Goal: Communication & Community: Answer question/provide support

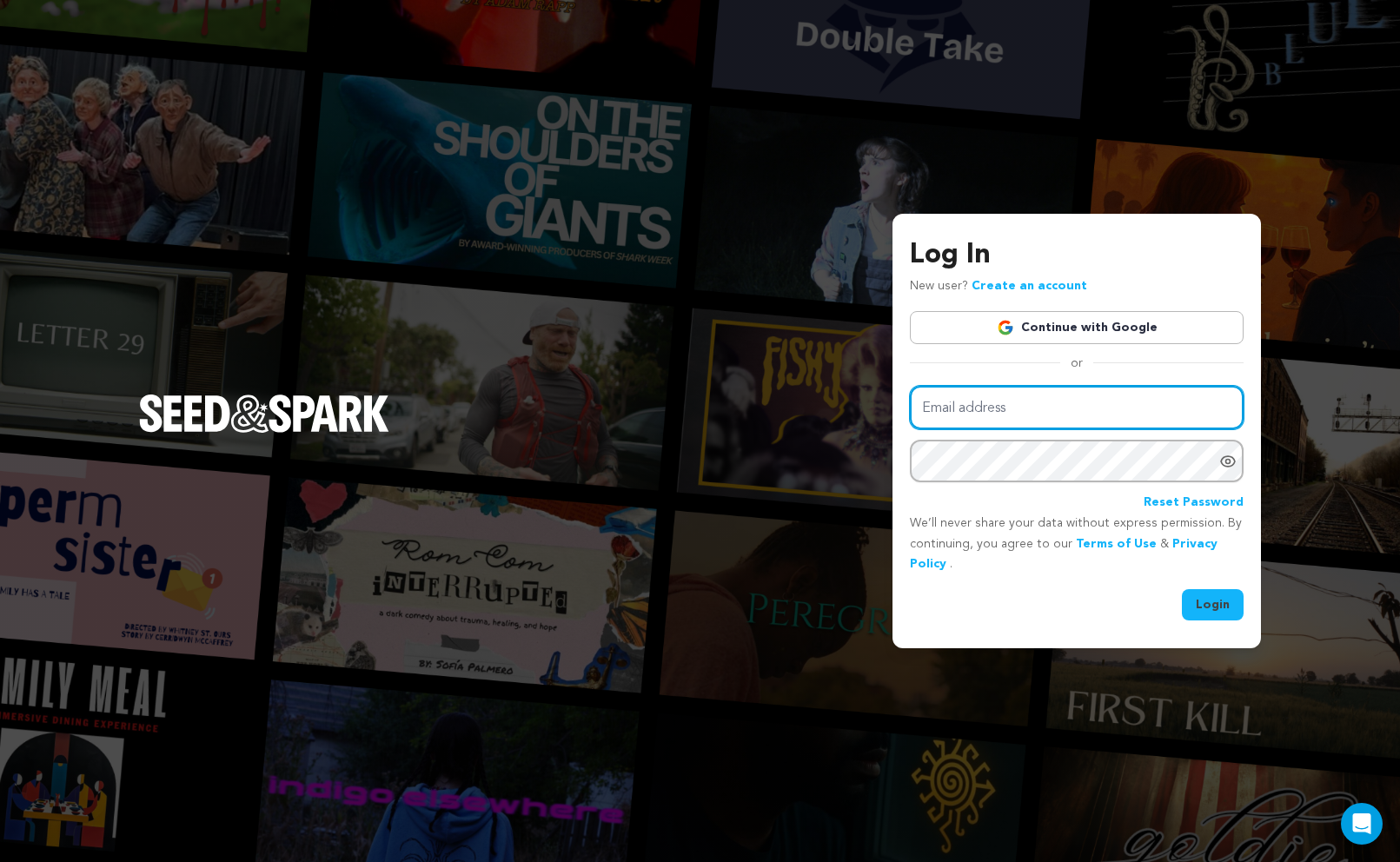
click at [991, 424] on input "Email address" at bounding box center [1076, 408] width 333 height 44
type input "hello@agasha.world"
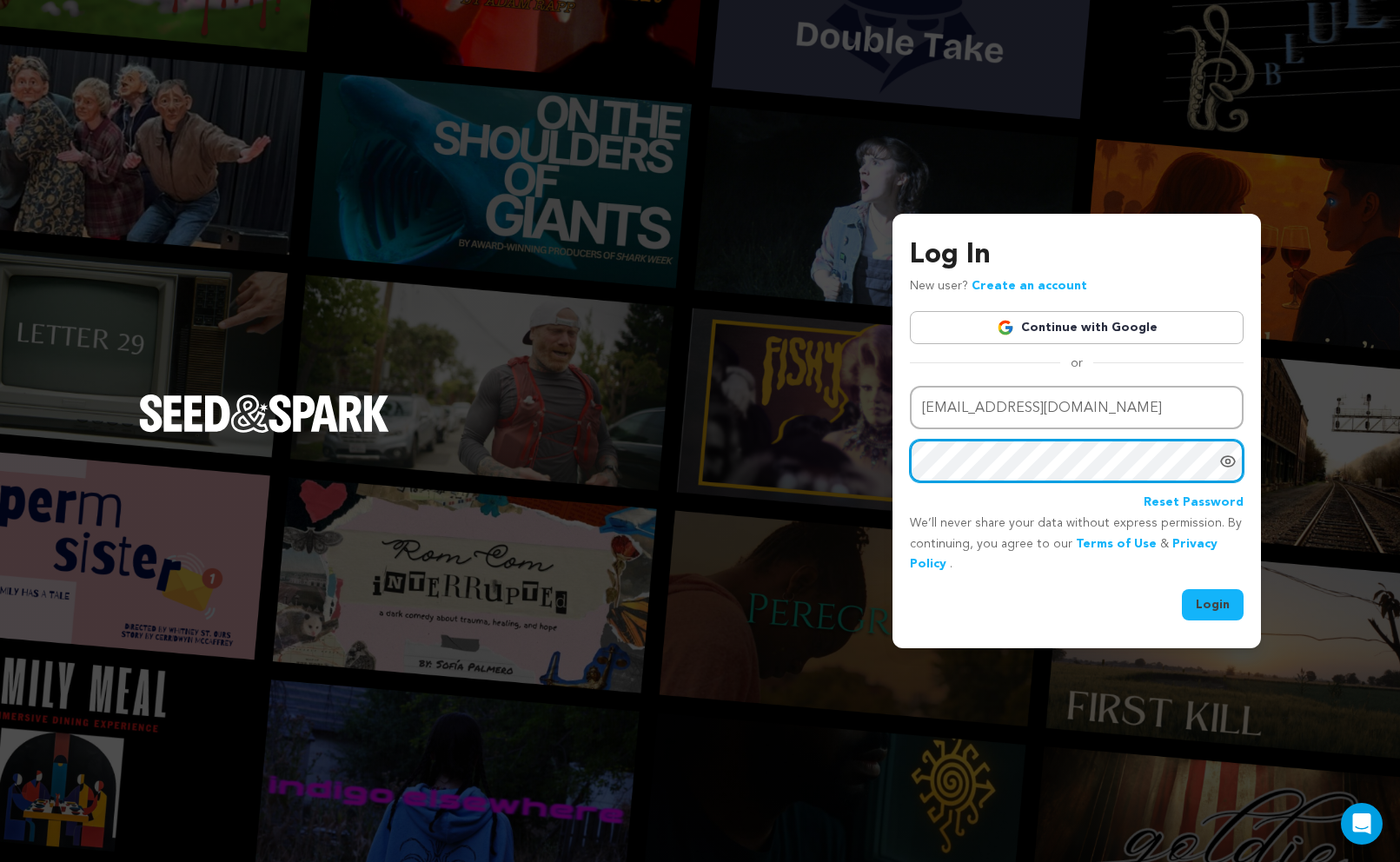
click at [1182, 589] on button "Login" at bounding box center [1213, 605] width 62 height 31
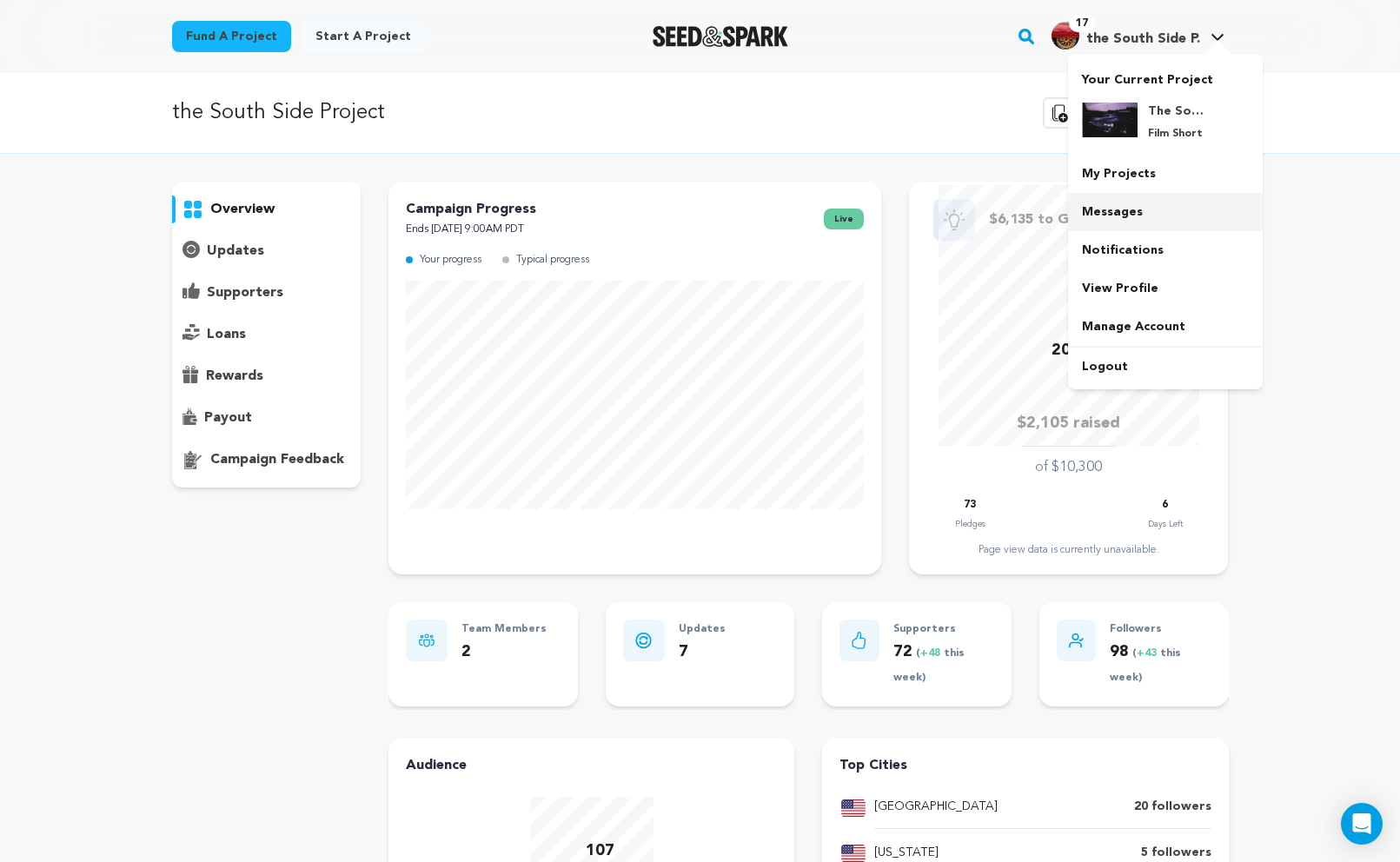
click at [1102, 212] on link "Messages" at bounding box center [1164, 213] width 194 height 39
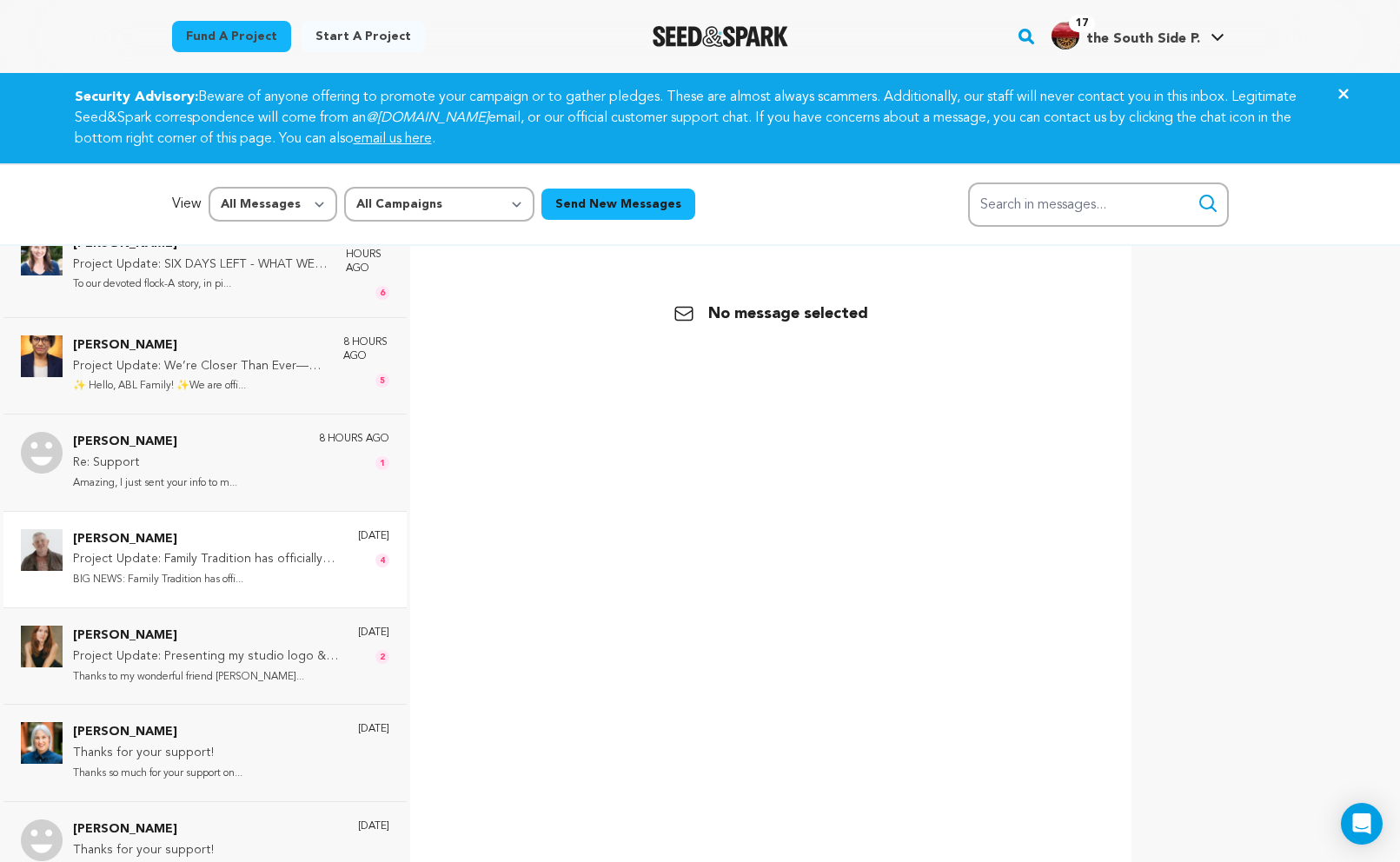
scroll to position [33, 0]
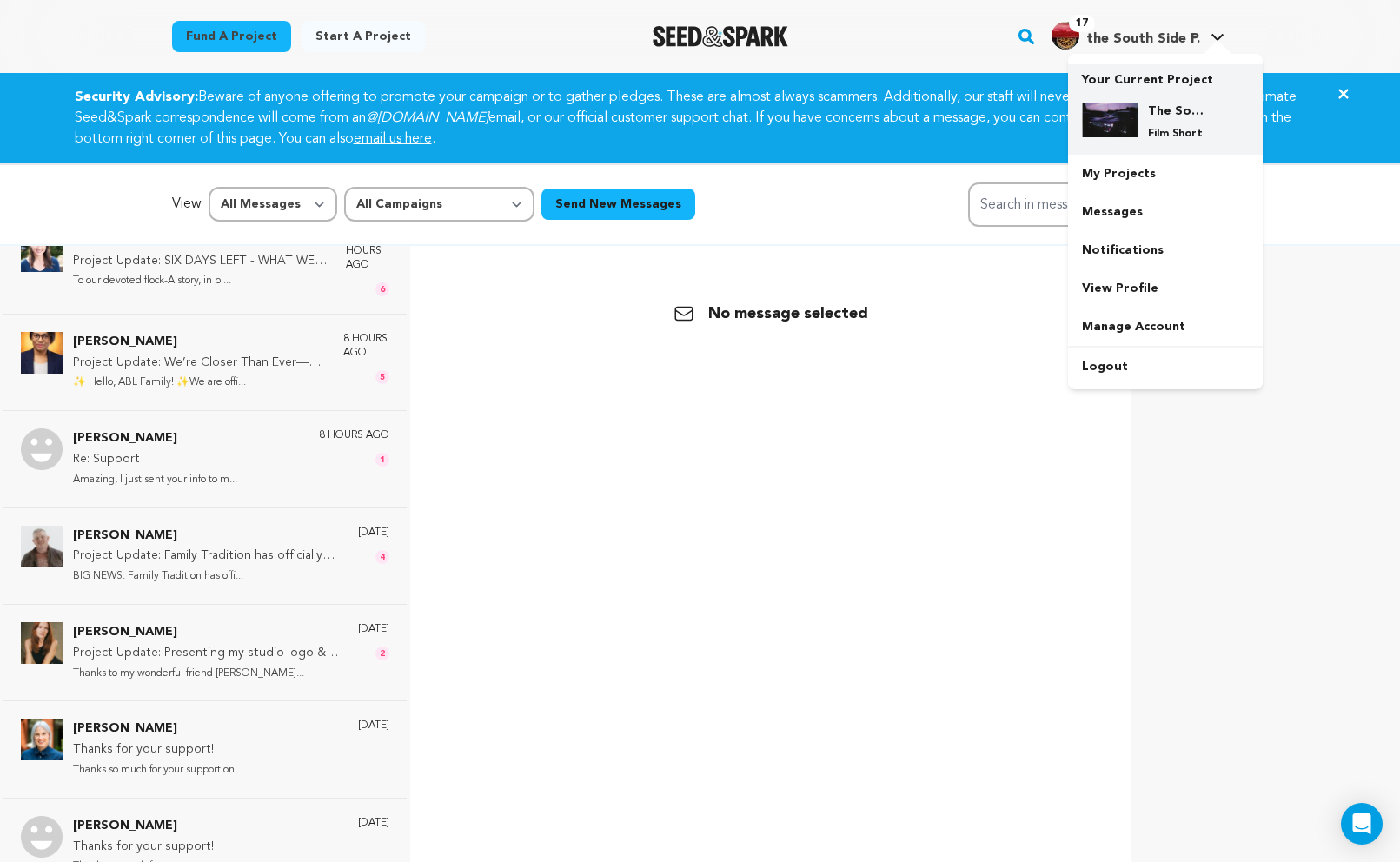
click at [1123, 126] on img at bounding box center [1110, 120] width 56 height 35
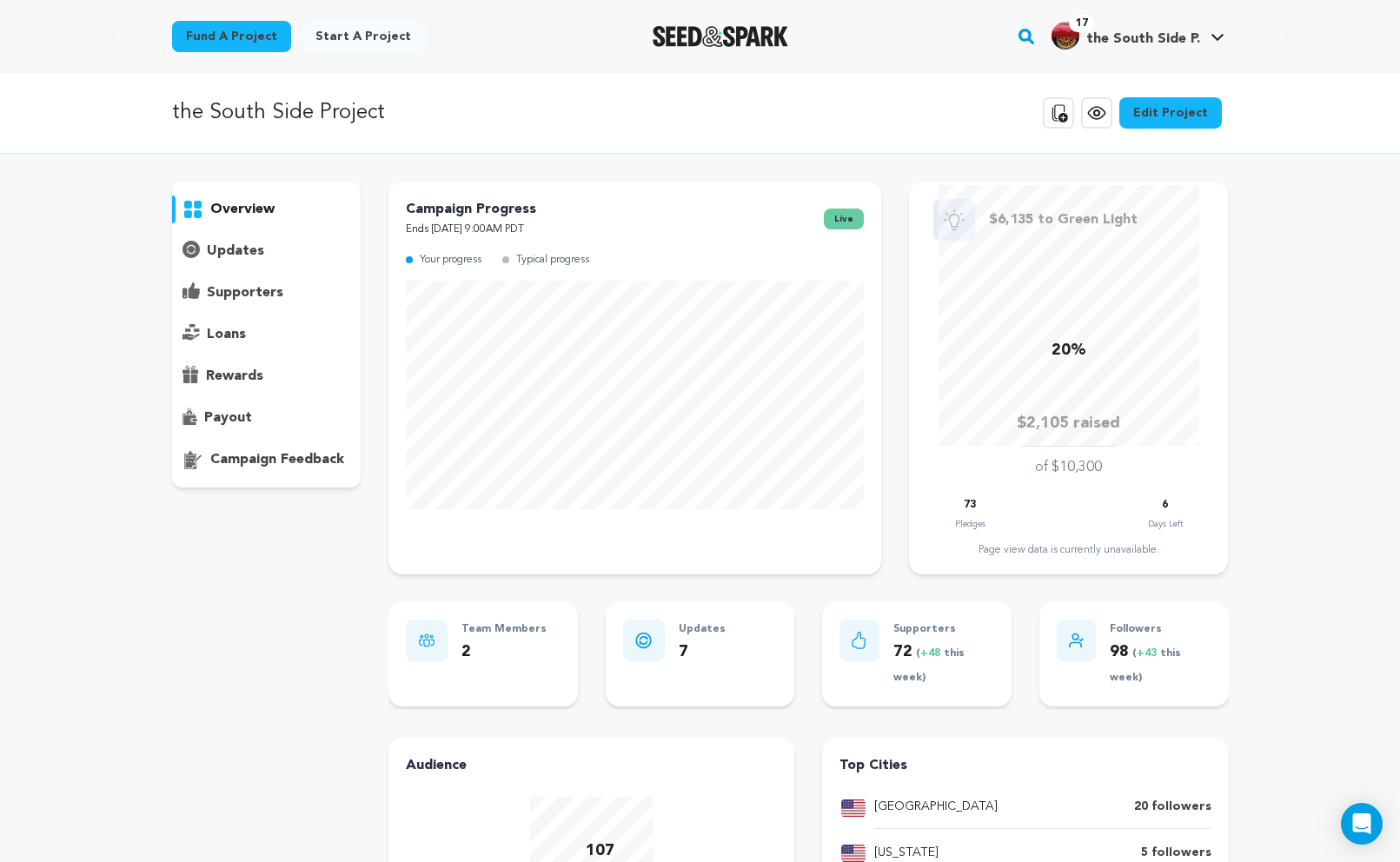
click at [273, 287] on p "supporters" at bounding box center [244, 293] width 76 height 21
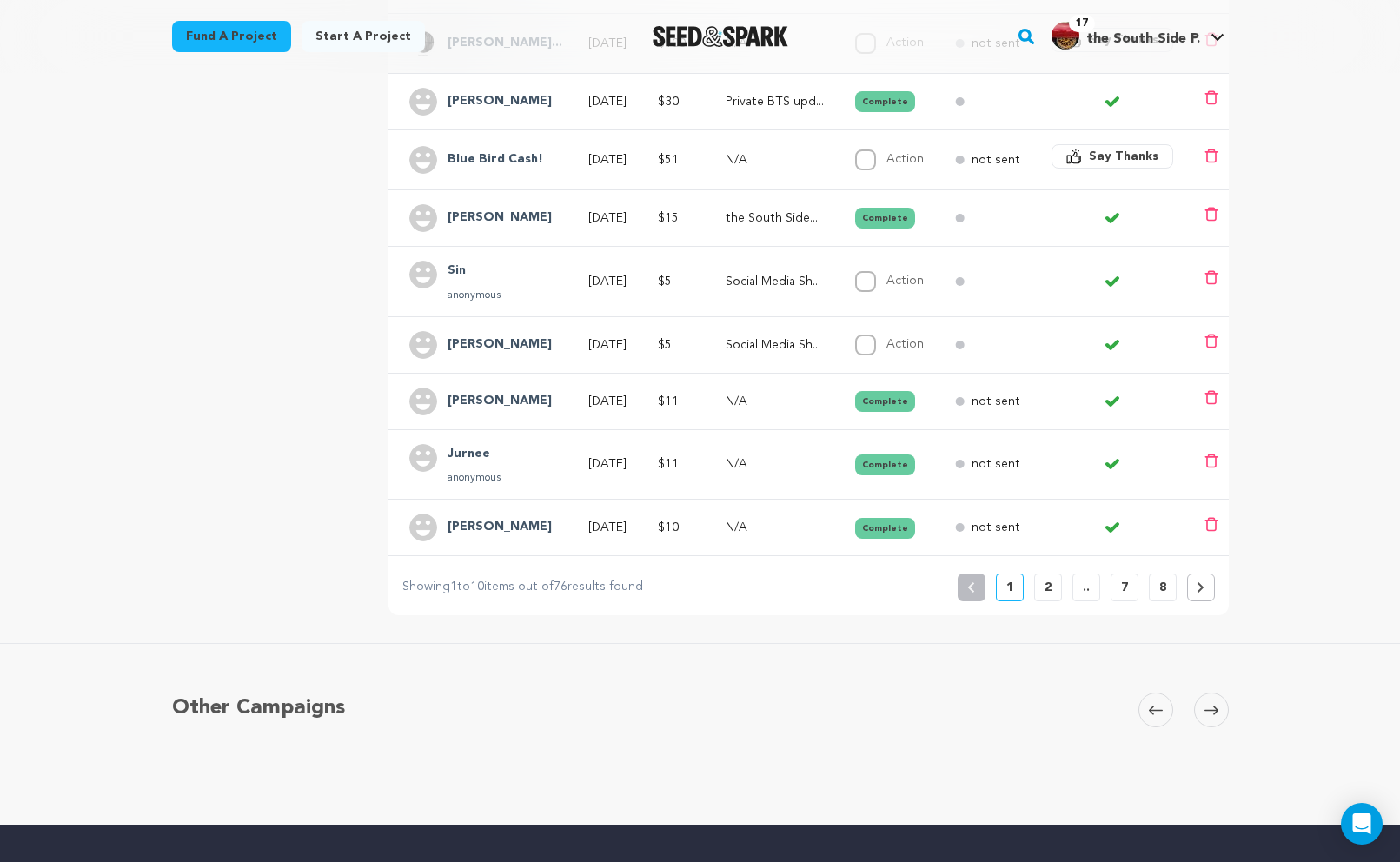
scroll to position [502, 0]
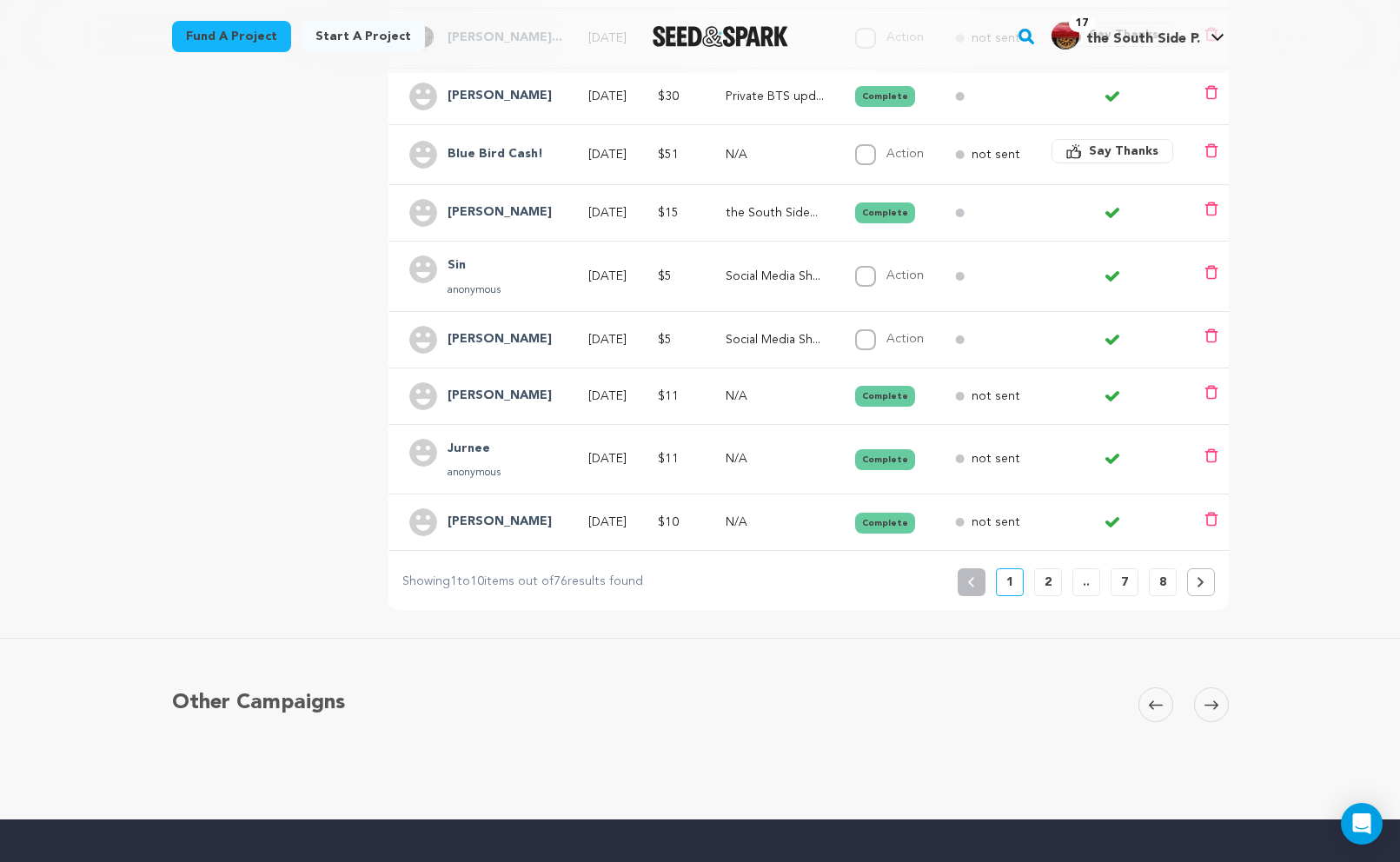
click at [1052, 588] on button "2" at bounding box center [1047, 582] width 28 height 28
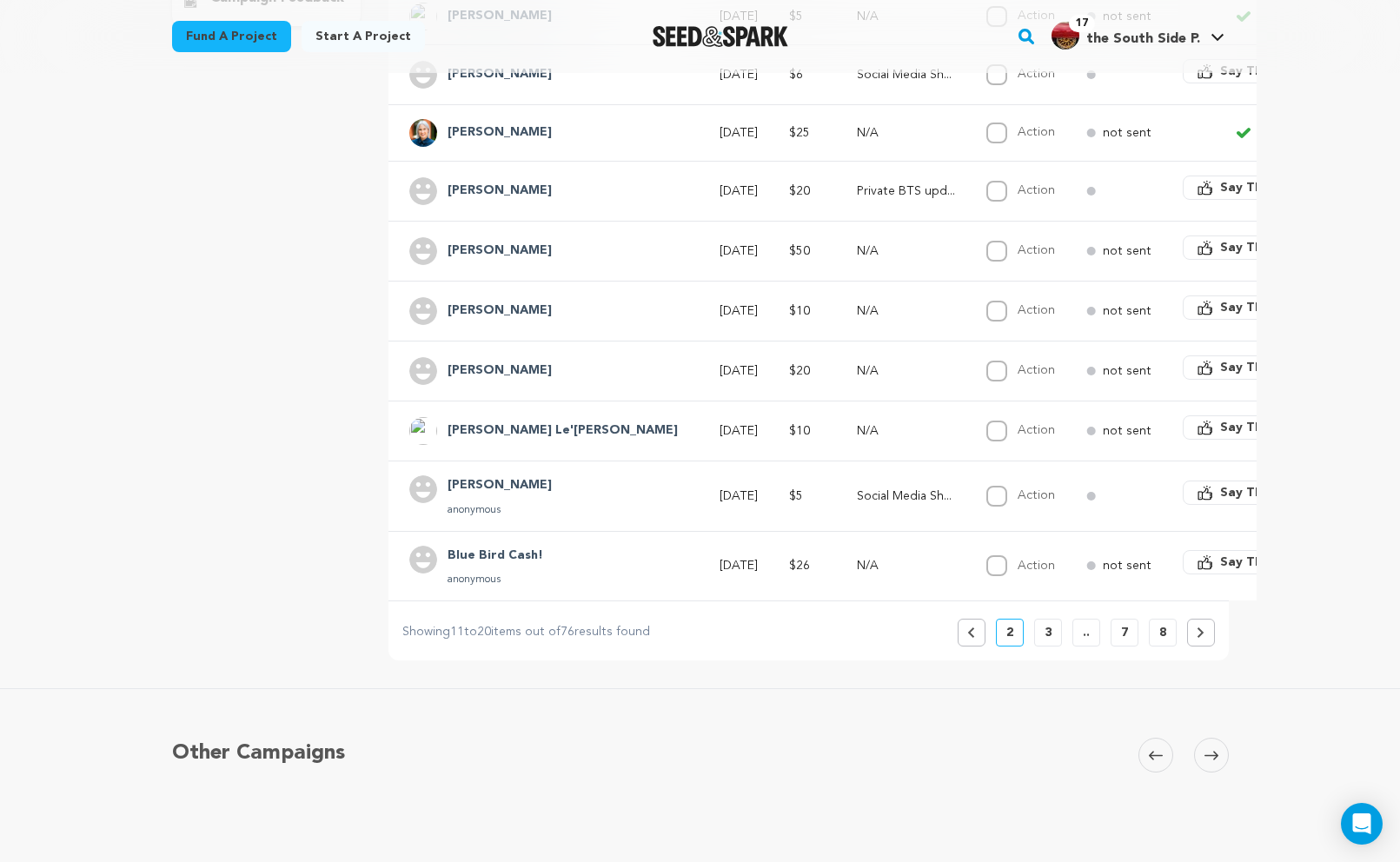
scroll to position [462, 0]
click at [1051, 640] on button "3" at bounding box center [1047, 631] width 28 height 28
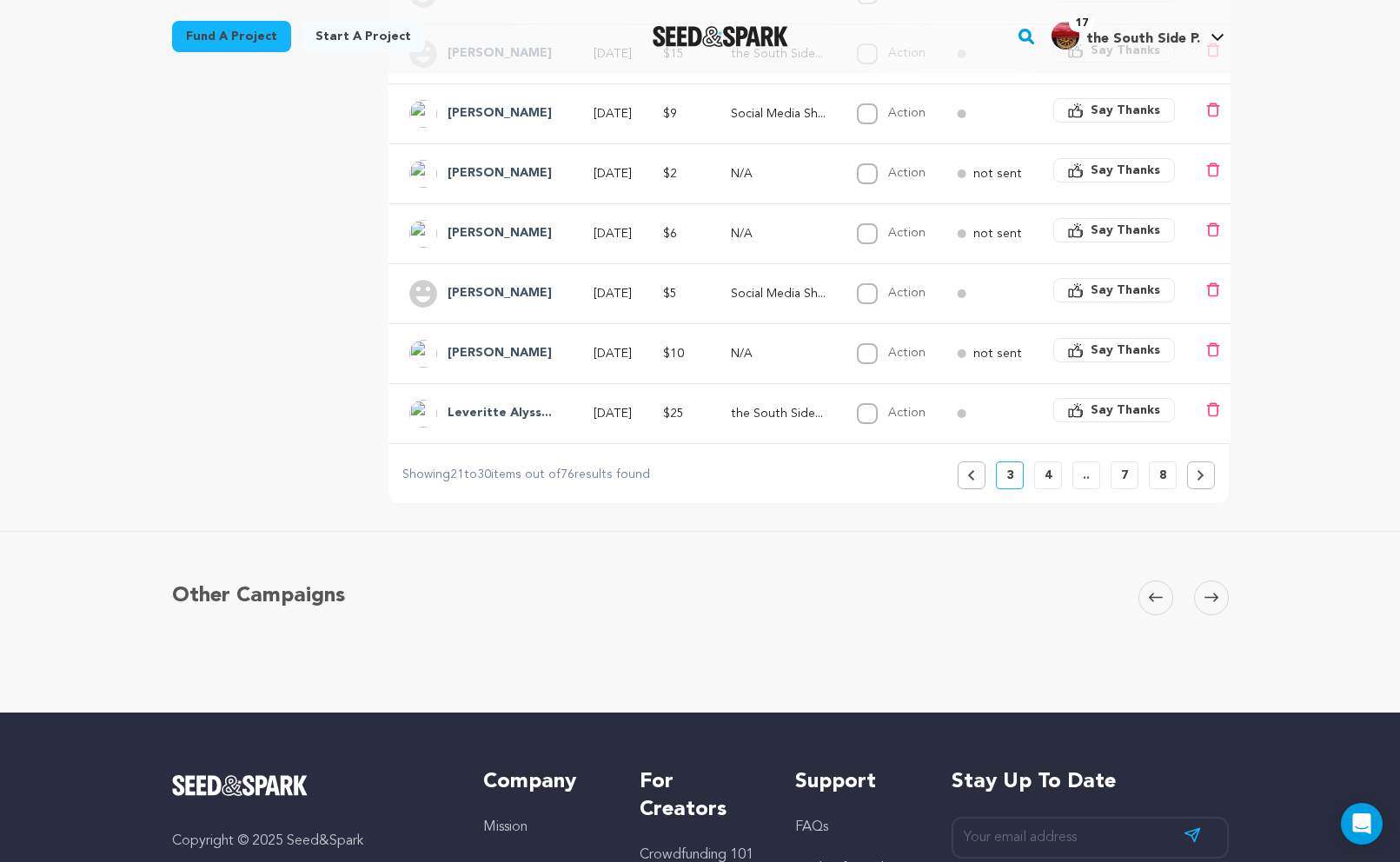
scroll to position [583, 0]
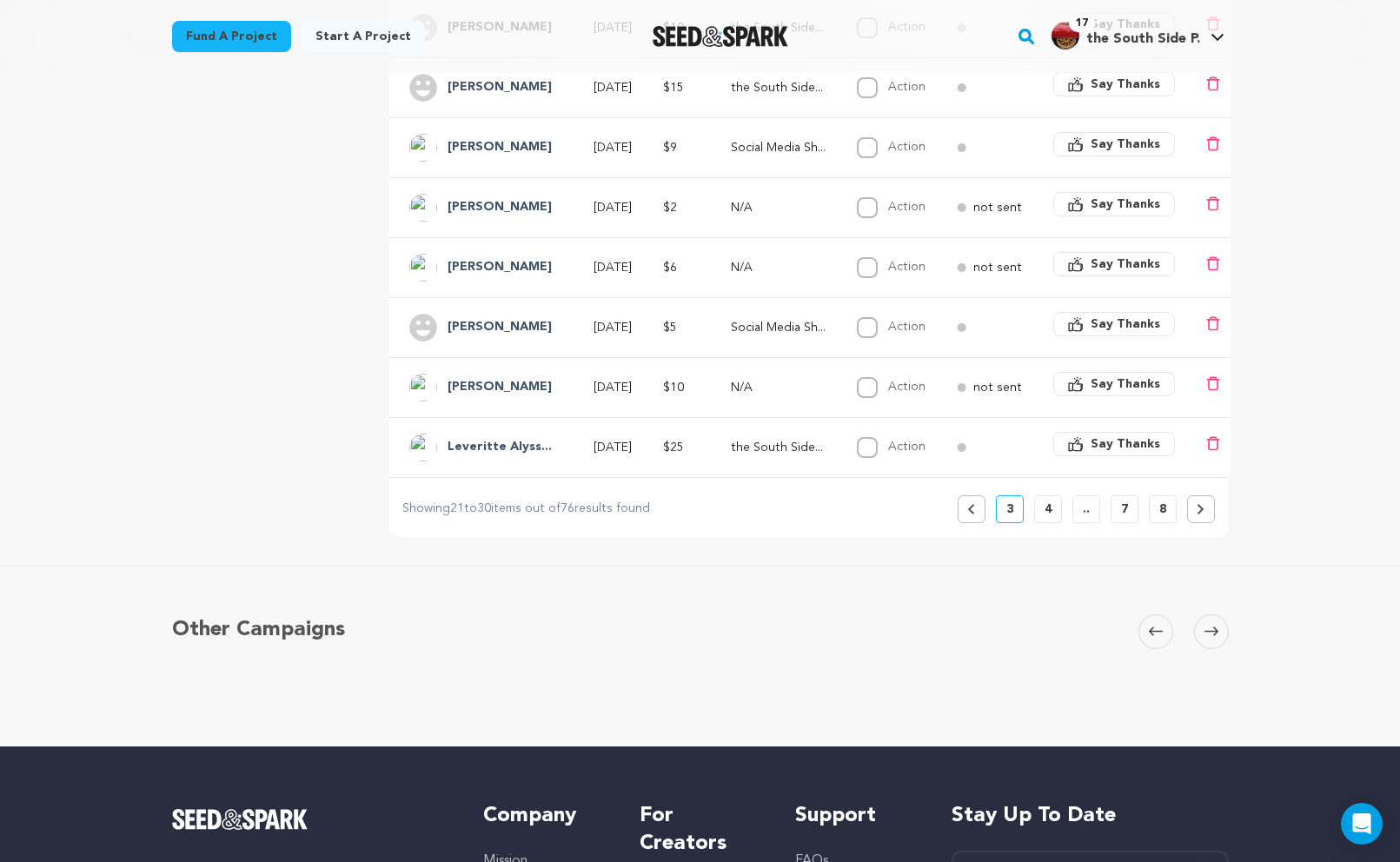
click at [1051, 519] on button "4" at bounding box center [1047, 509] width 28 height 28
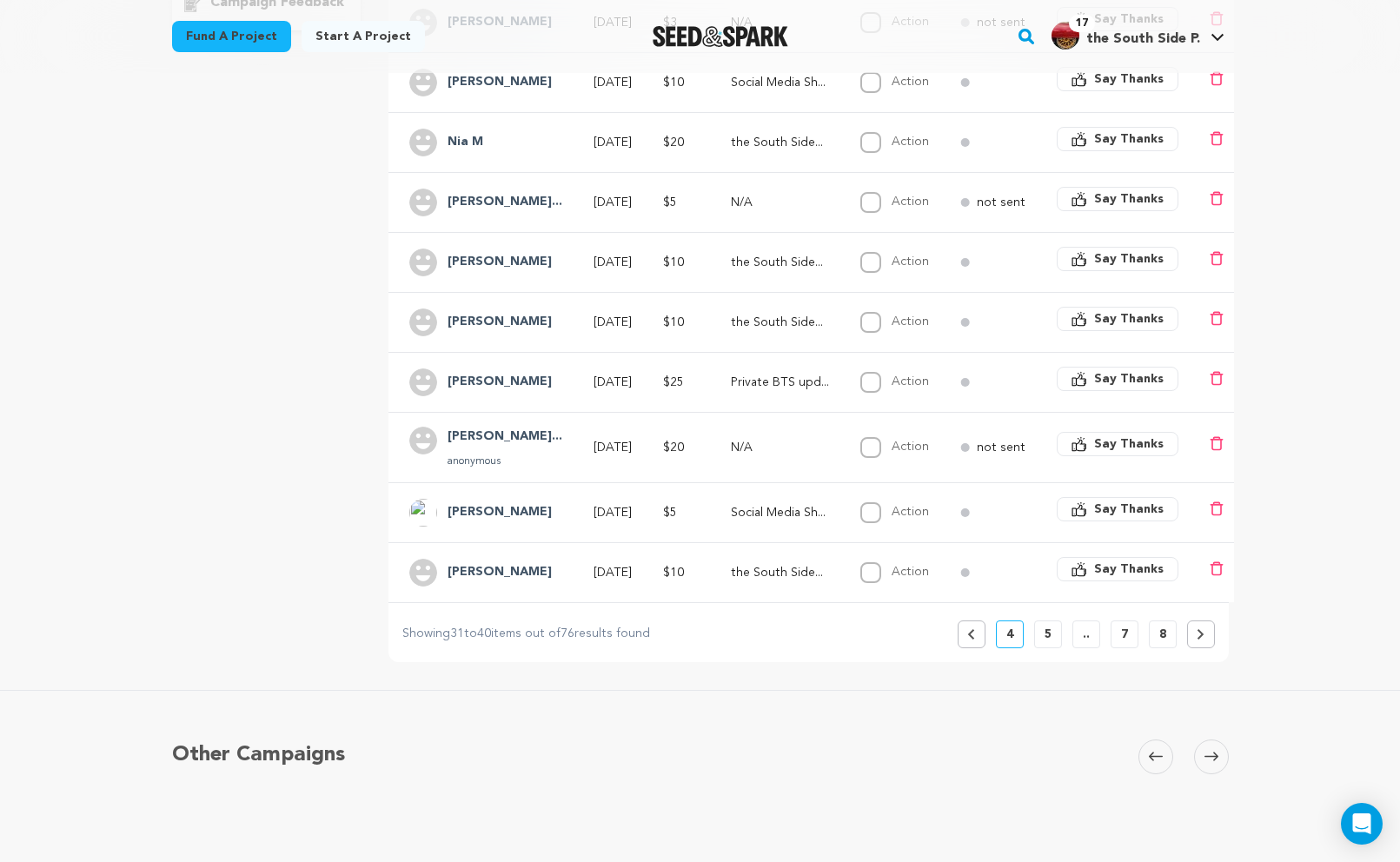
scroll to position [469, 0]
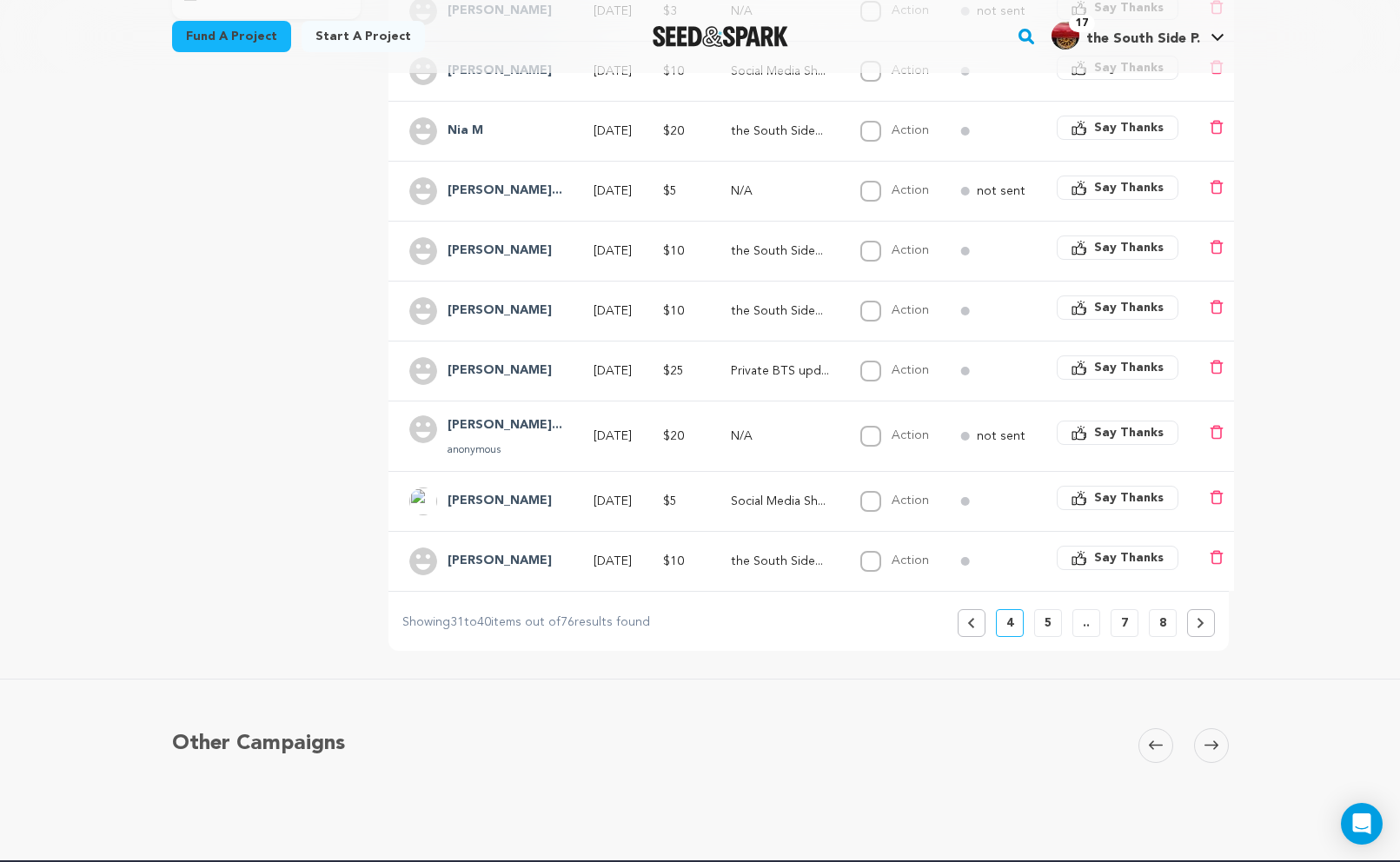
click at [1042, 623] on button "5" at bounding box center [1047, 622] width 28 height 28
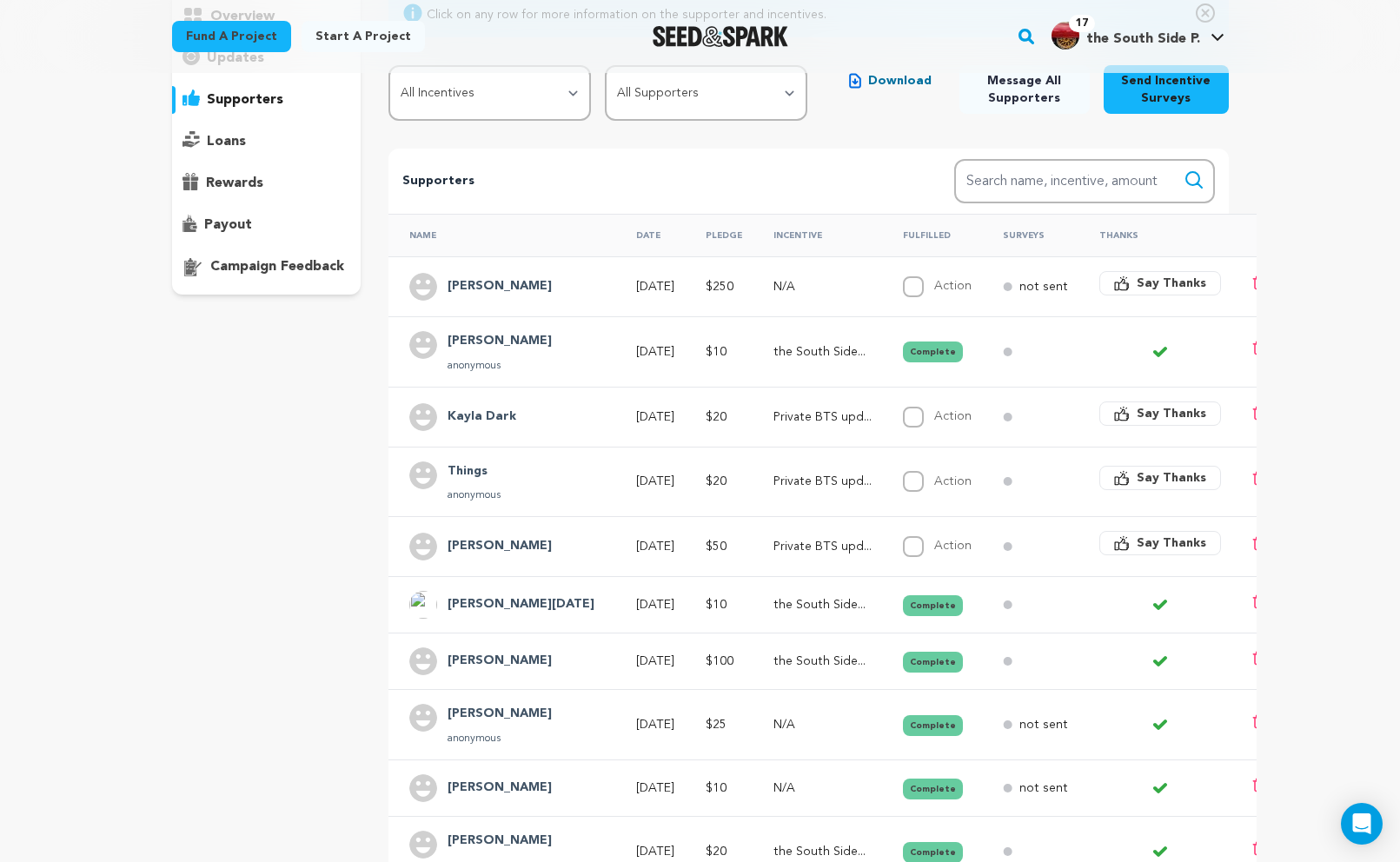
scroll to position [201, 0]
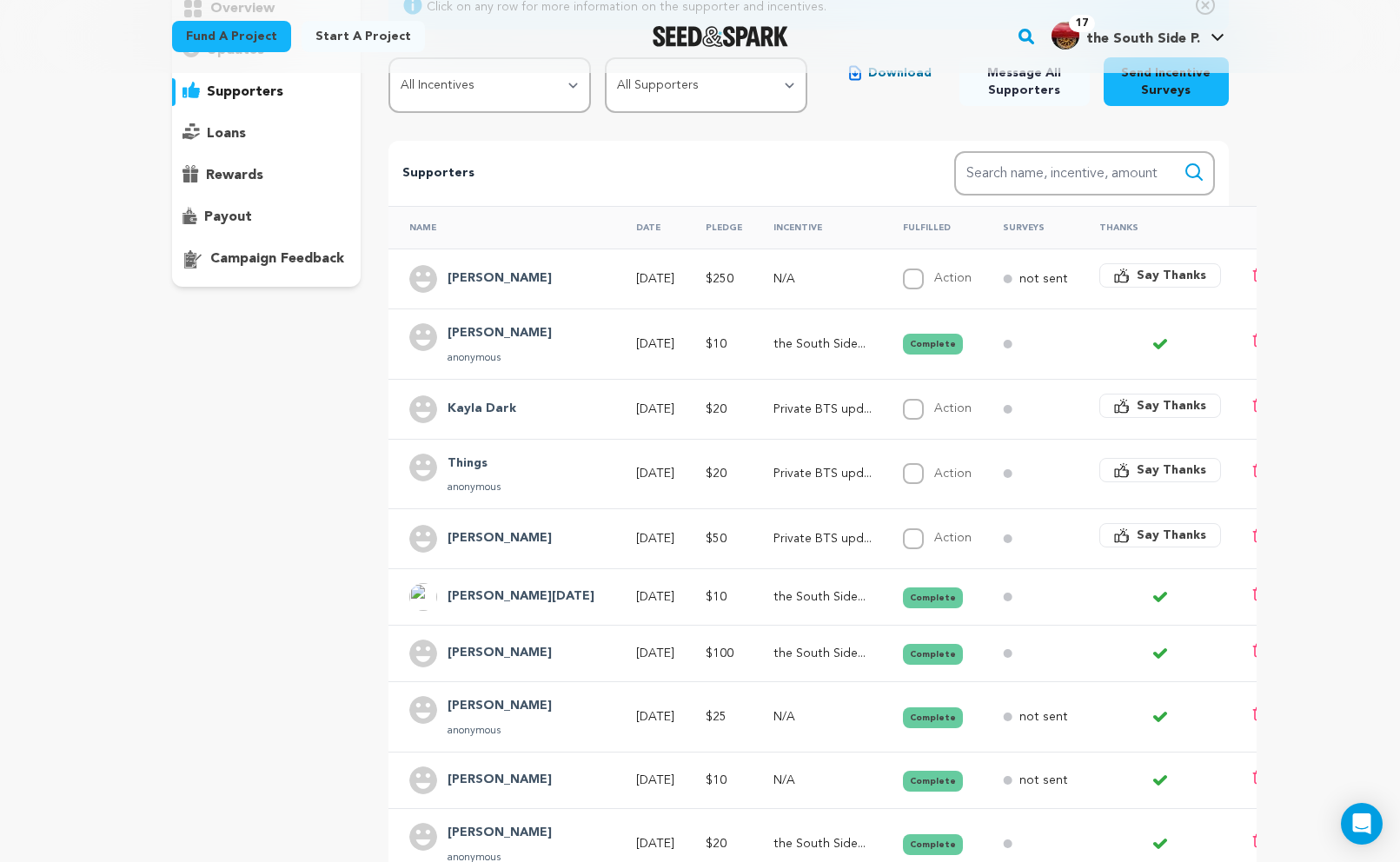
click at [1118, 483] on div "Say Thanks" at bounding box center [1160, 474] width 122 height 31
click at [1136, 462] on span "Say Thanks" at bounding box center [1171, 471] width 70 height 17
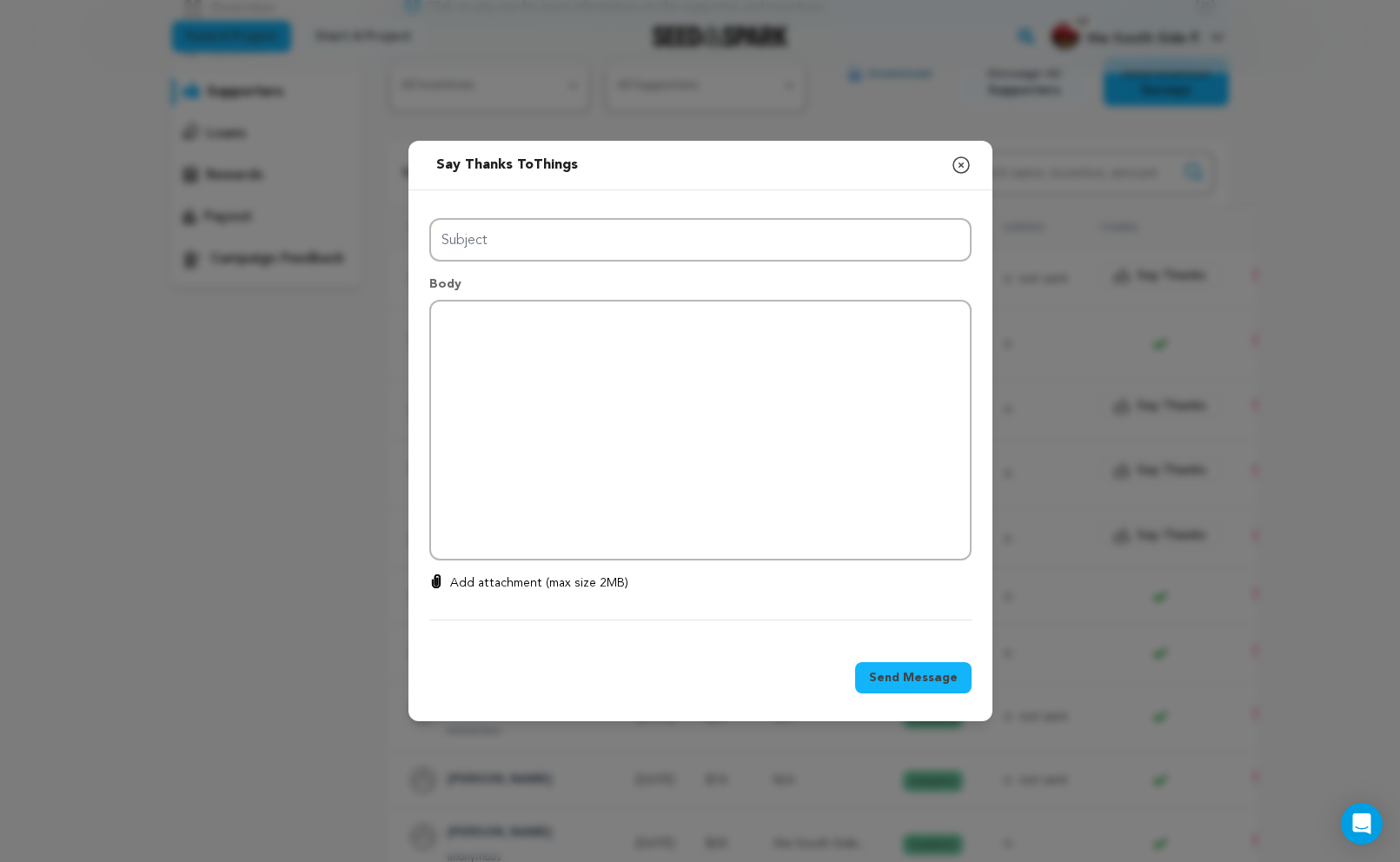
type input "Thanks for your support!"
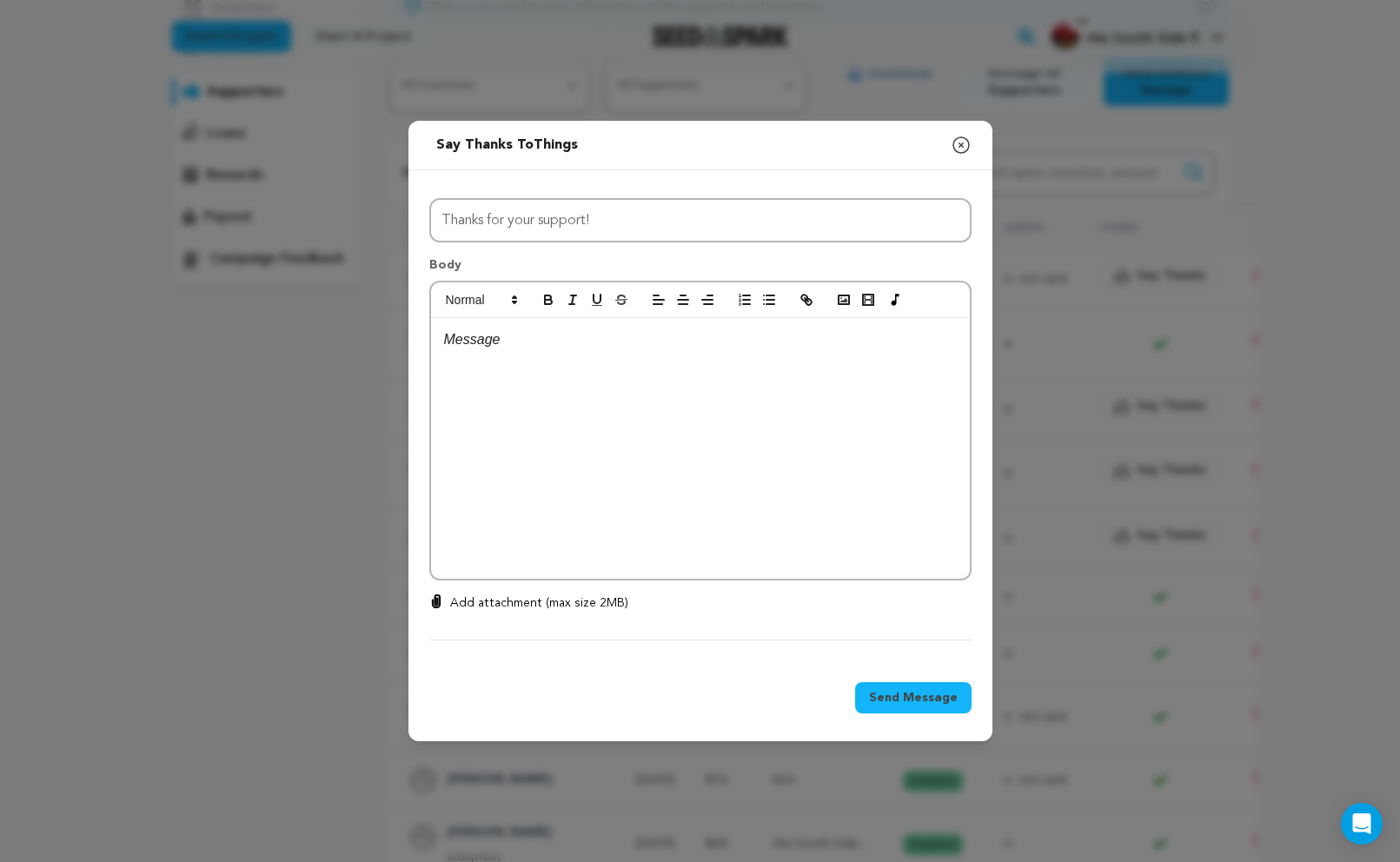
click at [633, 359] on div at bounding box center [700, 448] width 539 height 261
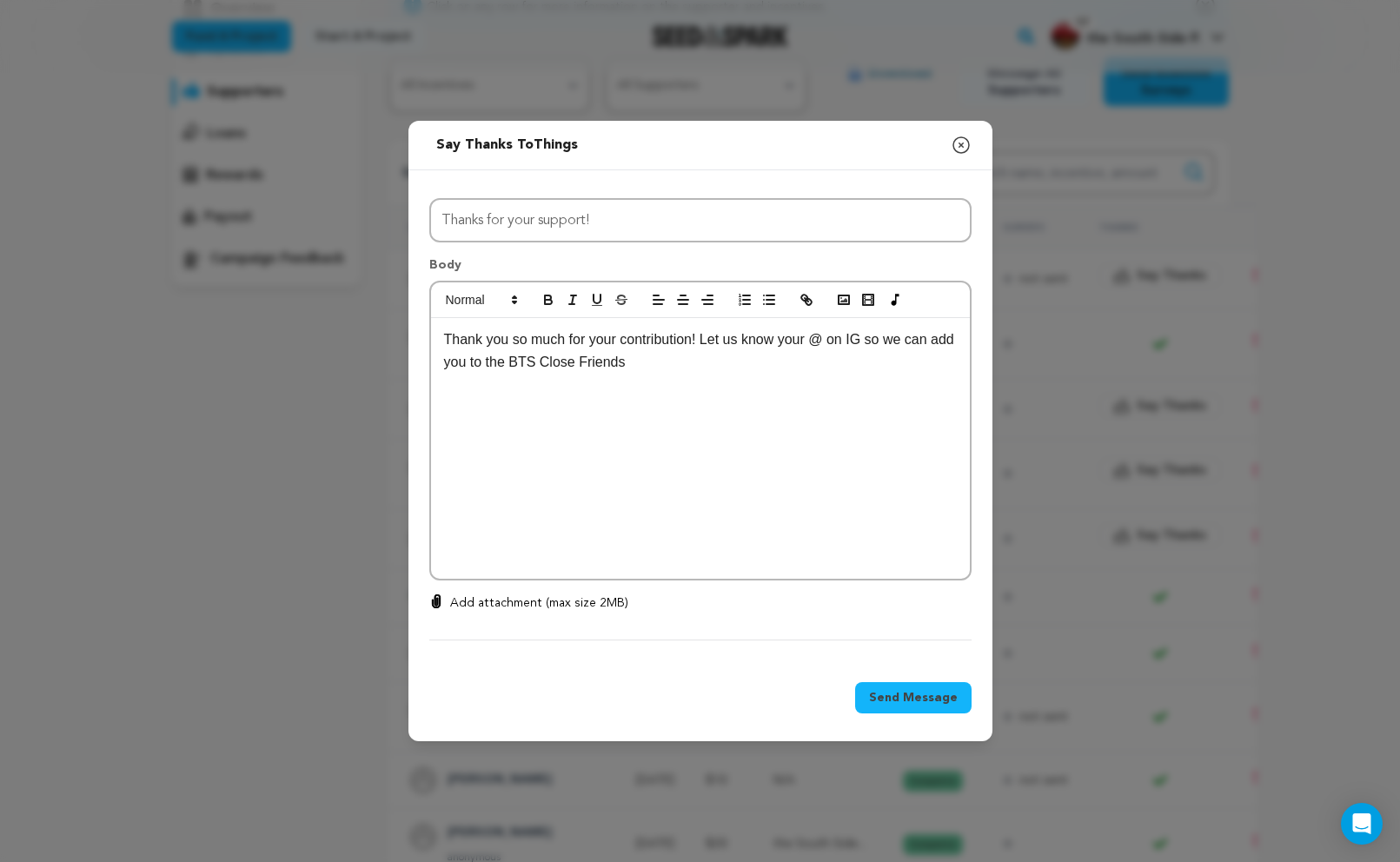
click at [569, 359] on p "Thank you so much for your contribution! Let us know your @ on IG so we can add…" at bounding box center [700, 351] width 513 height 44
click at [745, 362] on p "Thank you so much for your contribution! Let us know your @ on IG so we can add…" at bounding box center [700, 351] width 513 height 44
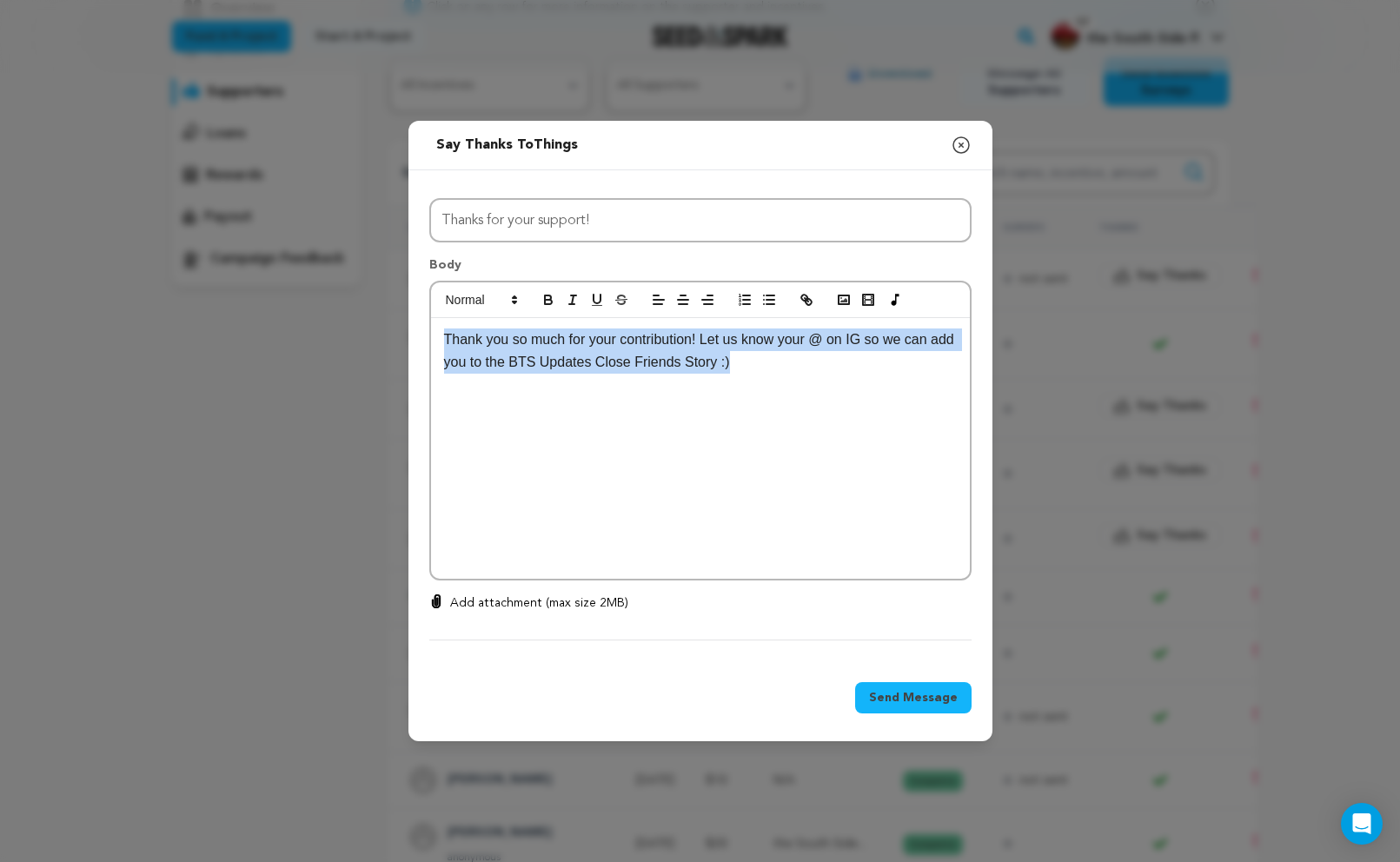
drag, startPoint x: 782, startPoint y: 366, endPoint x: 431, endPoint y: 343, distance: 351.8
click at [431, 343] on div "Thank you so much for your contribution! Let us know your @ on IG so we can add…" at bounding box center [700, 448] width 539 height 261
copy p "Thank you so much for your contribution! Let us know your @ on IG so we can add…"
click at [900, 699] on span "Send Message" at bounding box center [913, 698] width 89 height 17
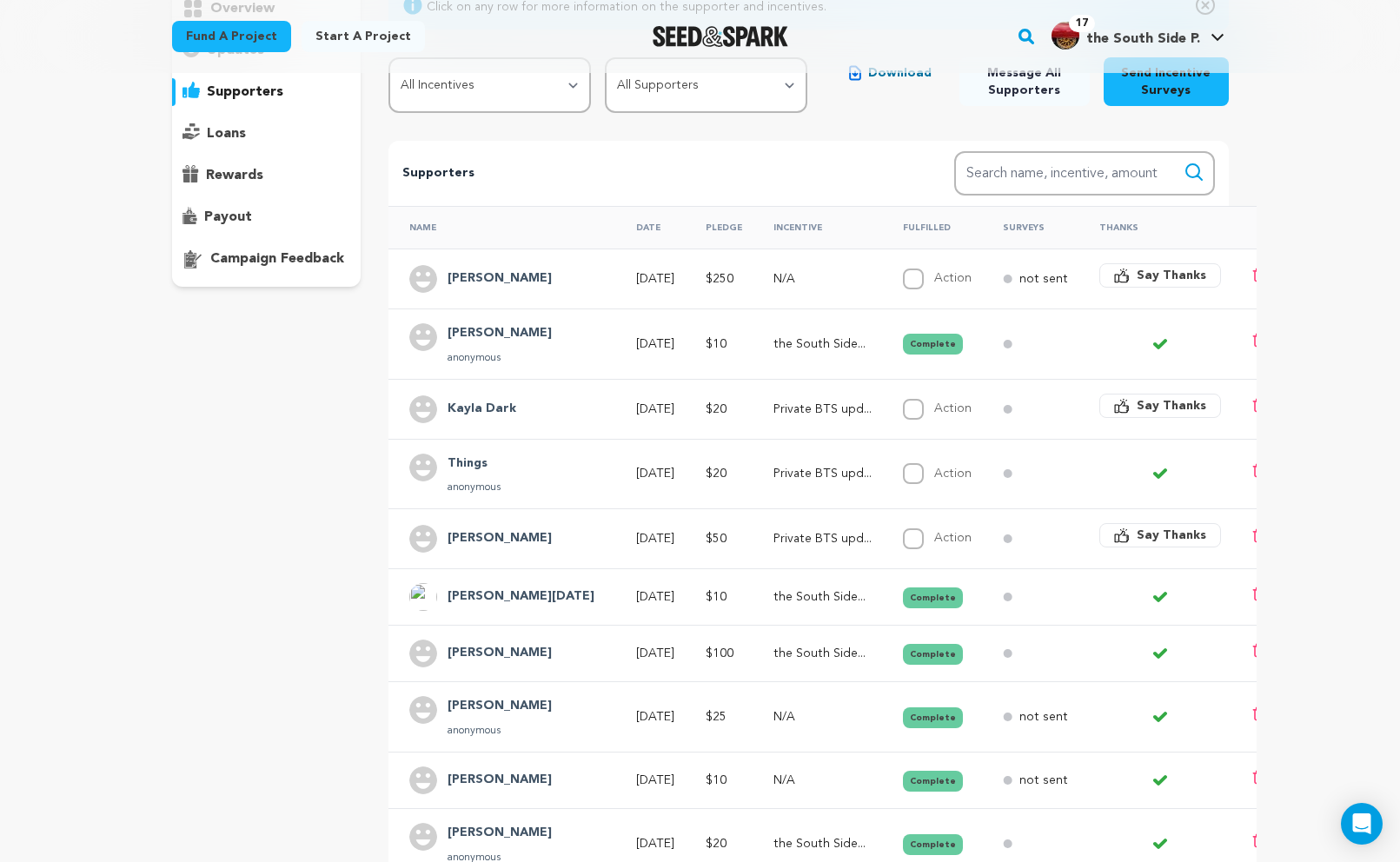
click at [1114, 398] on icon "button" at bounding box center [1122, 406] width 15 height 15
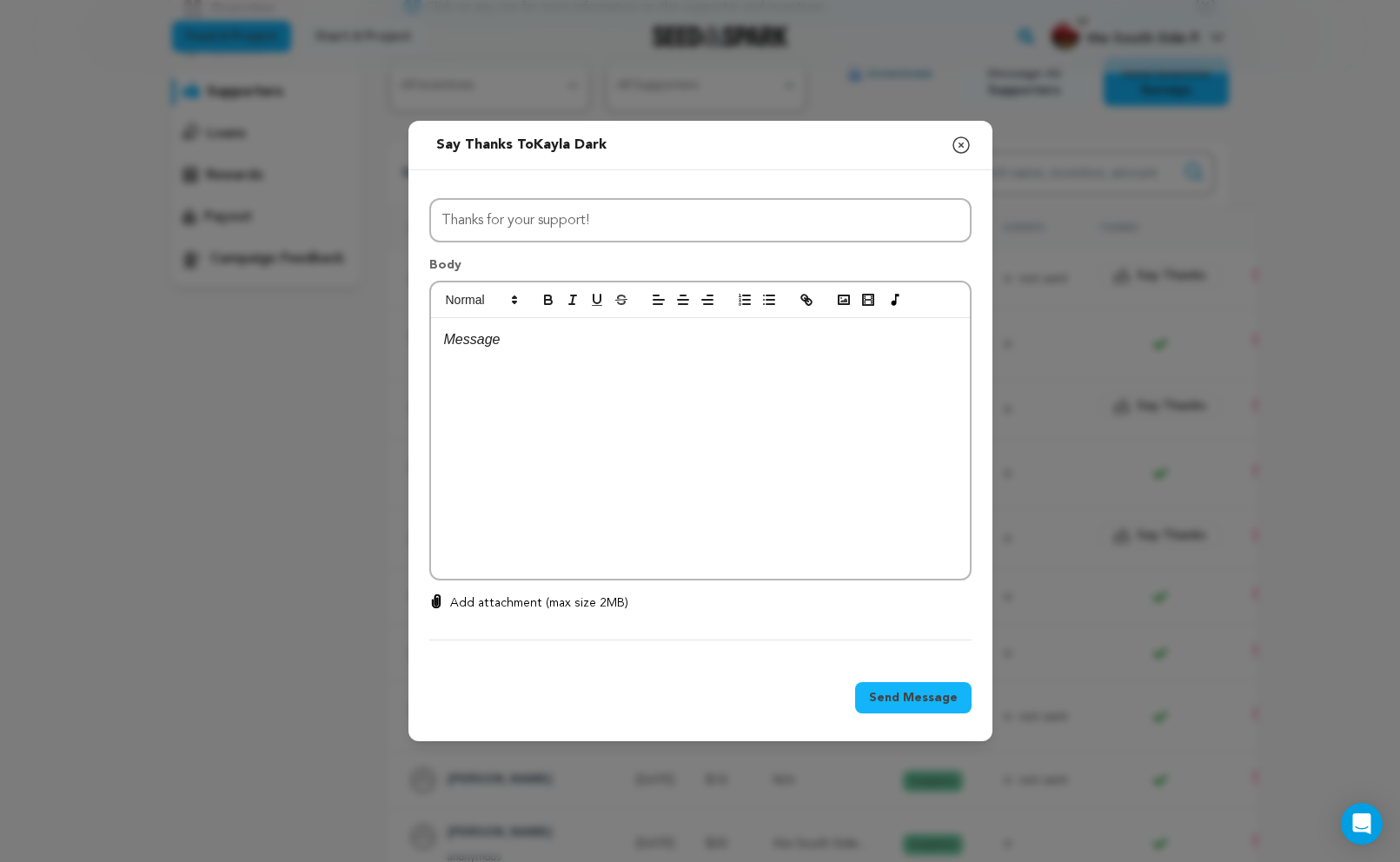
click at [697, 453] on div at bounding box center [700, 448] width 539 height 261
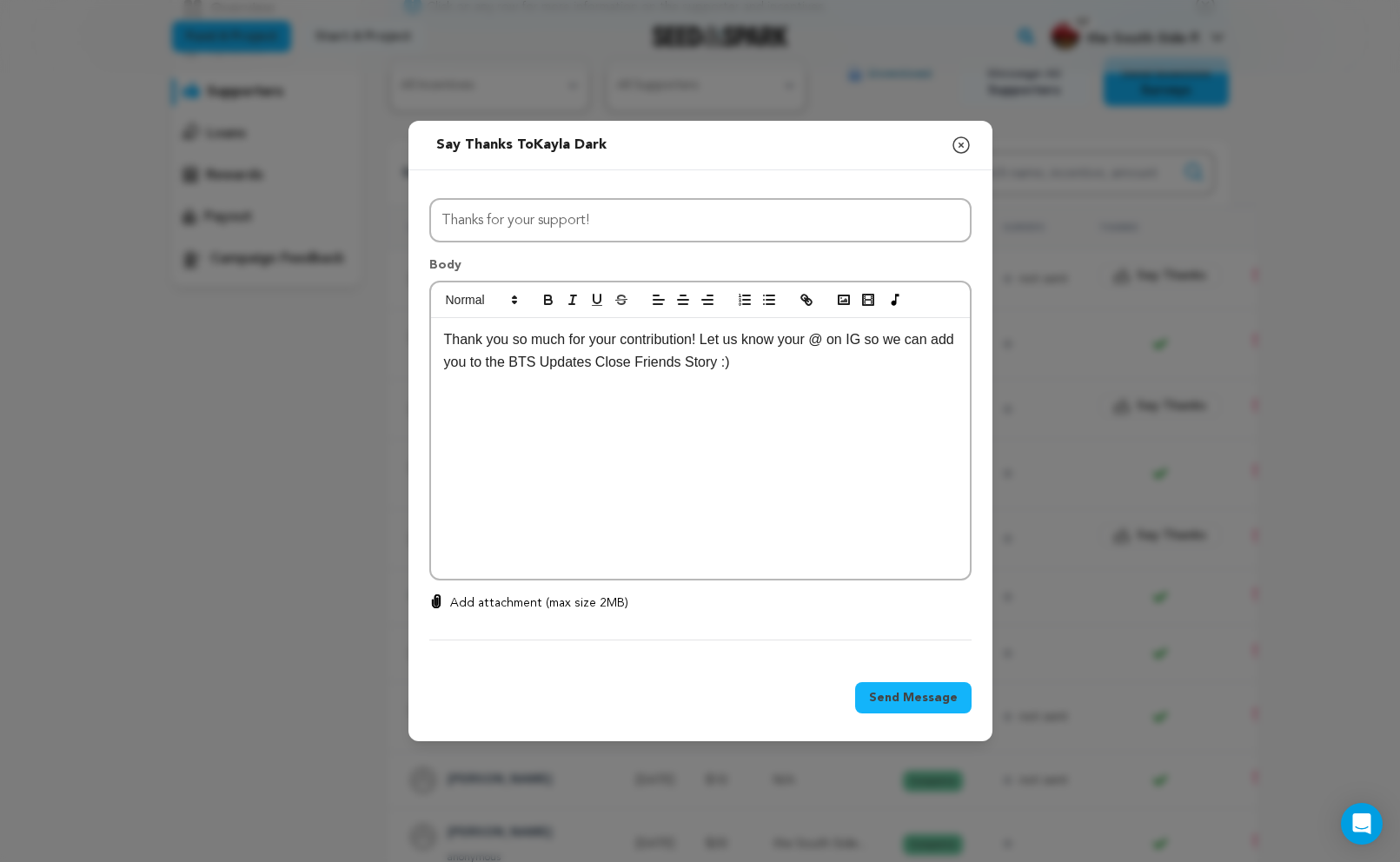
click at [914, 700] on span "Send Message" at bounding box center [913, 698] width 89 height 17
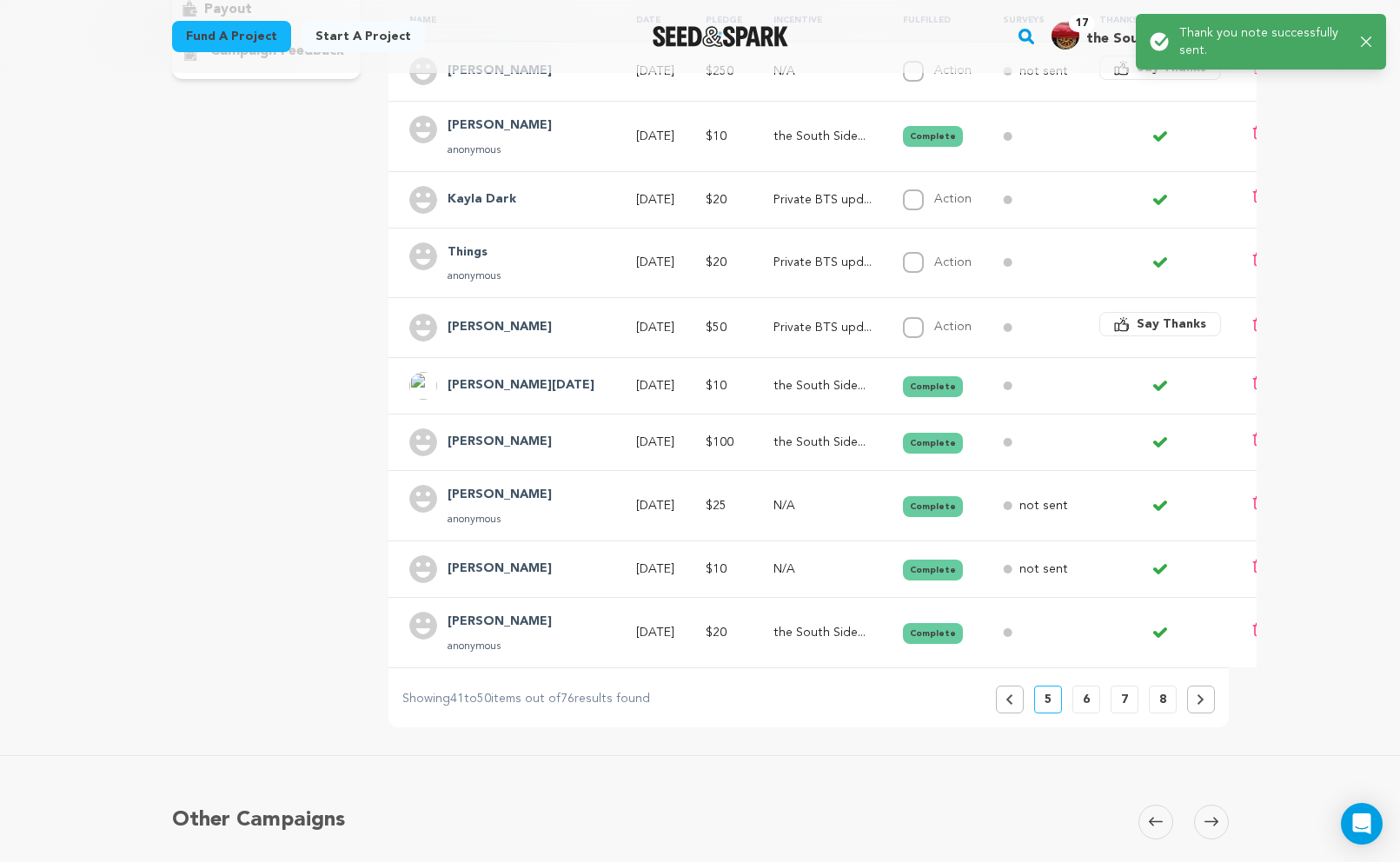
scroll to position [827, 0]
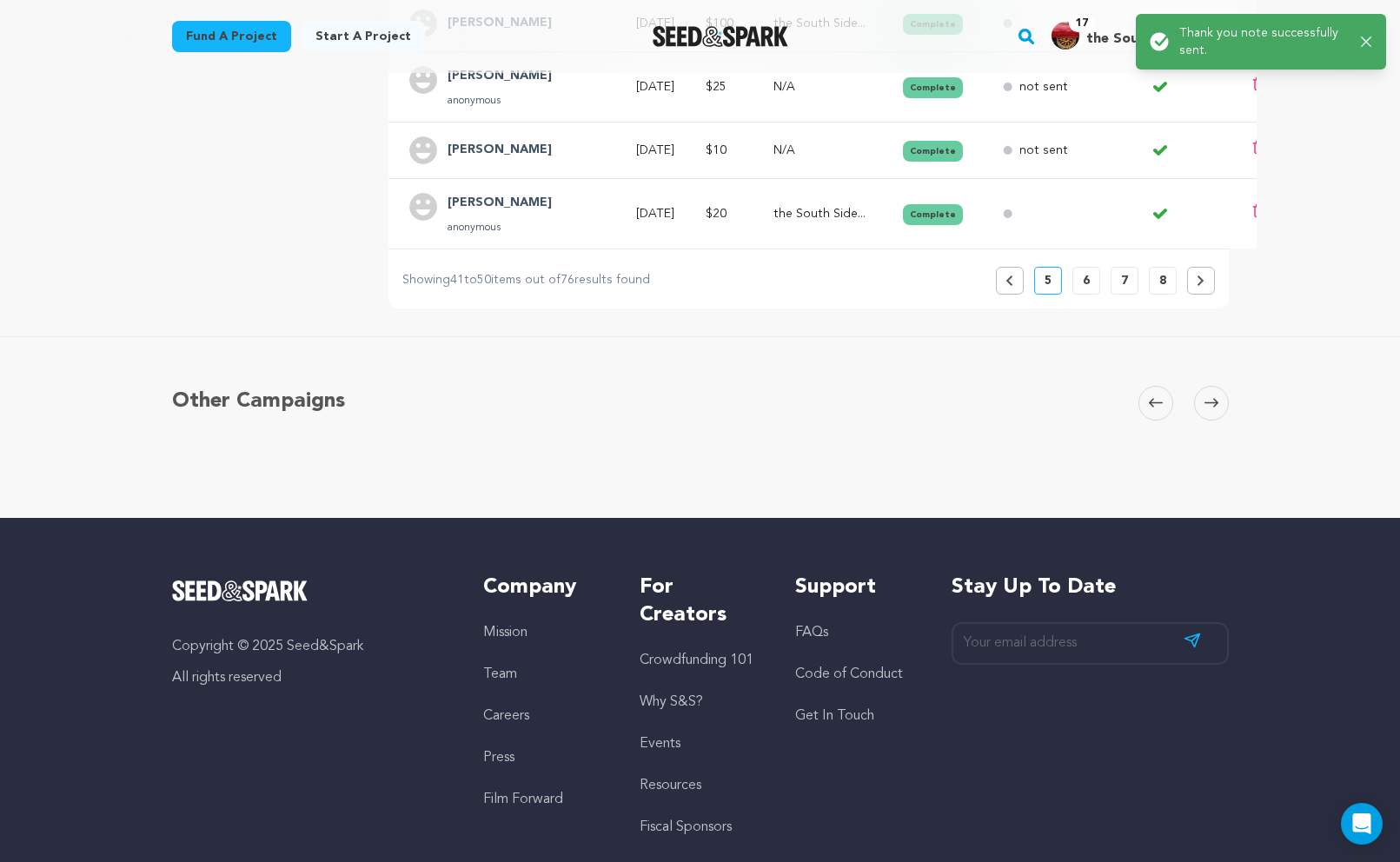
click at [1007, 278] on icon at bounding box center [1010, 280] width 8 height 11
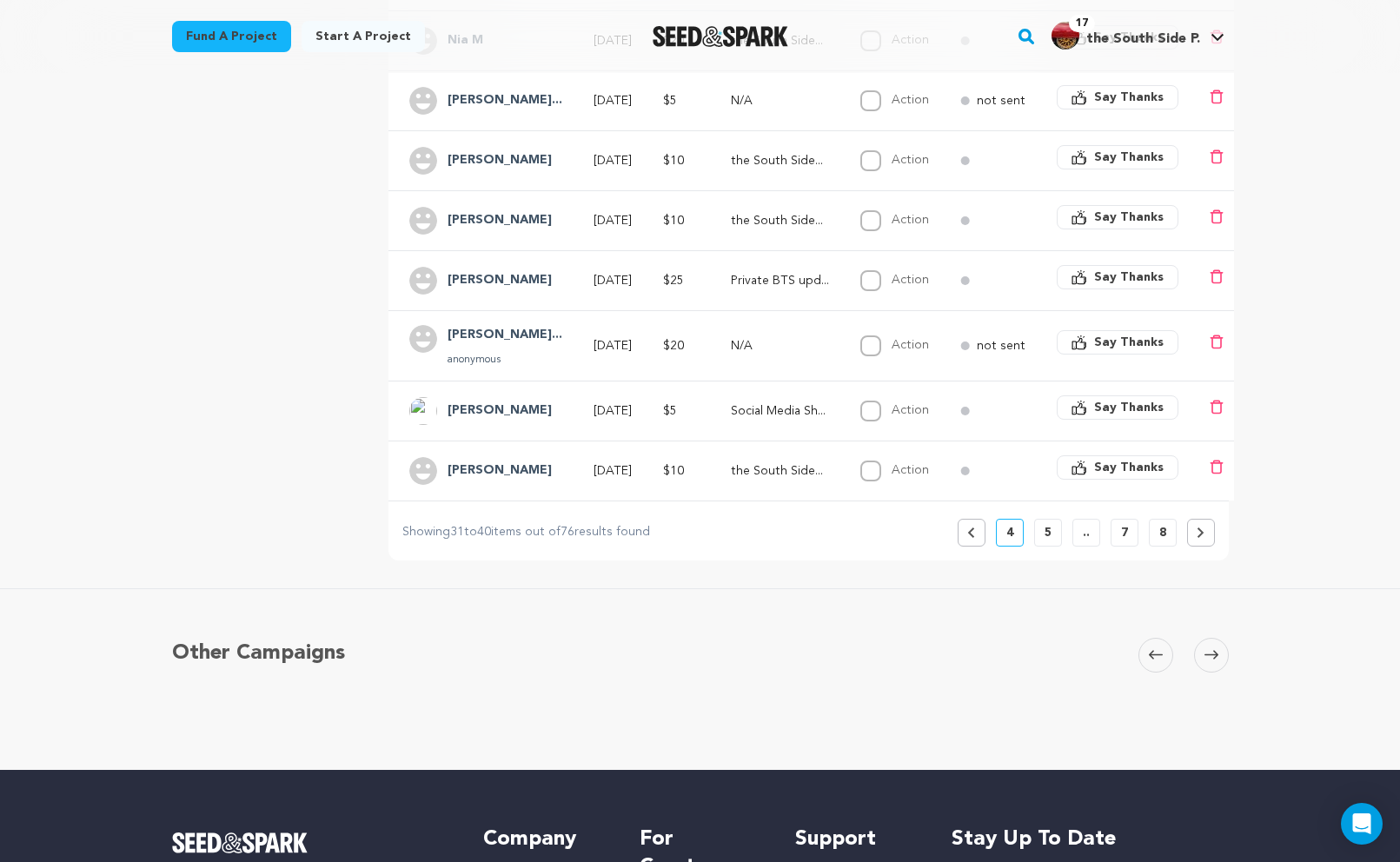
scroll to position [556, 0]
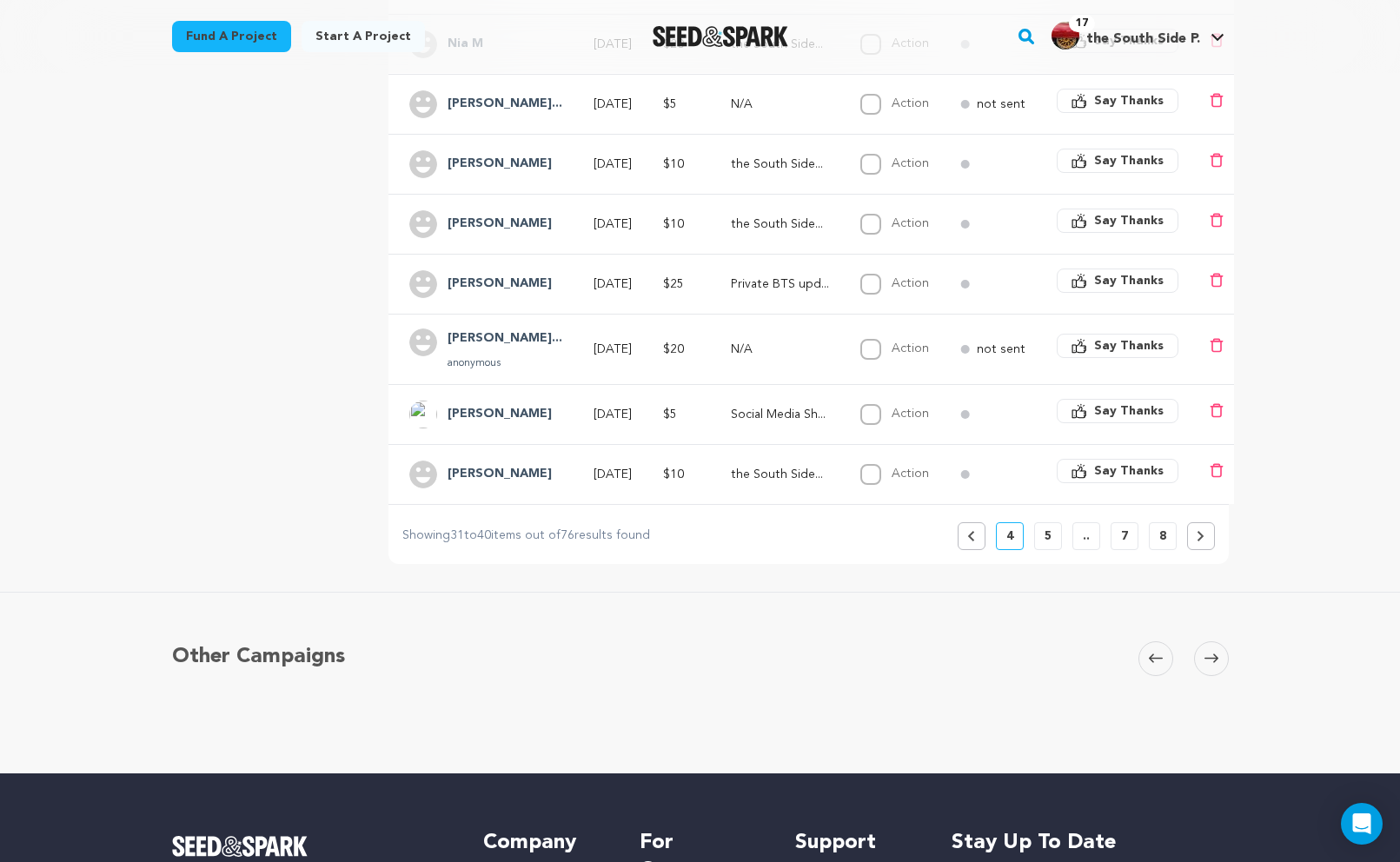
click at [1108, 474] on span "Say Thanks" at bounding box center [1129, 471] width 70 height 17
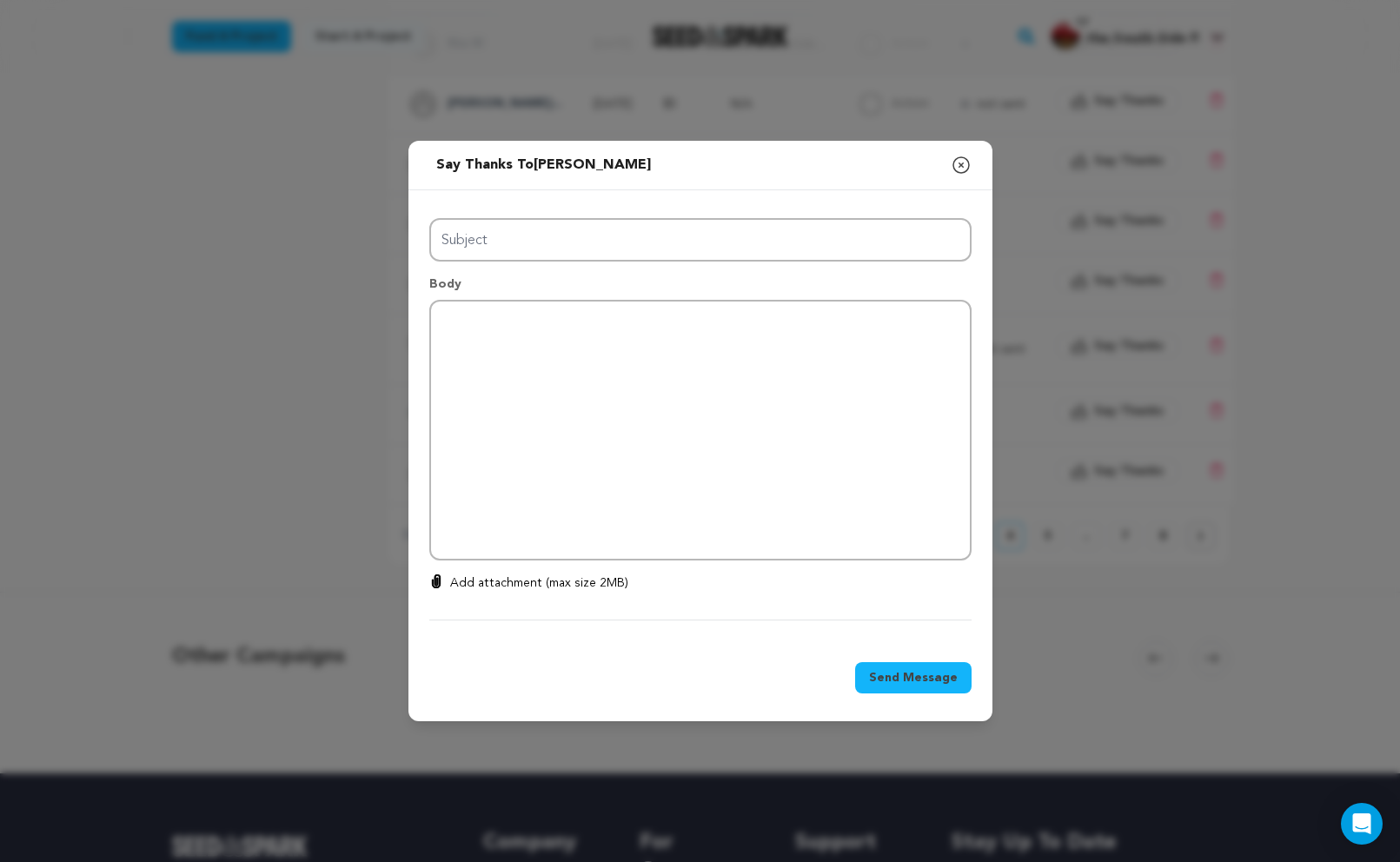
type input "Thanks for your support!"
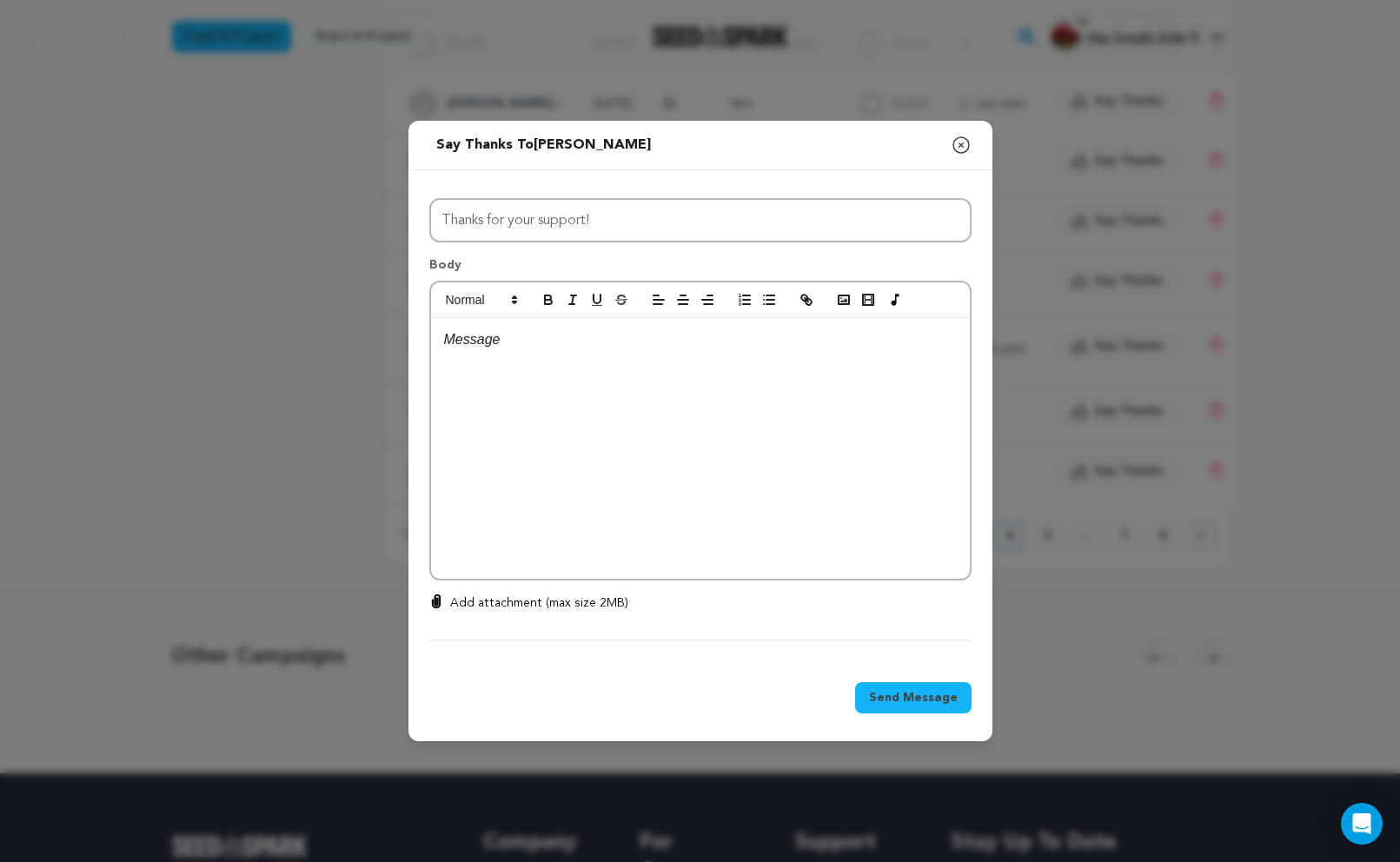
click at [566, 342] on p at bounding box center [700, 339] width 513 height 22
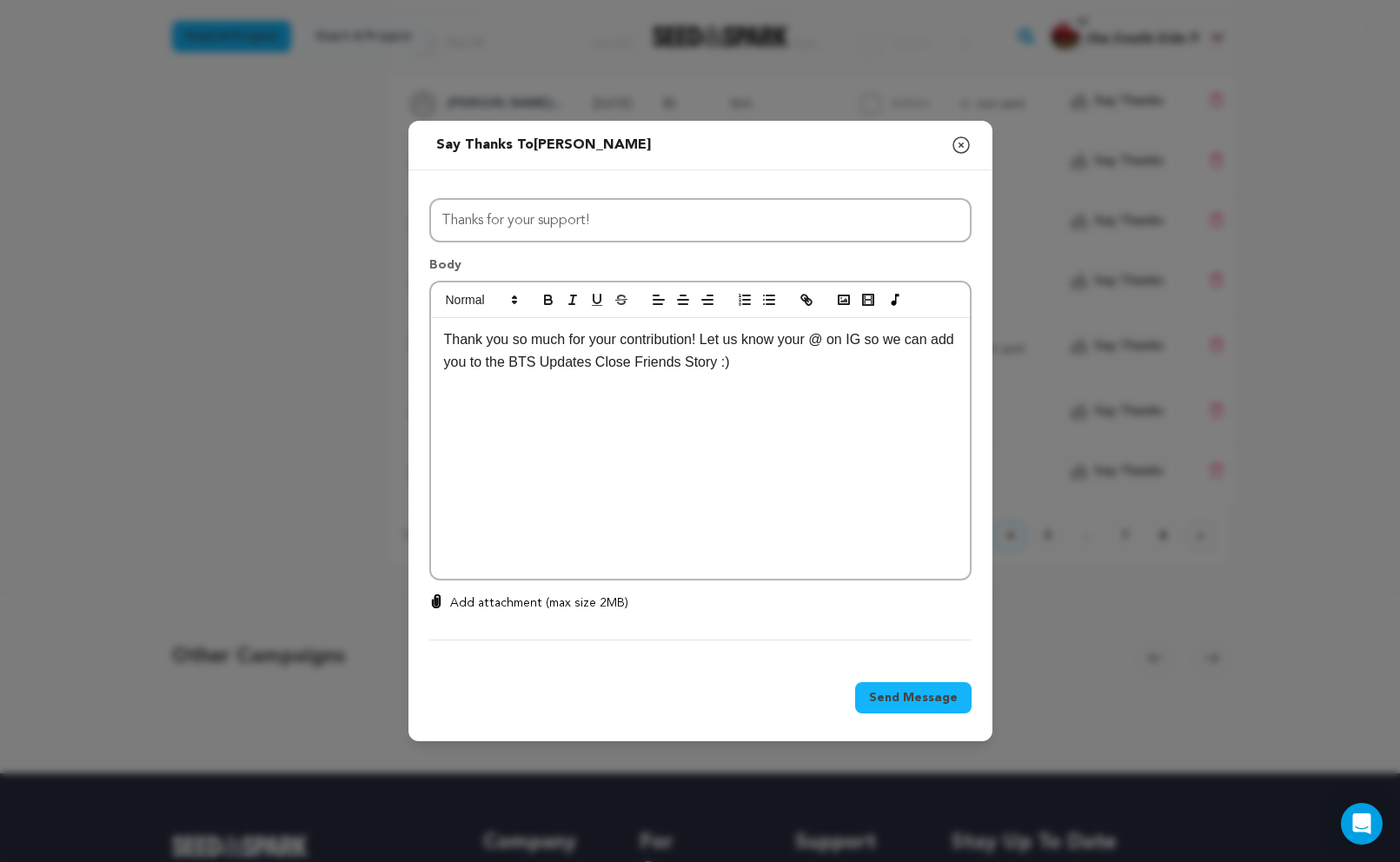
scroll to position [0, 0]
click at [697, 337] on p "Thank you so much for your contribution! Let us know your @ on IG so we can add…" at bounding box center [700, 351] width 513 height 44
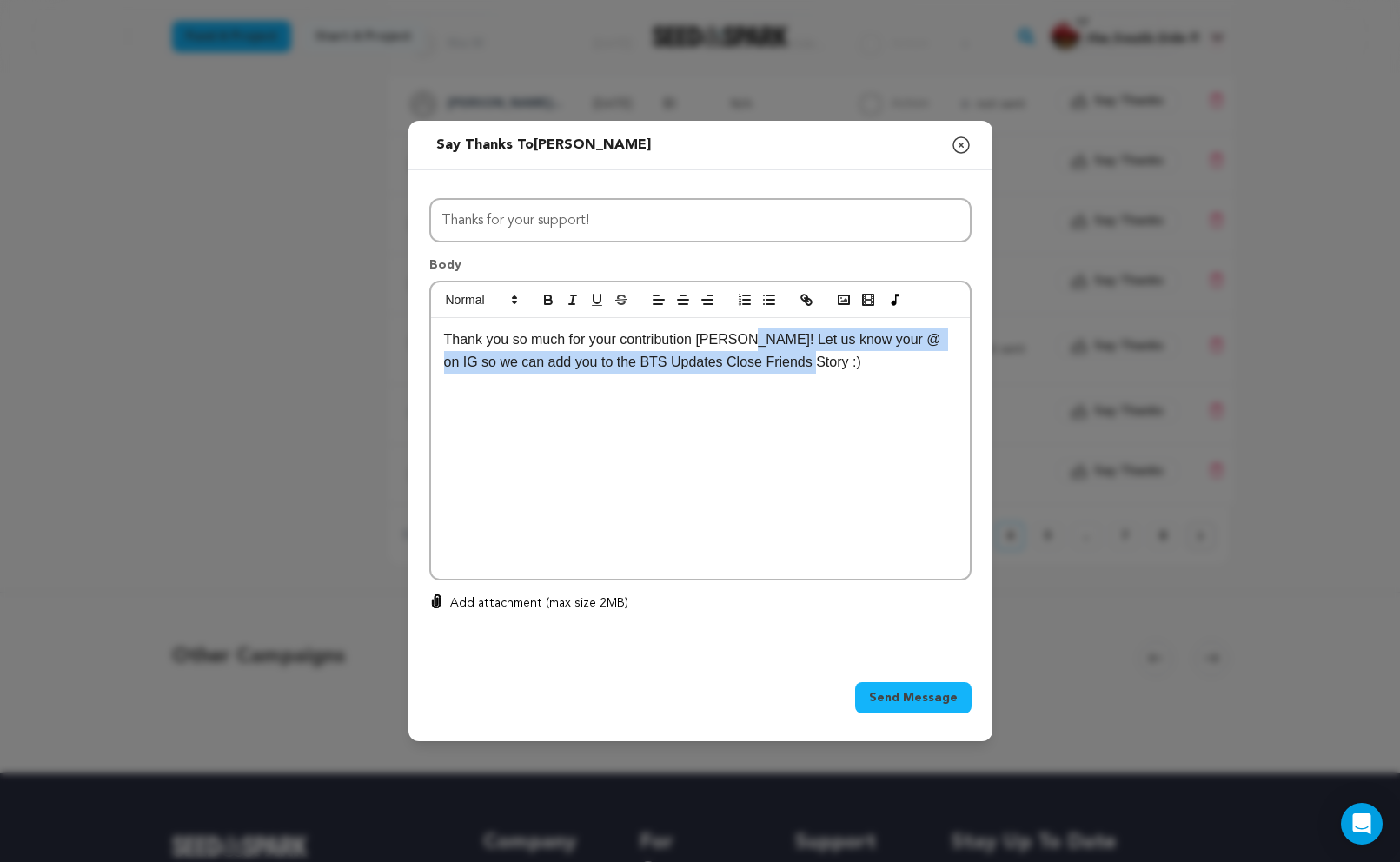
drag, startPoint x: 750, startPoint y: 335, endPoint x: 799, endPoint y: 385, distance: 70.0
click at [799, 385] on div "Thank you so much for your contribution Dayna! Let us know your @ on IG so we c…" at bounding box center [700, 448] width 539 height 261
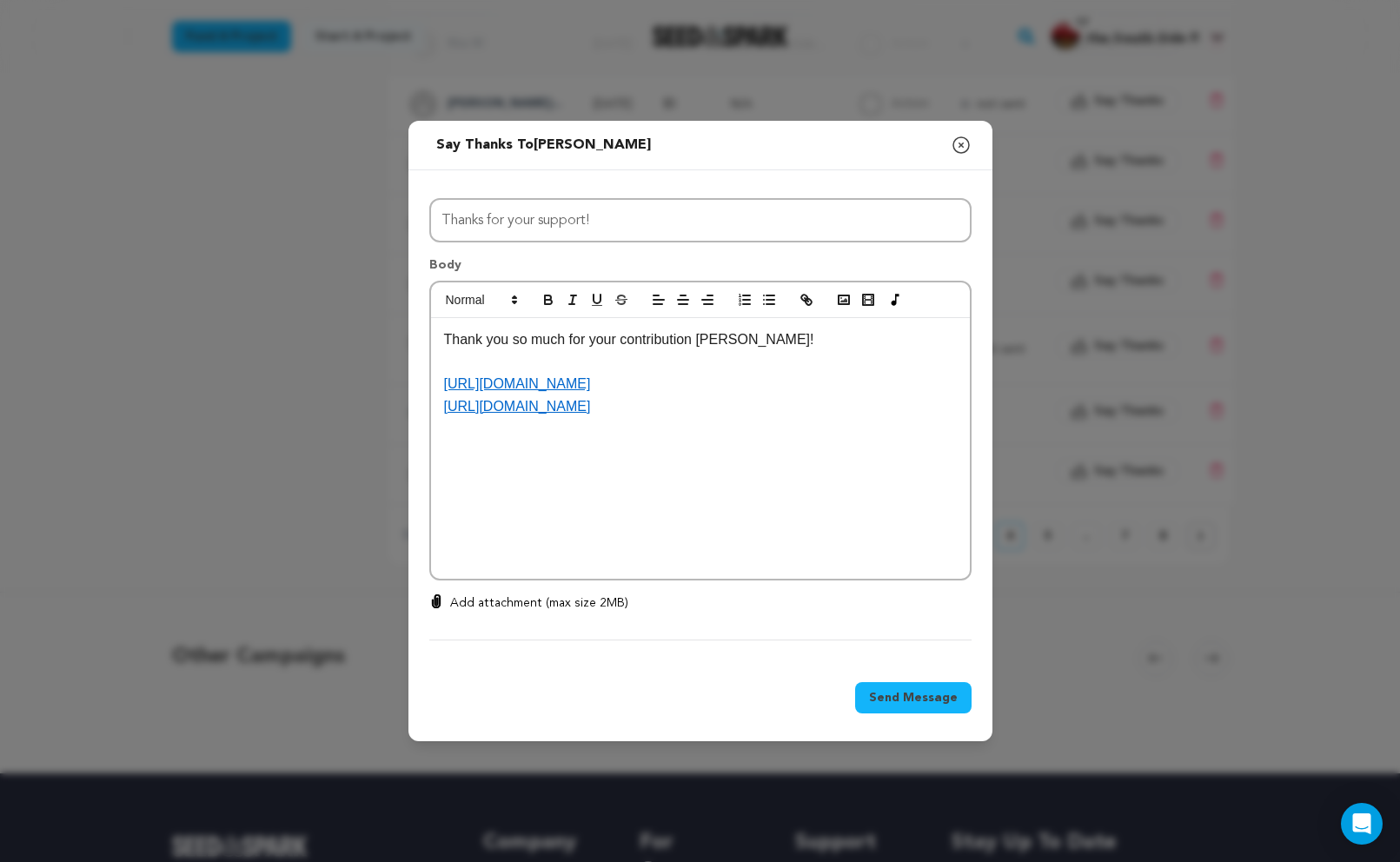
click at [719, 372] on p at bounding box center [700, 361] width 513 height 22
click at [929, 700] on span "Send Message" at bounding box center [913, 698] width 89 height 17
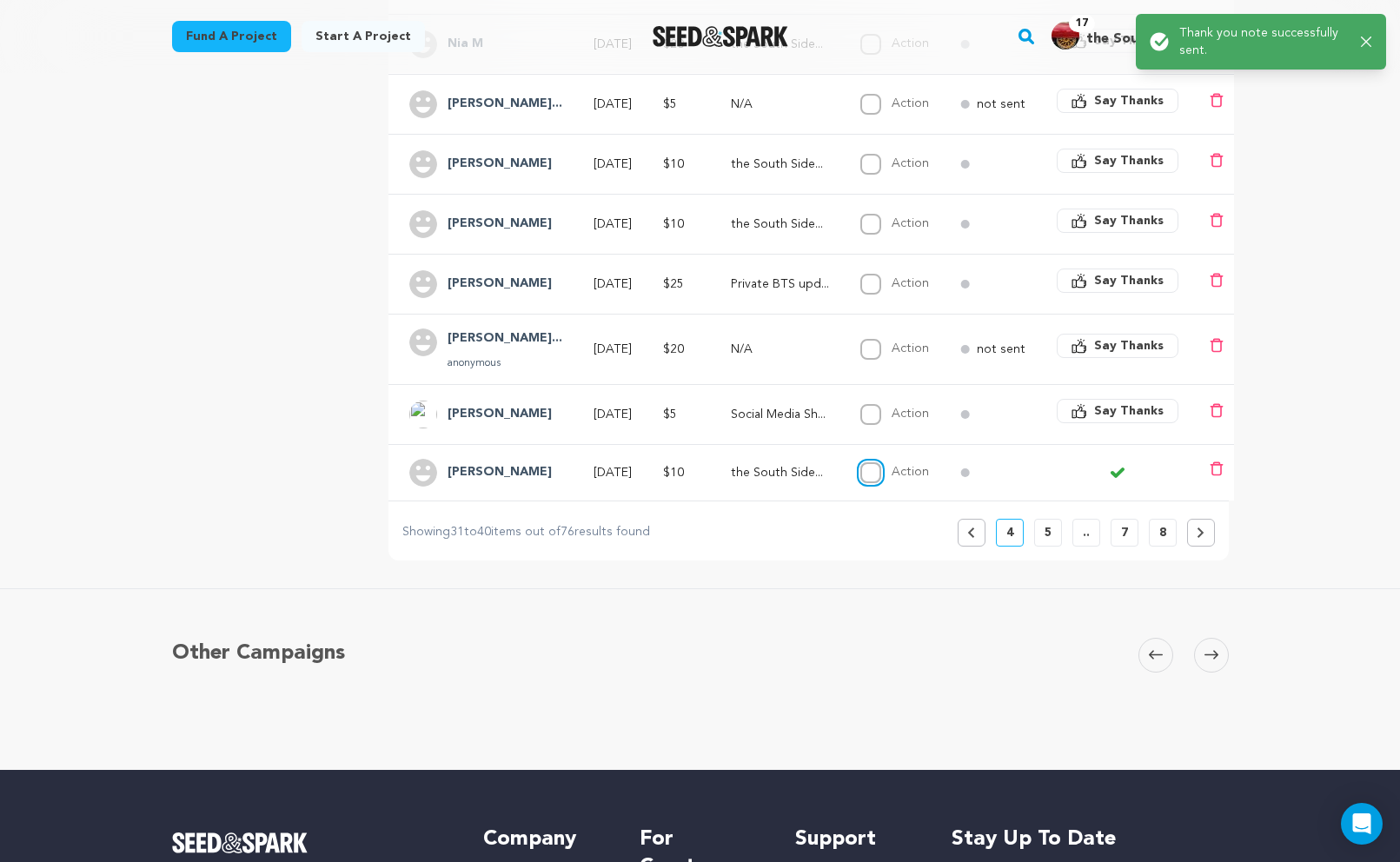
click at [881, 469] on input "Action" at bounding box center [871, 473] width 21 height 21
checkbox input "true"
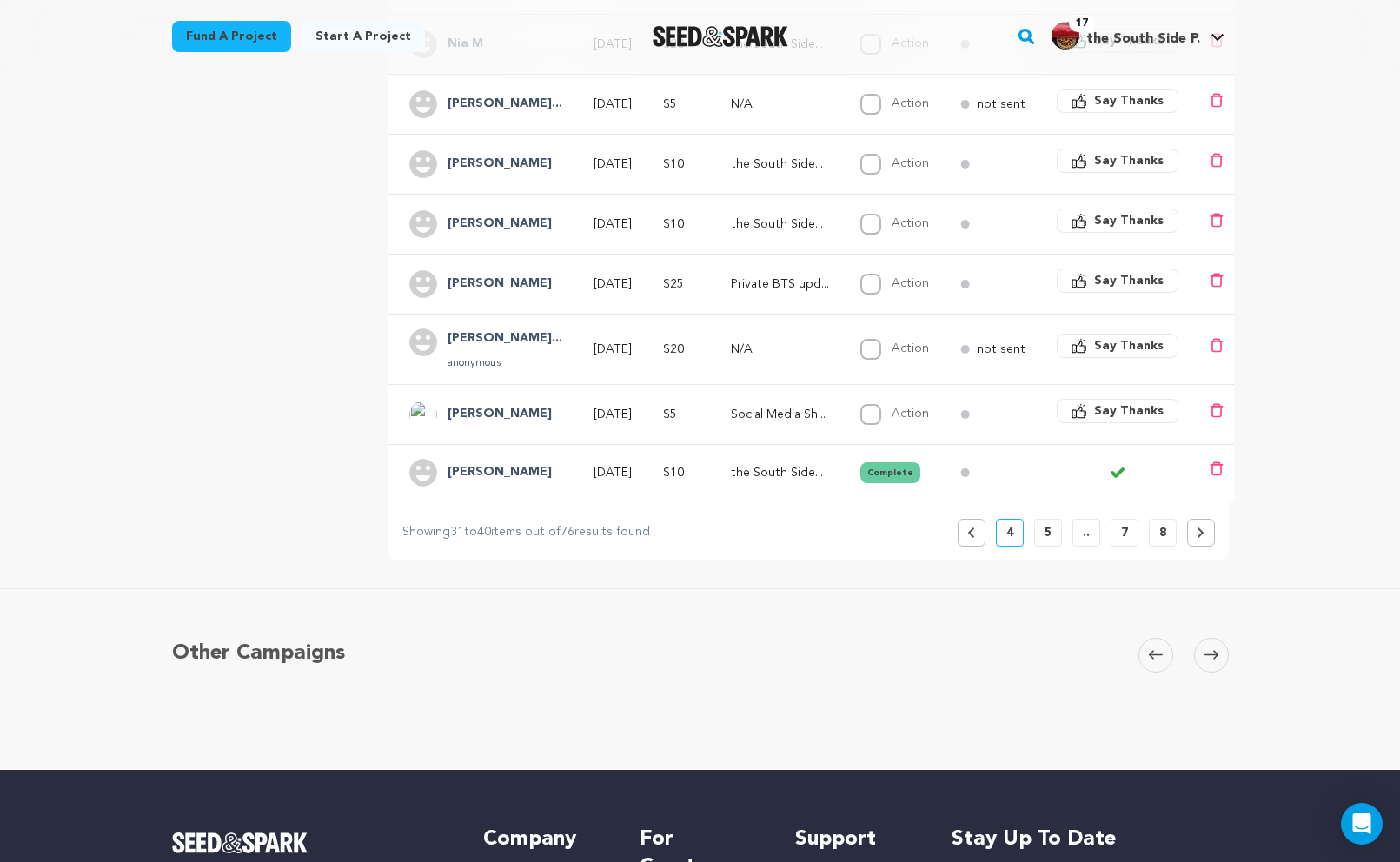
click at [1112, 413] on span "Say Thanks" at bounding box center [1129, 411] width 70 height 17
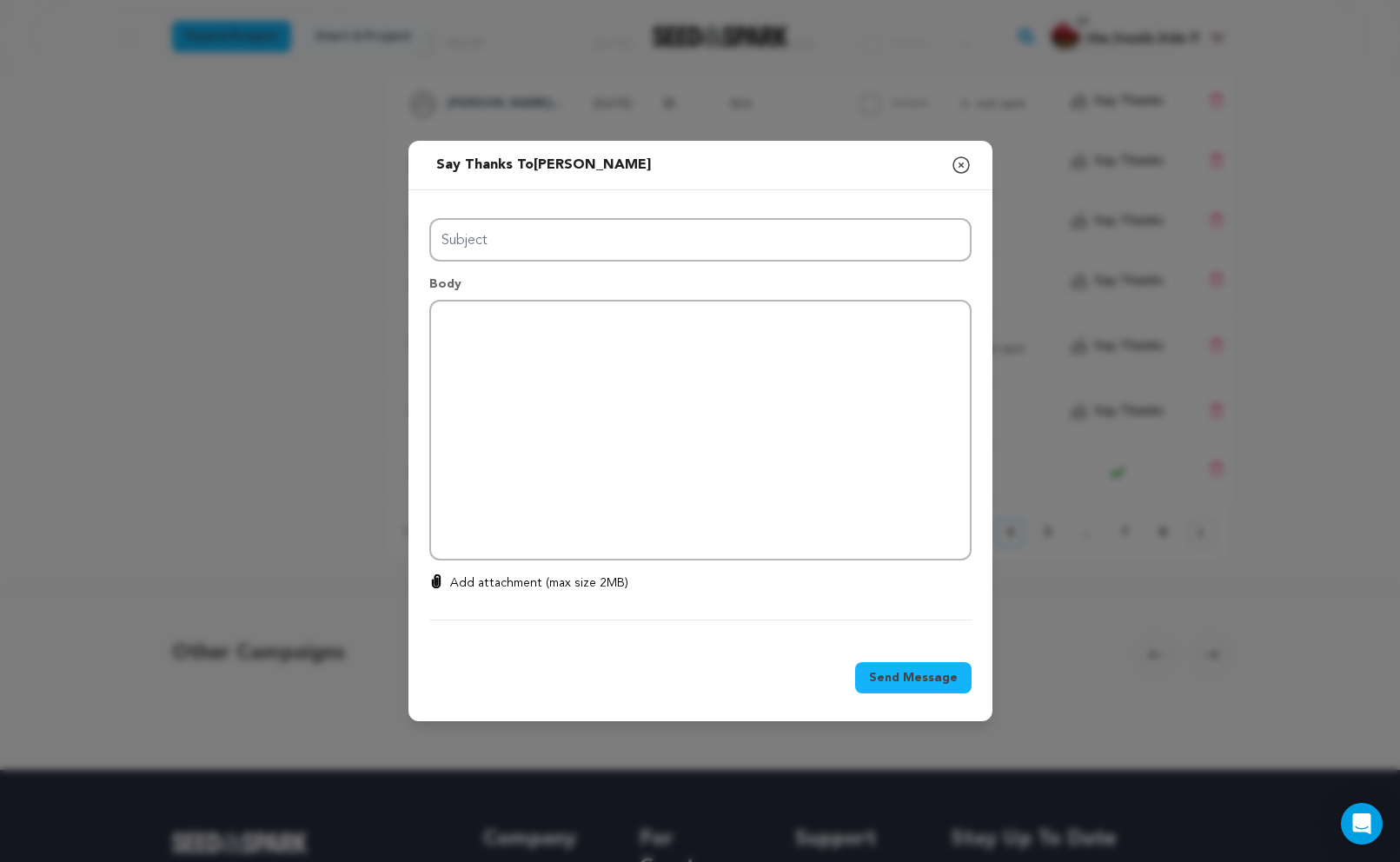
type input "Thanks for your support!"
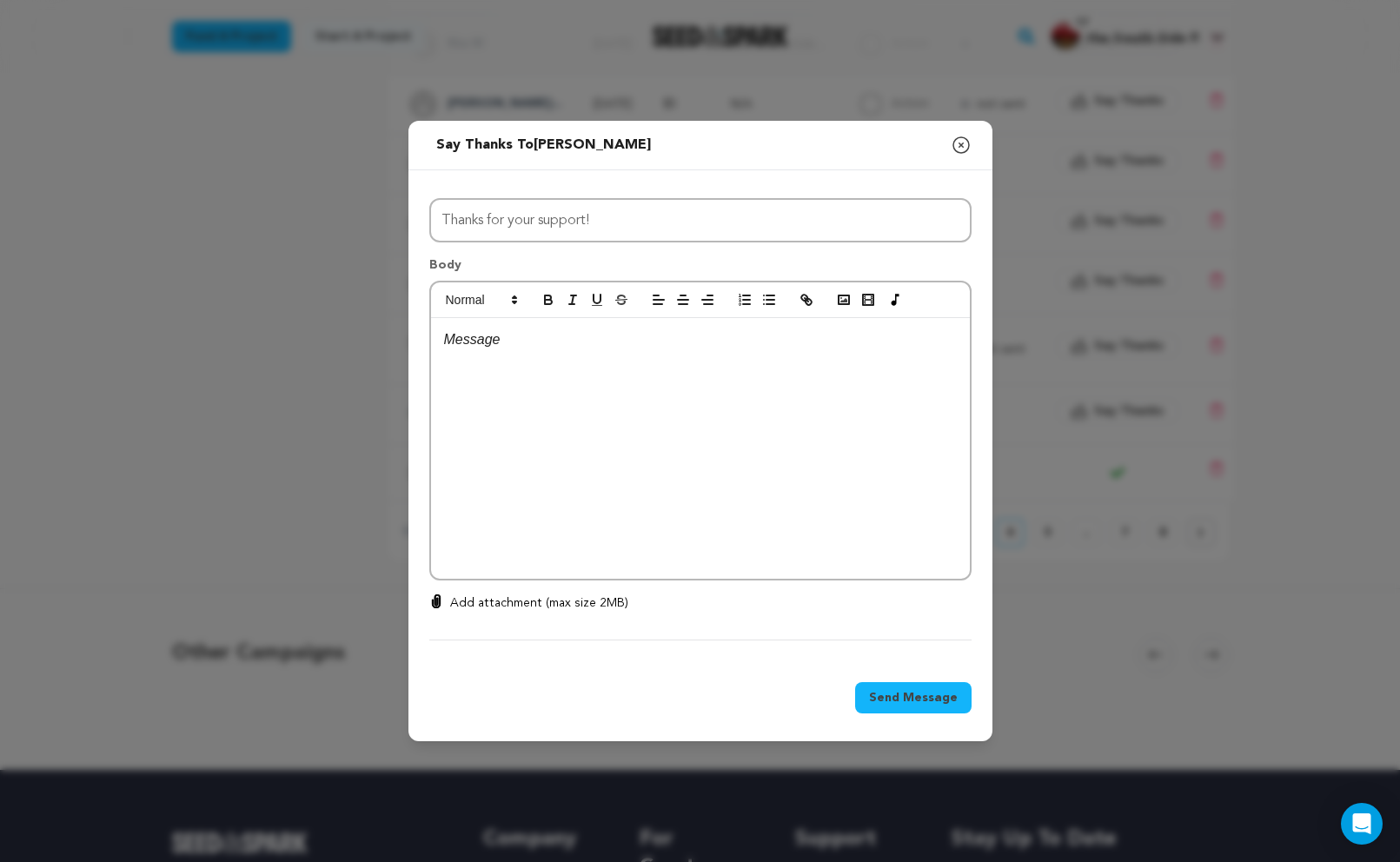
click at [869, 433] on div at bounding box center [700, 448] width 539 height 261
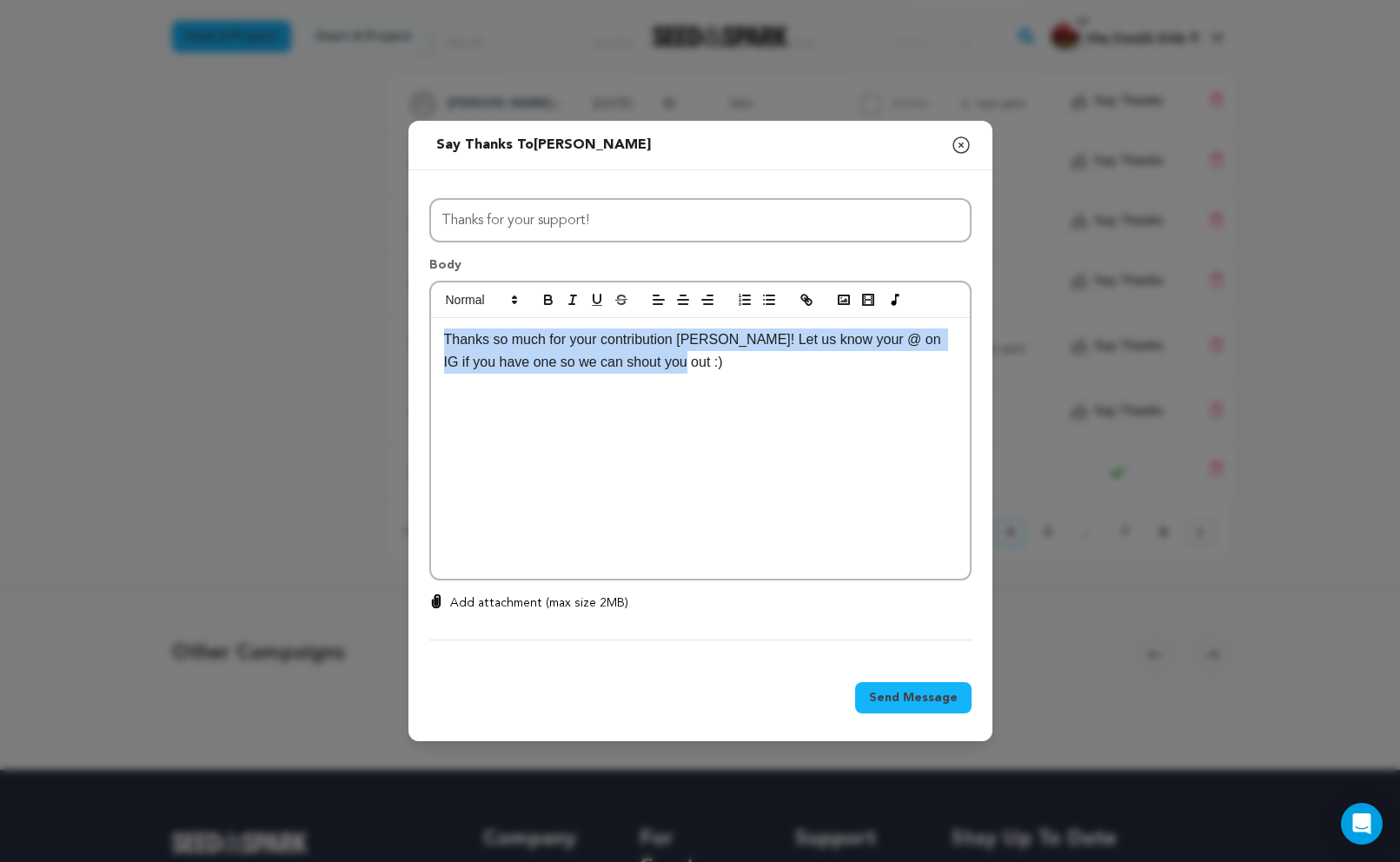
drag, startPoint x: 679, startPoint y: 371, endPoint x: 390, endPoint y: 331, distance: 291.8
click at [390, 331] on div "Send message to Spicer Delaney Say thanks to Spicer Delaney Compose New Message…" at bounding box center [700, 431] width 1400 height 862
copy p "Thanks so much for your contribution Spicer! Let us know your @ on IG if you ha…"
click at [900, 690] on span "Send Message" at bounding box center [913, 698] width 89 height 17
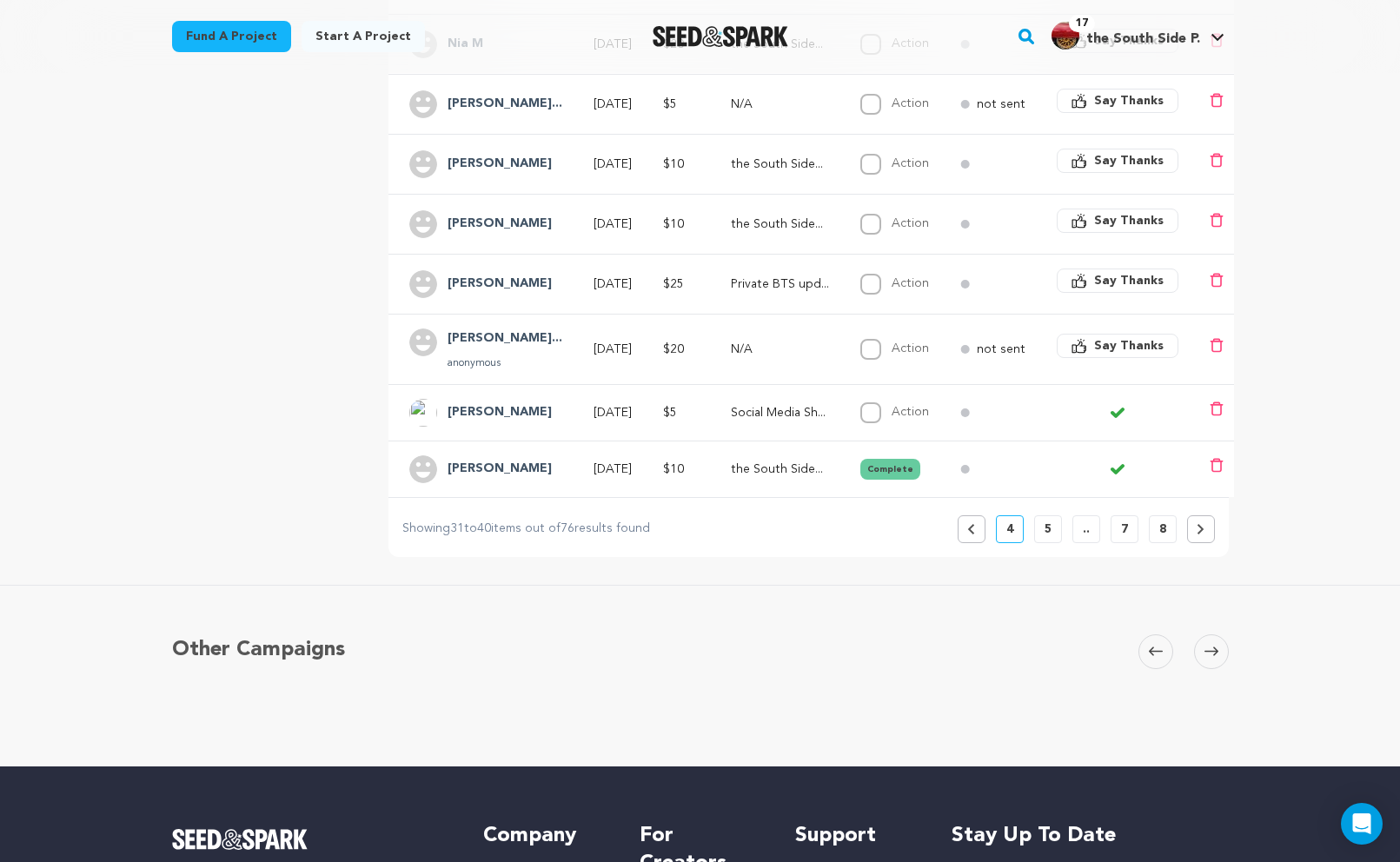
click at [1132, 346] on span "Say Thanks" at bounding box center [1129, 346] width 70 height 17
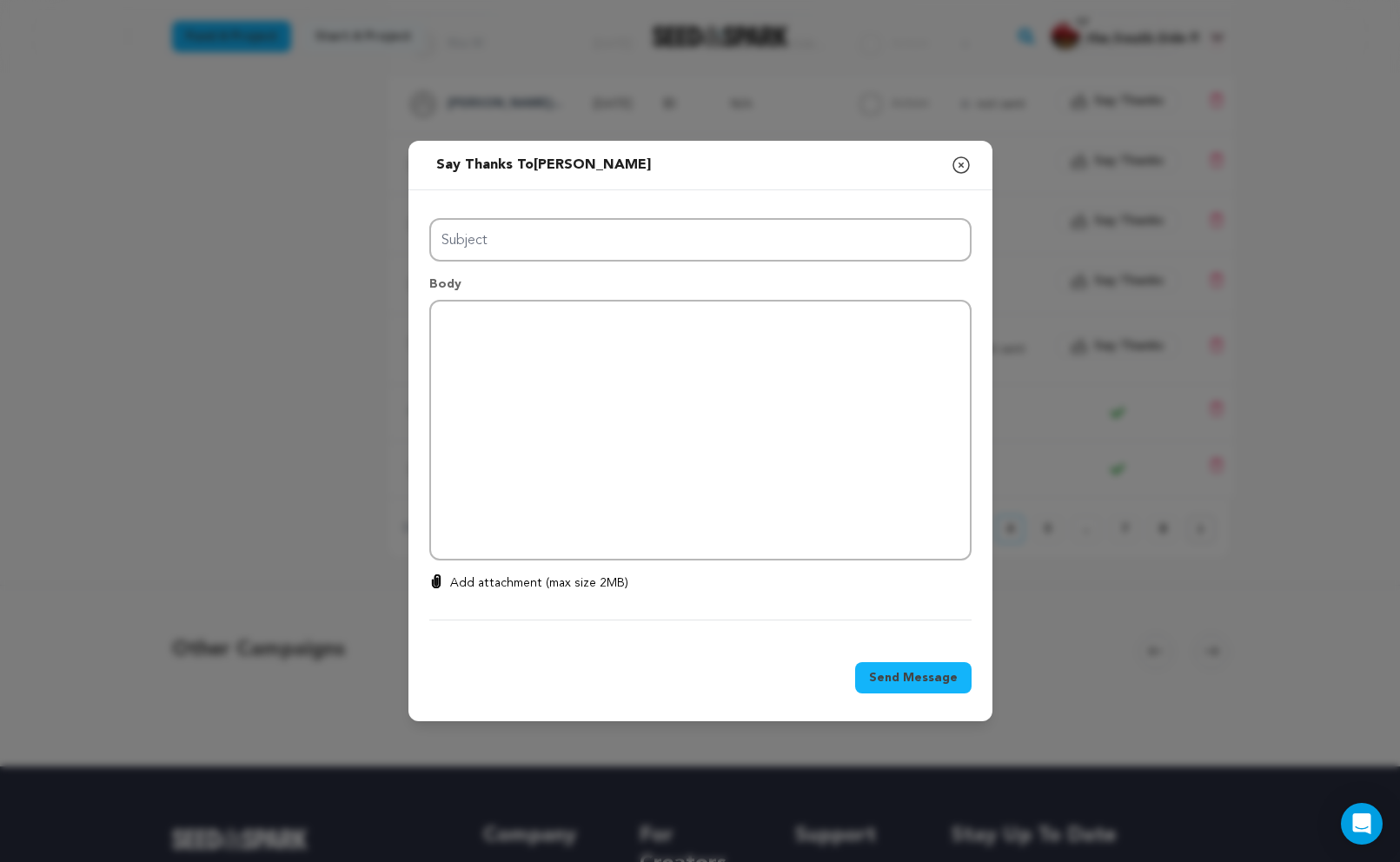
type input "Thanks for your support!"
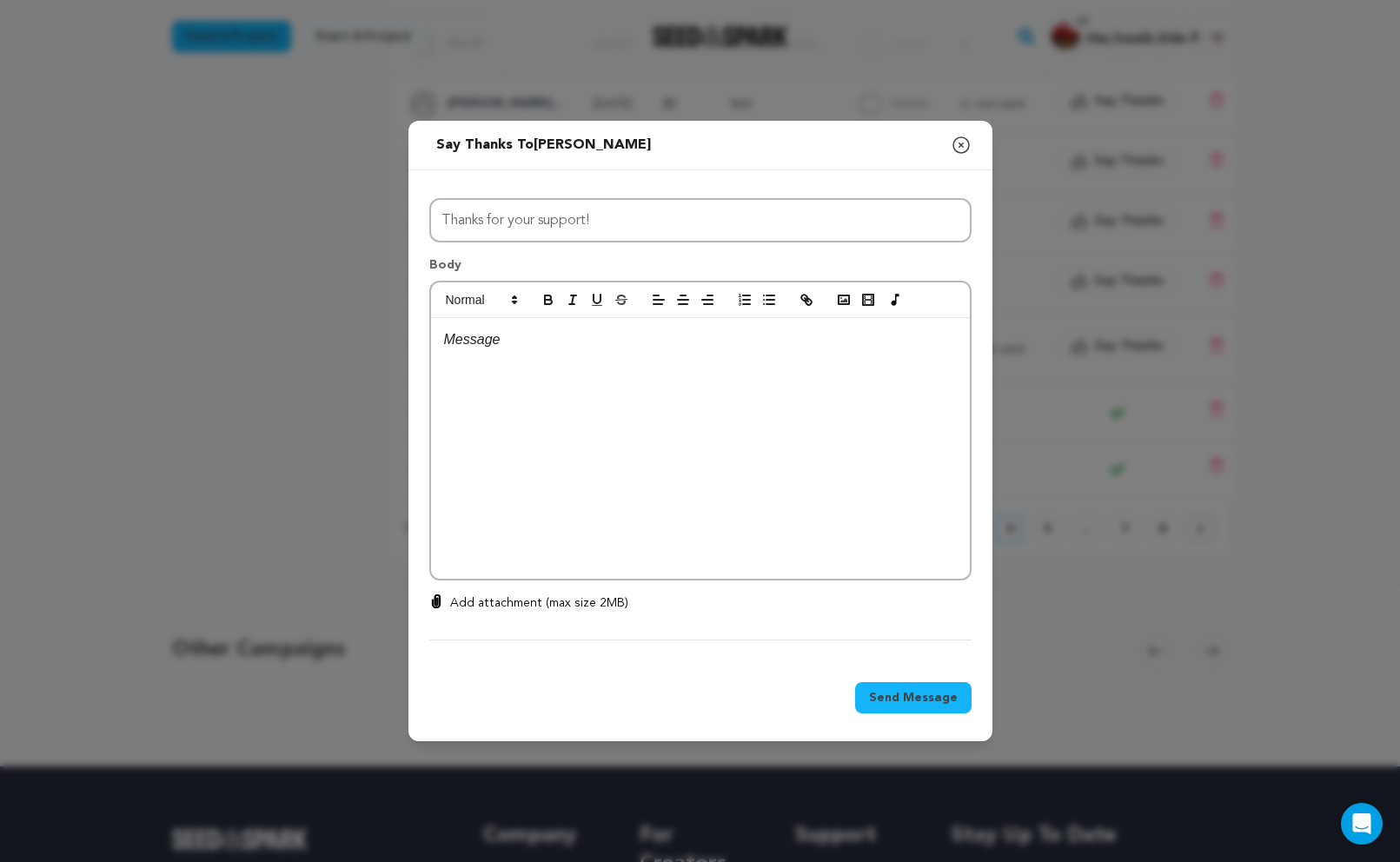
click at [830, 347] on p at bounding box center [700, 339] width 513 height 22
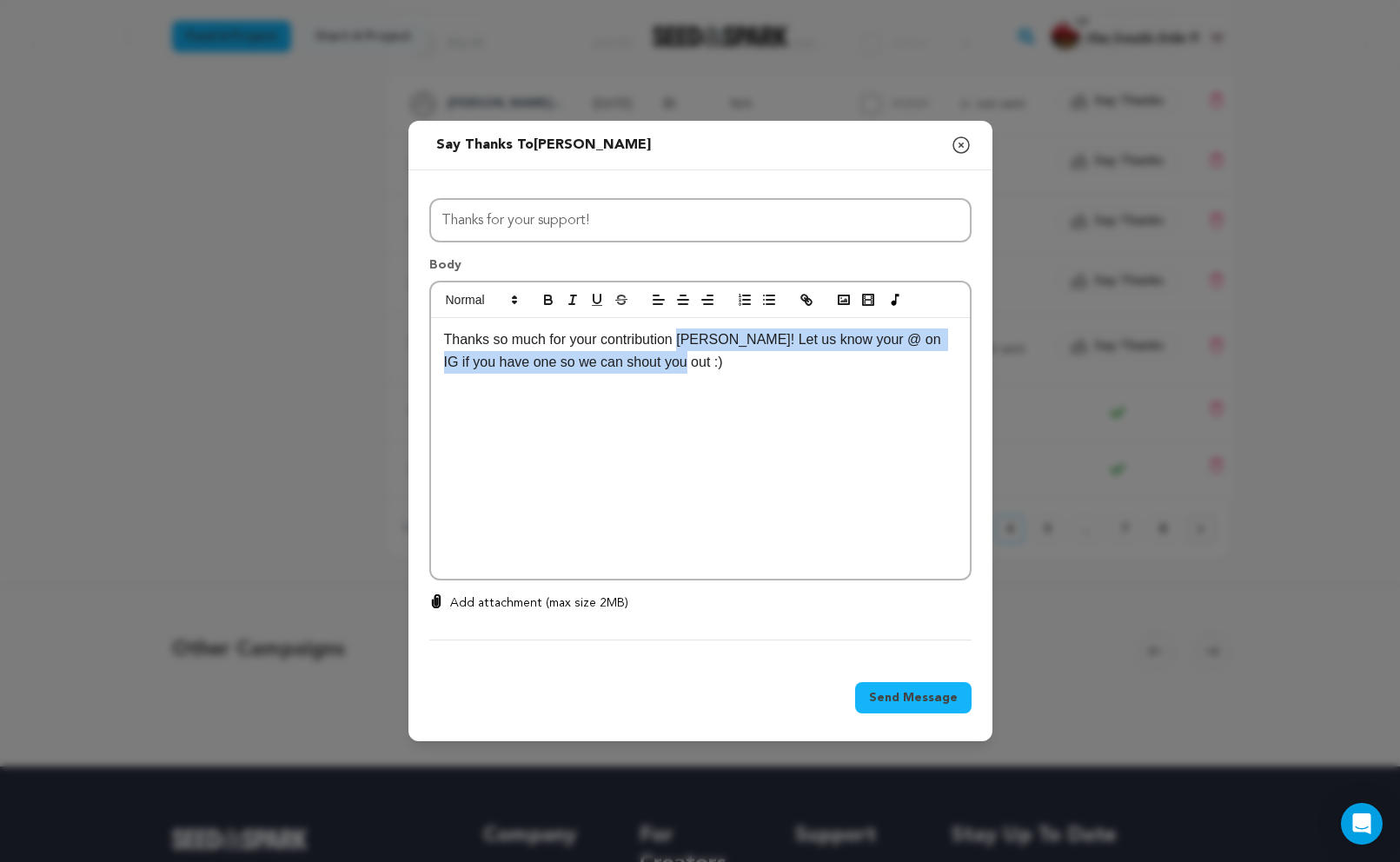
drag, startPoint x: 686, startPoint y: 334, endPoint x: 750, endPoint y: 386, distance: 82.5
click at [750, 386] on div "Thanks so much for your contribution Spicer! Let us know your @ on IG if you ha…" at bounding box center [700, 448] width 539 height 261
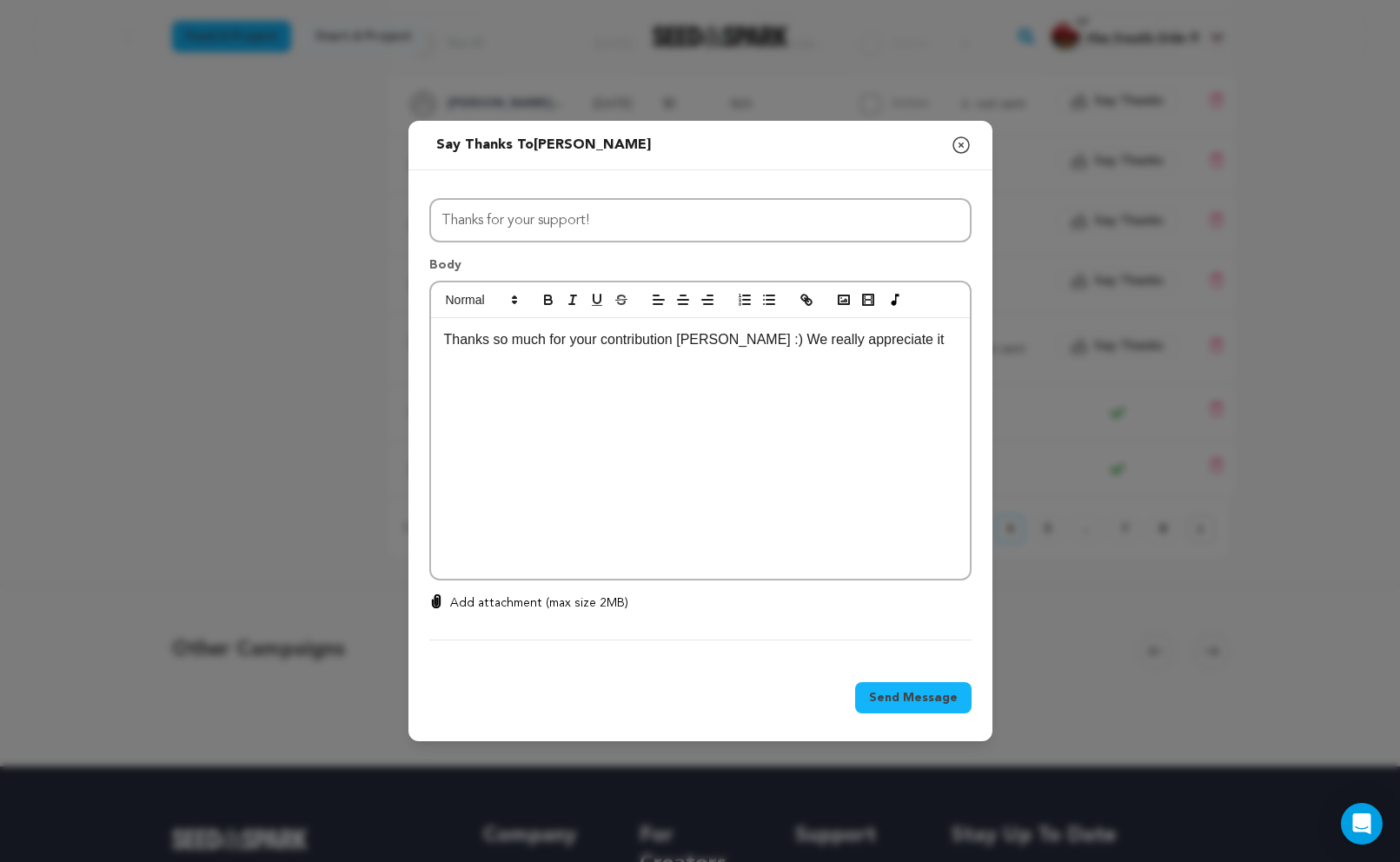
click at [785, 347] on p "Thanks so much for your contribution Stephen :) We really appreciate it" at bounding box center [700, 339] width 513 height 22
click at [952, 335] on p "Thanks so much for your contribution Stephen :) We appreciate it and hope you f…" at bounding box center [700, 351] width 513 height 44
click at [704, 367] on p "Thanks so much for your contribution Stephen :) We appreciate it and hope you c…" at bounding box center [700, 351] width 513 height 44
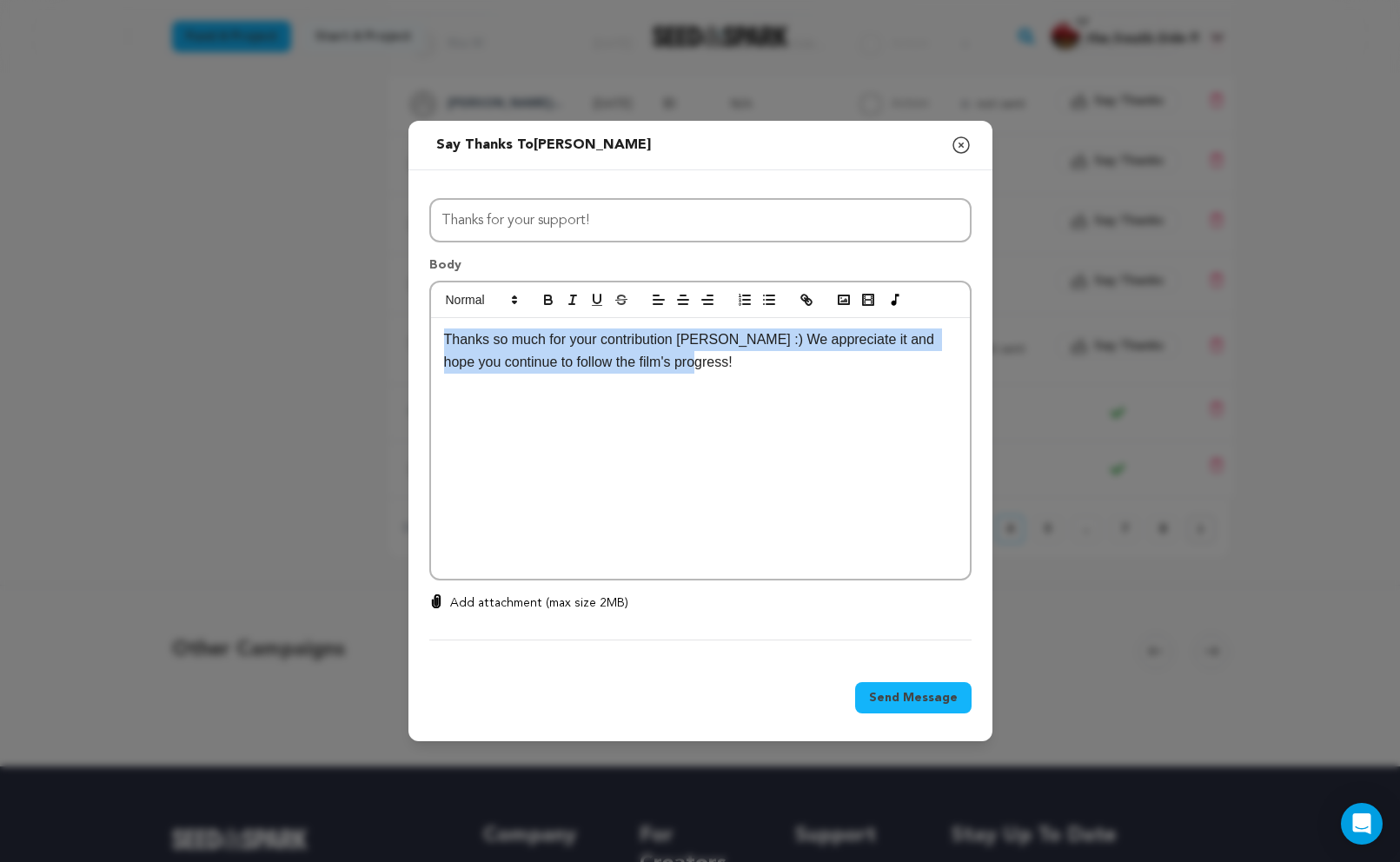
copy p "Thanks so much for your contribution Stephen :) We appreciate it and hope you c…"
click at [920, 694] on span "Send Message" at bounding box center [913, 698] width 89 height 17
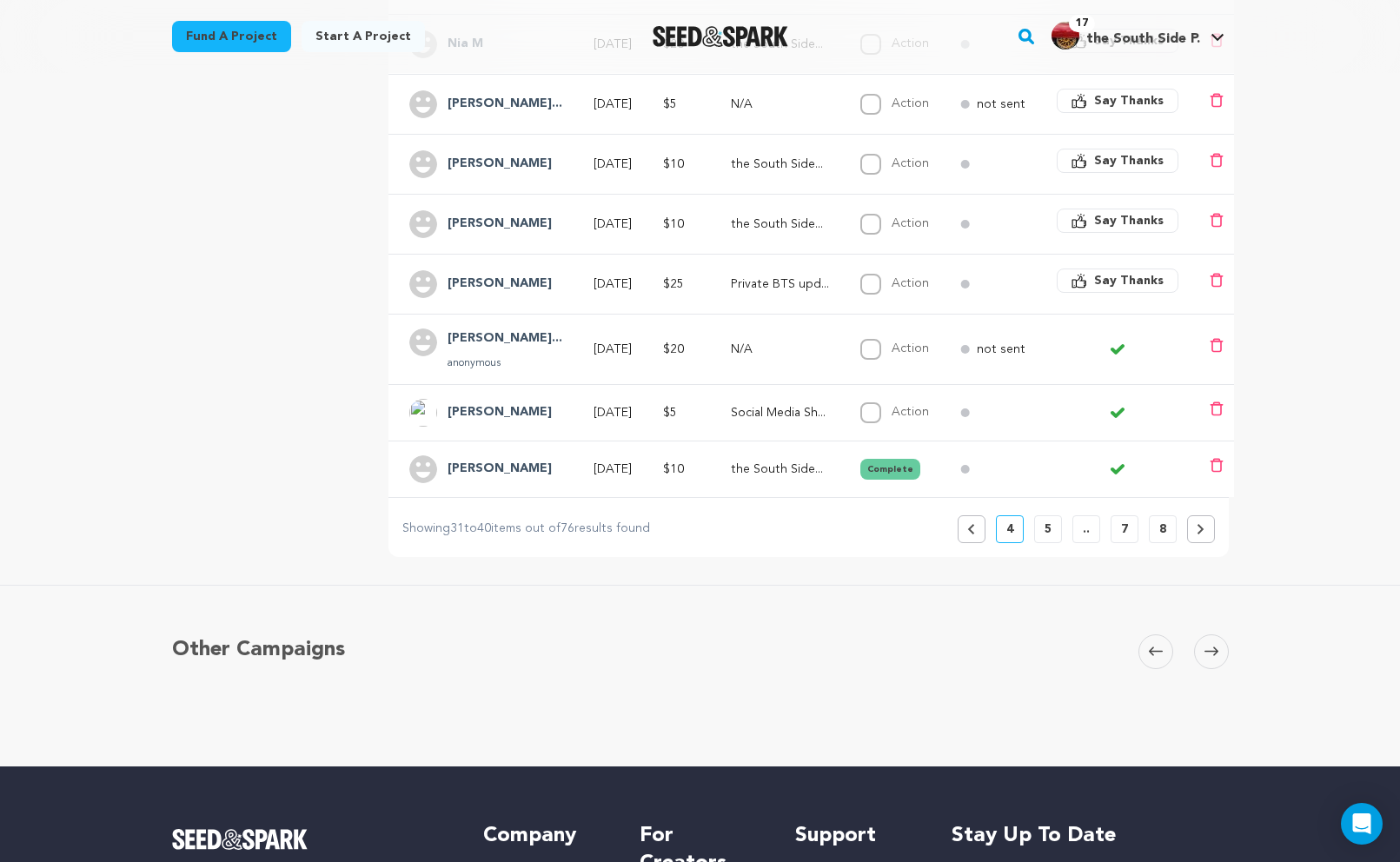
click at [1142, 285] on span "Say Thanks" at bounding box center [1129, 281] width 70 height 17
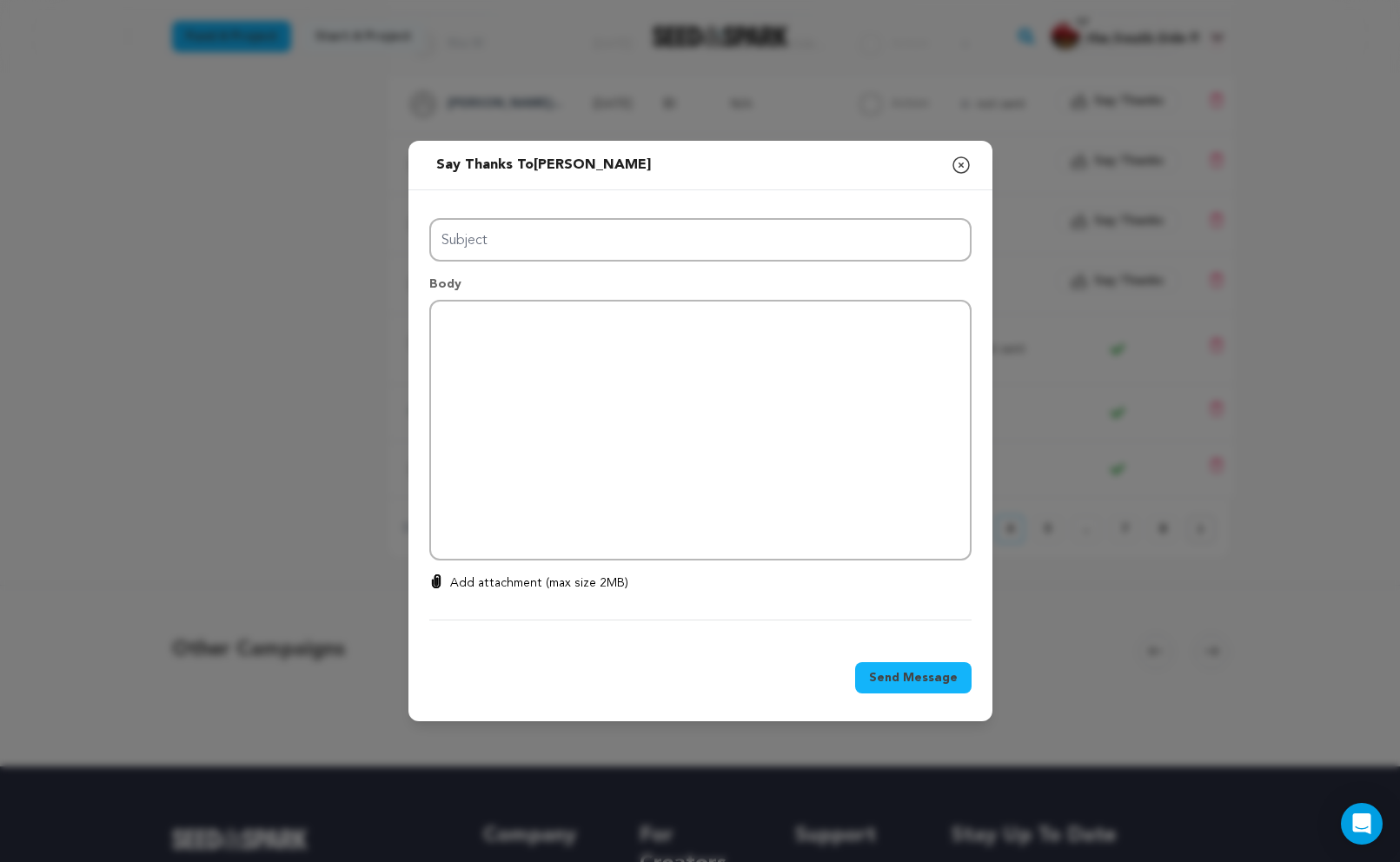
type input "Thanks for your support!"
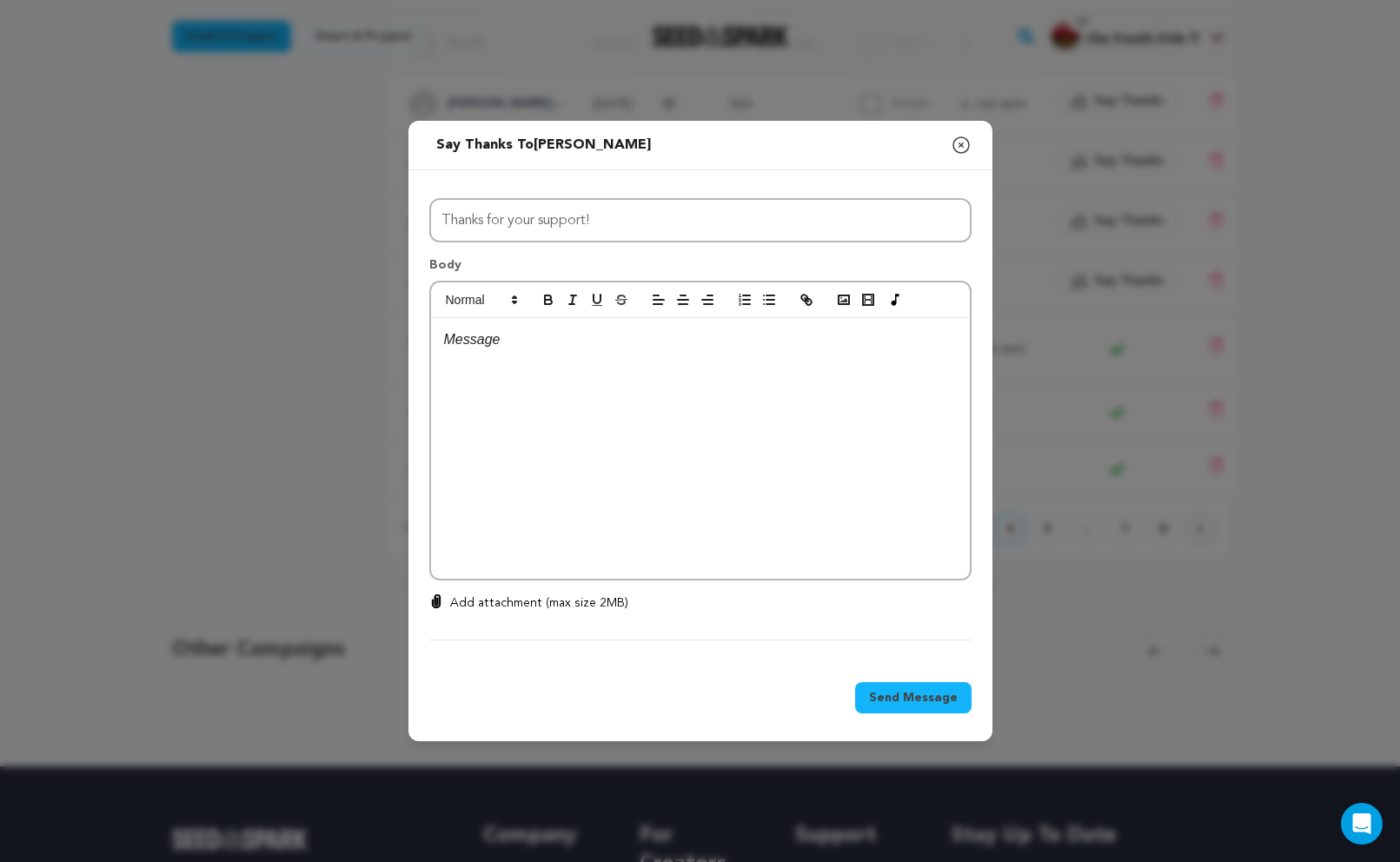
click at [540, 376] on div at bounding box center [700, 448] width 539 height 261
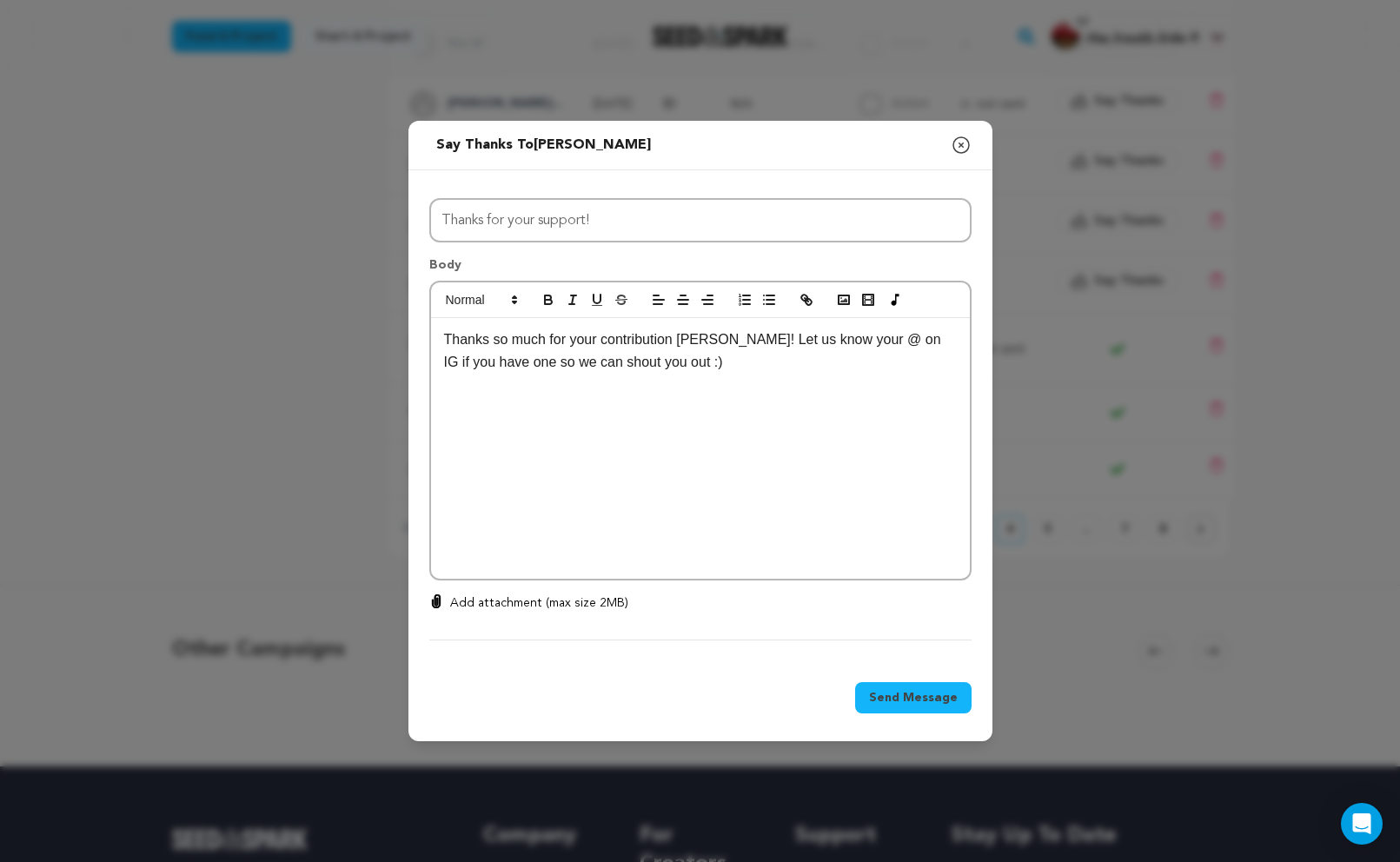
click at [704, 340] on p "Thanks so much for your contribution Spicer! Let us know your @ on IG if you ha…" at bounding box center [700, 351] width 513 height 44
drag, startPoint x: 886, startPoint y: 340, endPoint x: 646, endPoint y: 447, distance: 262.8
click at [646, 447] on div "Thanks so much for your contribution Gavin! Let us know your @ on IG if you hav…" at bounding box center [700, 448] width 539 height 261
click at [905, 359] on p "Thanks so much for your contribution Gavin! Let us know your @ on IG if you hav…" at bounding box center [700, 351] width 513 height 44
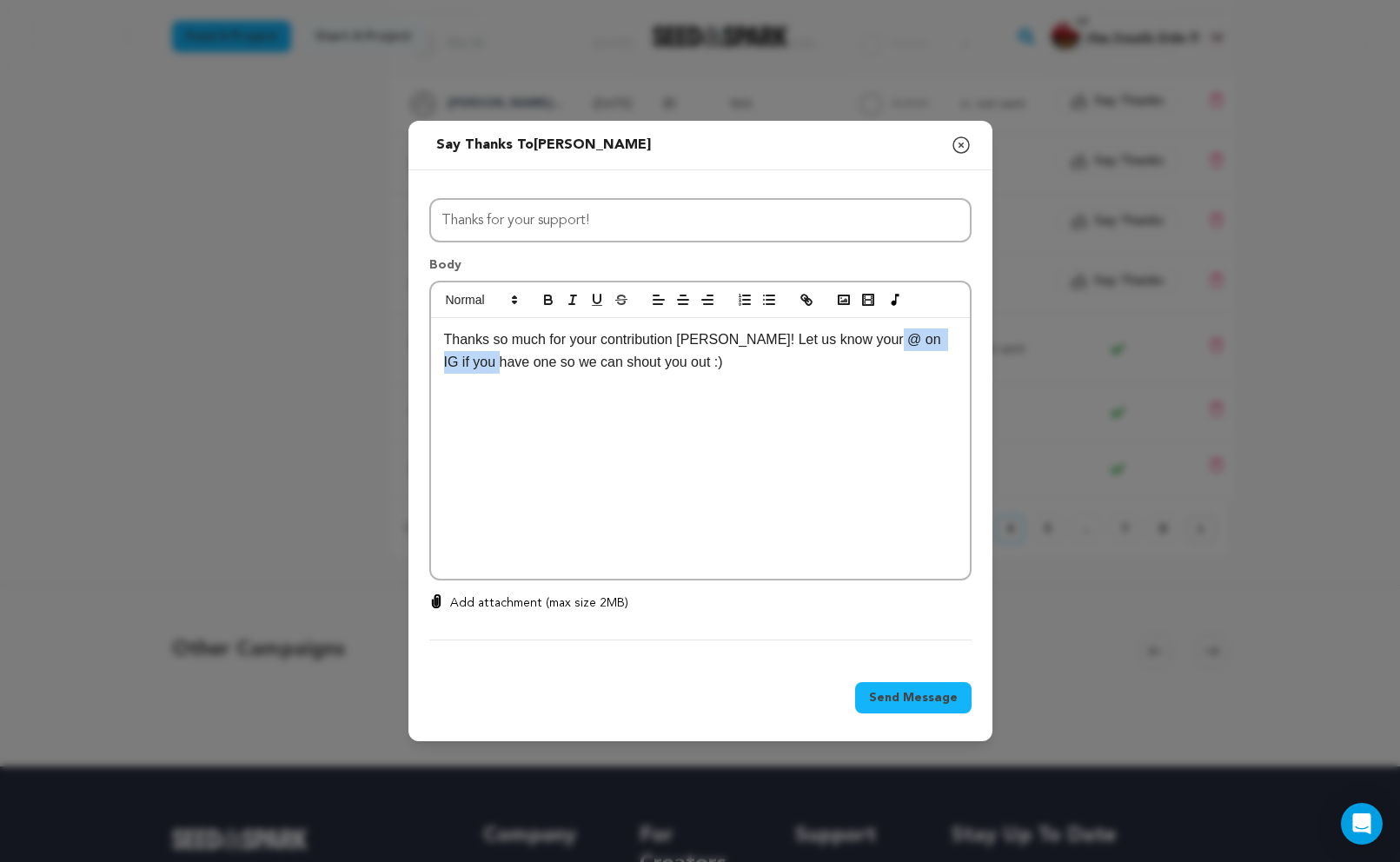
drag, startPoint x: 886, startPoint y: 336, endPoint x: 501, endPoint y: 354, distance: 385.4
click at [501, 354] on p "Thanks so much for your contribution Gavin! Let us know your @ on IG if you hav…" at bounding box center [700, 351] width 513 height 44
click at [932, 690] on span "Send Message" at bounding box center [913, 698] width 89 height 17
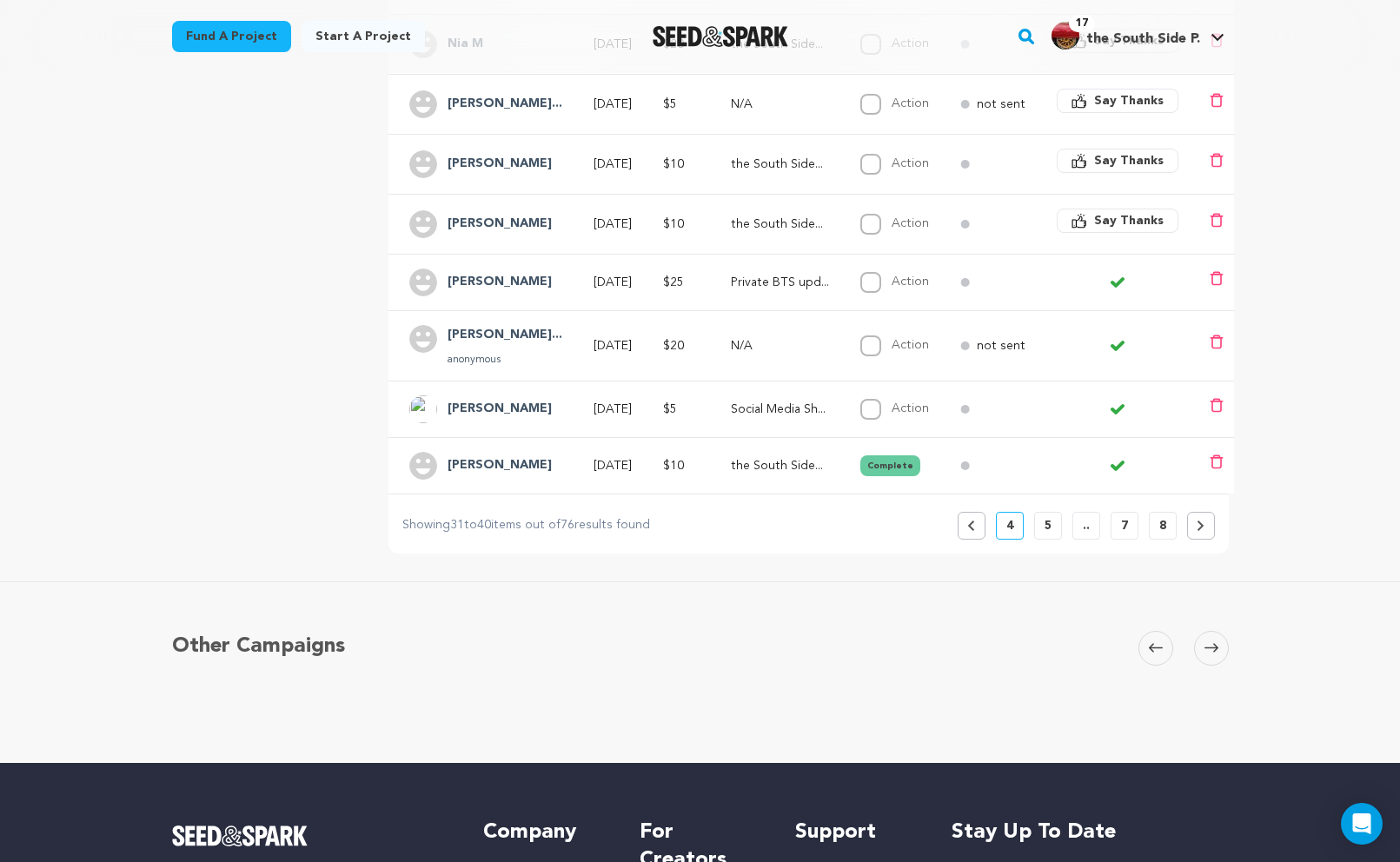
click at [1100, 219] on span "Say Thanks" at bounding box center [1129, 220] width 70 height 17
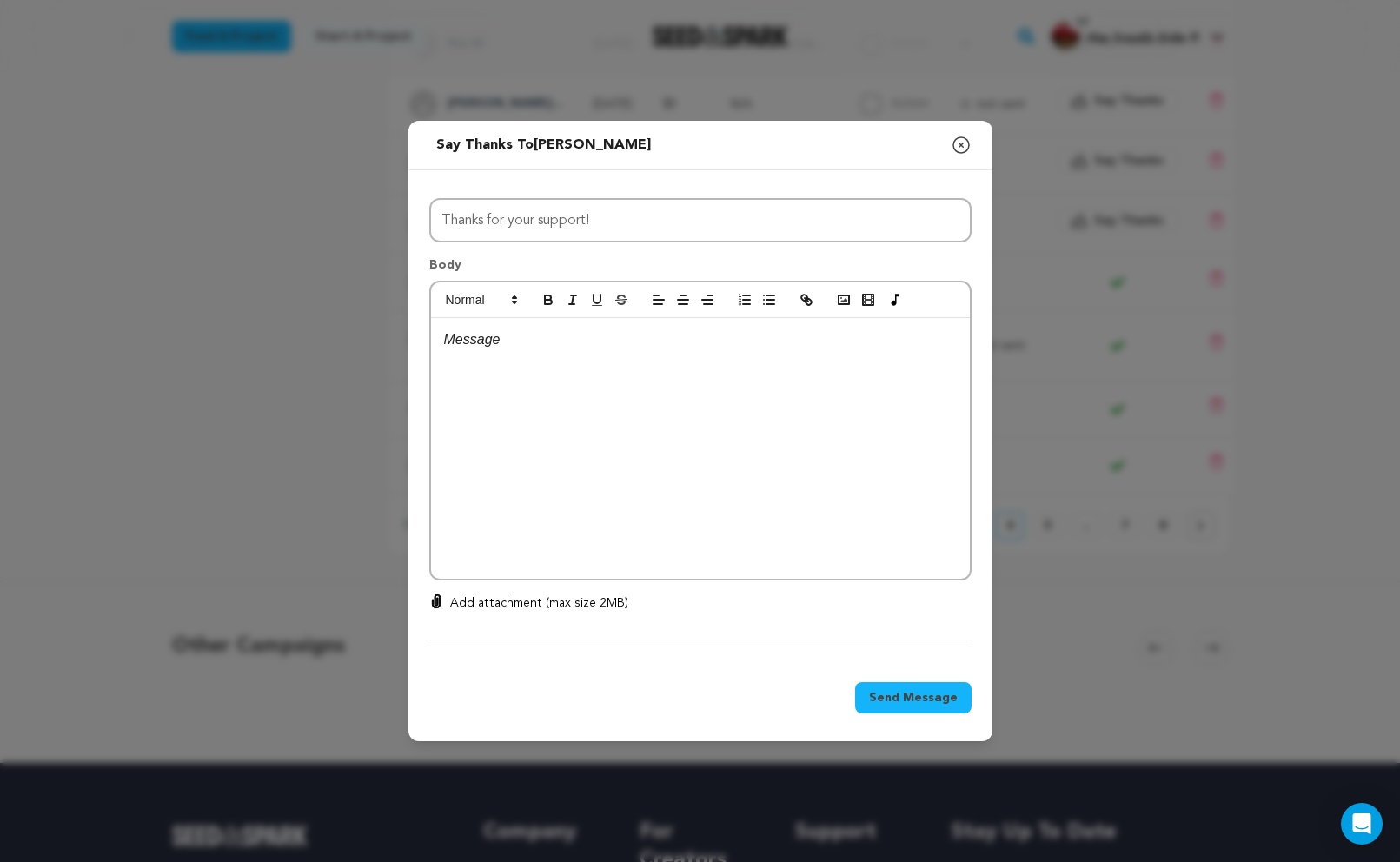
click at [826, 370] on div at bounding box center [700, 448] width 539 height 261
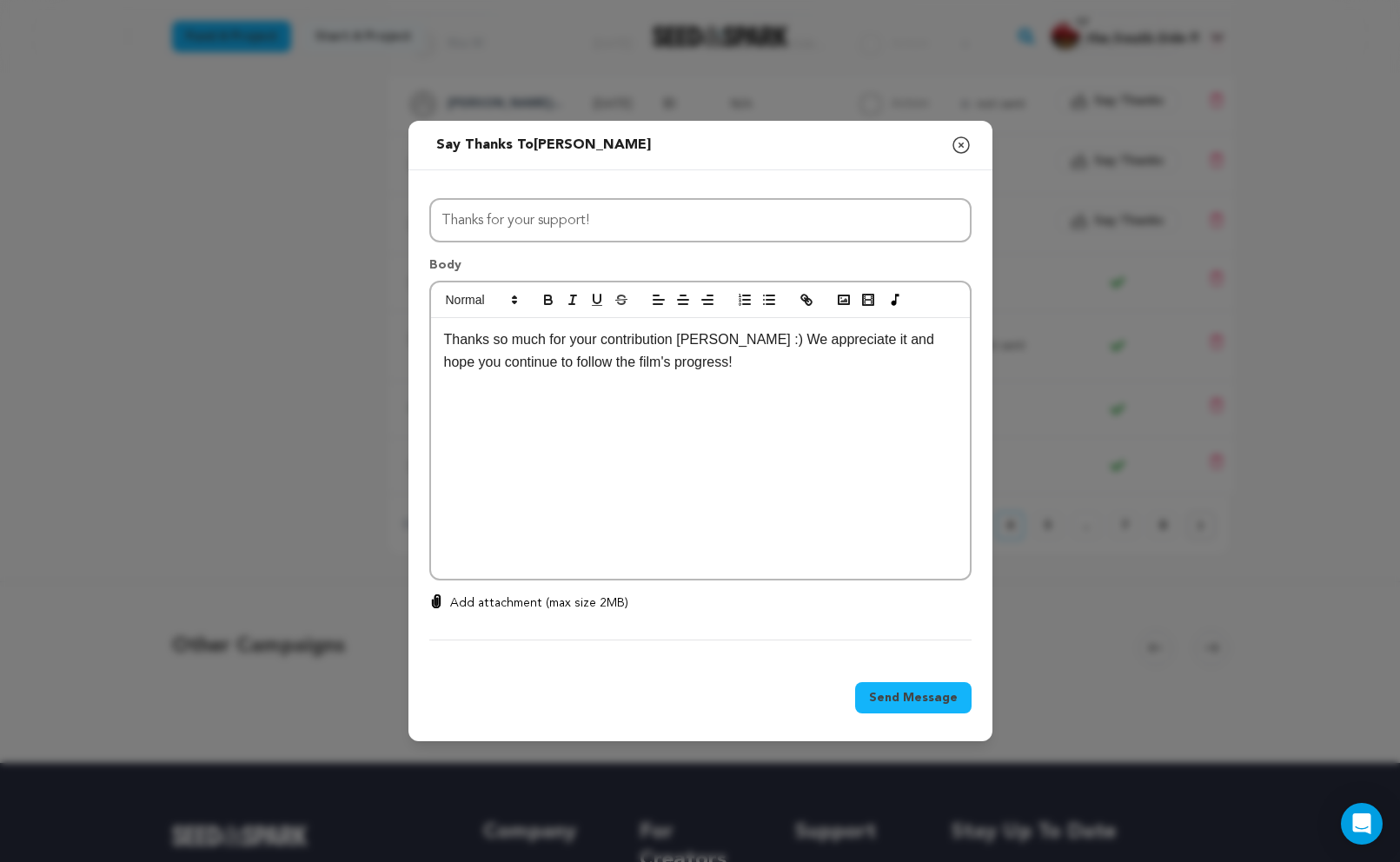
click at [708, 330] on p "Thanks so much for your contribution Stephen :) We appreciate it and hope you c…" at bounding box center [700, 351] width 513 height 44
click at [718, 379] on div "Thanks so much for your contribution Brittaney :) We appreciate it and hope you…" at bounding box center [700, 448] width 539 height 261
click at [927, 693] on span "Send Message" at bounding box center [913, 698] width 89 height 17
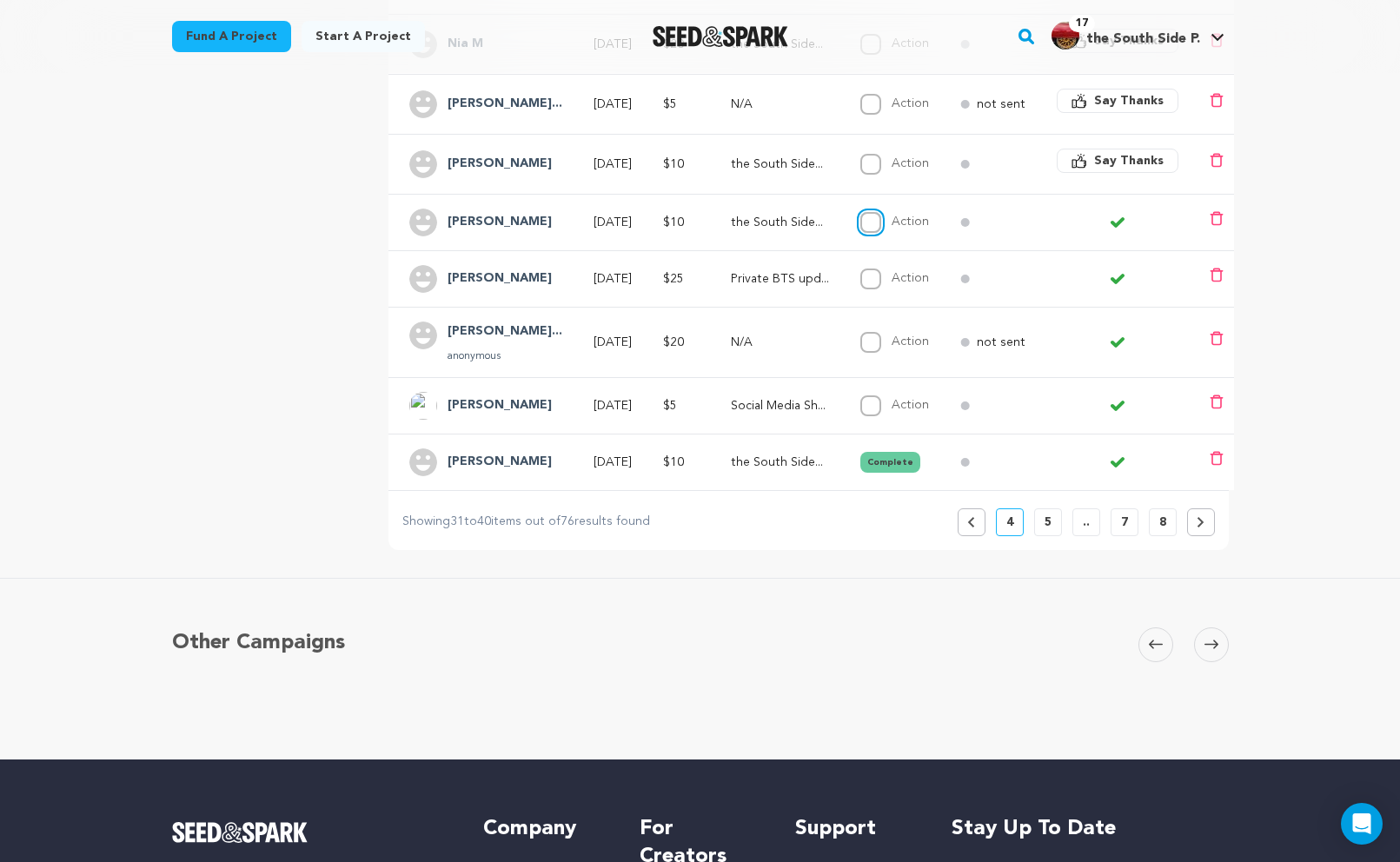
click at [881, 224] on input "Action" at bounding box center [871, 222] width 21 height 21
checkbox input "true"
click at [341, 321] on div "overview updates" at bounding box center [267, 88] width 189 height 924
click at [1294, 124] on div "the South Side Project Copy public preview link View project Edit Project View …" at bounding box center [700, 138] width 1400 height 1242
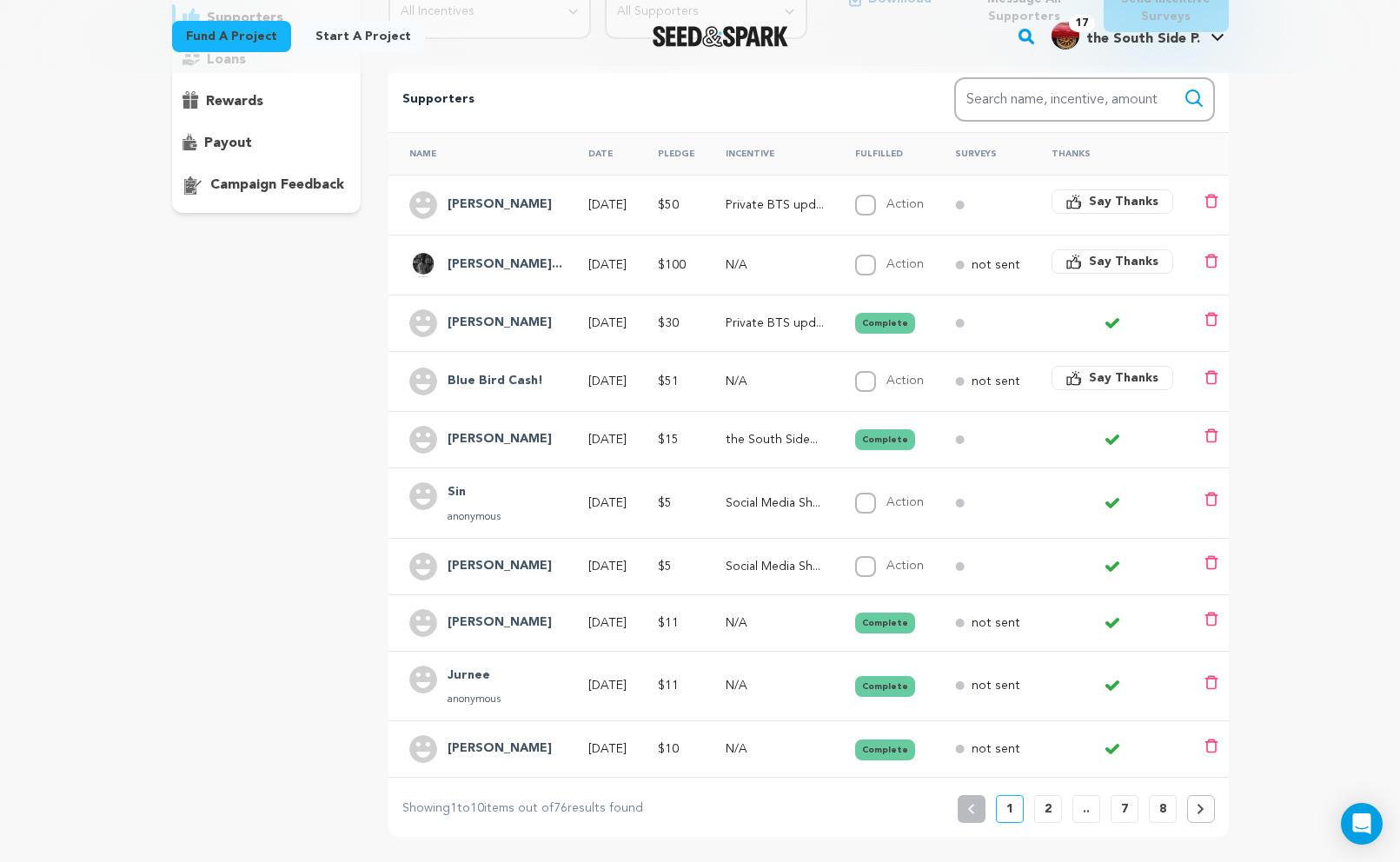
scroll to position [273, 0]
click at [1131, 261] on span "Say Thanks" at bounding box center [1124, 264] width 70 height 17
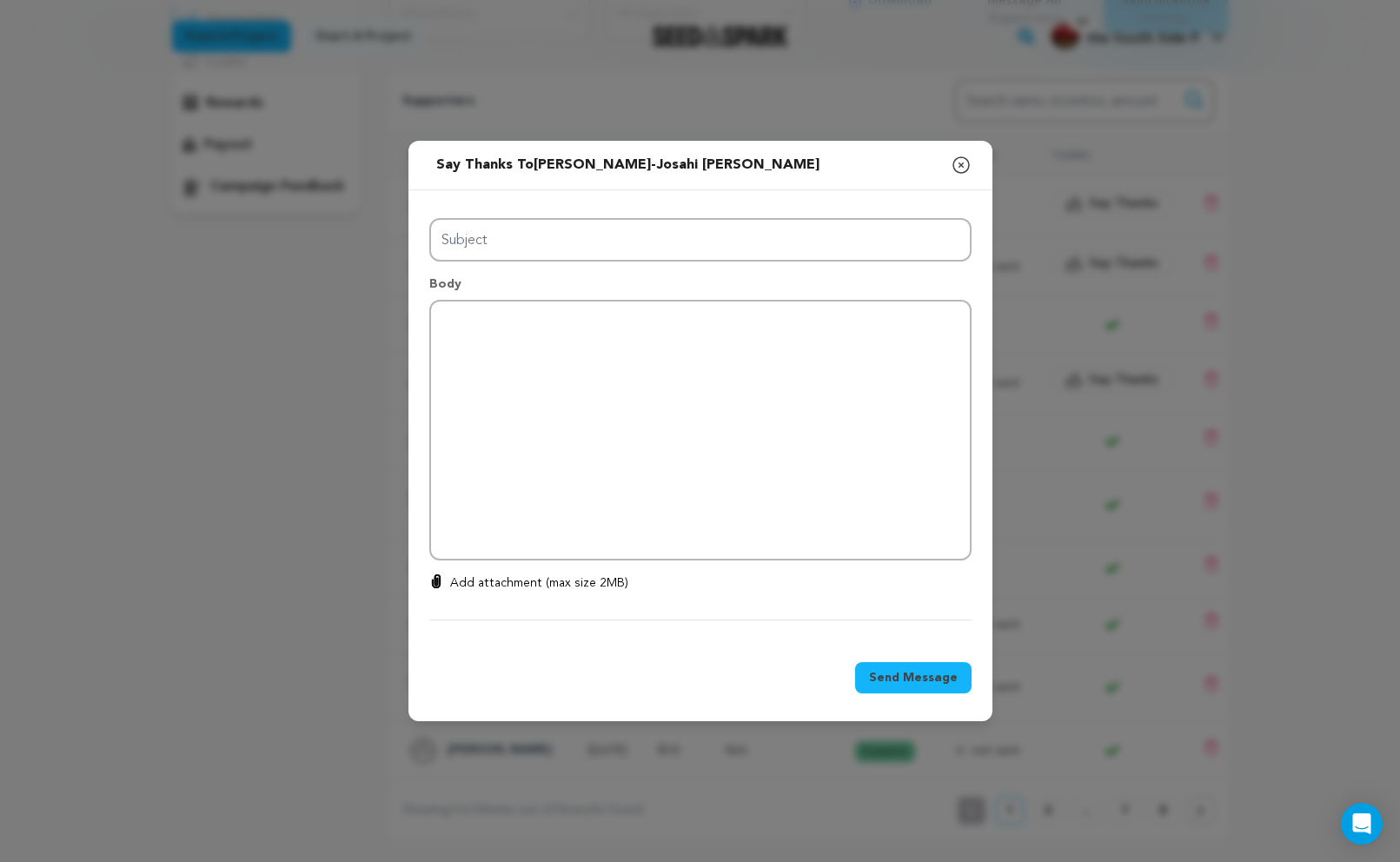
type input "Thanks for your support!"
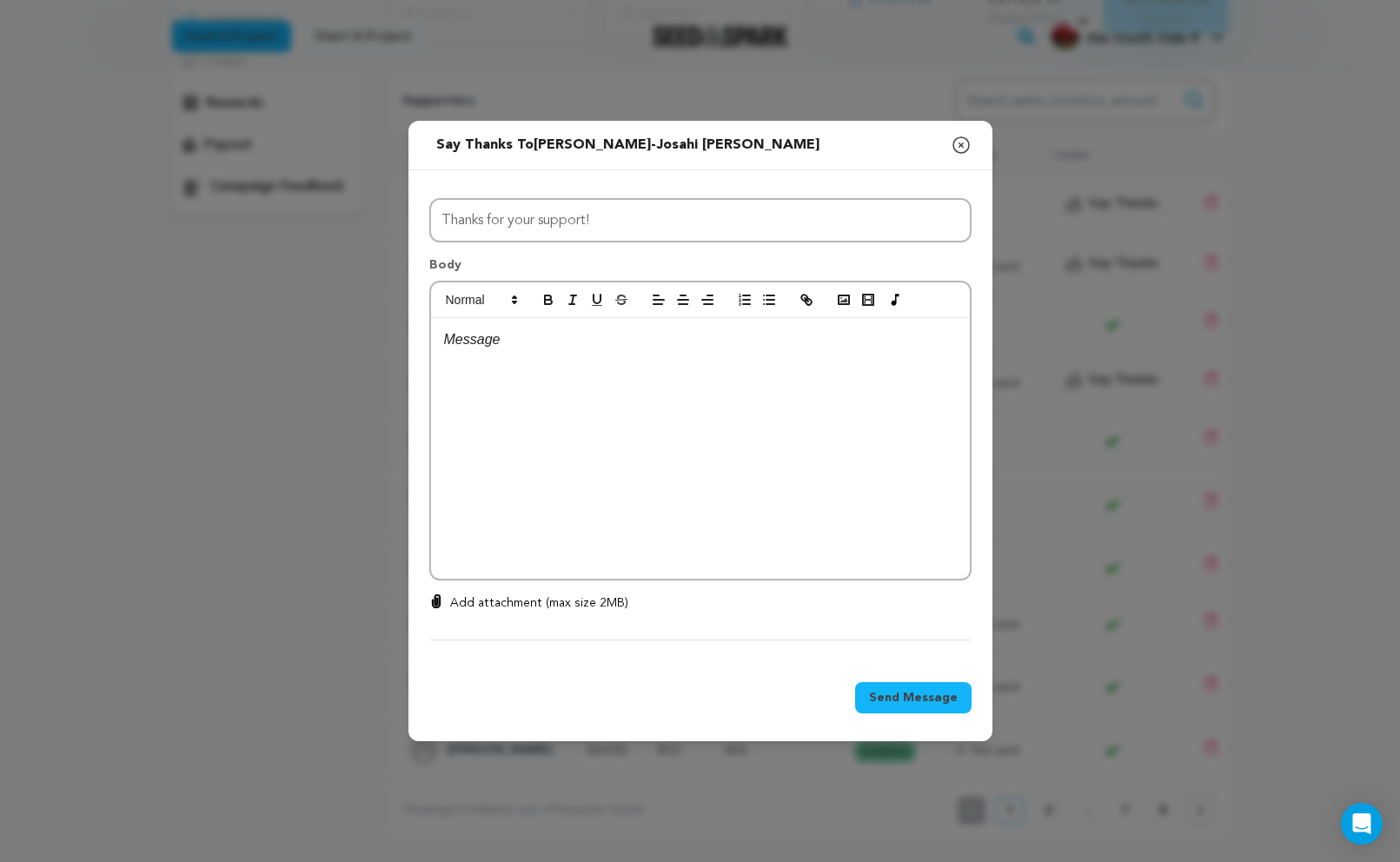
click at [855, 388] on div at bounding box center [700, 448] width 539 height 261
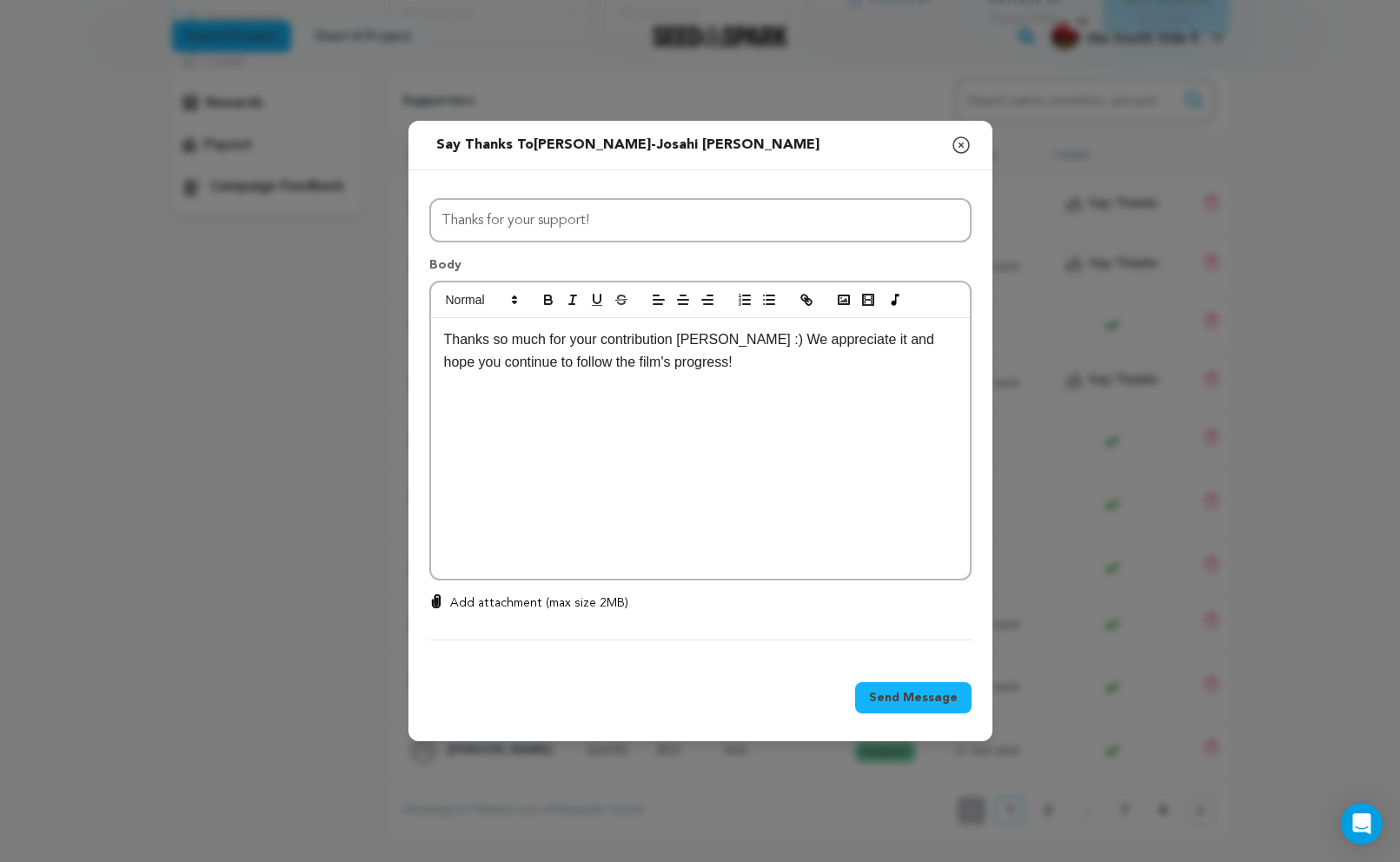
click at [704, 341] on p "Thanks so much for your contribution Stephen :) We appreciate it and hope you c…" at bounding box center [700, 351] width 513 height 44
click at [911, 702] on span "Send Message" at bounding box center [913, 698] width 89 height 17
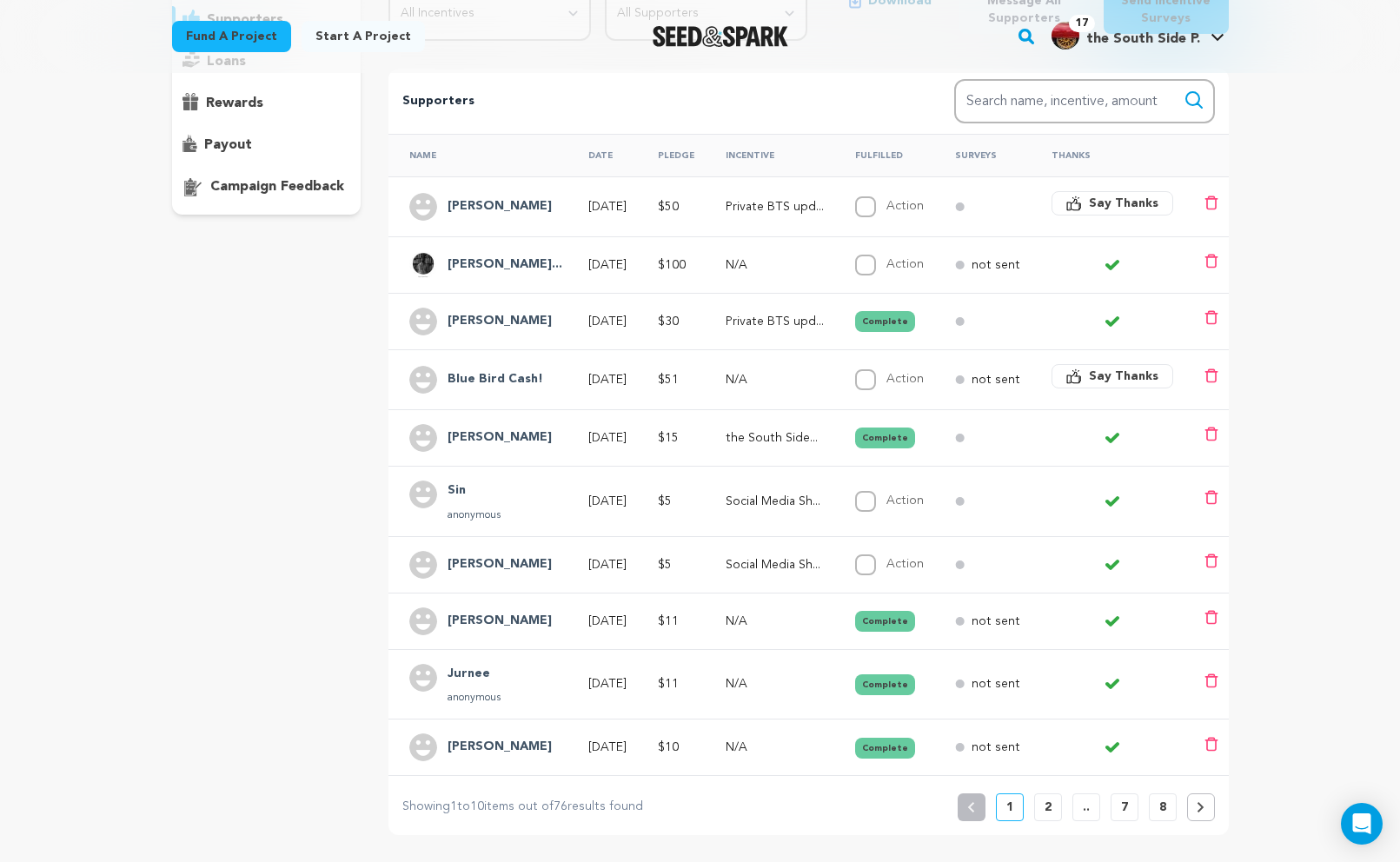
click at [1045, 798] on button "2" at bounding box center [1047, 807] width 28 height 28
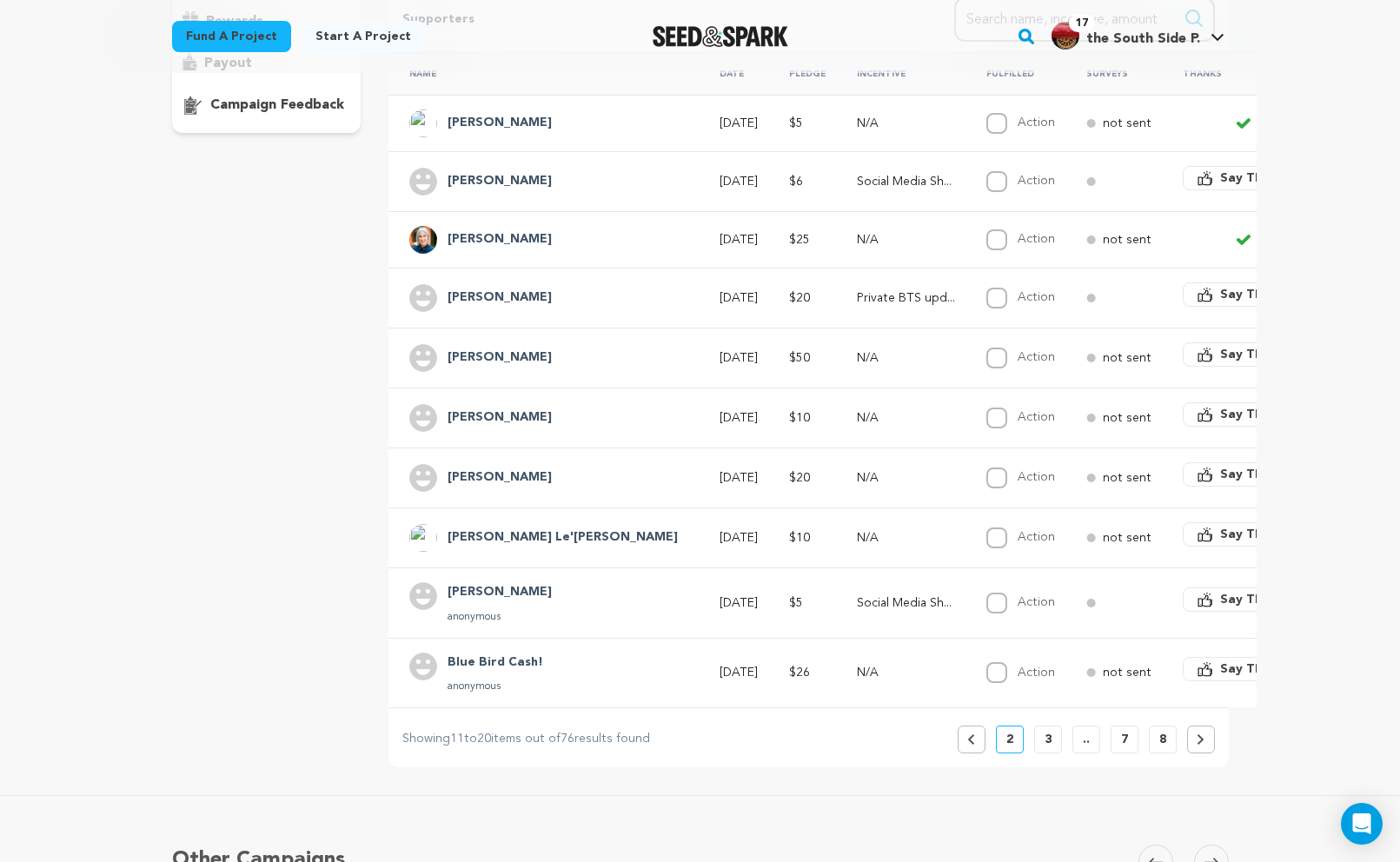
scroll to position [356, 0]
click at [1220, 295] on span "Say Thanks" at bounding box center [1255, 294] width 70 height 17
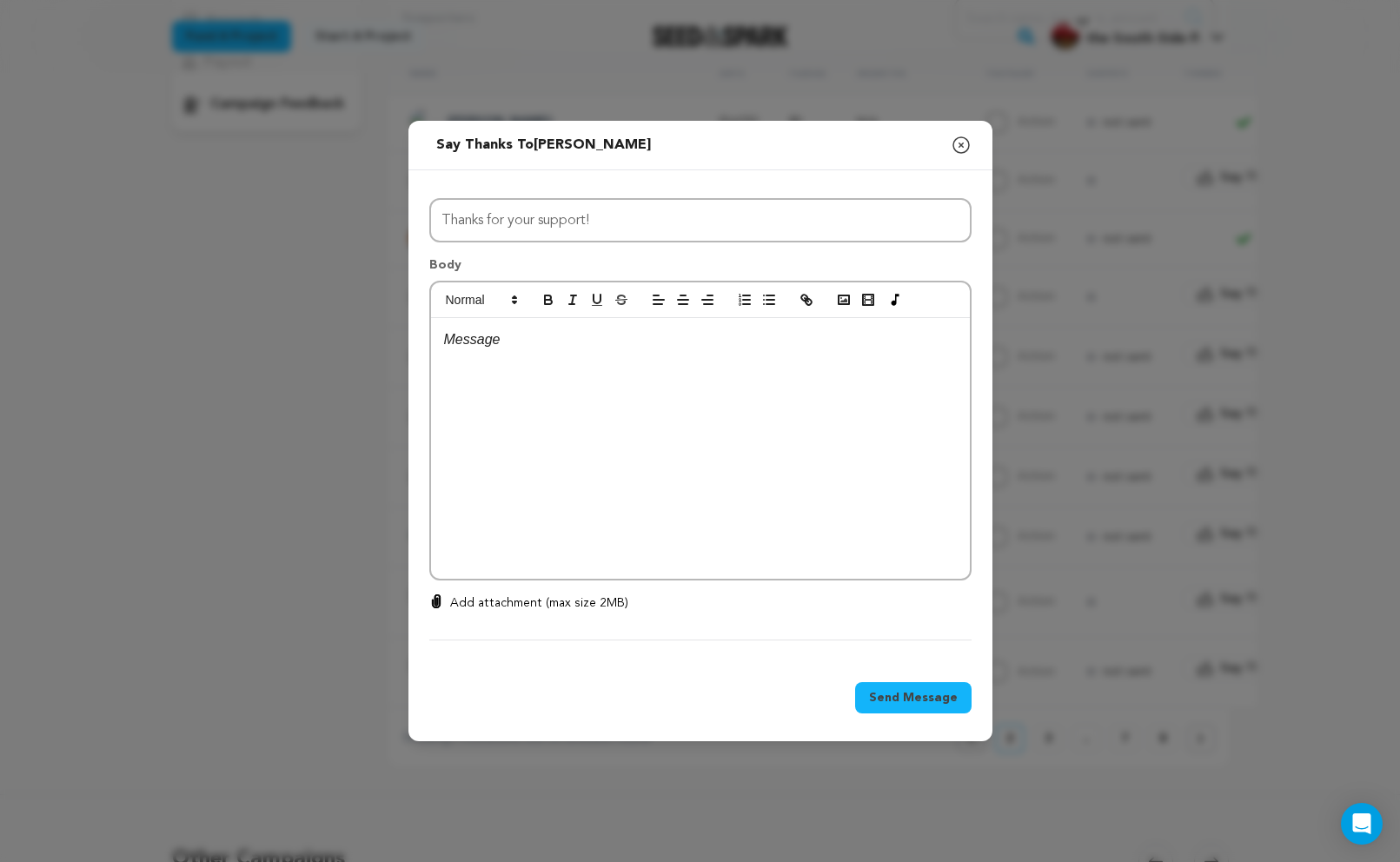
click at [852, 407] on div at bounding box center [700, 448] width 539 height 261
drag, startPoint x: 557, startPoint y: 359, endPoint x: 398, endPoint y: 356, distance: 159.0
click at [398, 356] on div "Send message to Cheryl R Terry Say thanks to Cheryl R Terry Compose New Message…" at bounding box center [700, 431] width 1400 height 862
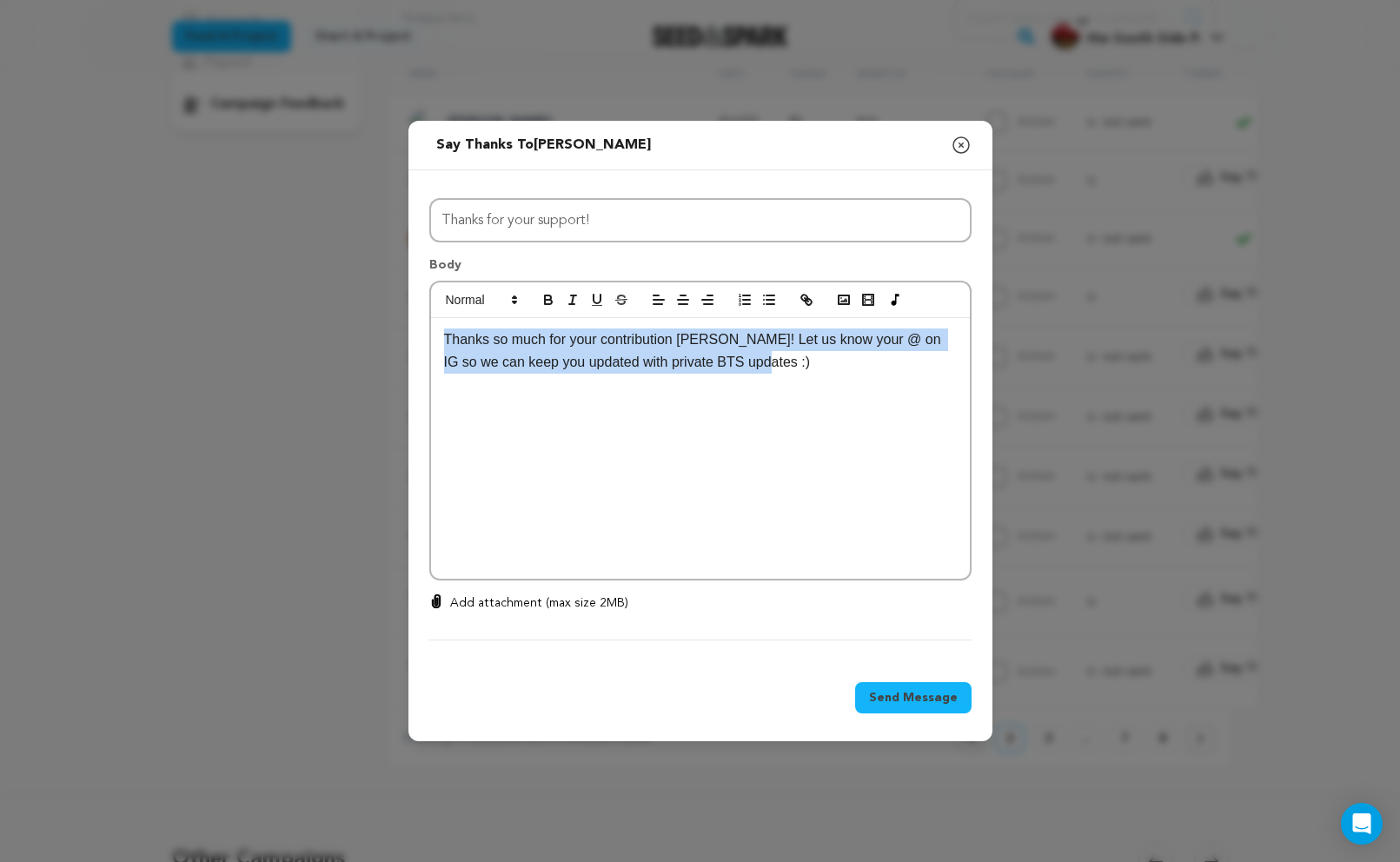
copy p "Thanks so much for your contribution Spicer! Let us know your @ on IG so we can…"
click at [923, 697] on span "Send Message" at bounding box center [913, 698] width 89 height 17
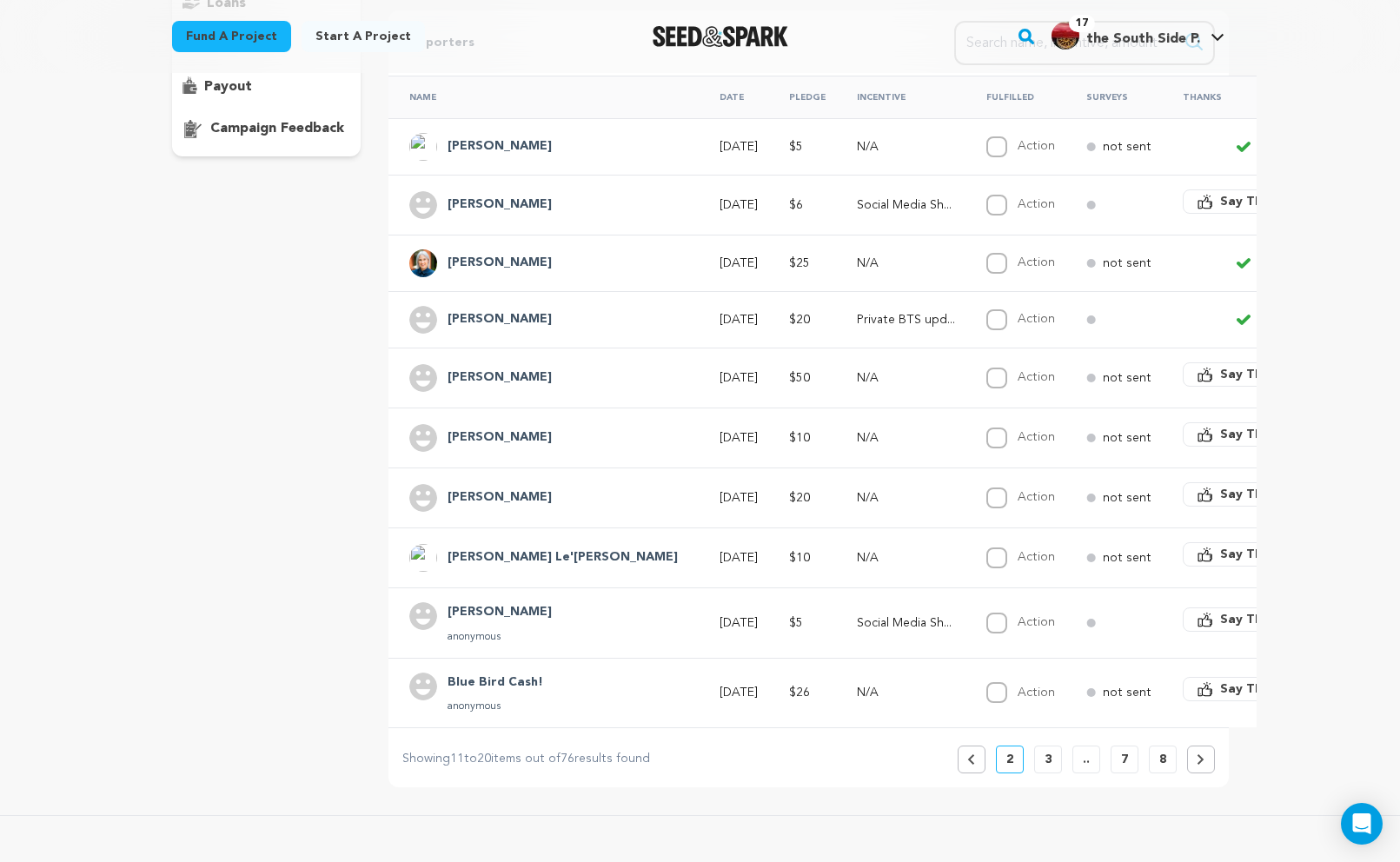
scroll to position [311, 0]
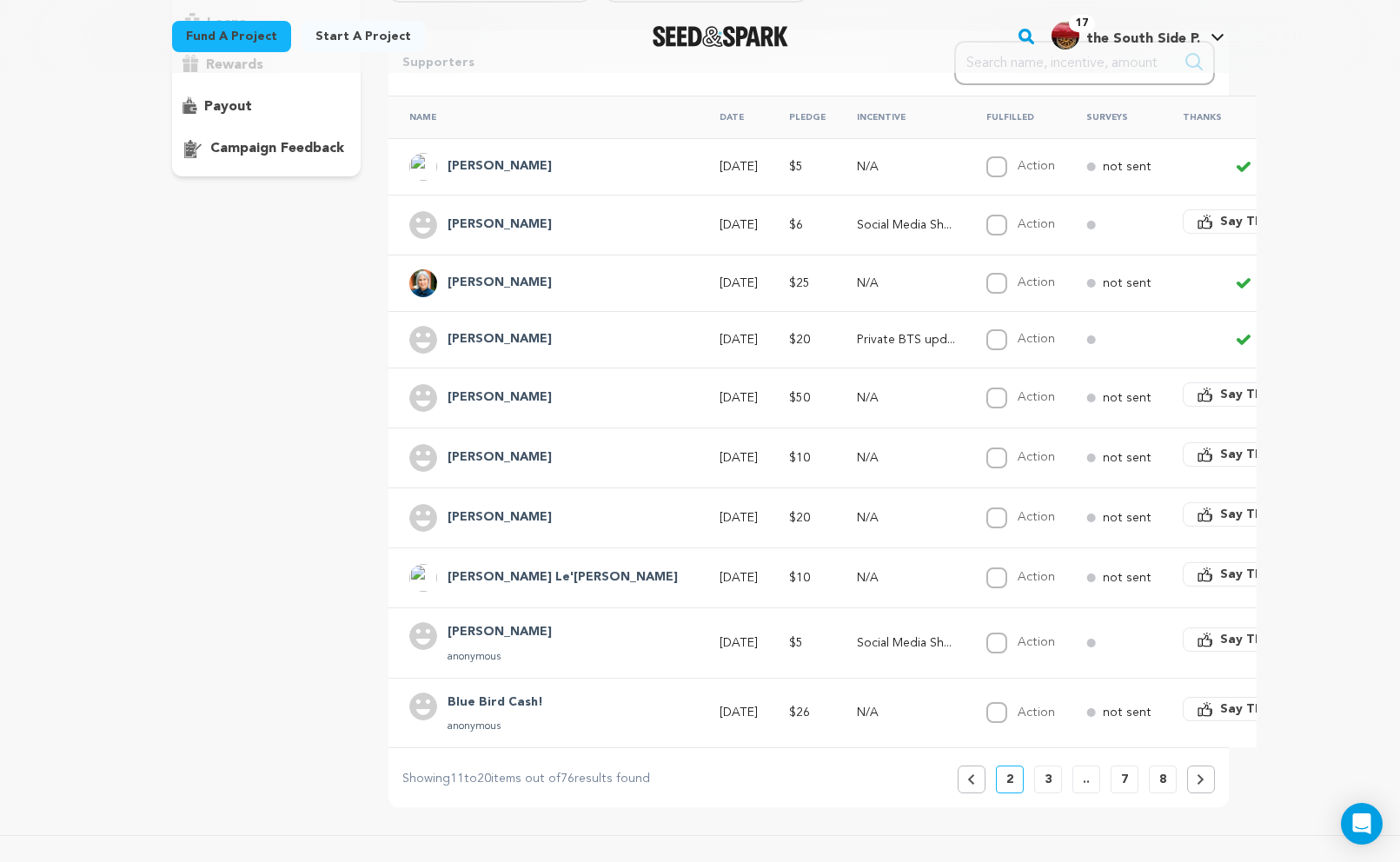
click at [1220, 393] on span "Say Thanks" at bounding box center [1255, 394] width 70 height 17
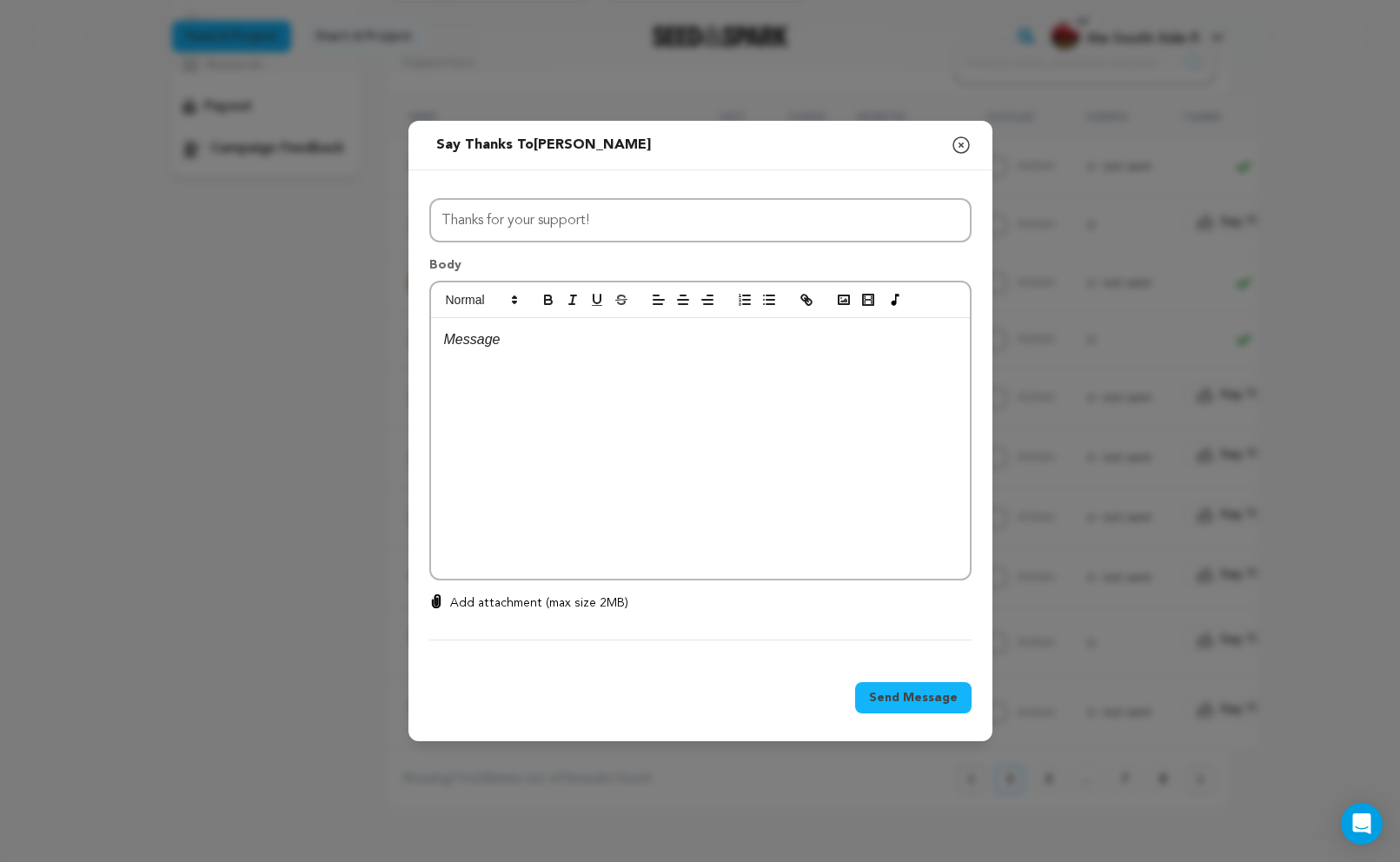
click at [757, 393] on div at bounding box center [700, 448] width 539 height 261
click at [946, 699] on span "Send Message" at bounding box center [913, 698] width 89 height 17
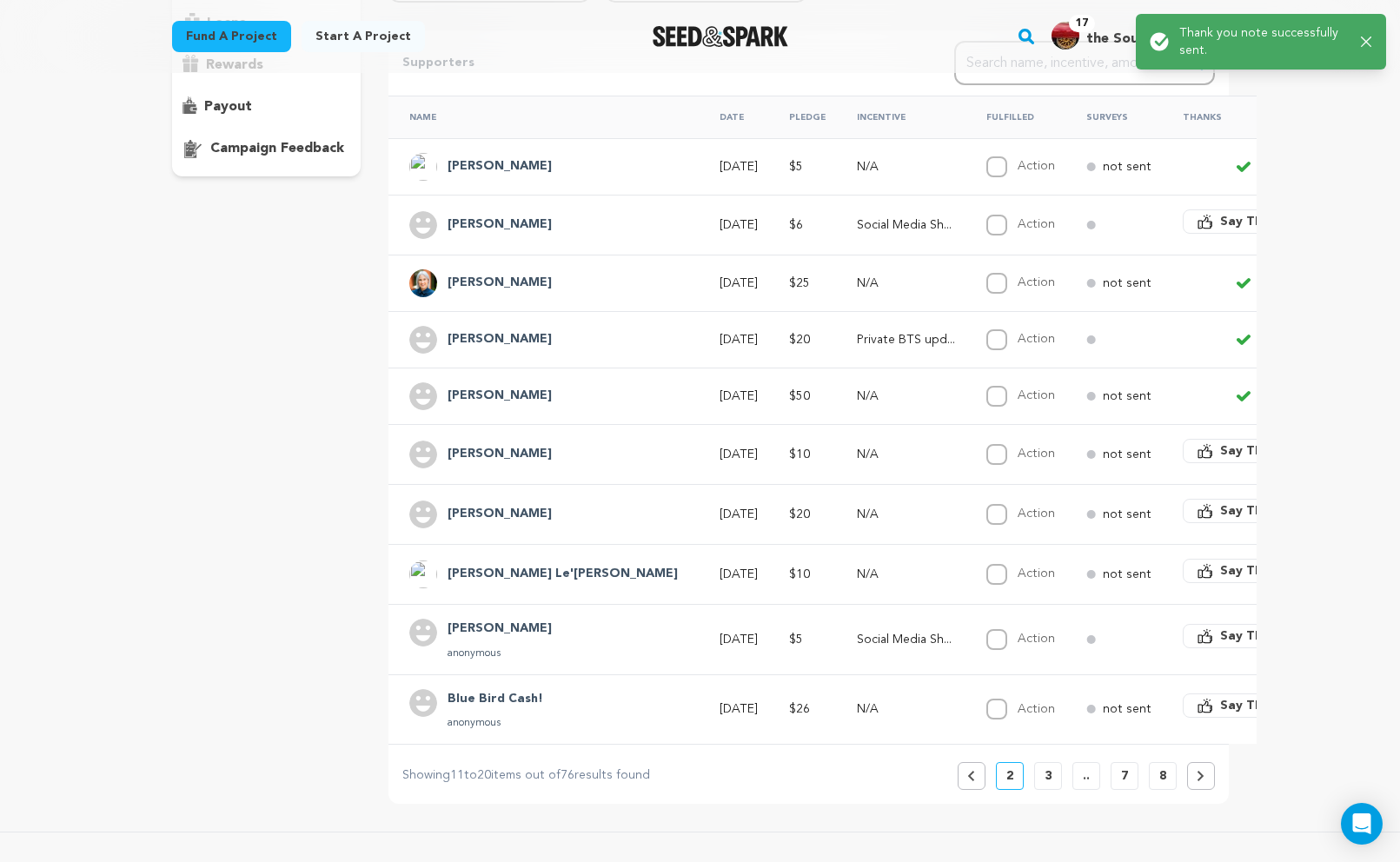
click at [1220, 451] on span "Say Thanks" at bounding box center [1255, 451] width 70 height 17
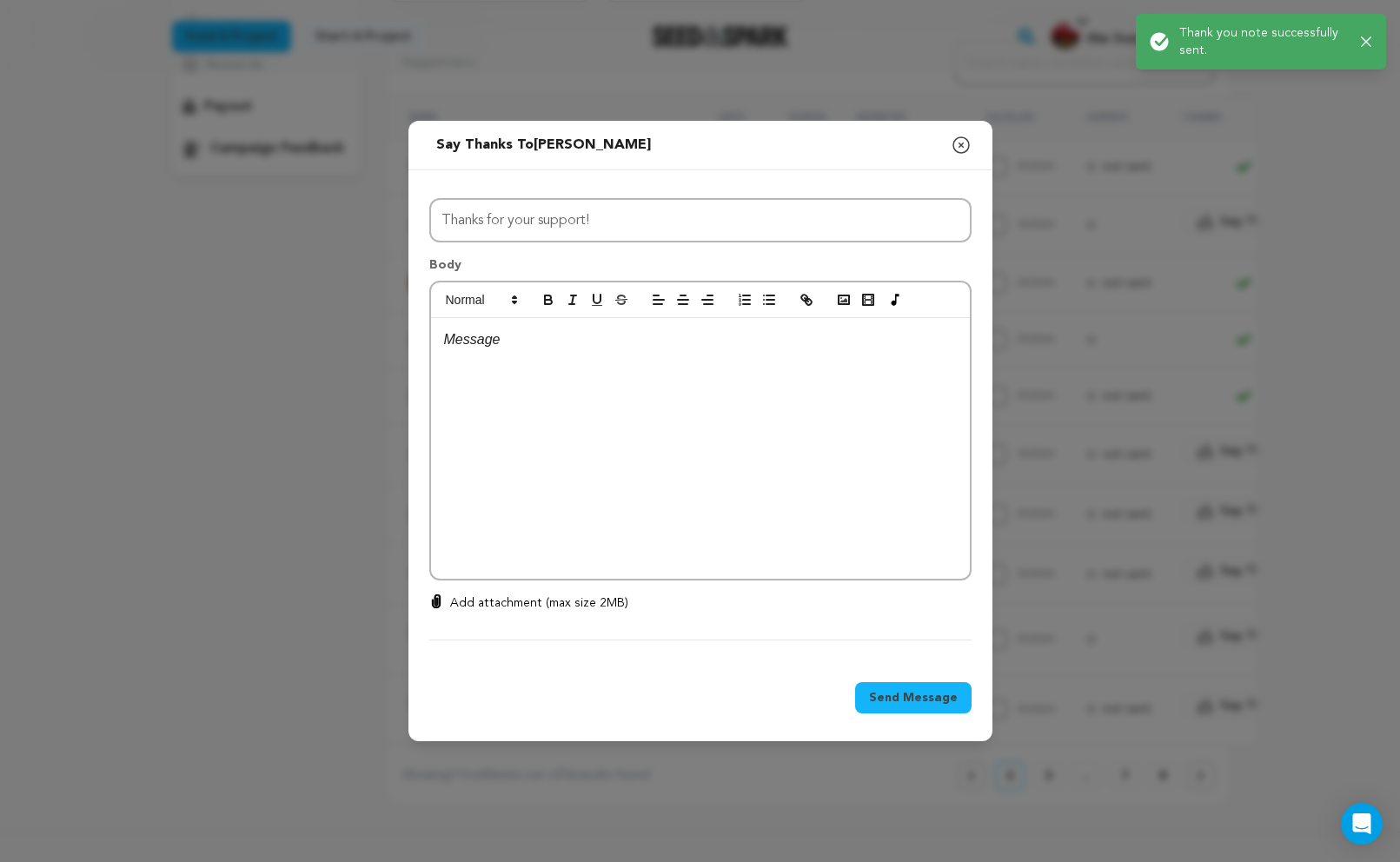
click at [780, 458] on div at bounding box center [700, 448] width 539 height 261
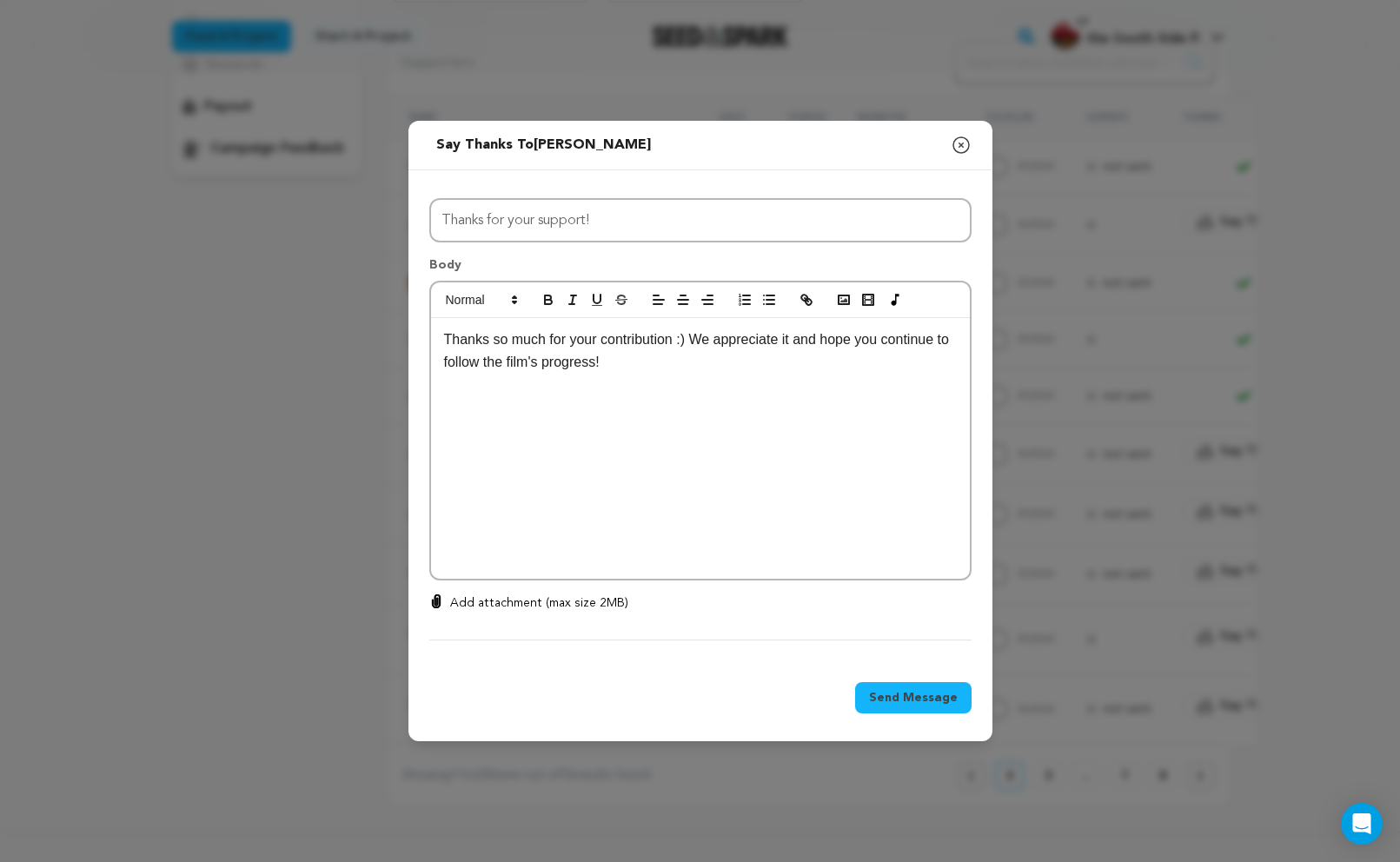
click at [683, 339] on p "Thanks so much for your contribution :) We appreciate it and hope you continue …" at bounding box center [700, 351] width 513 height 44
click at [913, 691] on span "Send Message" at bounding box center [913, 698] width 89 height 17
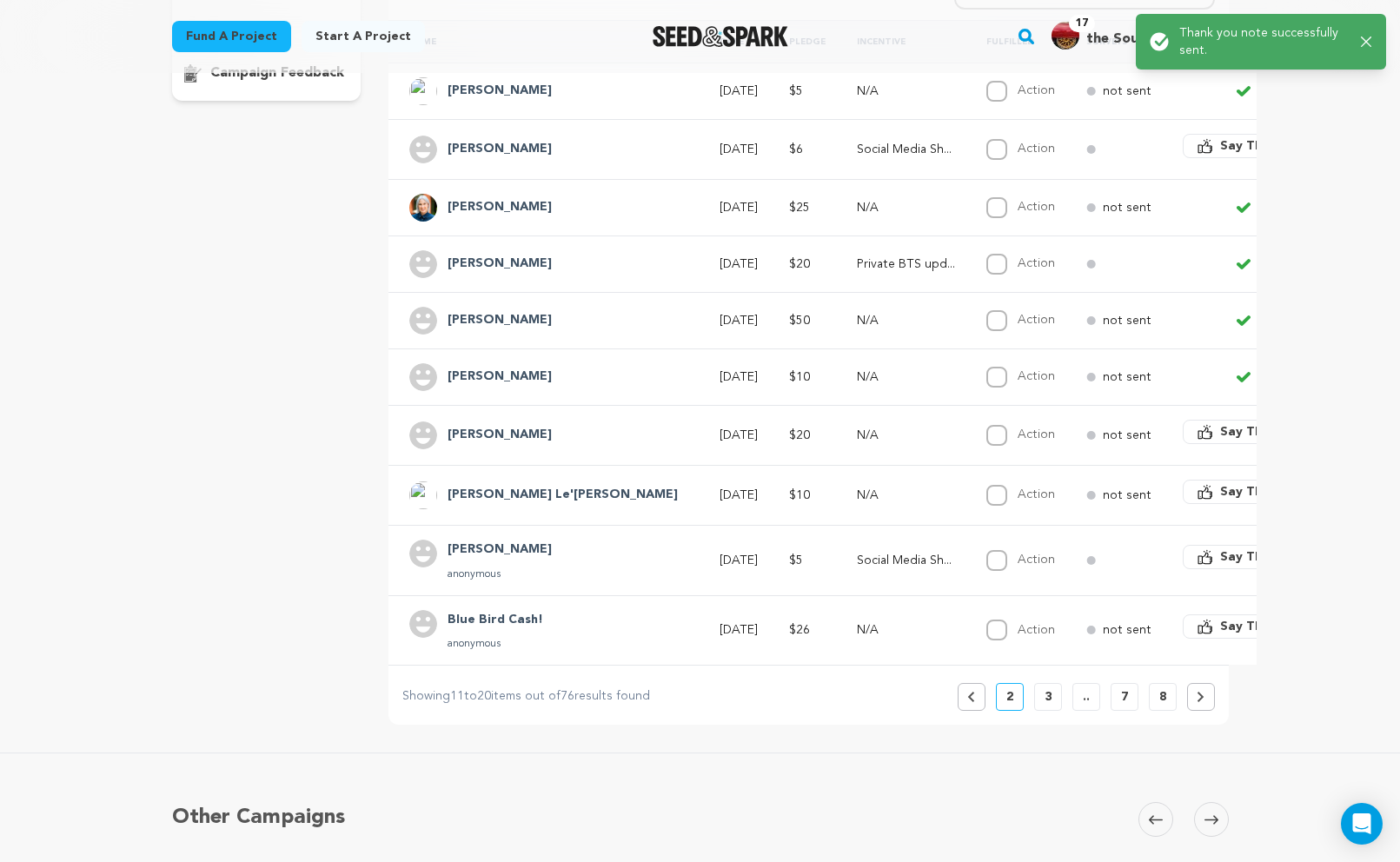
scroll to position [389, 0]
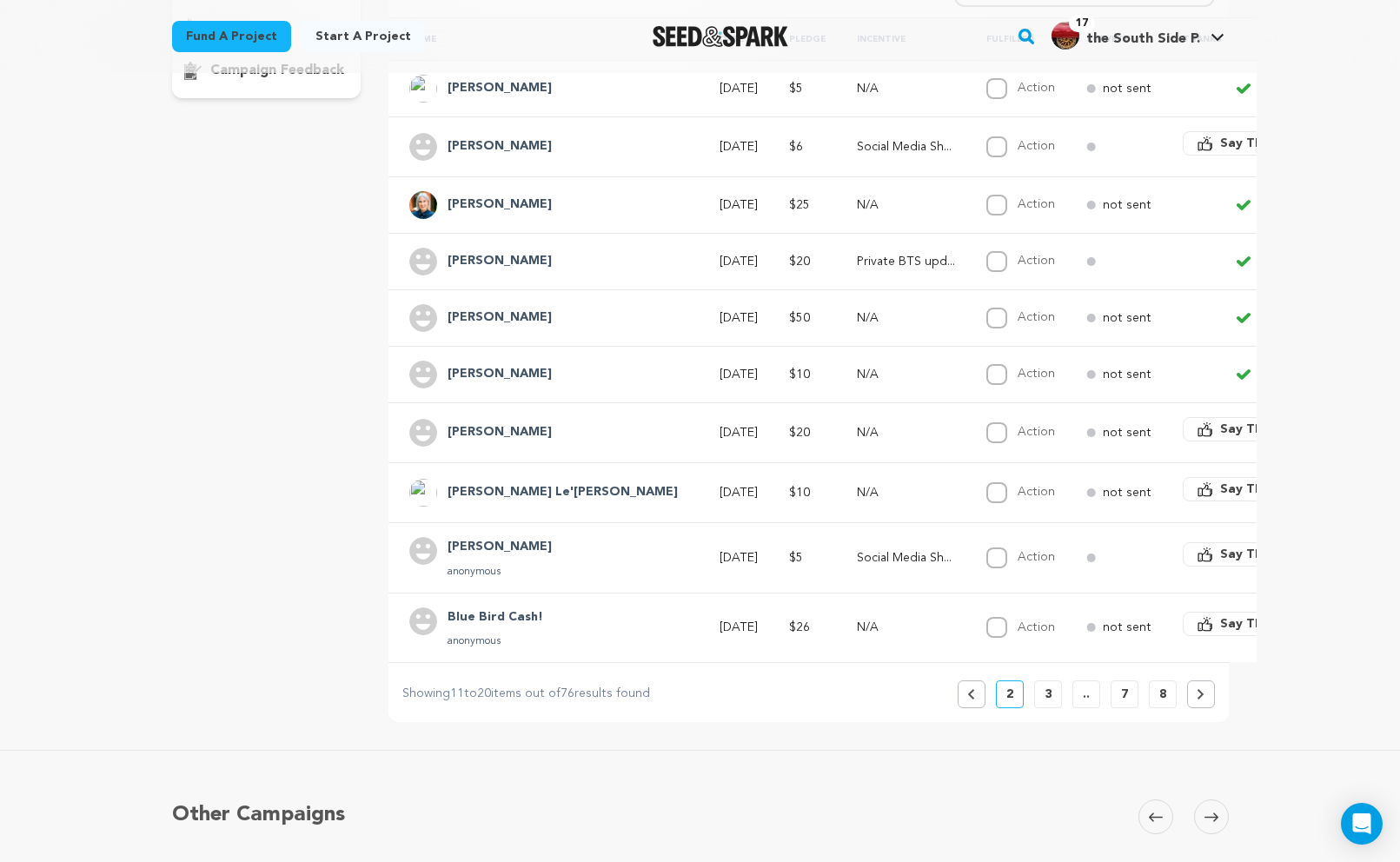
click at [1220, 426] on span "Say Thanks" at bounding box center [1255, 429] width 70 height 17
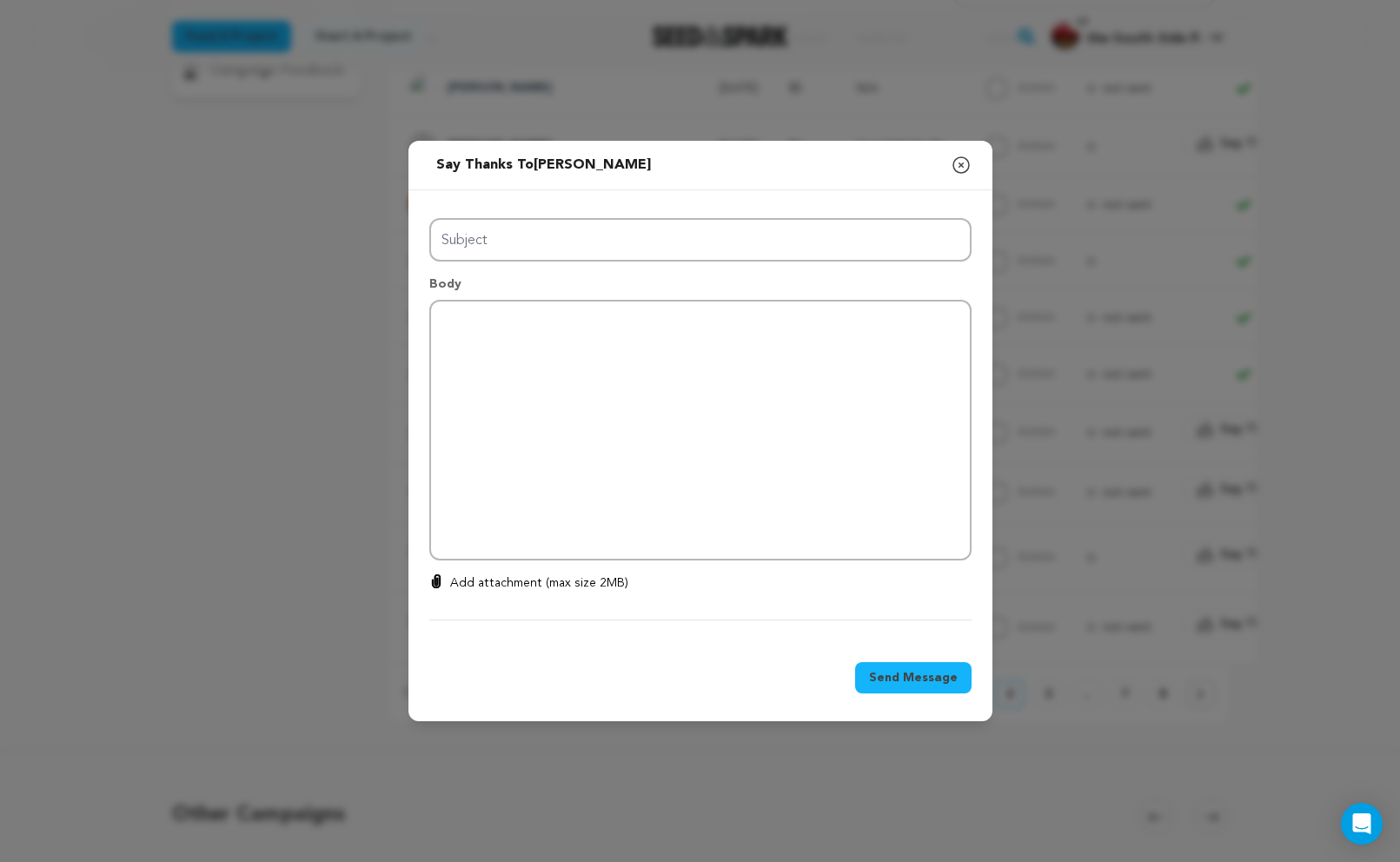
type input "Thanks for your support!"
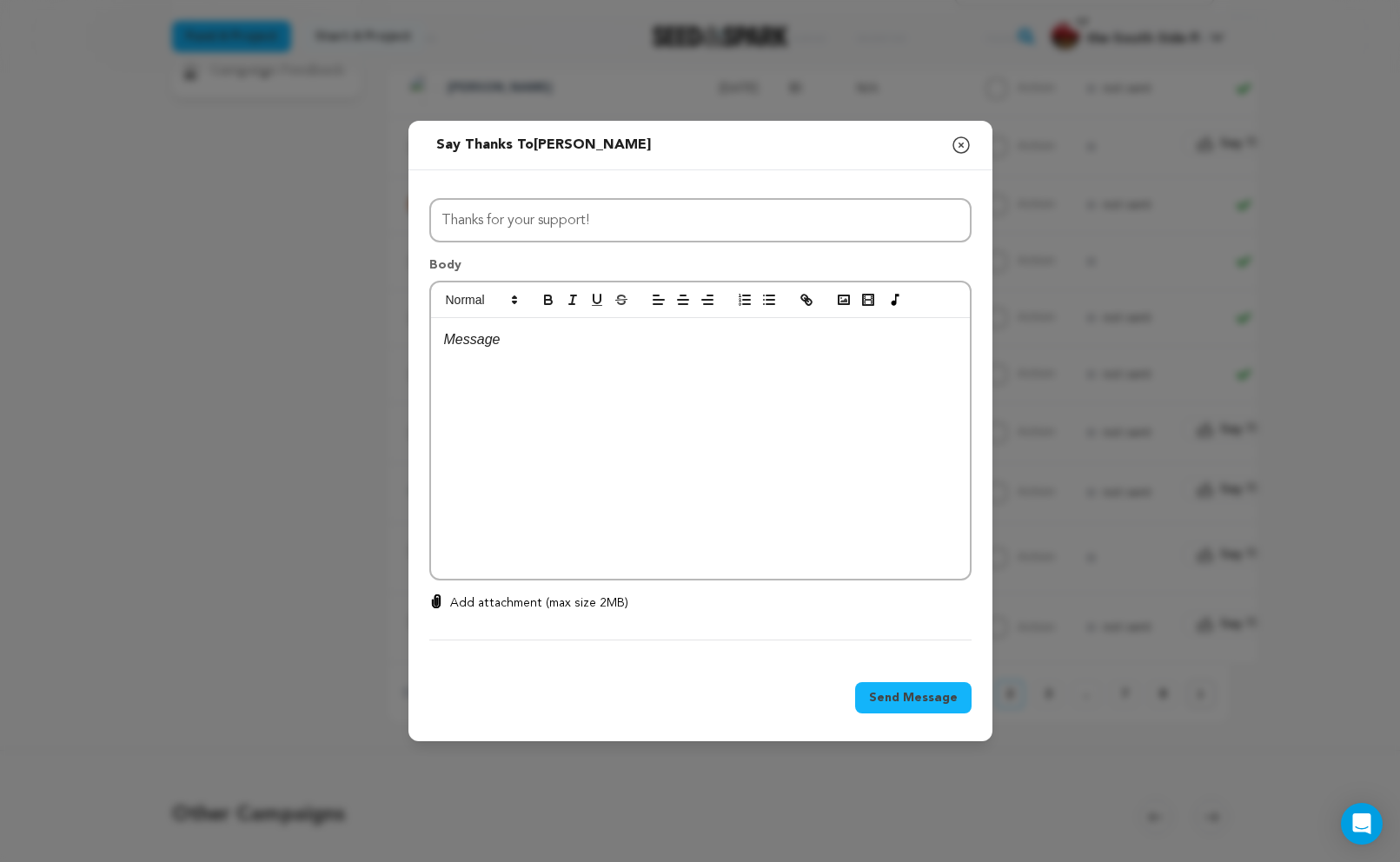
click at [814, 419] on div at bounding box center [700, 448] width 539 height 261
click at [685, 336] on p "Thanks so much for your contribution :) We appreciate it and hope you continue …" at bounding box center [700, 351] width 513 height 44
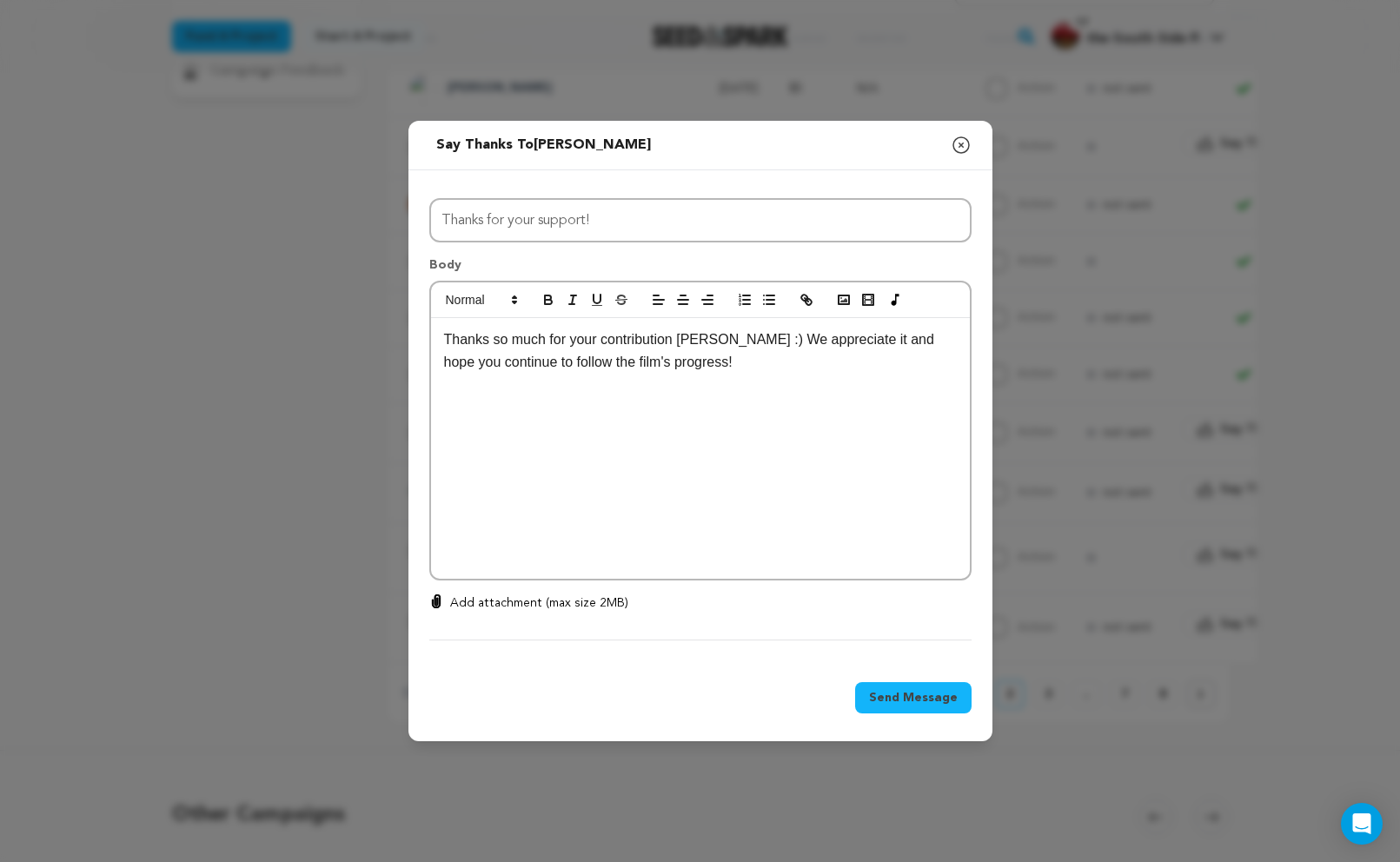
click at [928, 703] on span "Send Message" at bounding box center [913, 698] width 89 height 17
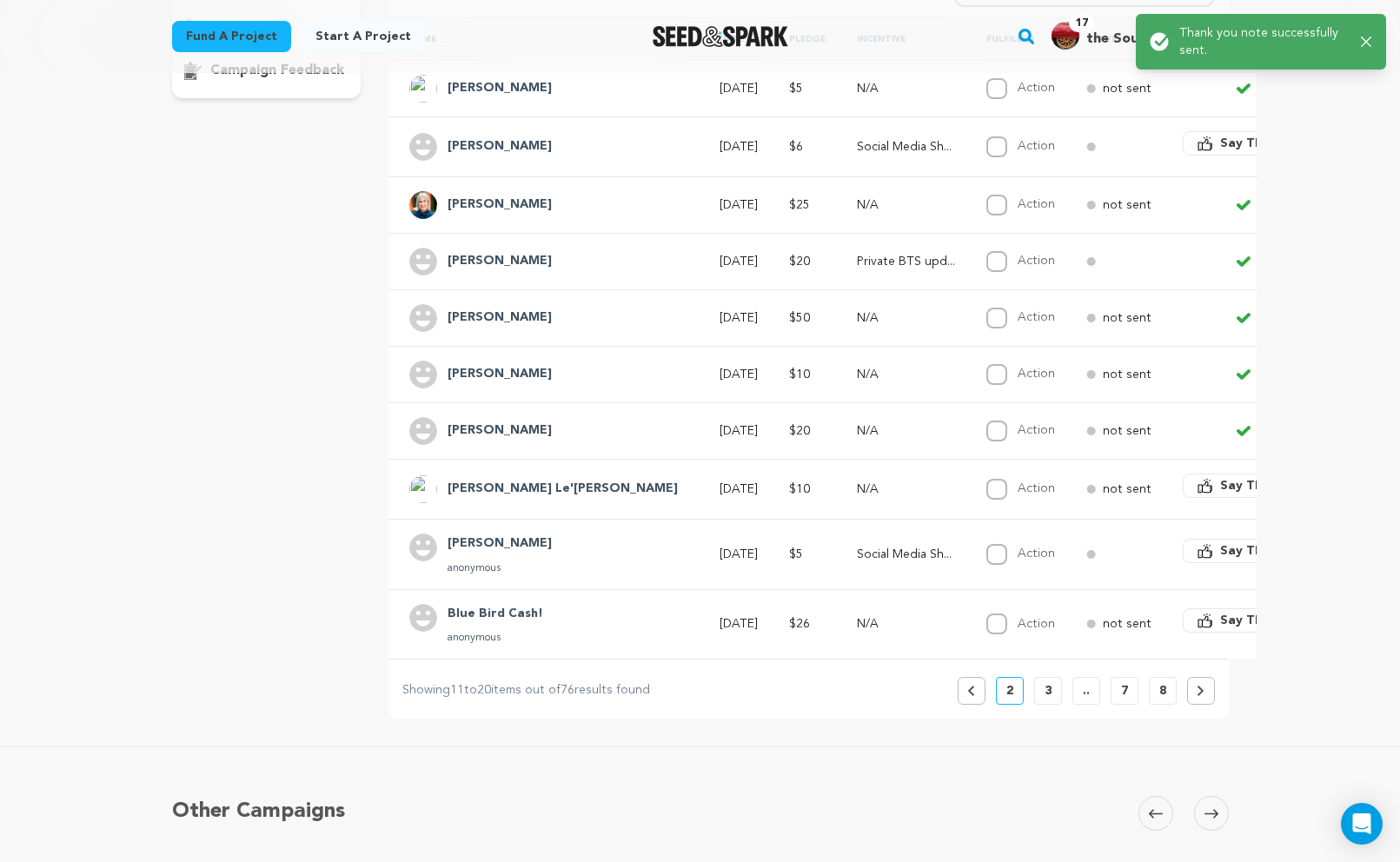
click at [1183, 489] on button "Say Thanks" at bounding box center [1243, 485] width 122 height 24
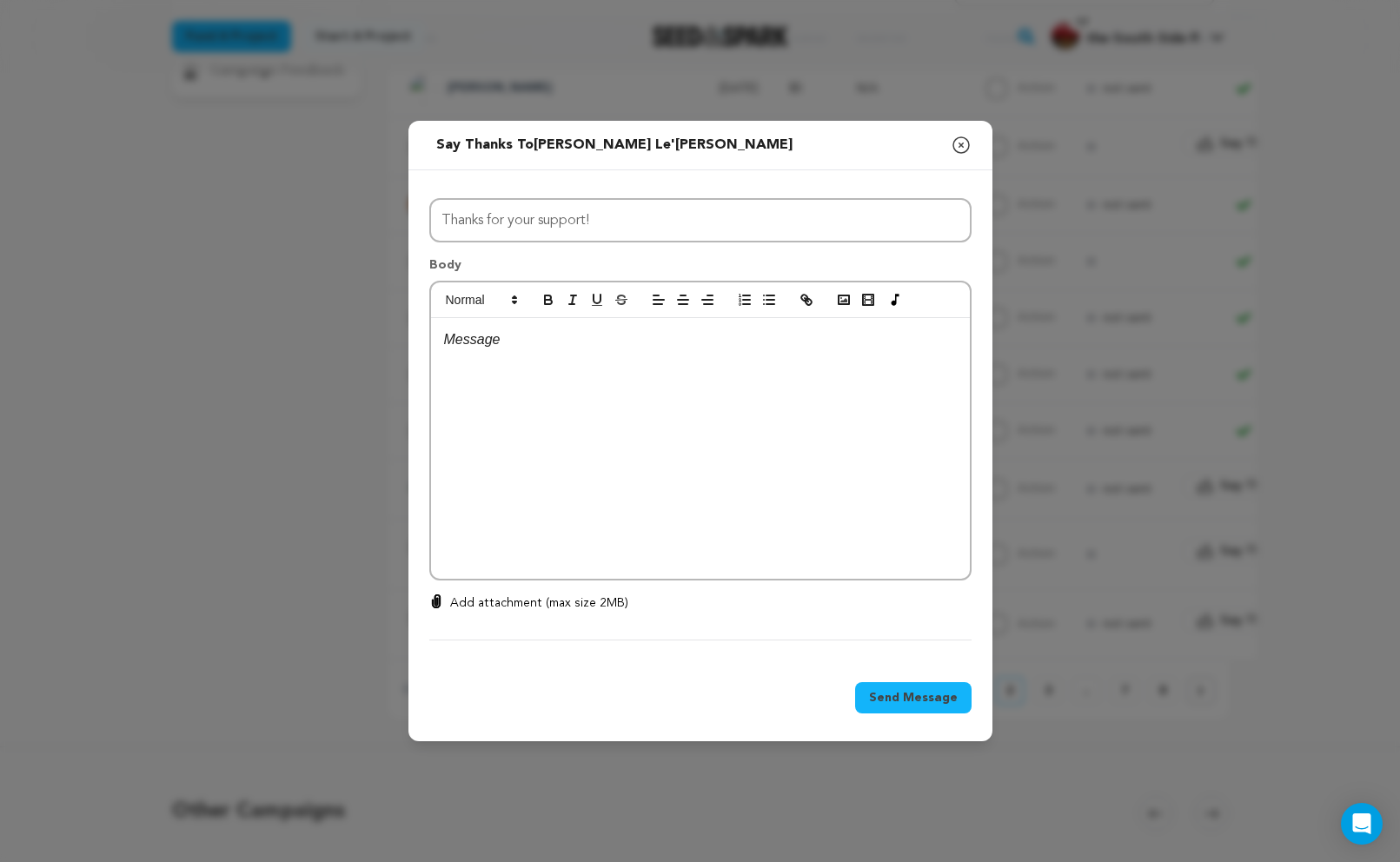
click at [846, 474] on div at bounding box center [700, 448] width 539 height 261
click at [673, 342] on p "Thanks so much for your contribution :) We appreciate it and hope you continue …" at bounding box center [700, 351] width 513 height 44
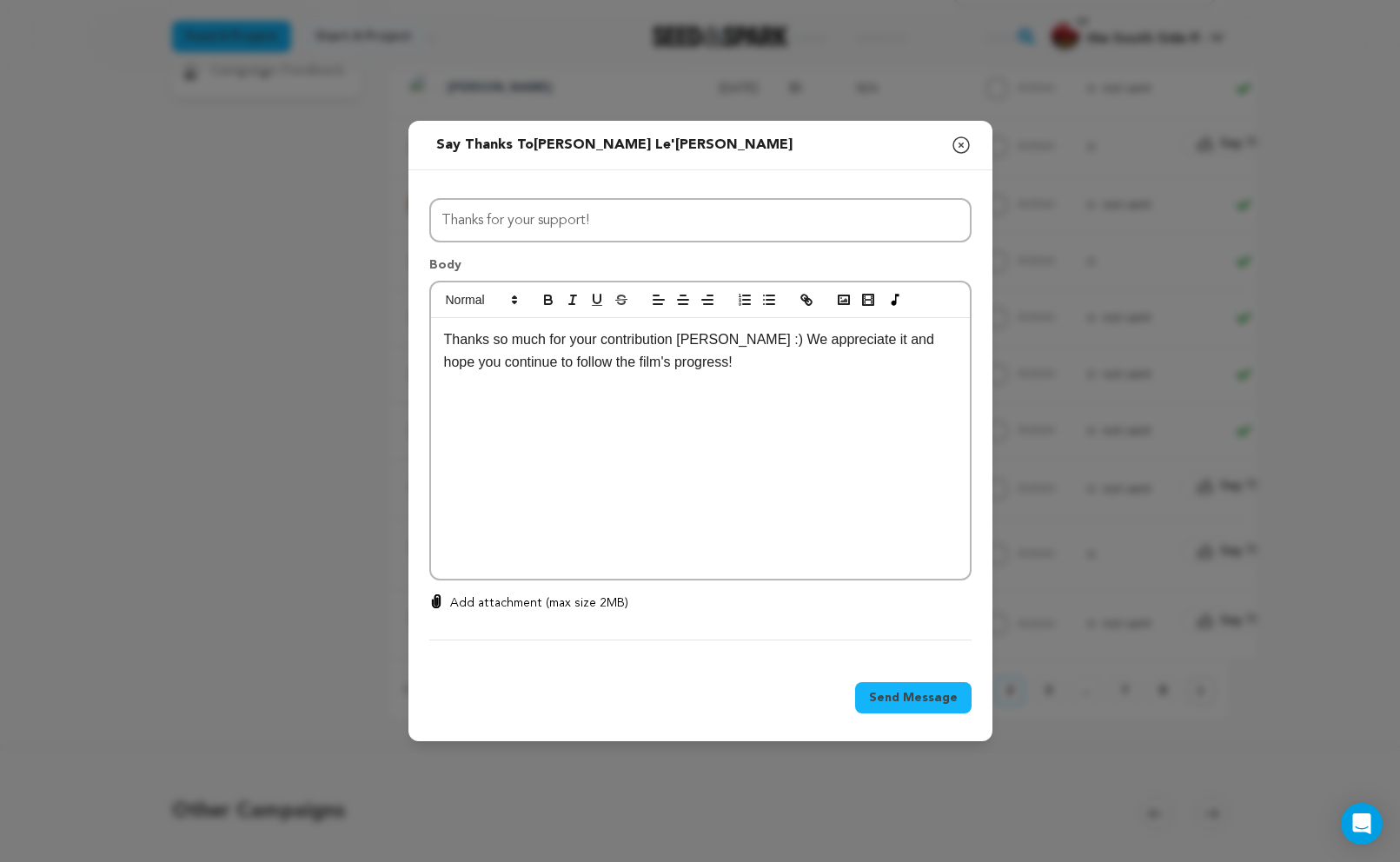
click at [952, 695] on span "Send Message" at bounding box center [913, 698] width 89 height 17
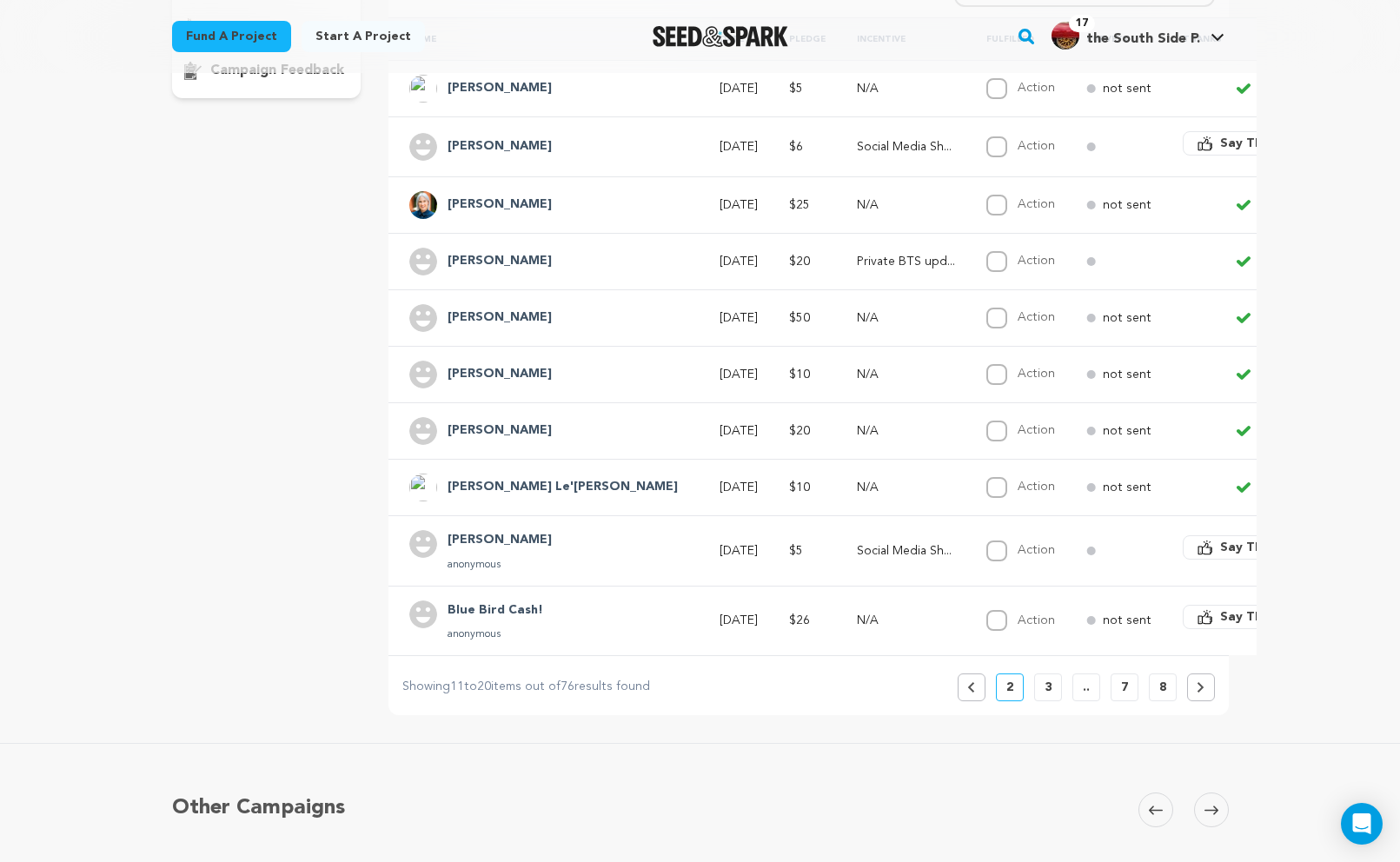
click at [1220, 549] on span "Say Thanks" at bounding box center [1255, 548] width 70 height 17
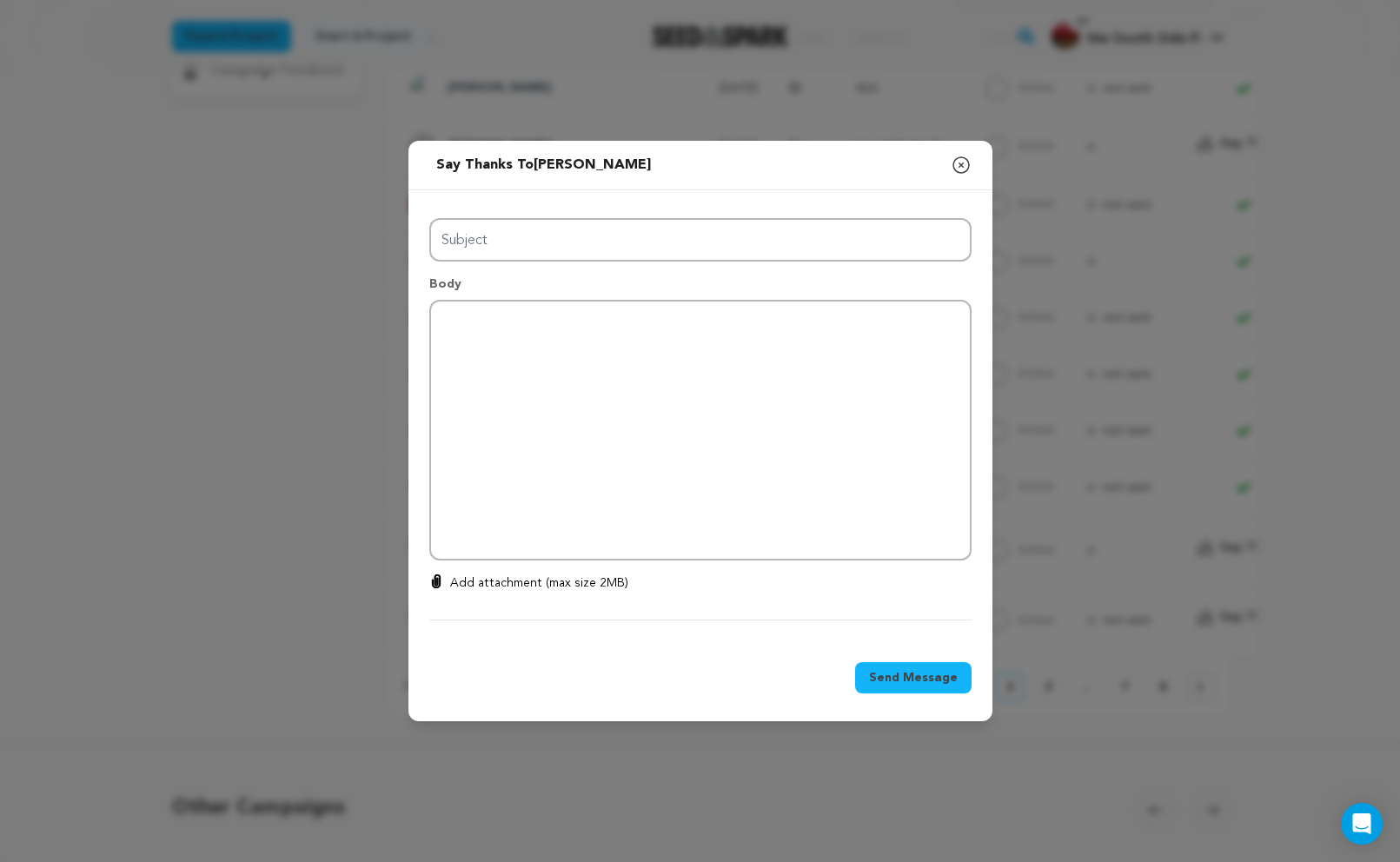
type input "Thanks for your support!"
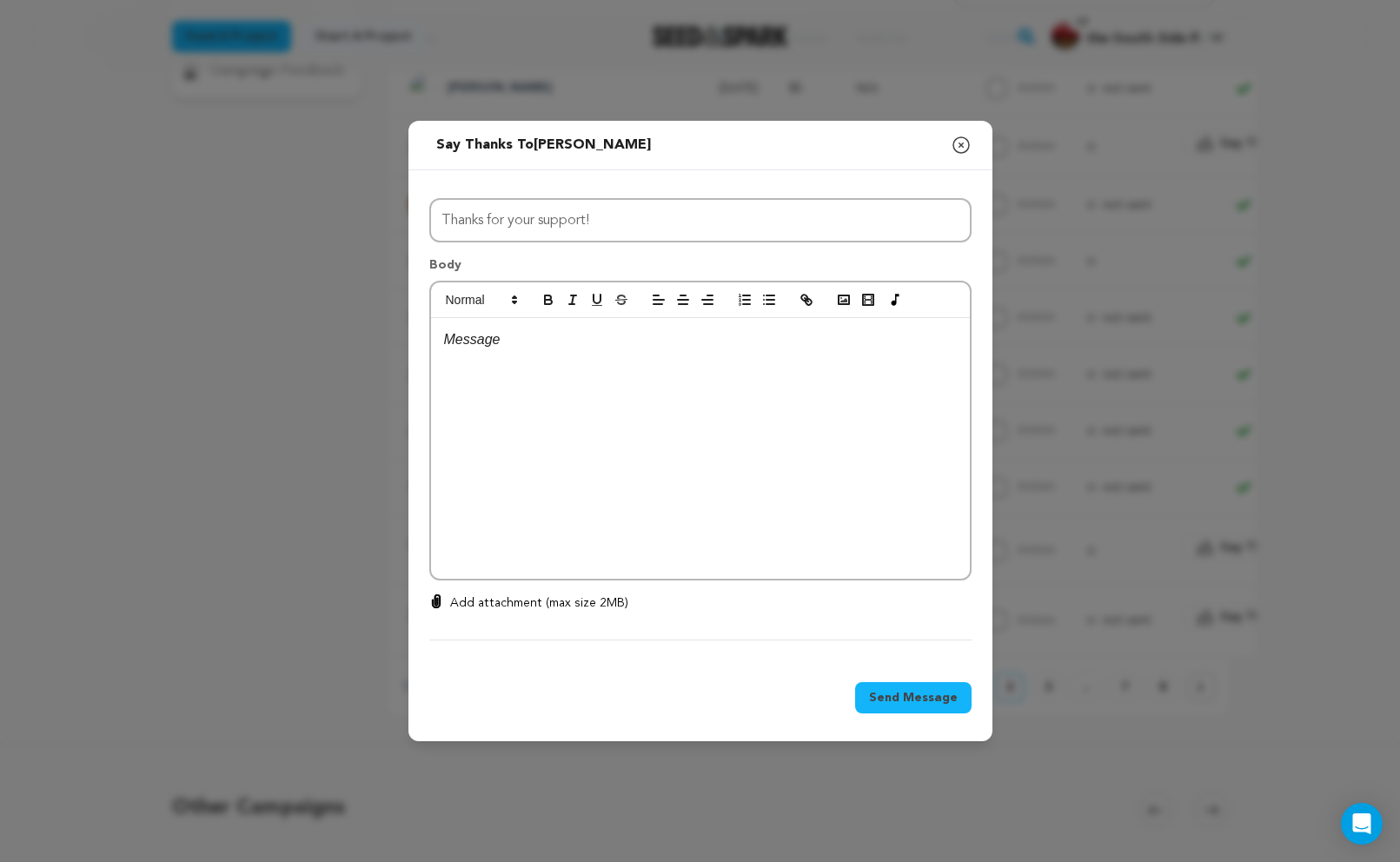
click at [790, 483] on div at bounding box center [700, 448] width 539 height 261
click at [699, 340] on p "Thanks so much for your contribution Spicer! Let us know your @ on IG so we can…" at bounding box center [700, 351] width 513 height 44
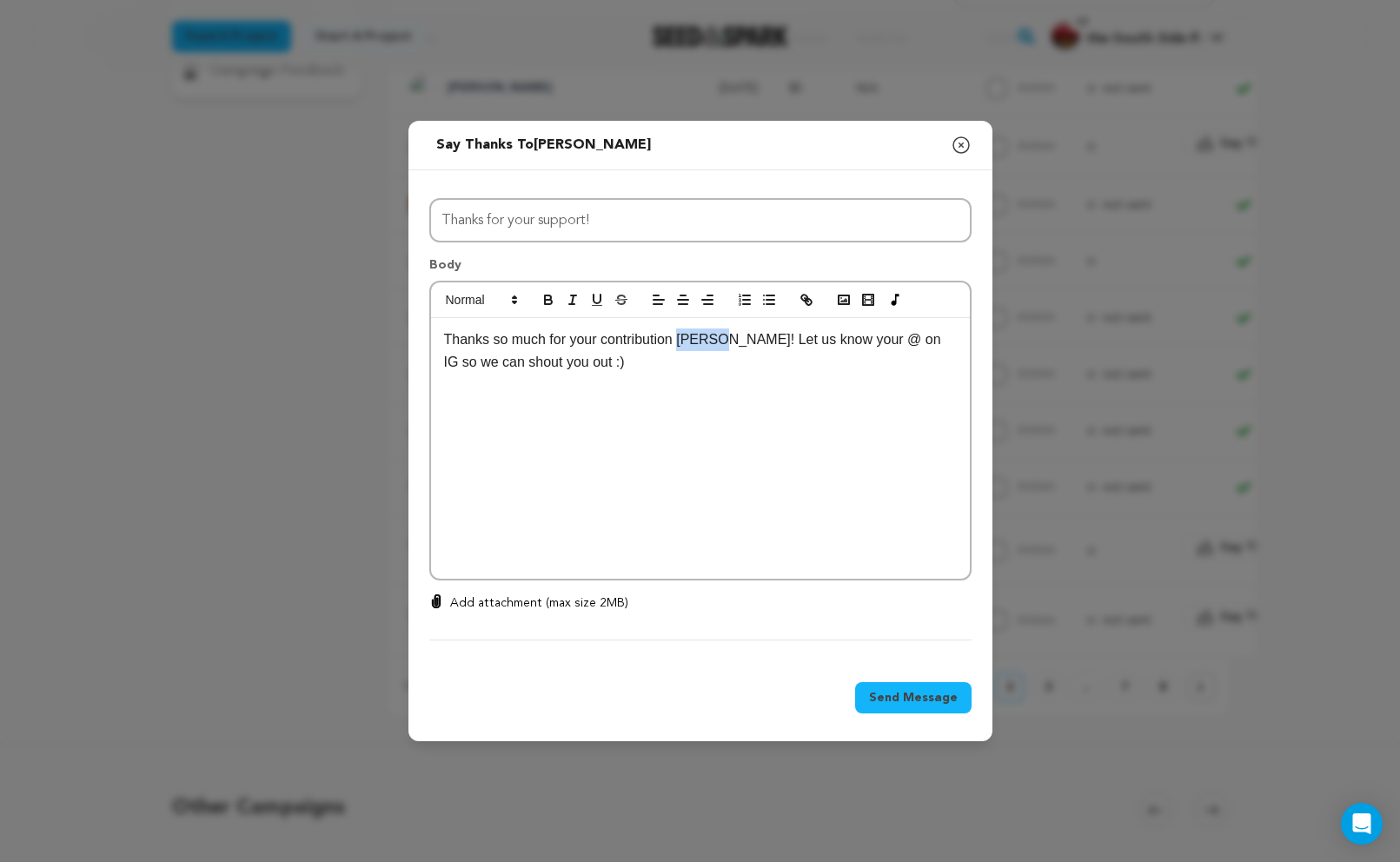
click at [699, 340] on p "Thanks so much for your contribution Spicer! Let us know your @ on IG so we can…" at bounding box center [700, 351] width 513 height 44
click at [909, 701] on span "Send Message" at bounding box center [913, 698] width 89 height 17
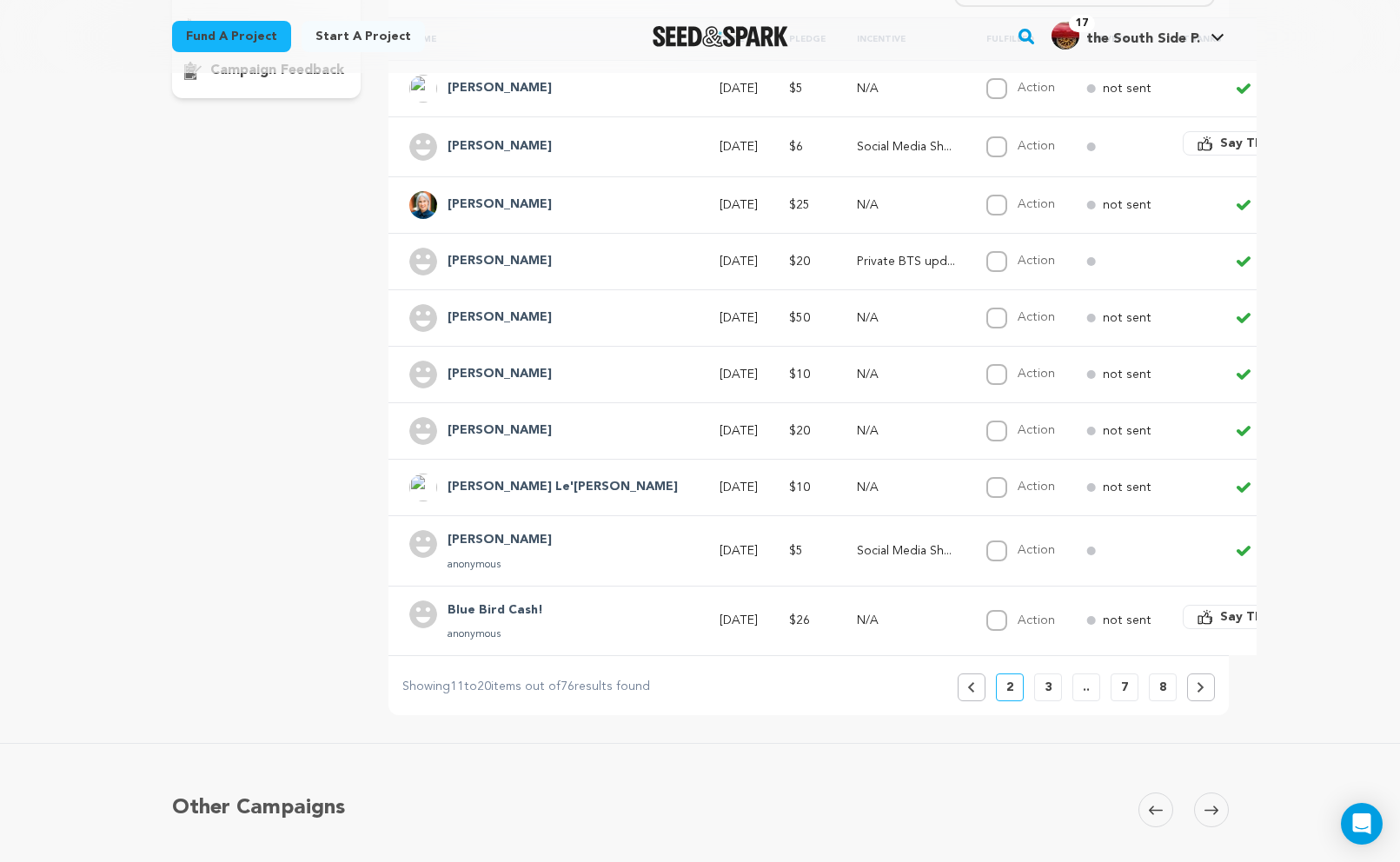
click at [1041, 684] on button "3" at bounding box center [1047, 687] width 28 height 28
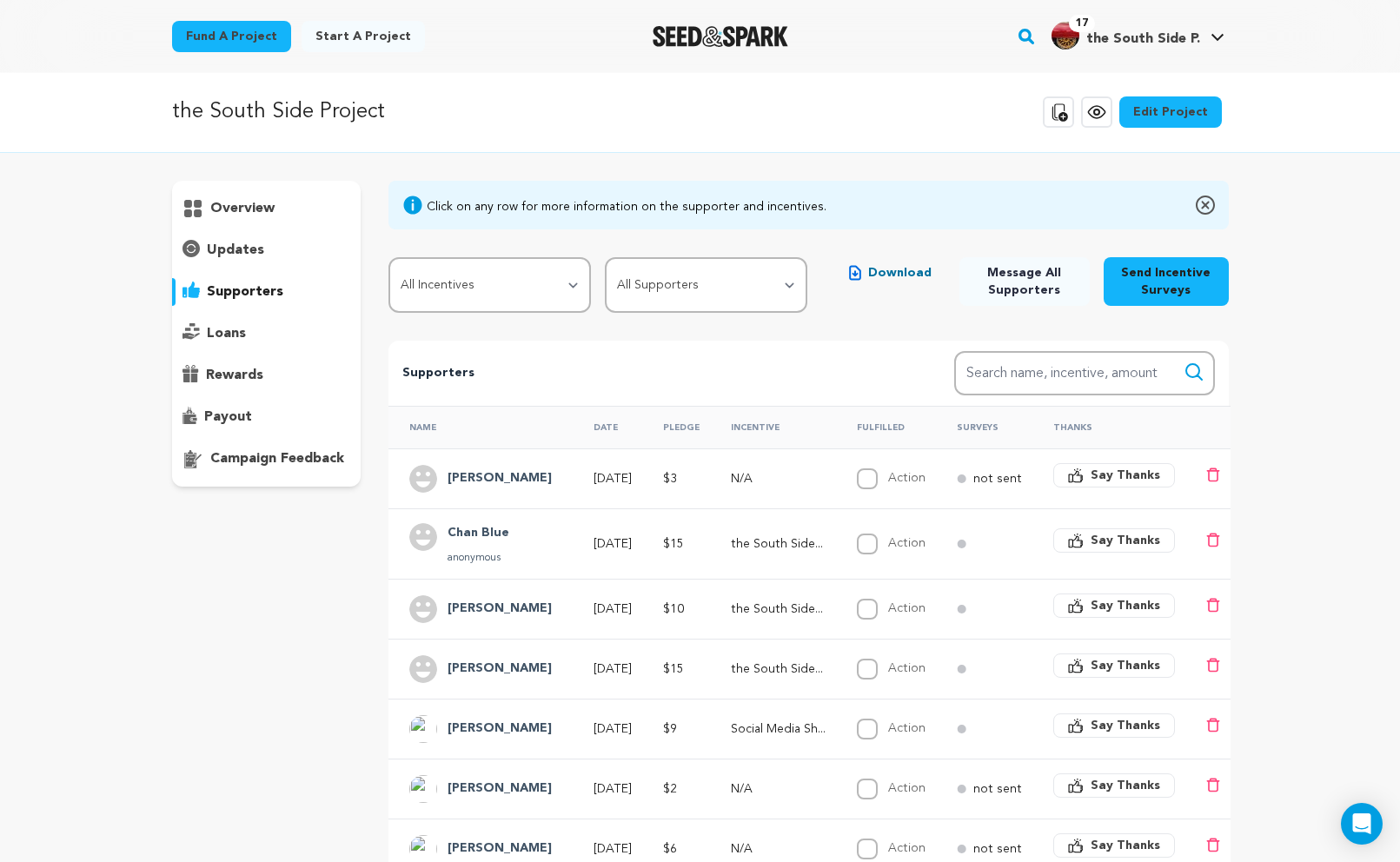
scroll to position [0, 0]
click at [1302, 565] on div "the South Side Project Copy public preview link View project Edit Project View …" at bounding box center [700, 702] width 1400 height 1256
click at [974, 474] on td "not sent" at bounding box center [985, 479] width 97 height 60
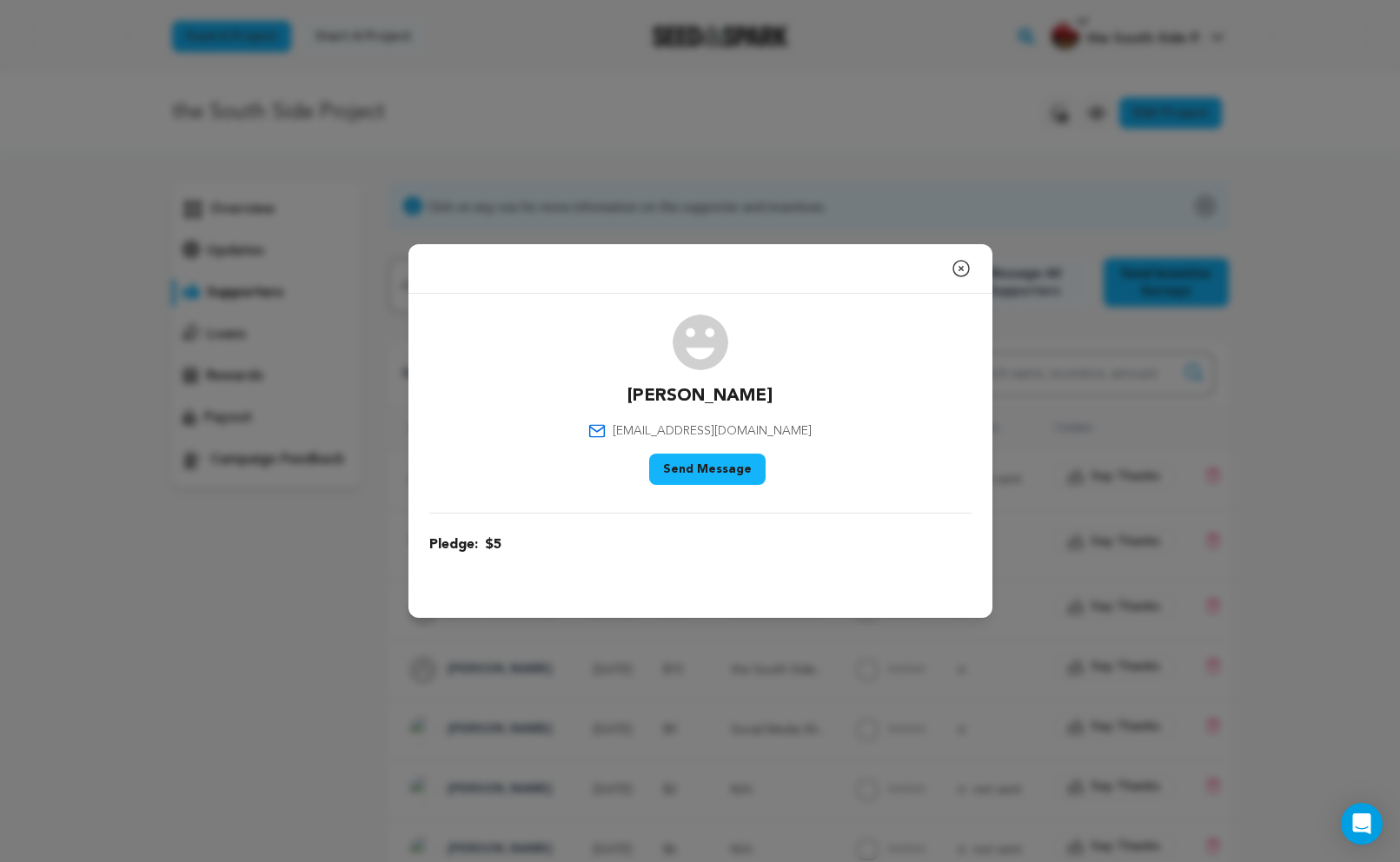
click at [959, 271] on icon "button" at bounding box center [961, 269] width 21 height 21
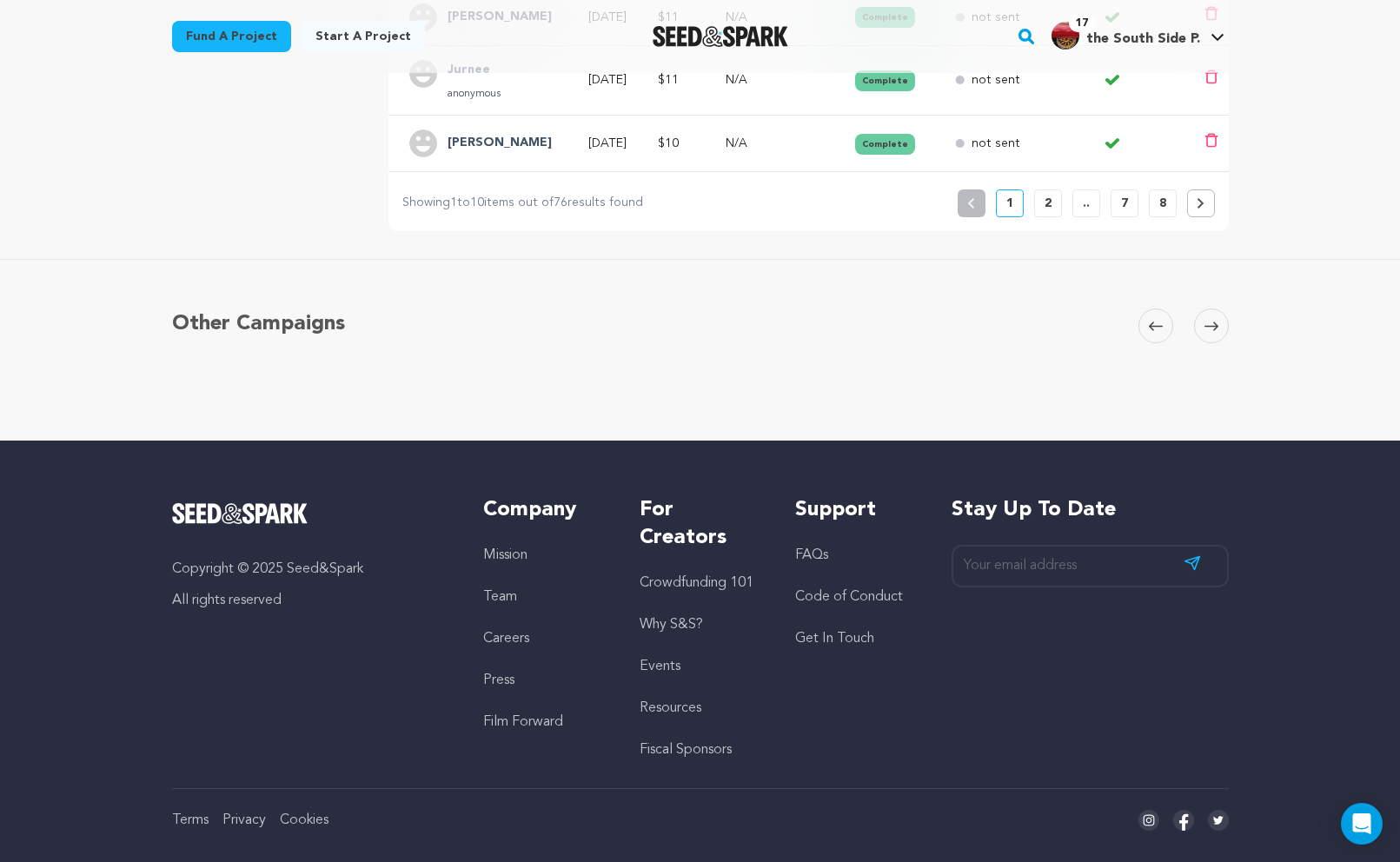
scroll to position [902, 0]
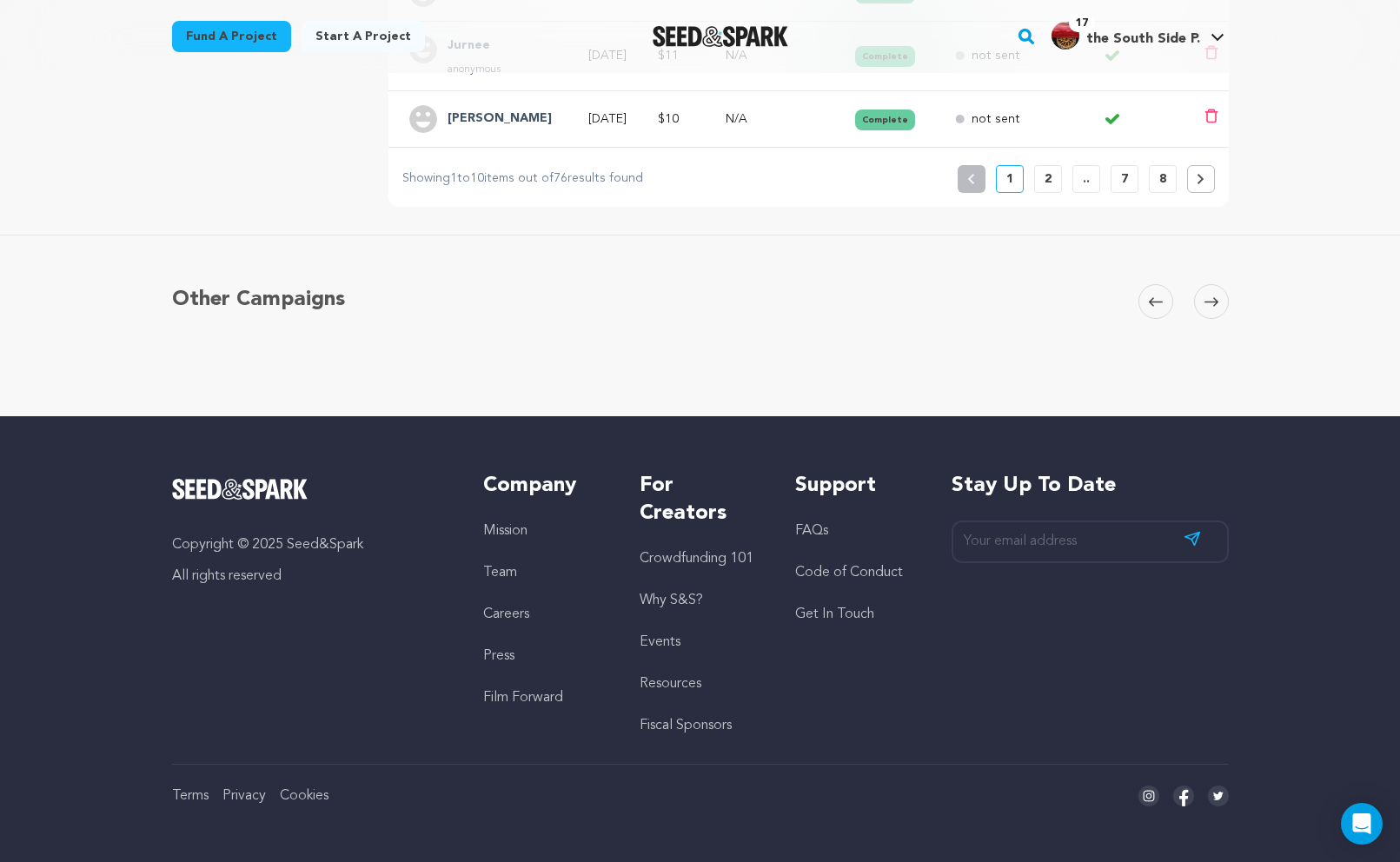
click at [1046, 179] on p "2" at bounding box center [1047, 179] width 7 height 17
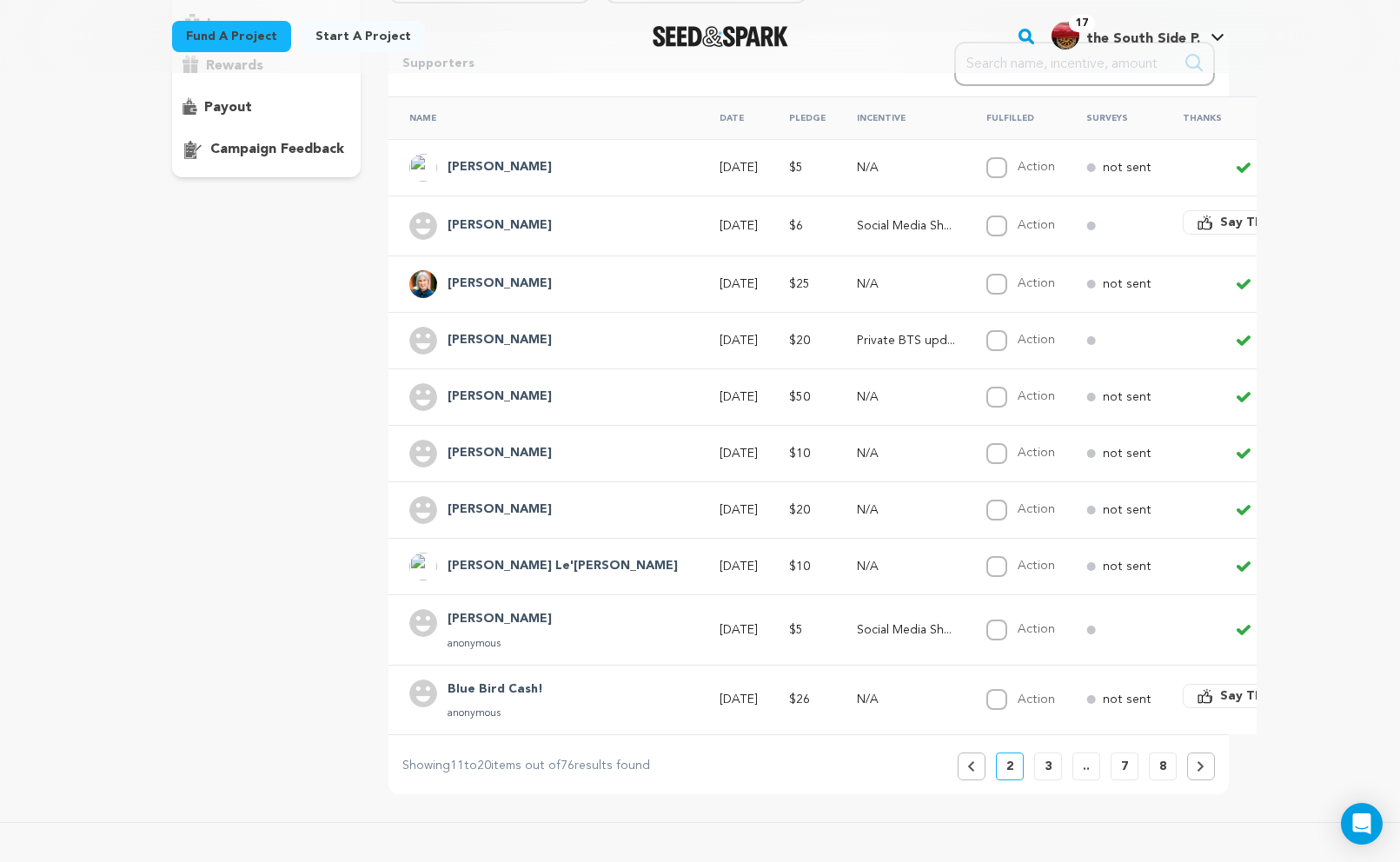
scroll to position [733, 0]
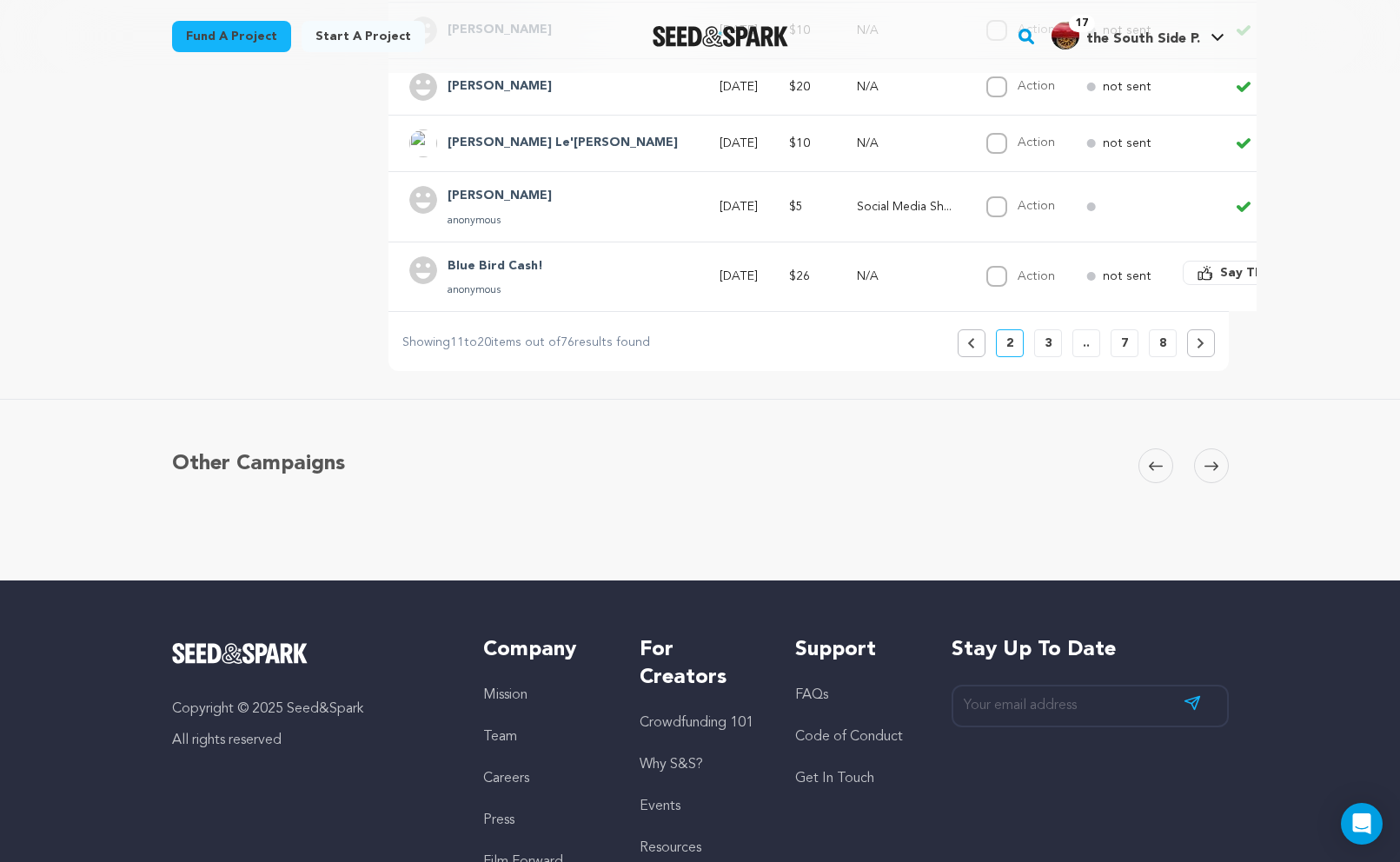
click at [1045, 346] on p "3" at bounding box center [1047, 343] width 7 height 17
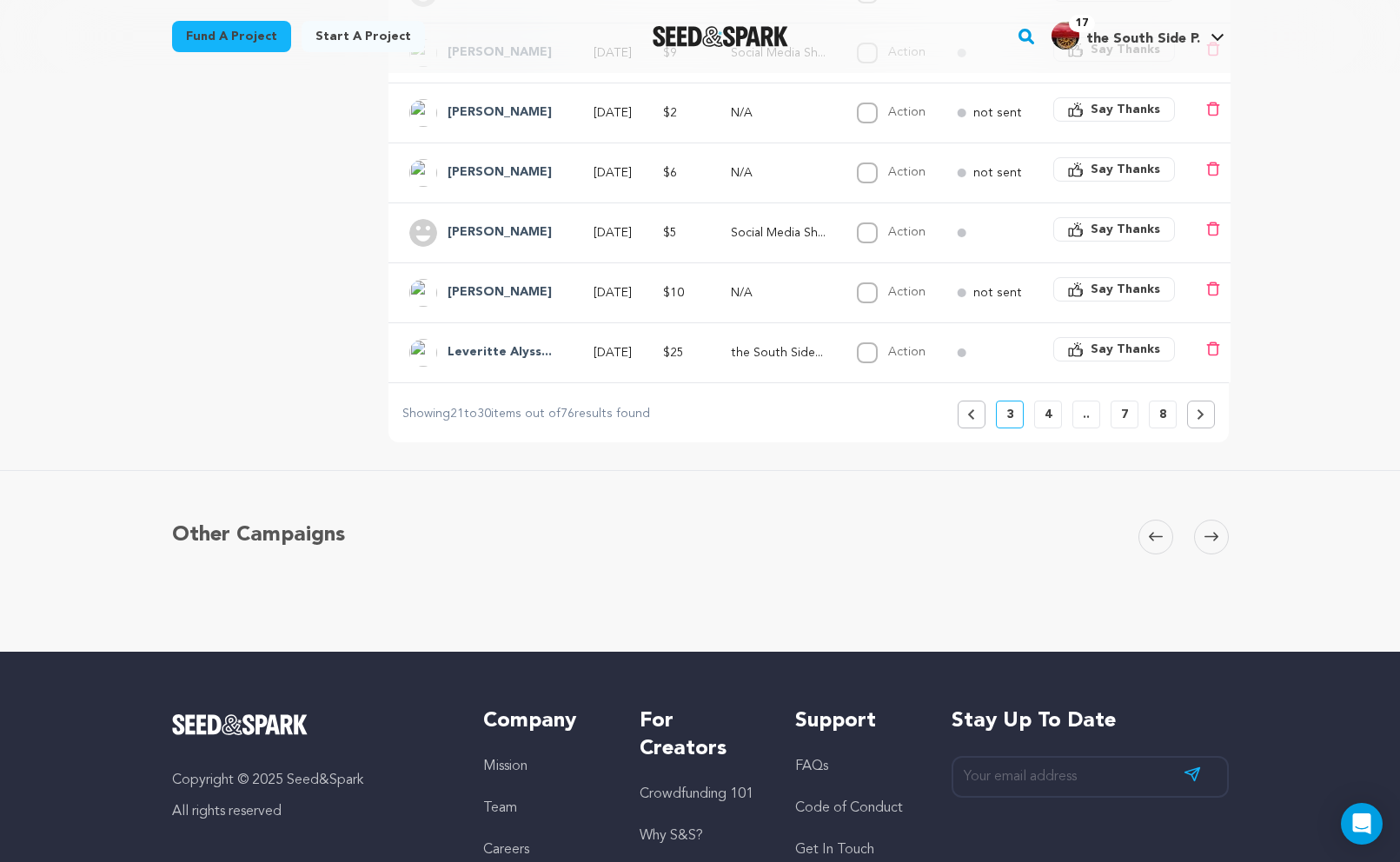
scroll to position [682, 0]
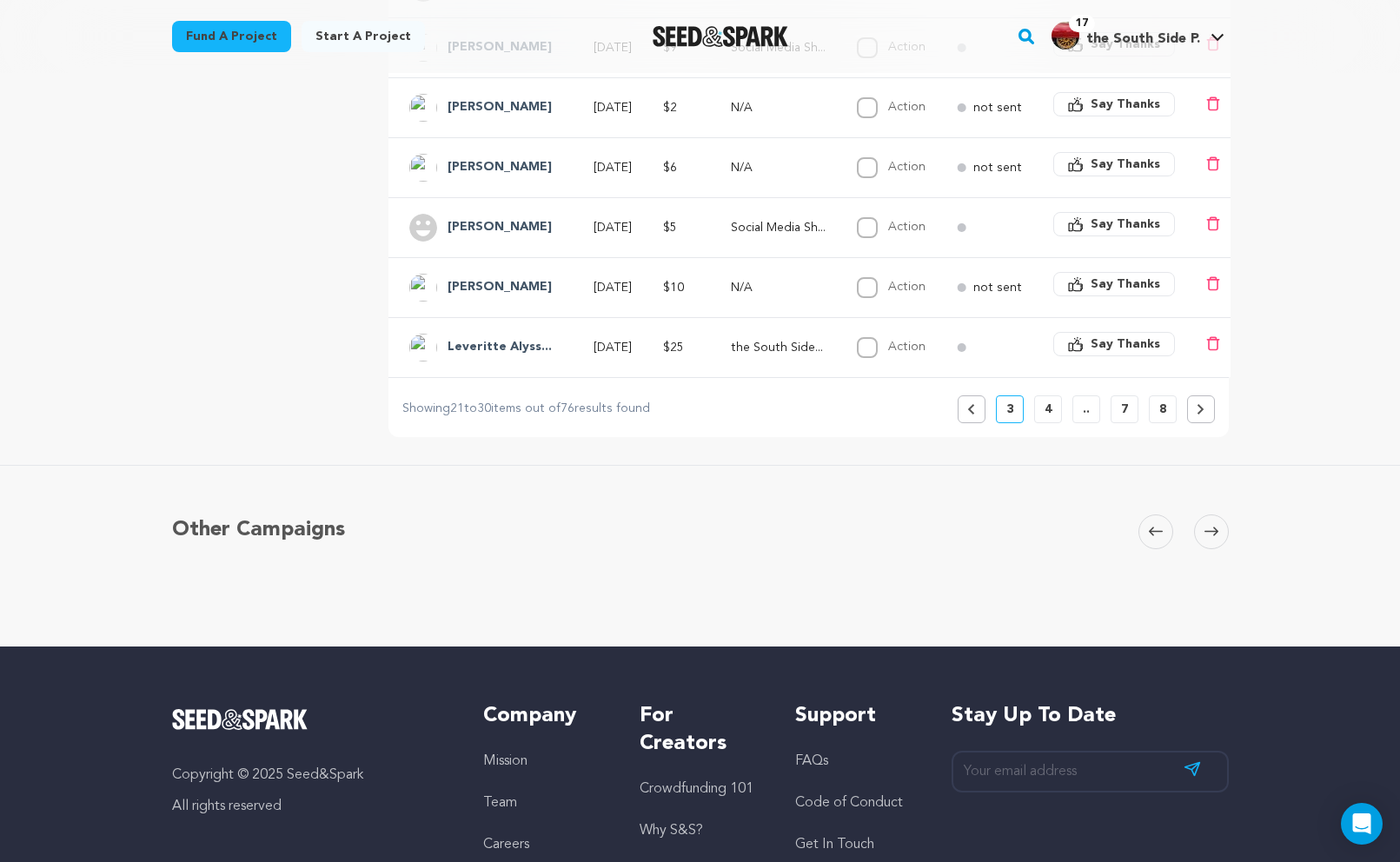
click at [1128, 341] on span "Say Thanks" at bounding box center [1126, 344] width 70 height 17
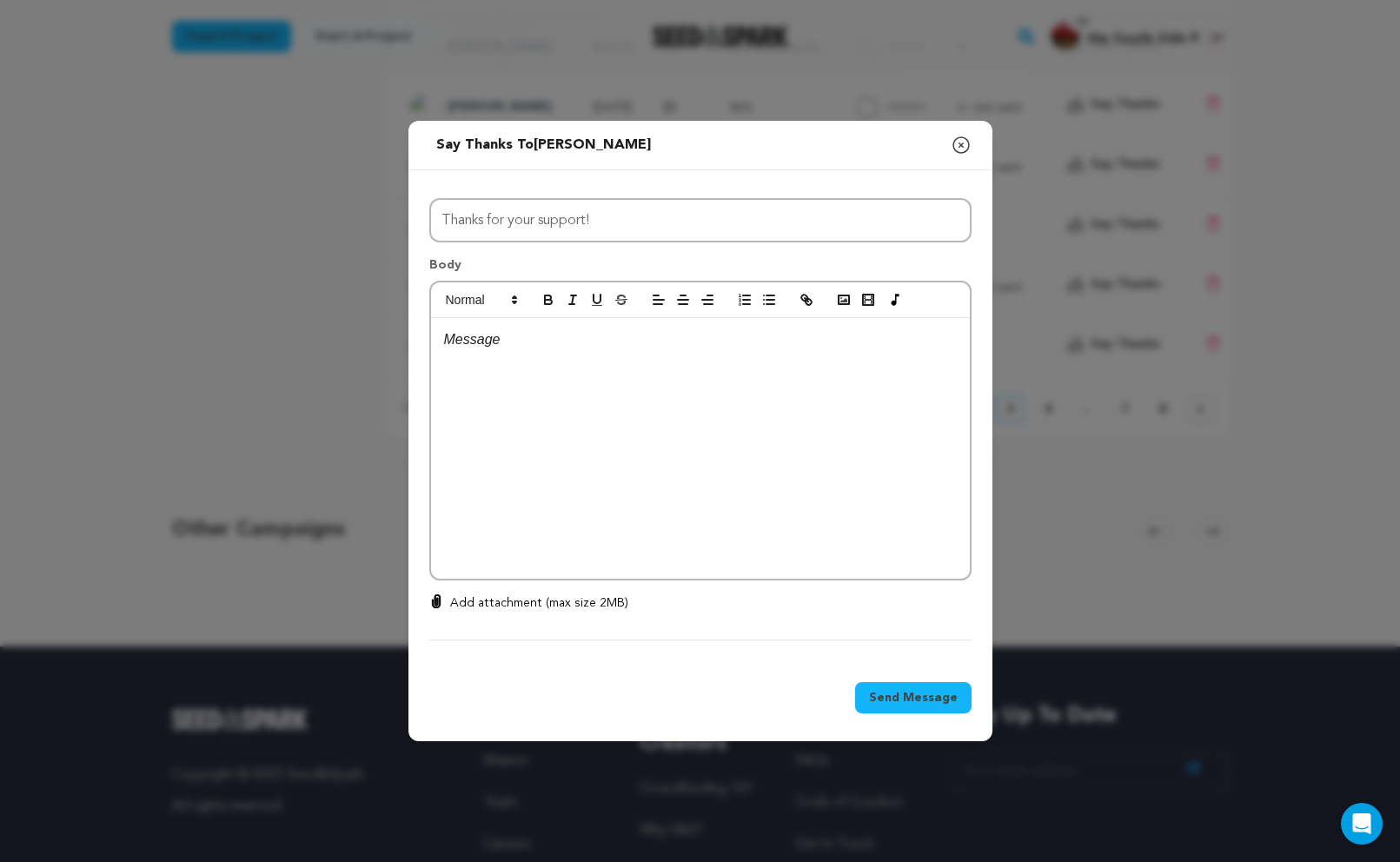
click at [879, 466] on div at bounding box center [700, 448] width 539 height 261
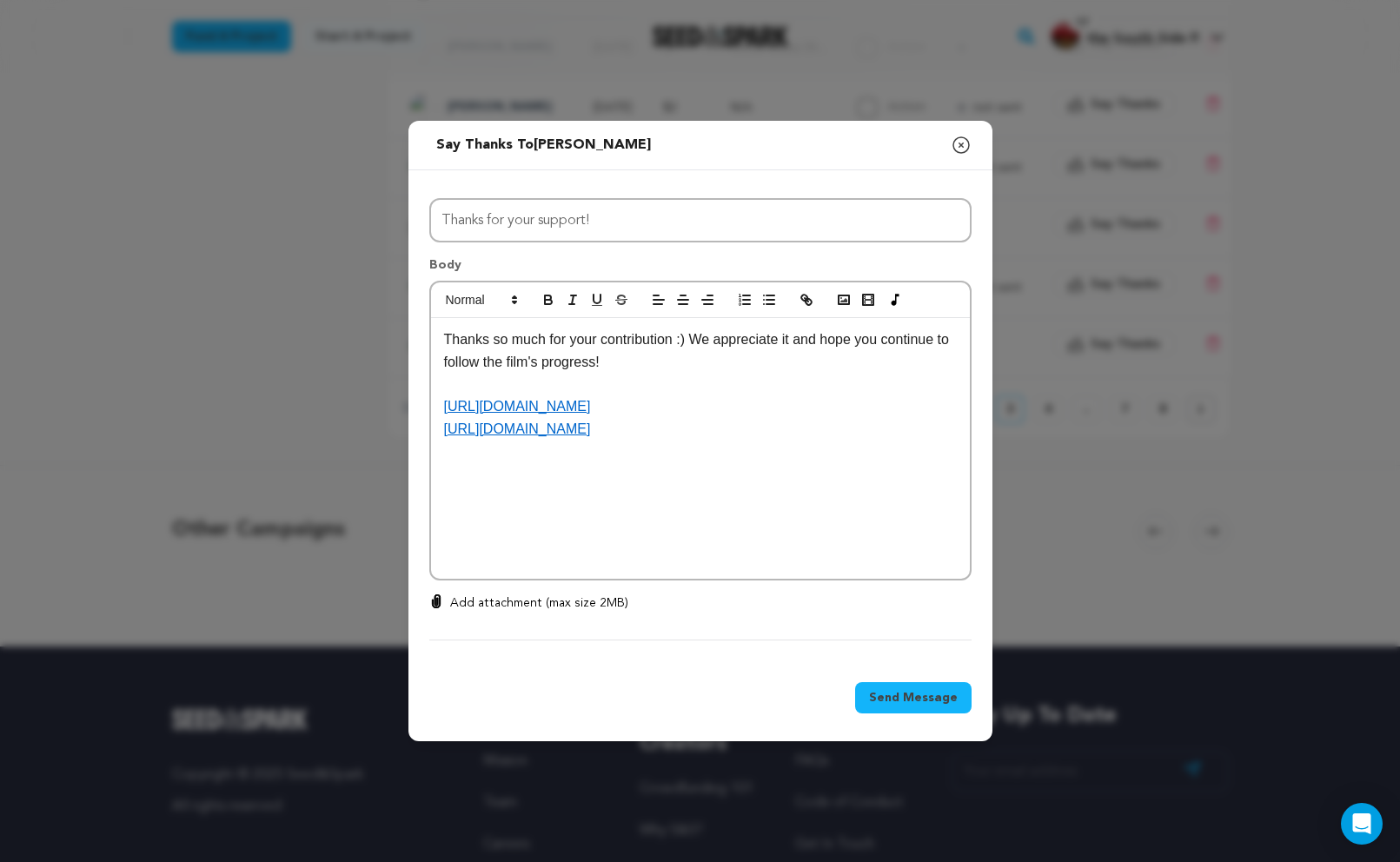
scroll to position [0, 0]
click at [931, 696] on span "Send Message" at bounding box center [913, 698] width 89 height 17
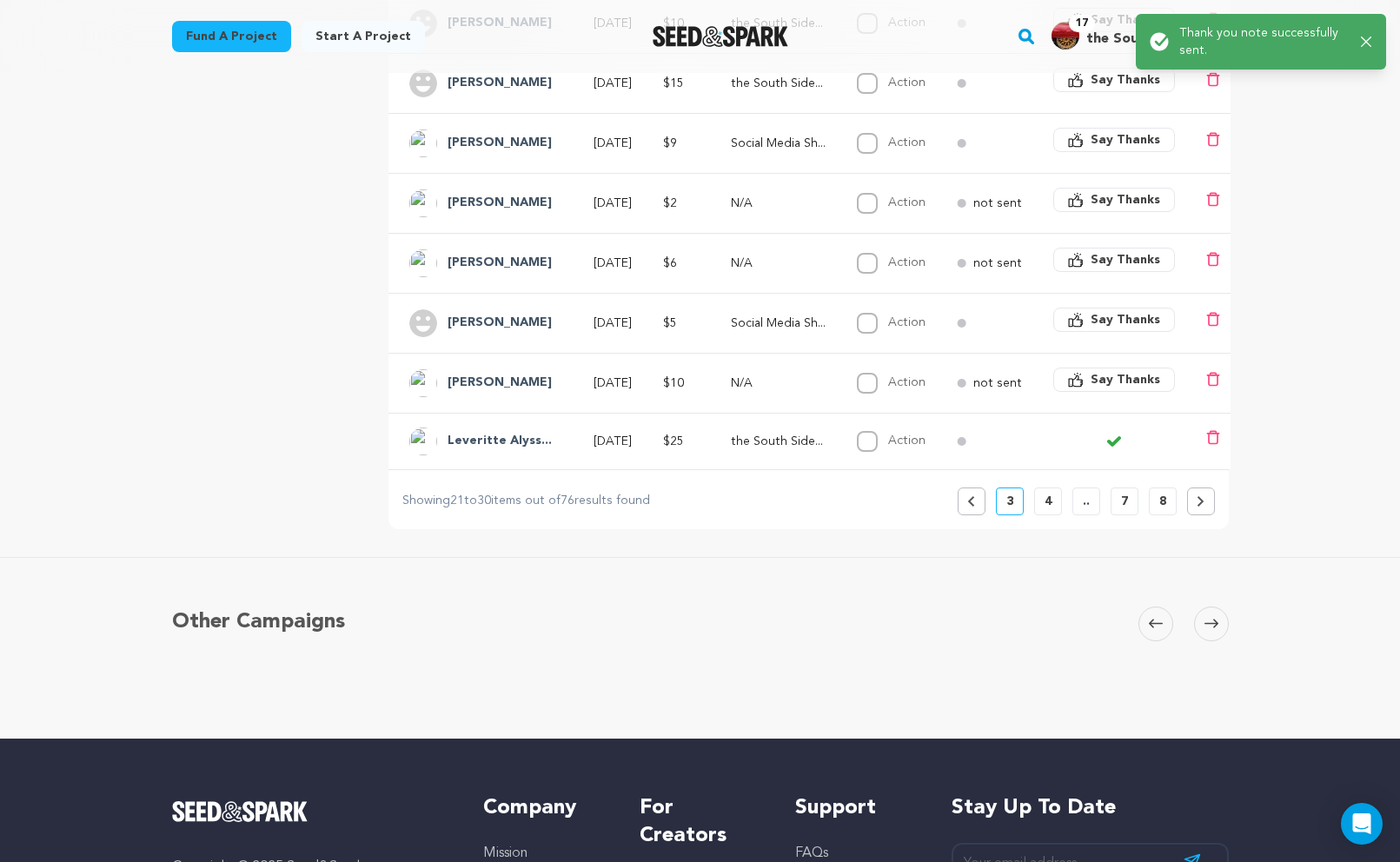
scroll to position [584, 0]
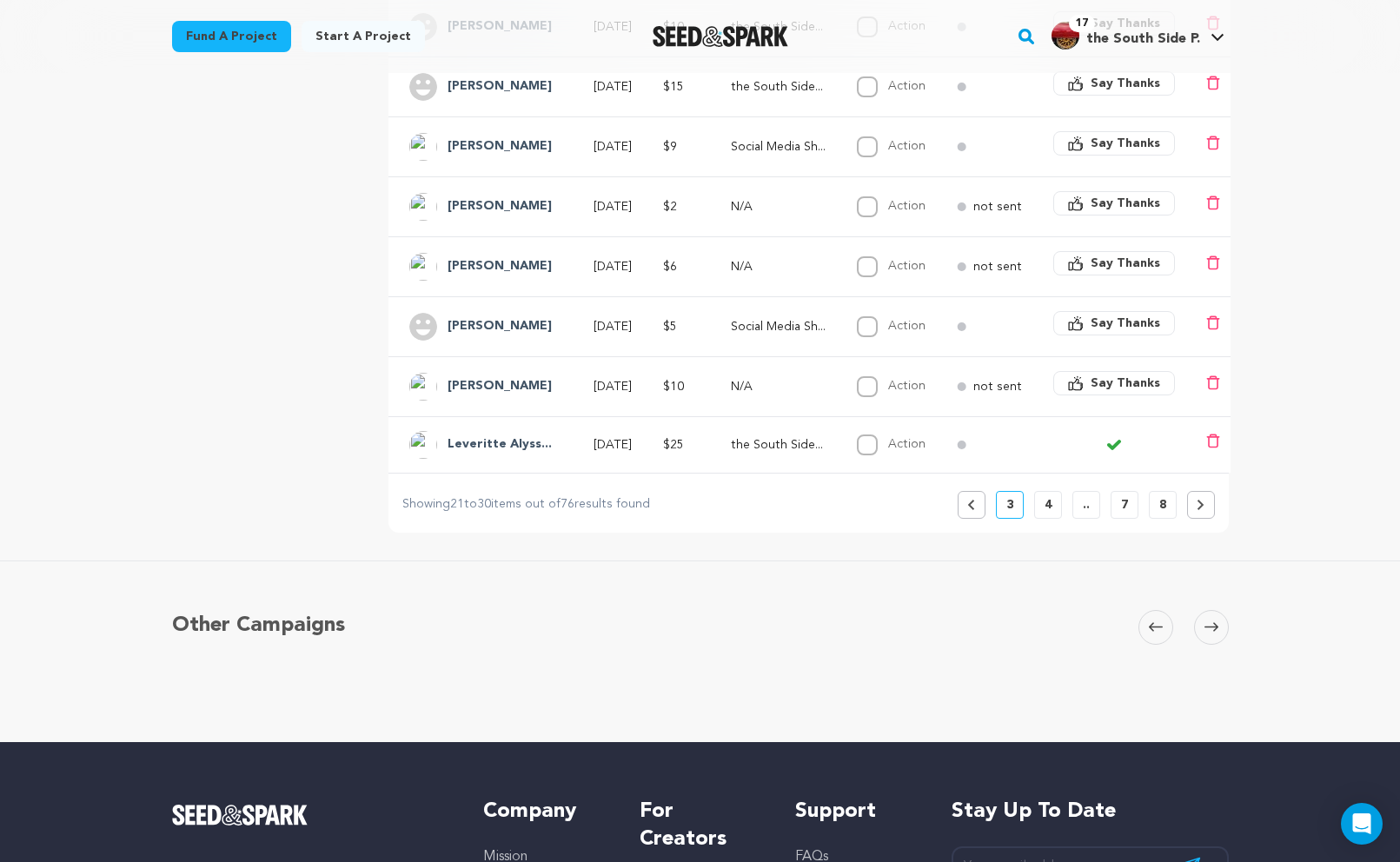
click at [1117, 319] on span "Say Thanks" at bounding box center [1126, 324] width 70 height 17
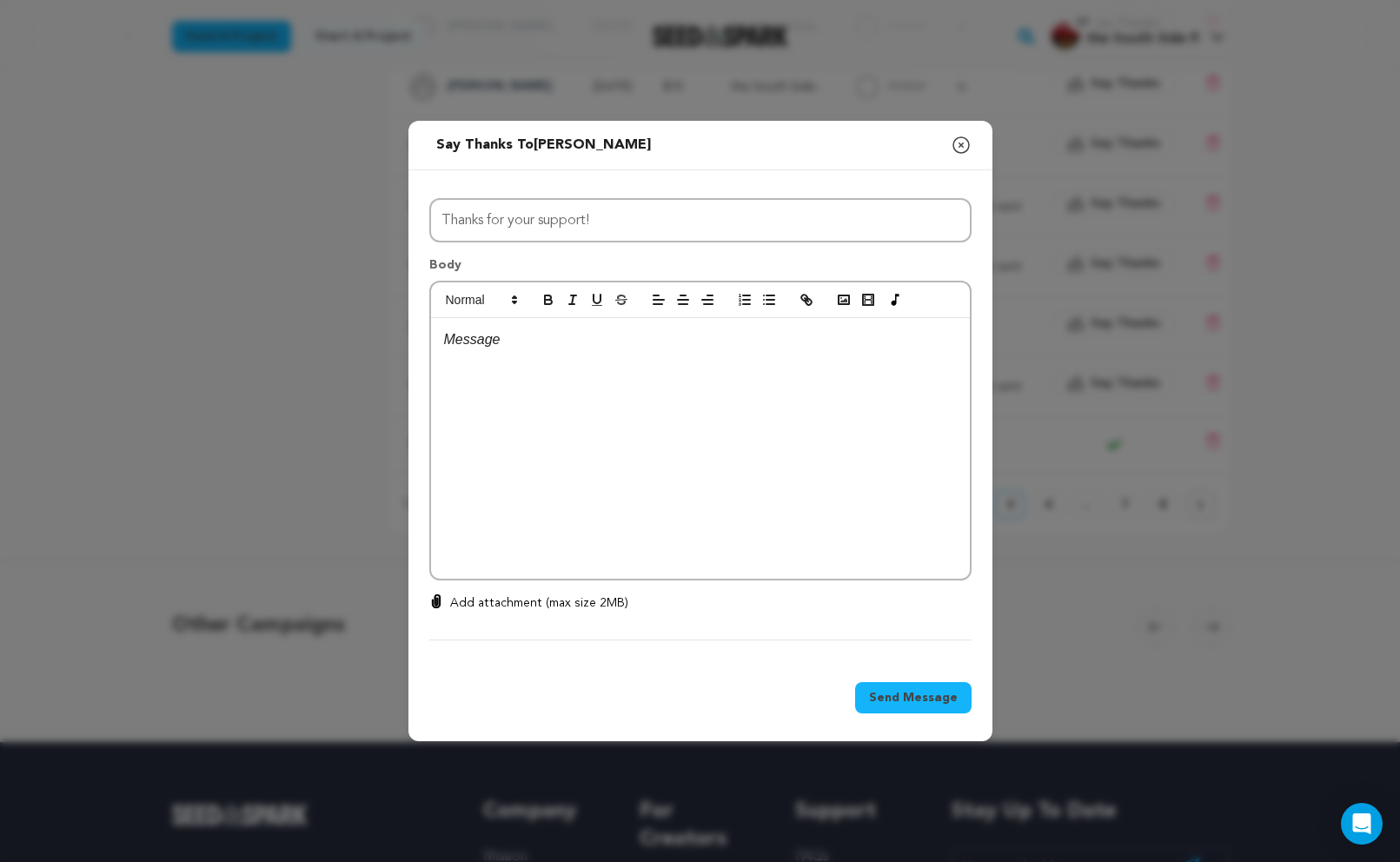
click at [551, 404] on div at bounding box center [700, 448] width 539 height 261
click at [931, 687] on button "Send Message" at bounding box center [913, 698] width 117 height 31
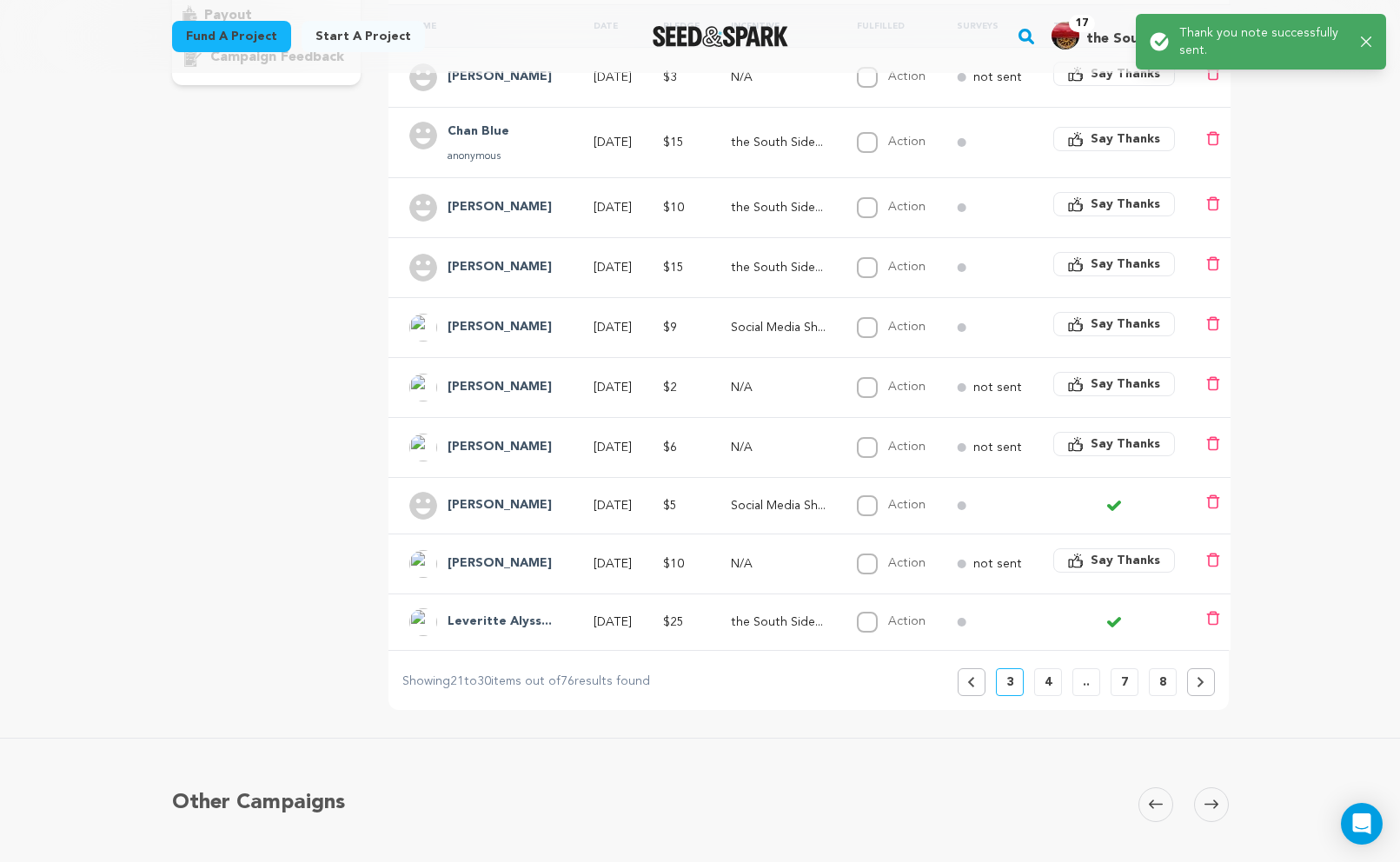
scroll to position [394, 0]
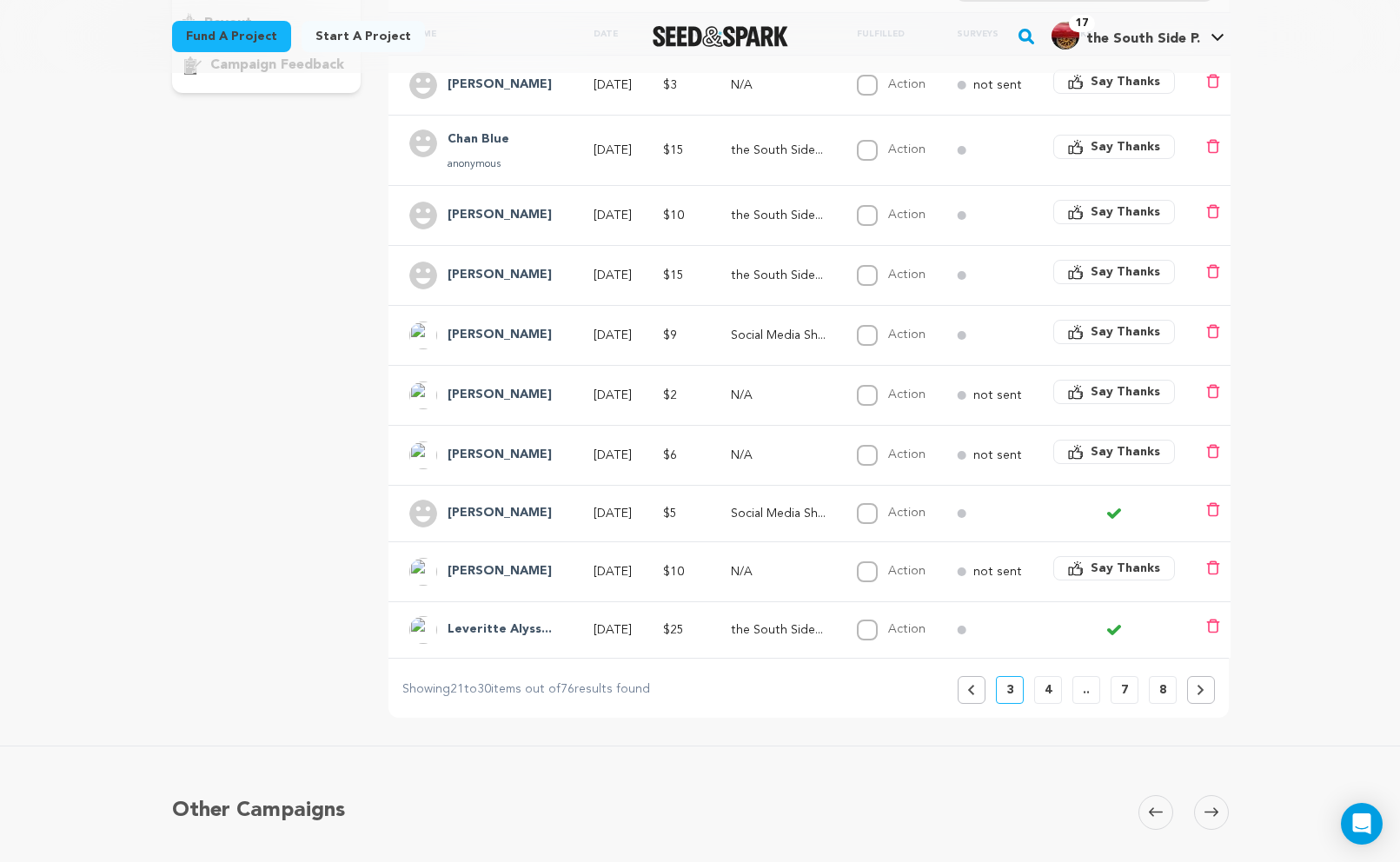
click at [1127, 451] on span "Say Thanks" at bounding box center [1126, 452] width 70 height 17
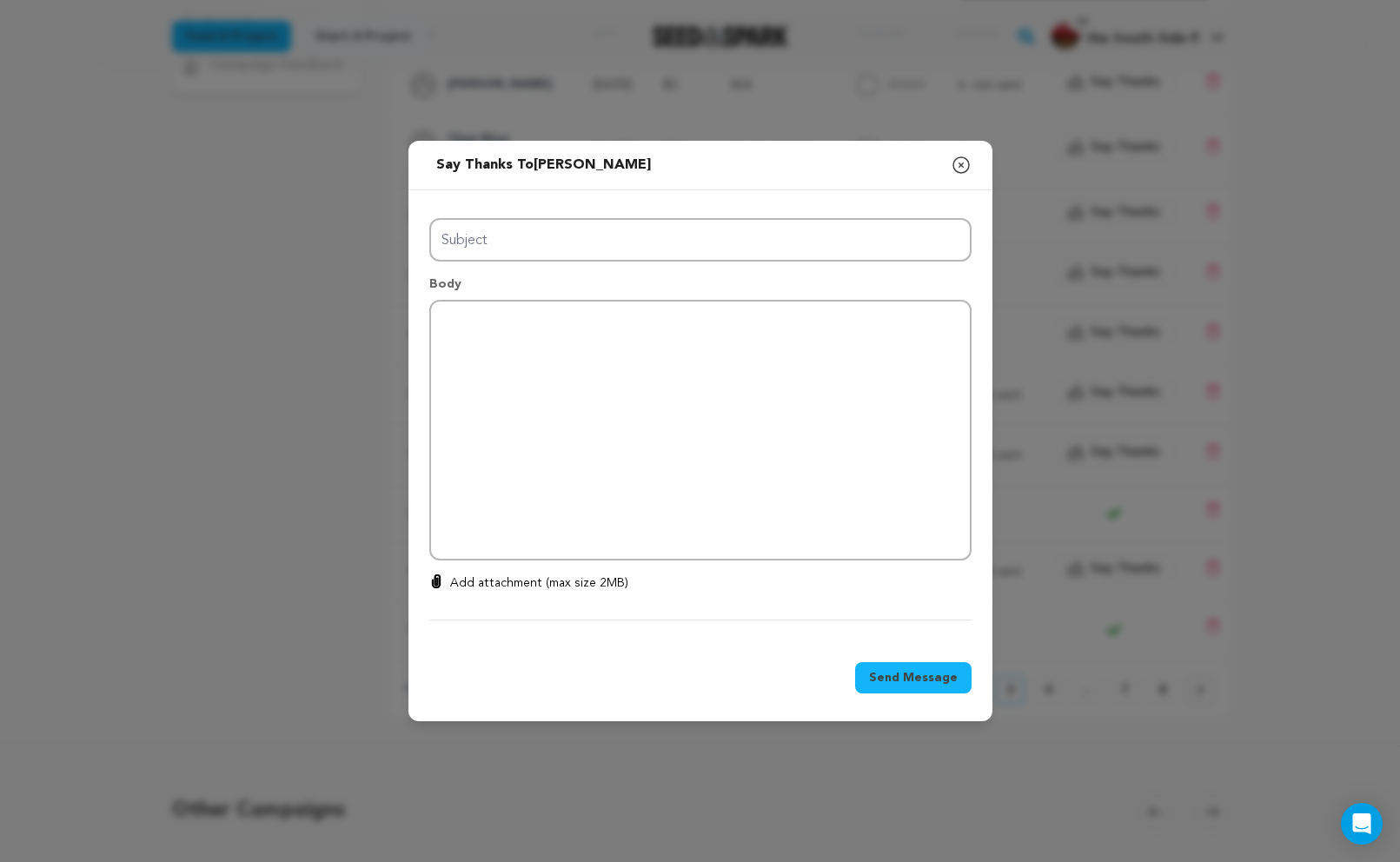
type input "Thanks for your support!"
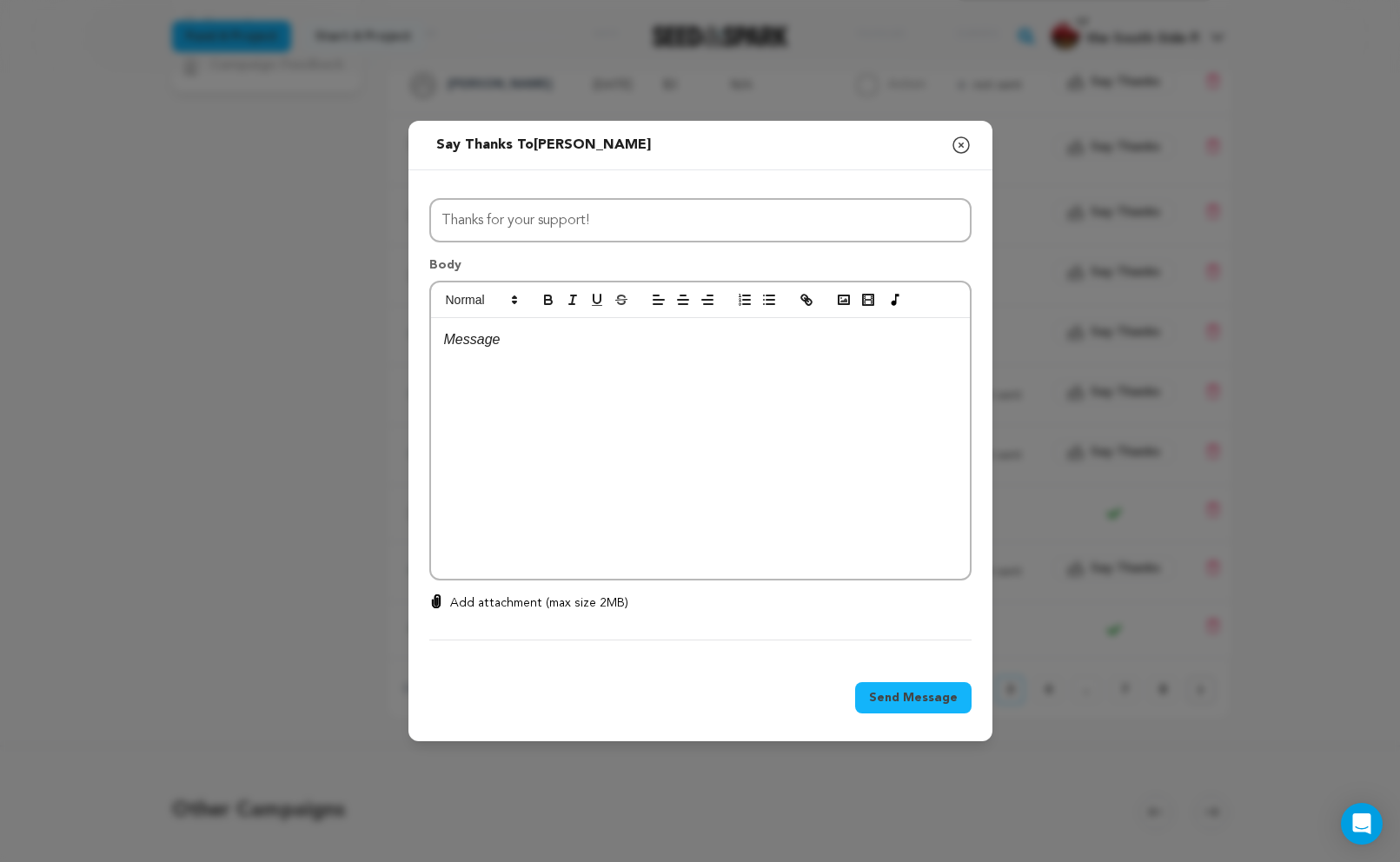
click at [595, 447] on div at bounding box center [700, 448] width 539 height 261
click at [897, 691] on span "Send Message" at bounding box center [913, 698] width 89 height 17
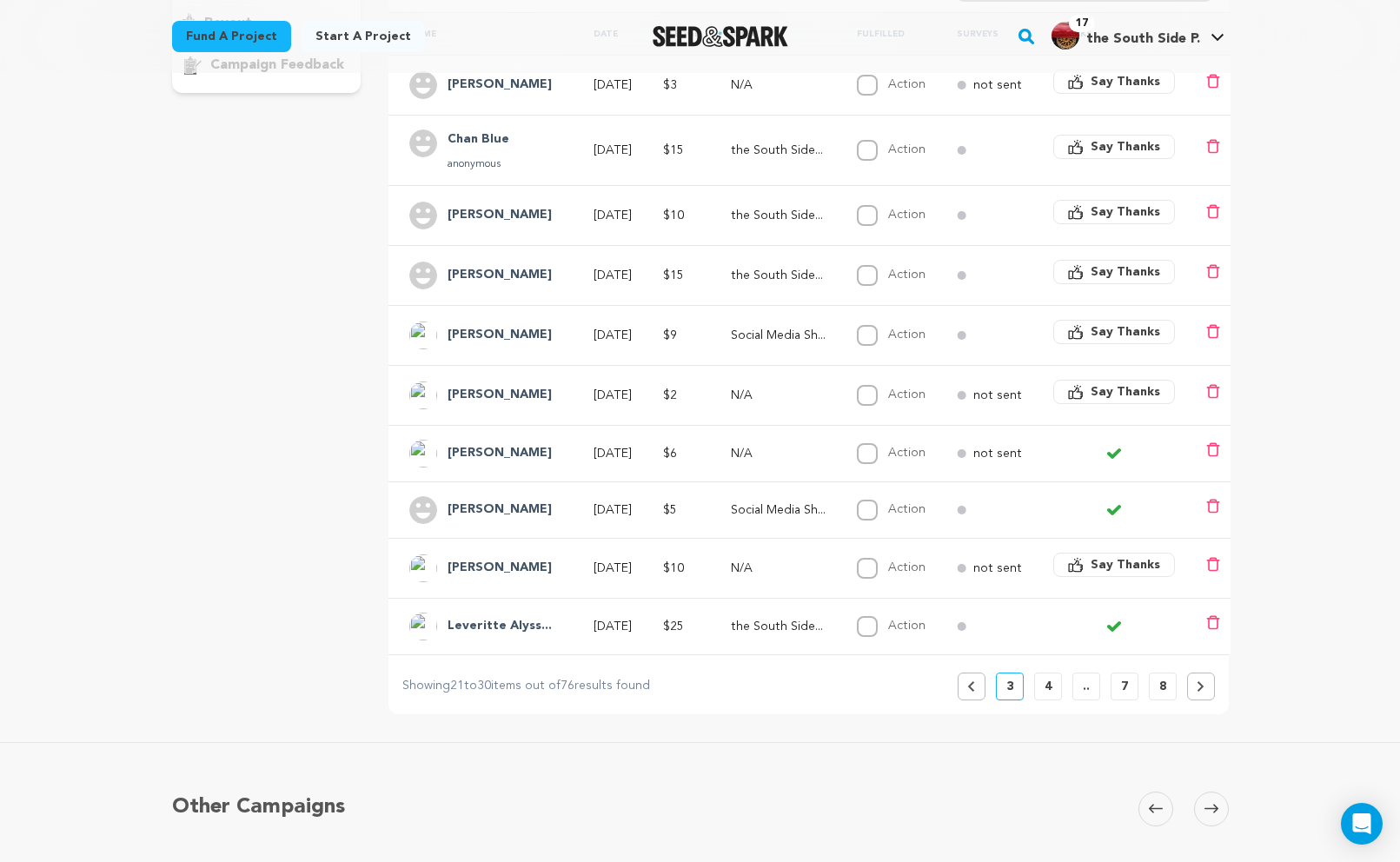
click at [1084, 387] on icon "button" at bounding box center [1075, 392] width 15 height 15
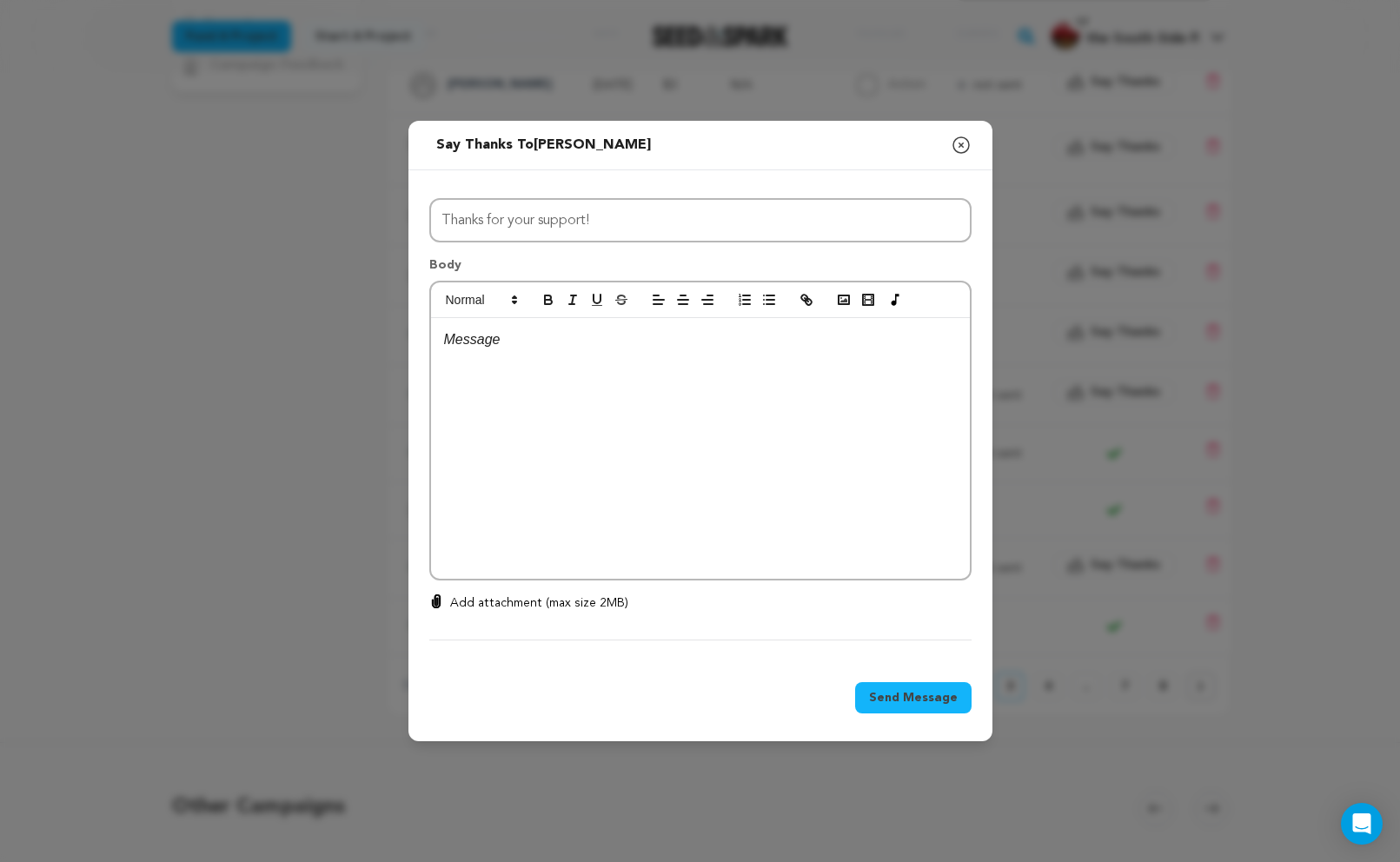
click at [757, 416] on div at bounding box center [700, 448] width 539 height 261
click at [937, 695] on span "Send Message" at bounding box center [913, 698] width 89 height 17
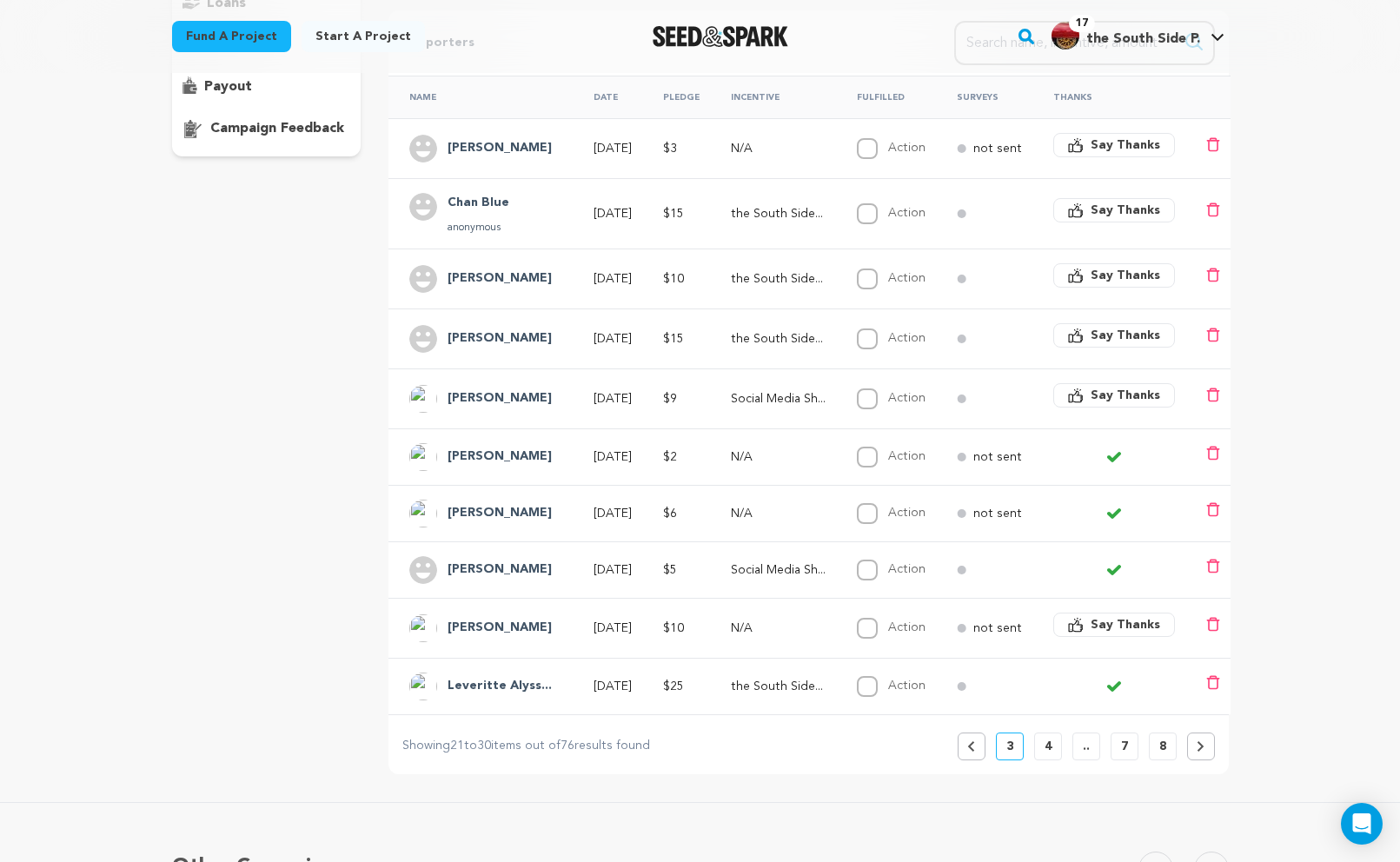
scroll to position [302, 0]
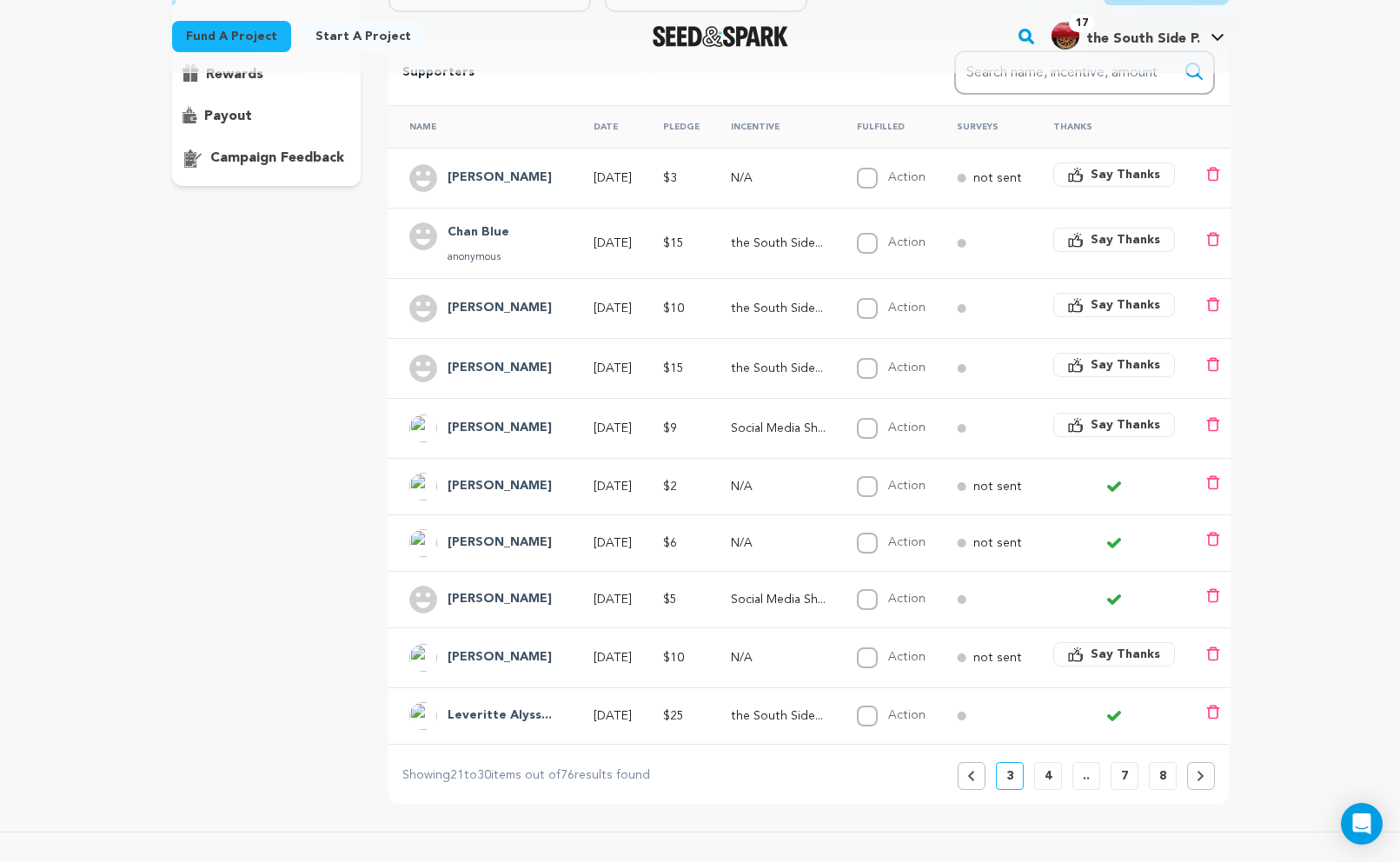
click at [1135, 429] on span "Say Thanks" at bounding box center [1126, 425] width 70 height 17
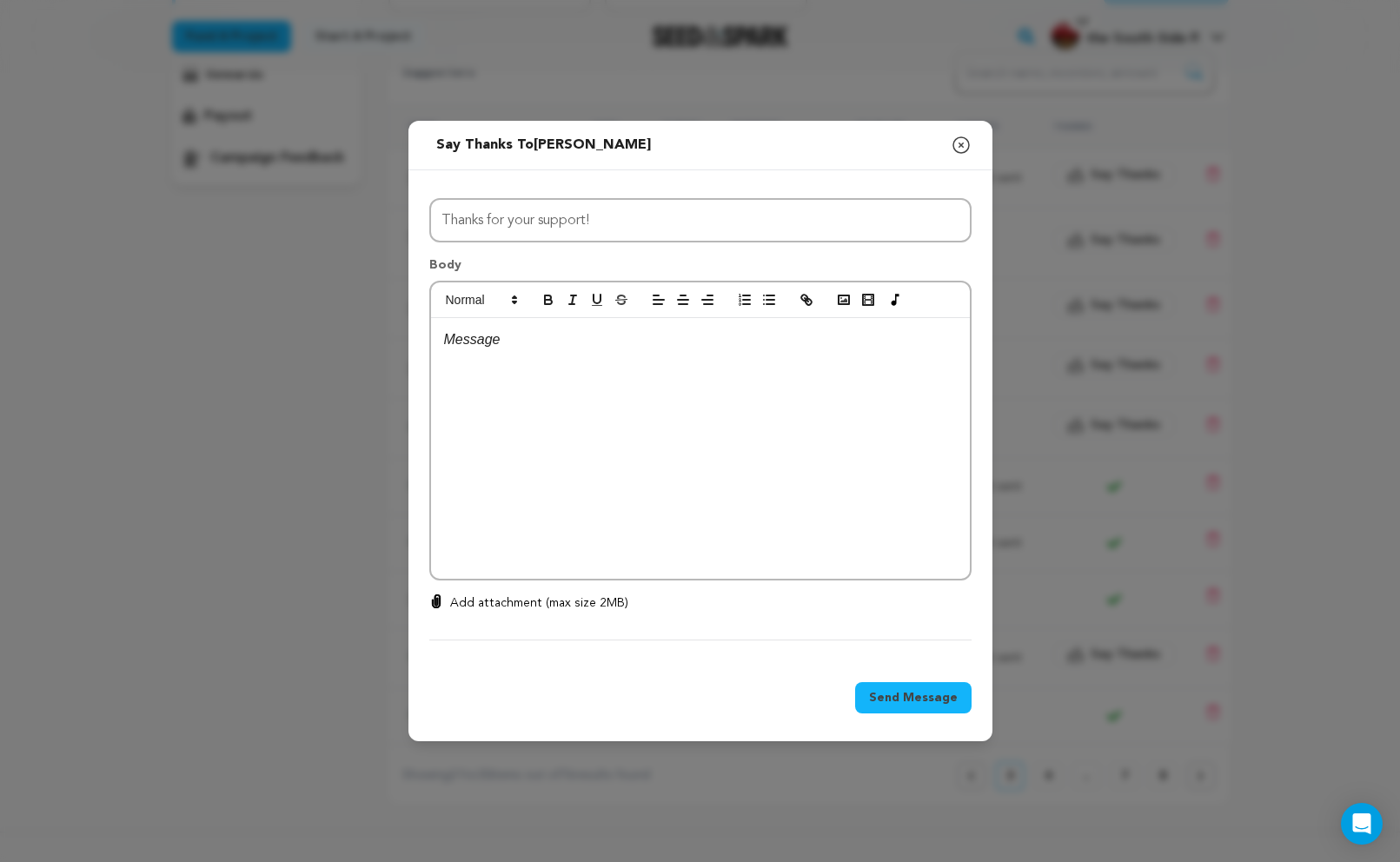
click at [827, 370] on div at bounding box center [700, 448] width 539 height 261
click at [923, 696] on span "Send Message" at bounding box center [913, 698] width 89 height 17
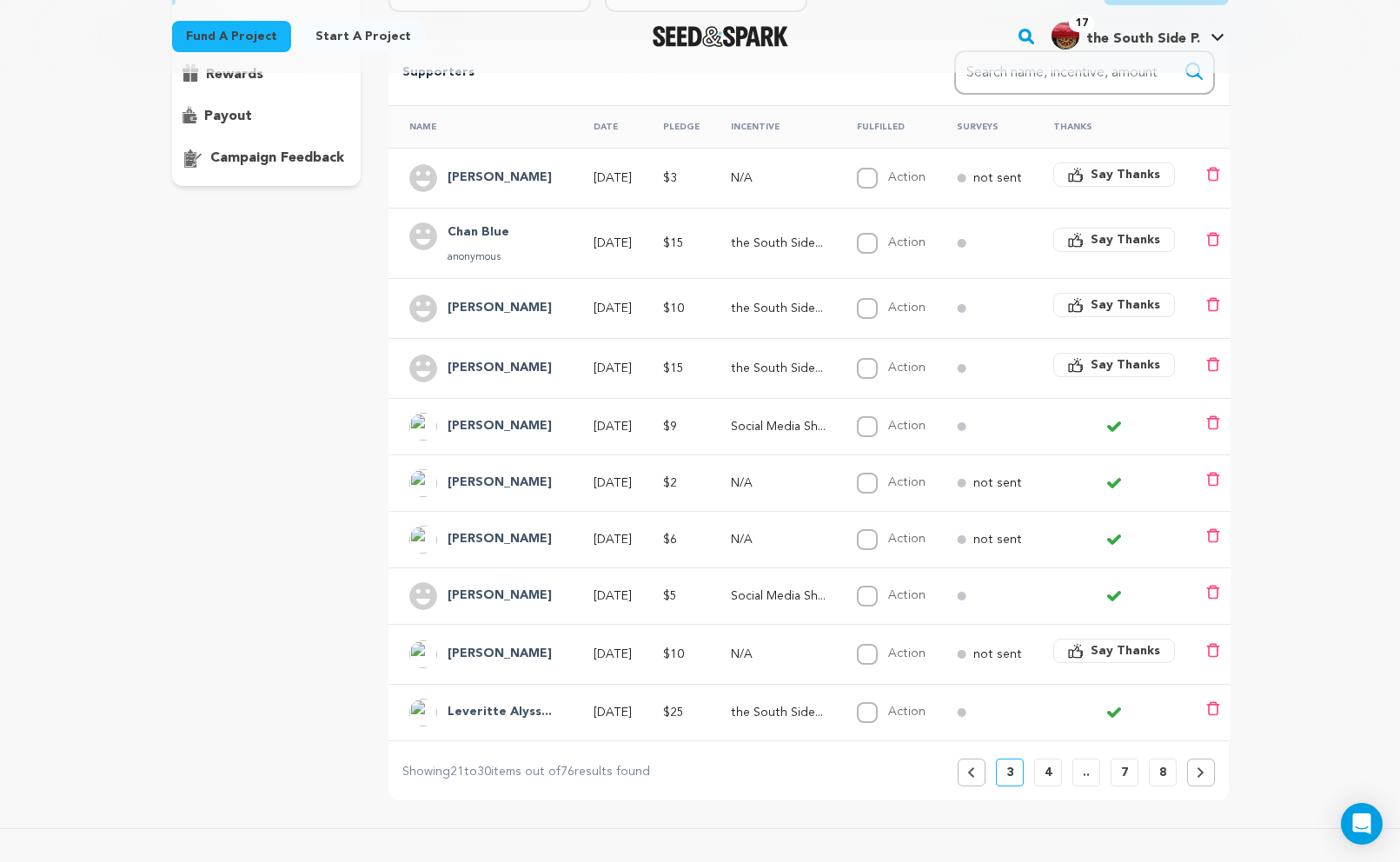
click at [1121, 361] on span "Say Thanks" at bounding box center [1126, 365] width 70 height 17
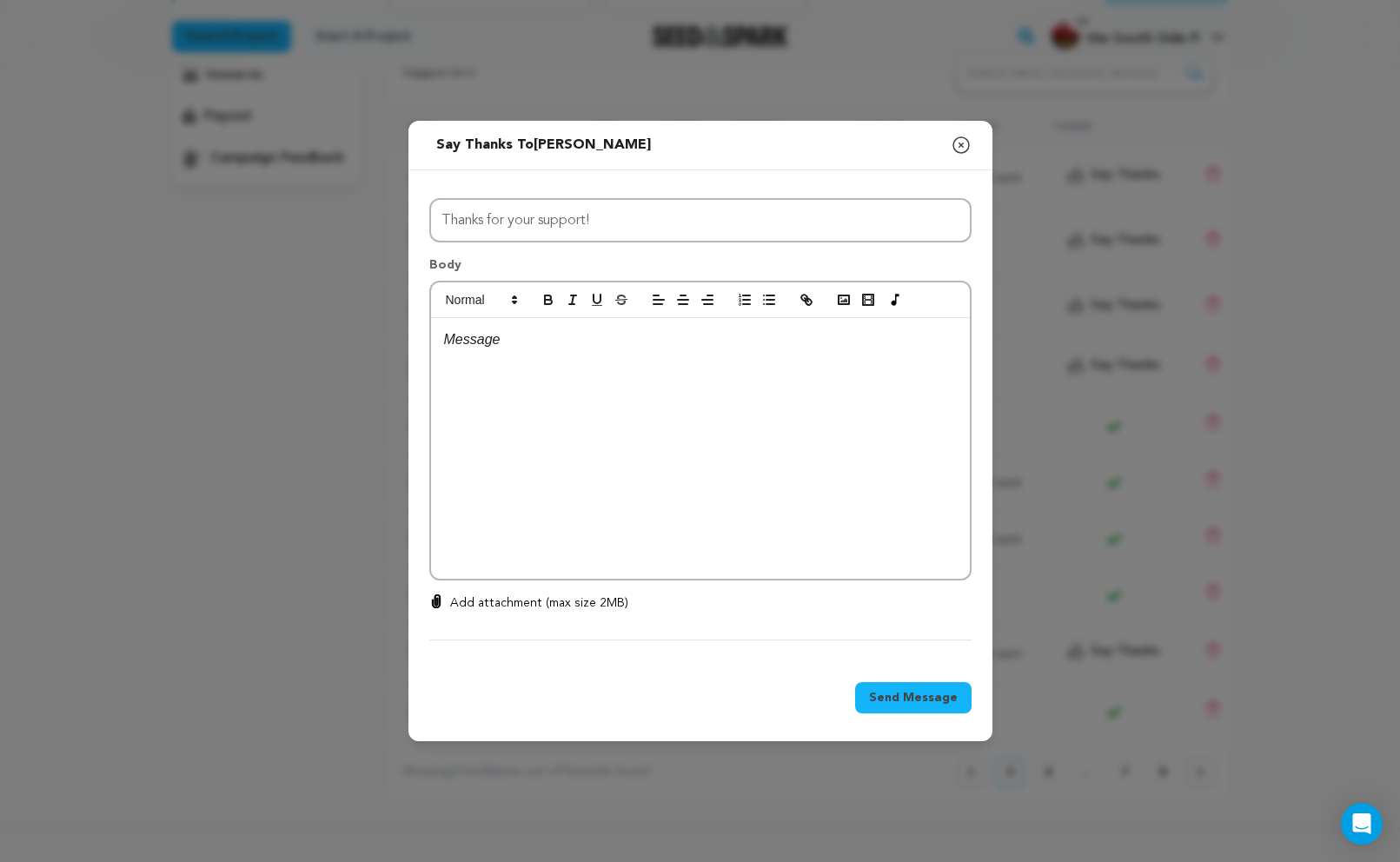
click at [819, 362] on div at bounding box center [700, 448] width 539 height 261
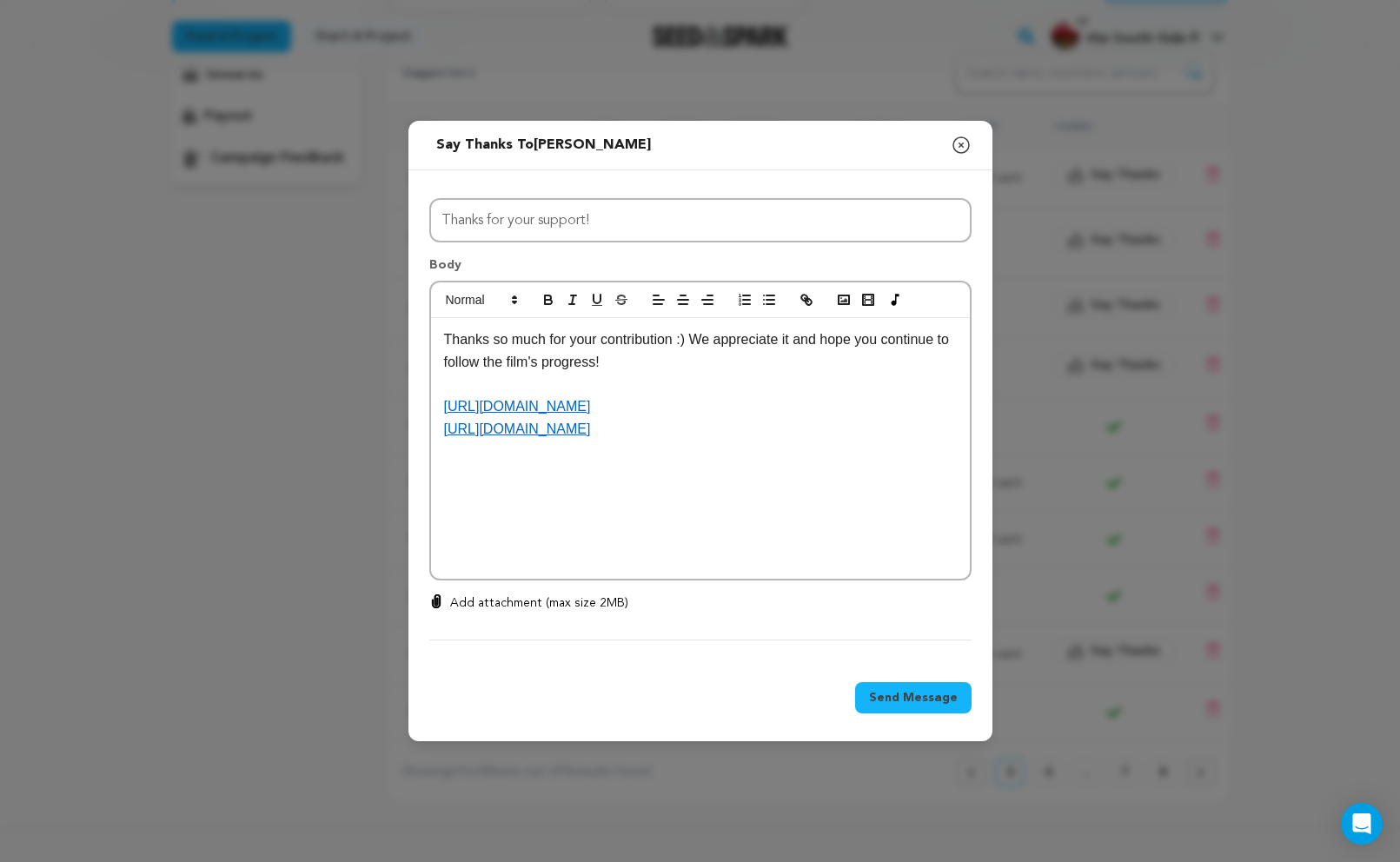
click at [943, 704] on span "Send Message" at bounding box center [913, 698] width 89 height 17
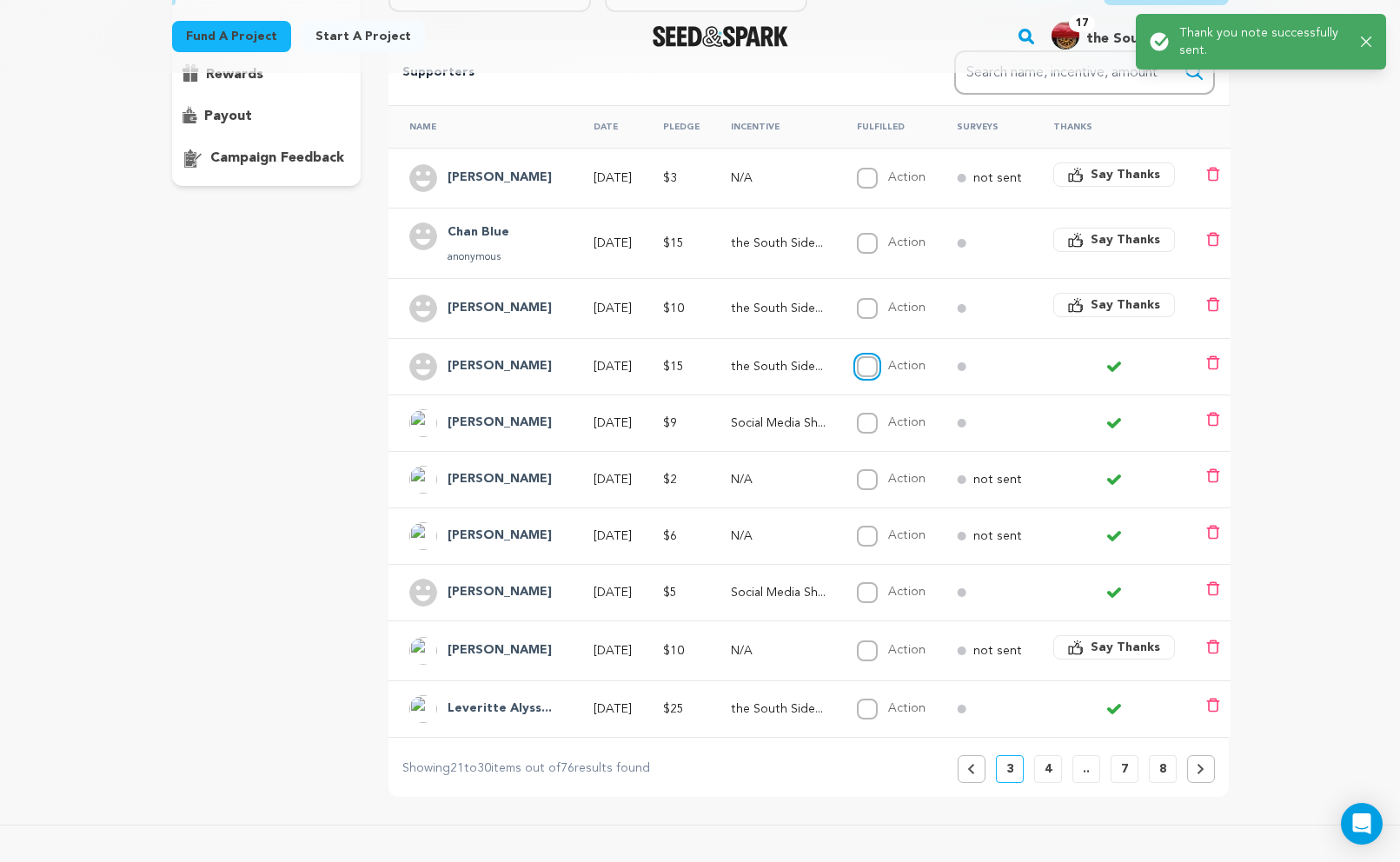
click at [877, 374] on input "Action" at bounding box center [868, 367] width 21 height 21
checkbox input "true"
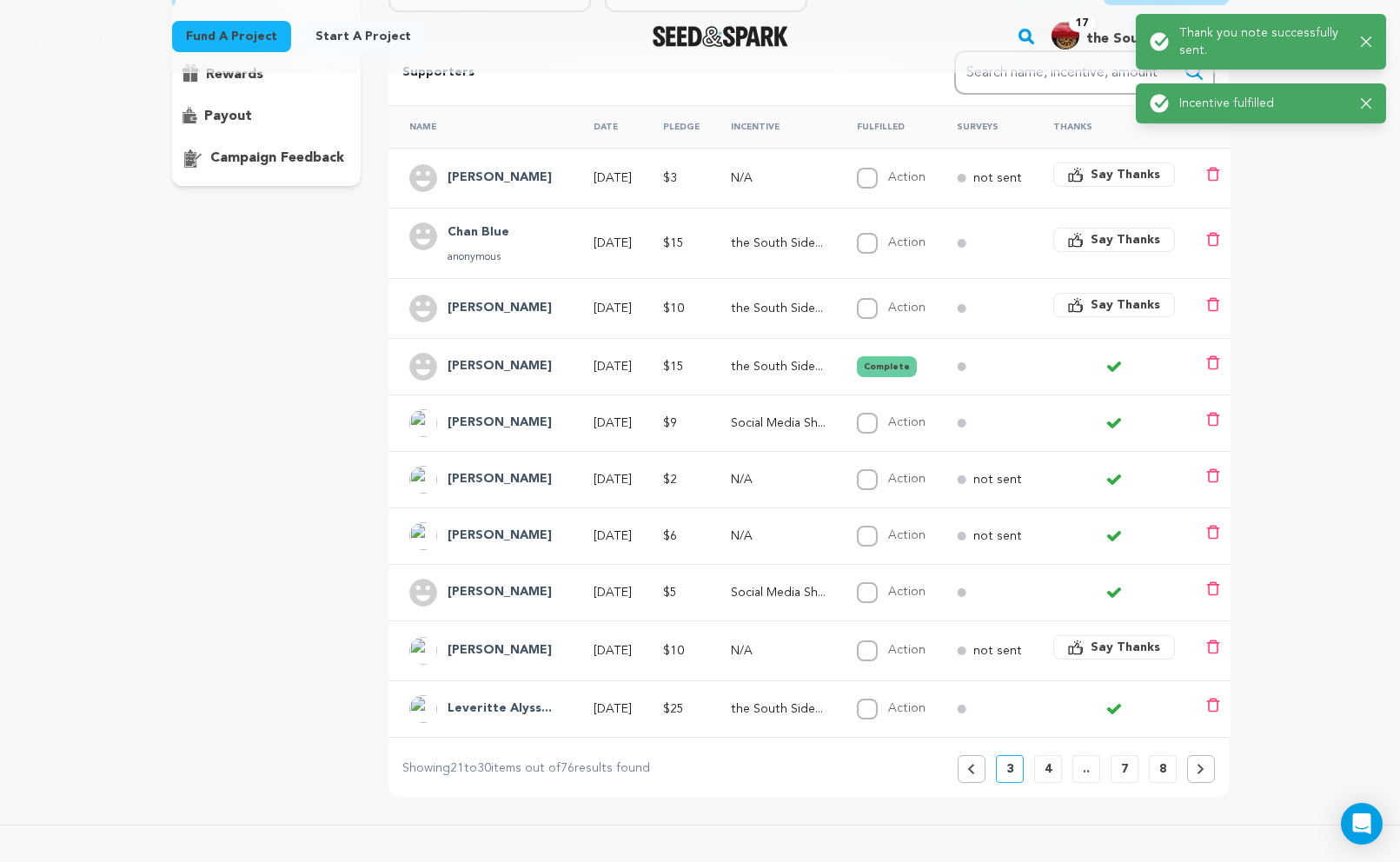
click at [1118, 309] on span "Say Thanks" at bounding box center [1126, 305] width 70 height 17
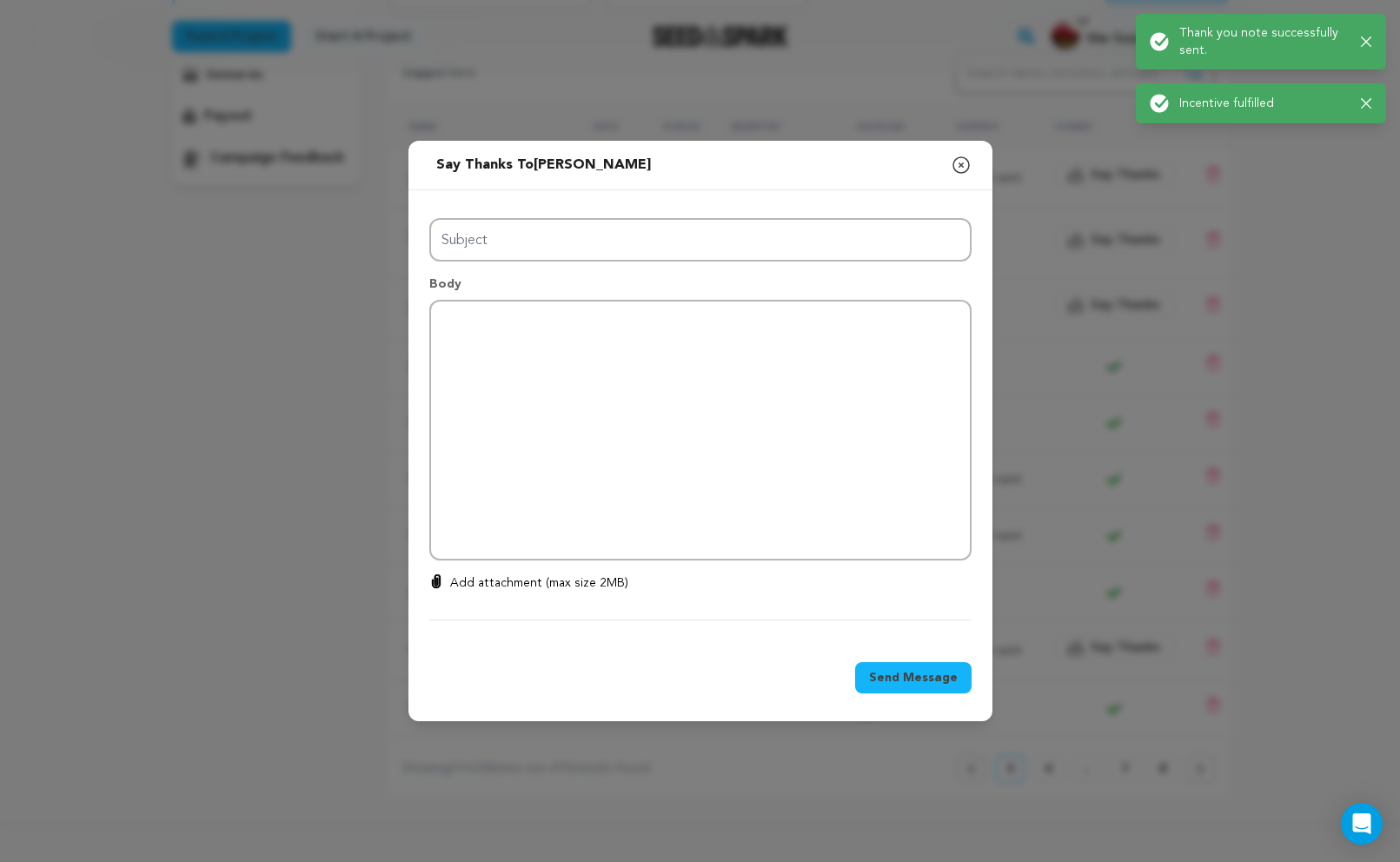
type input "Thanks for your support!"
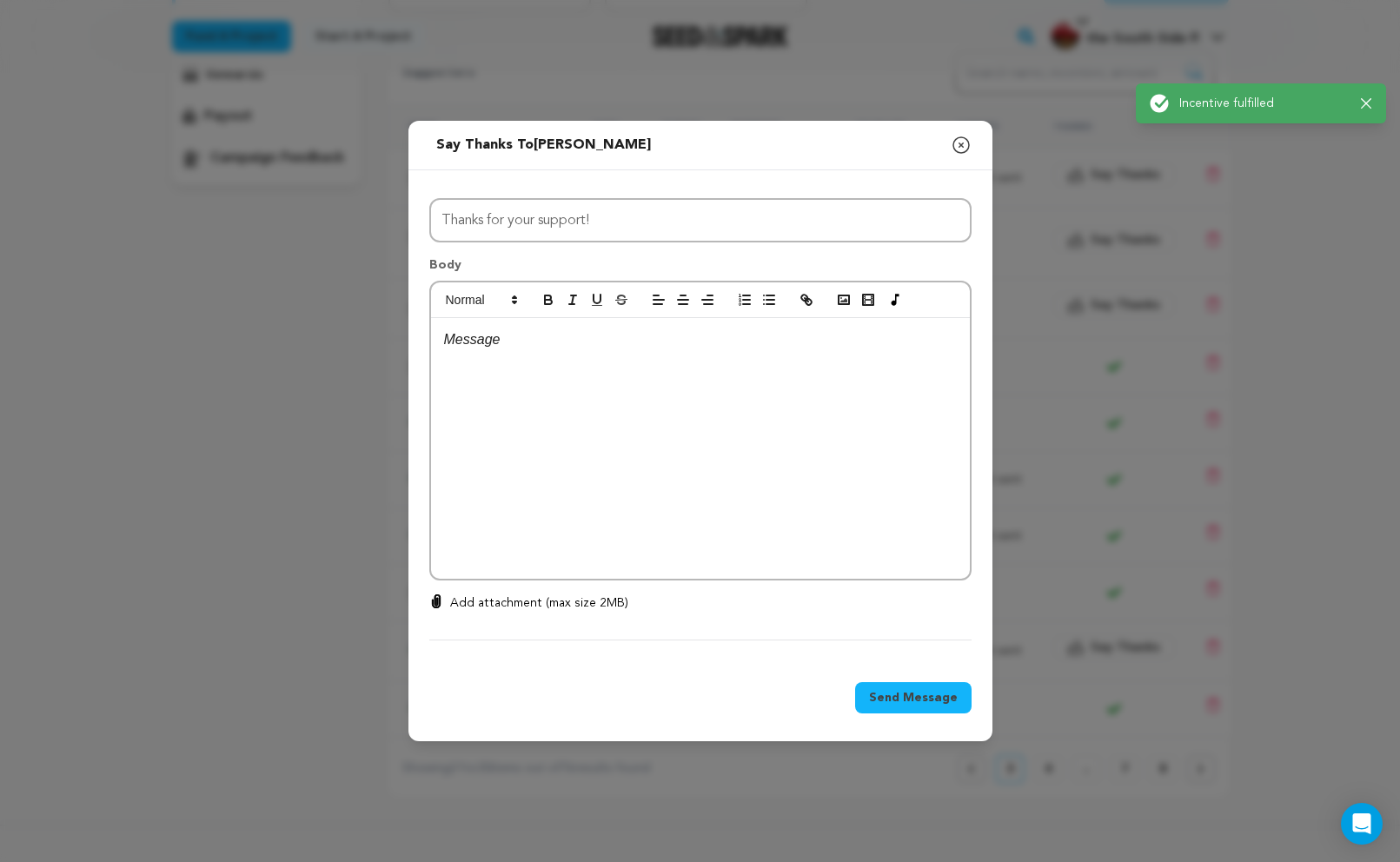
click at [720, 483] on div at bounding box center [700, 448] width 539 height 261
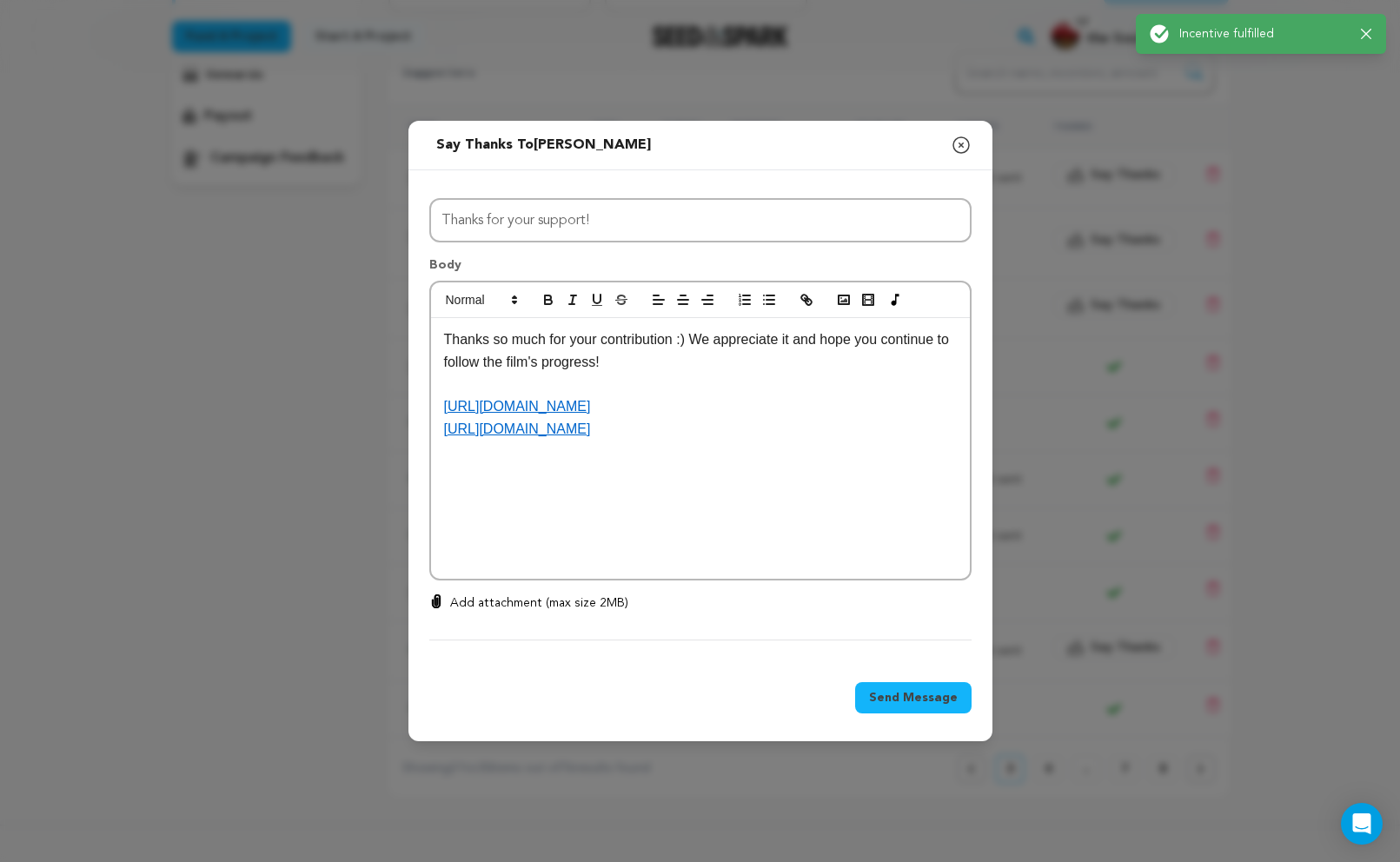
click at [947, 709] on button "Send Message" at bounding box center [913, 698] width 117 height 31
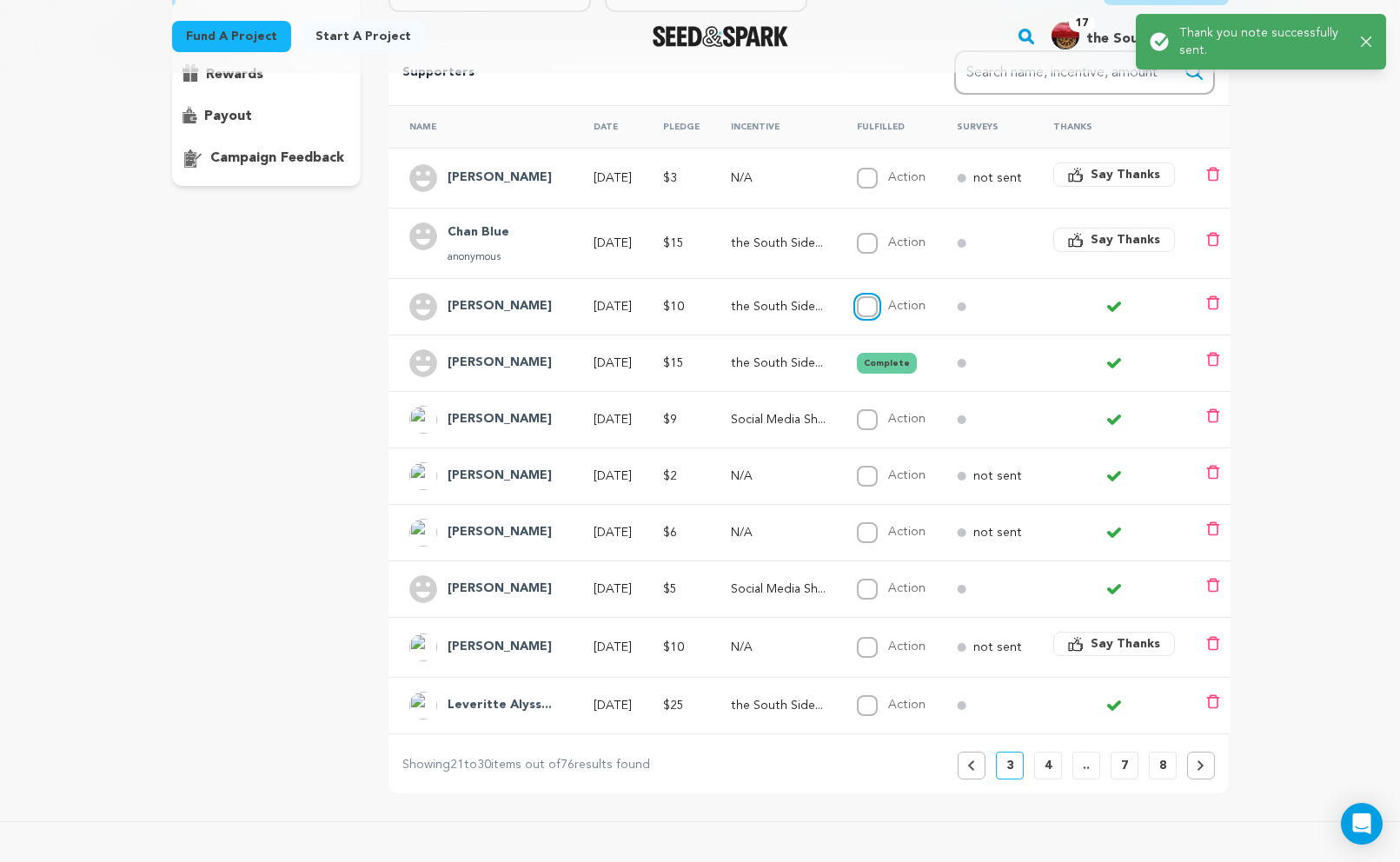
click at [877, 299] on input "Action" at bounding box center [868, 307] width 21 height 21
checkbox input "true"
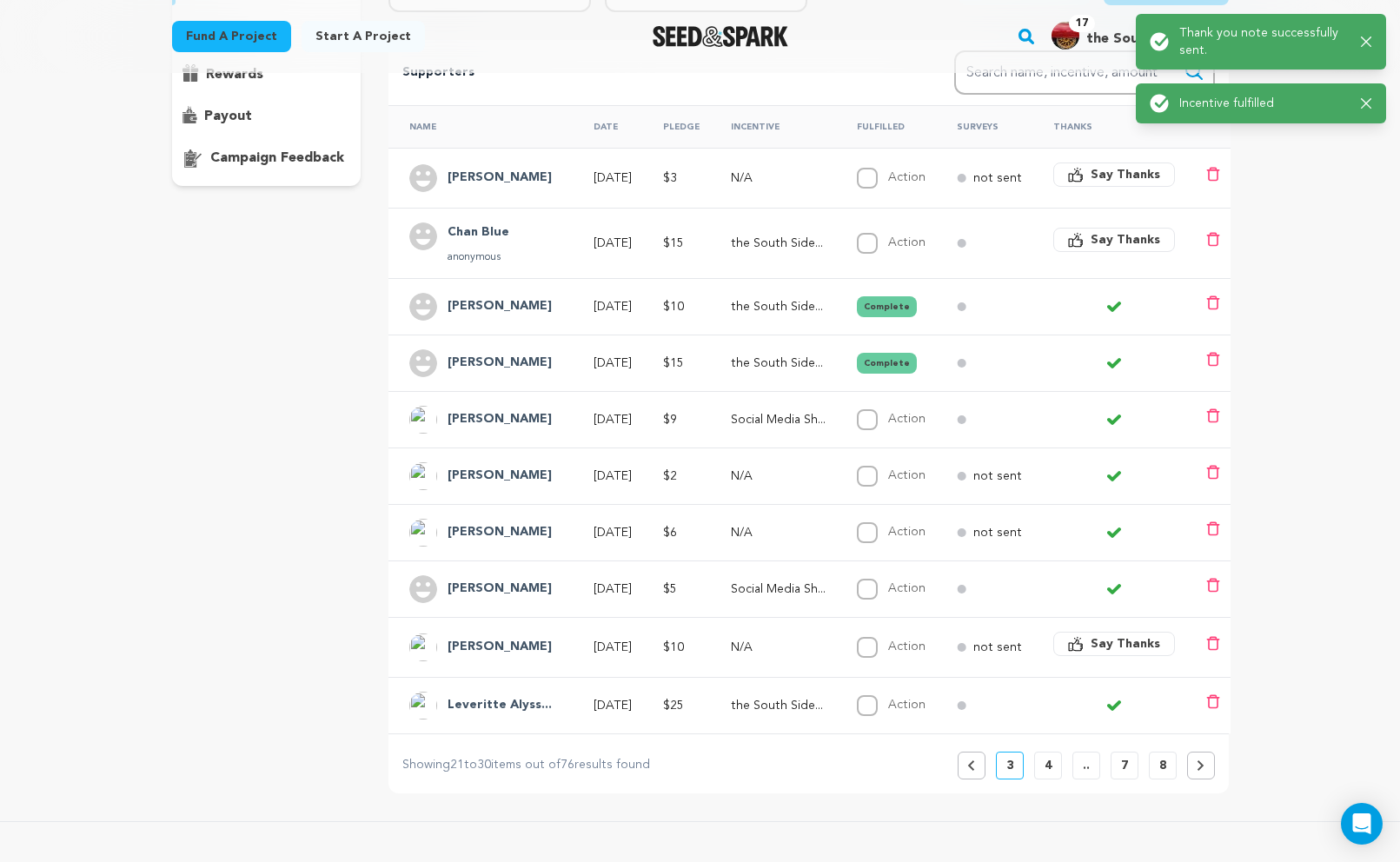
click at [1145, 246] on span "Say Thanks" at bounding box center [1126, 240] width 70 height 17
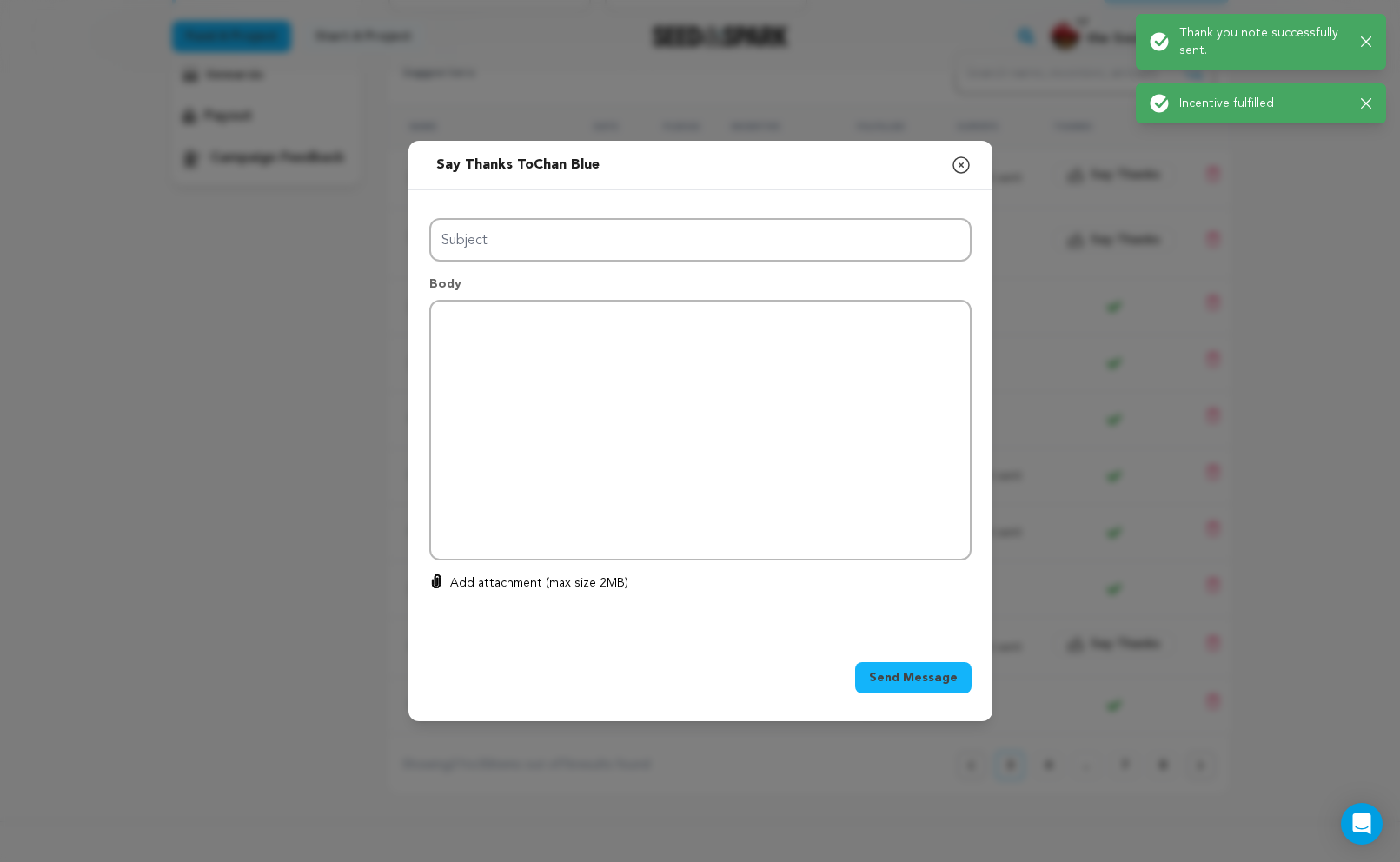
type input "Thanks for your support!"
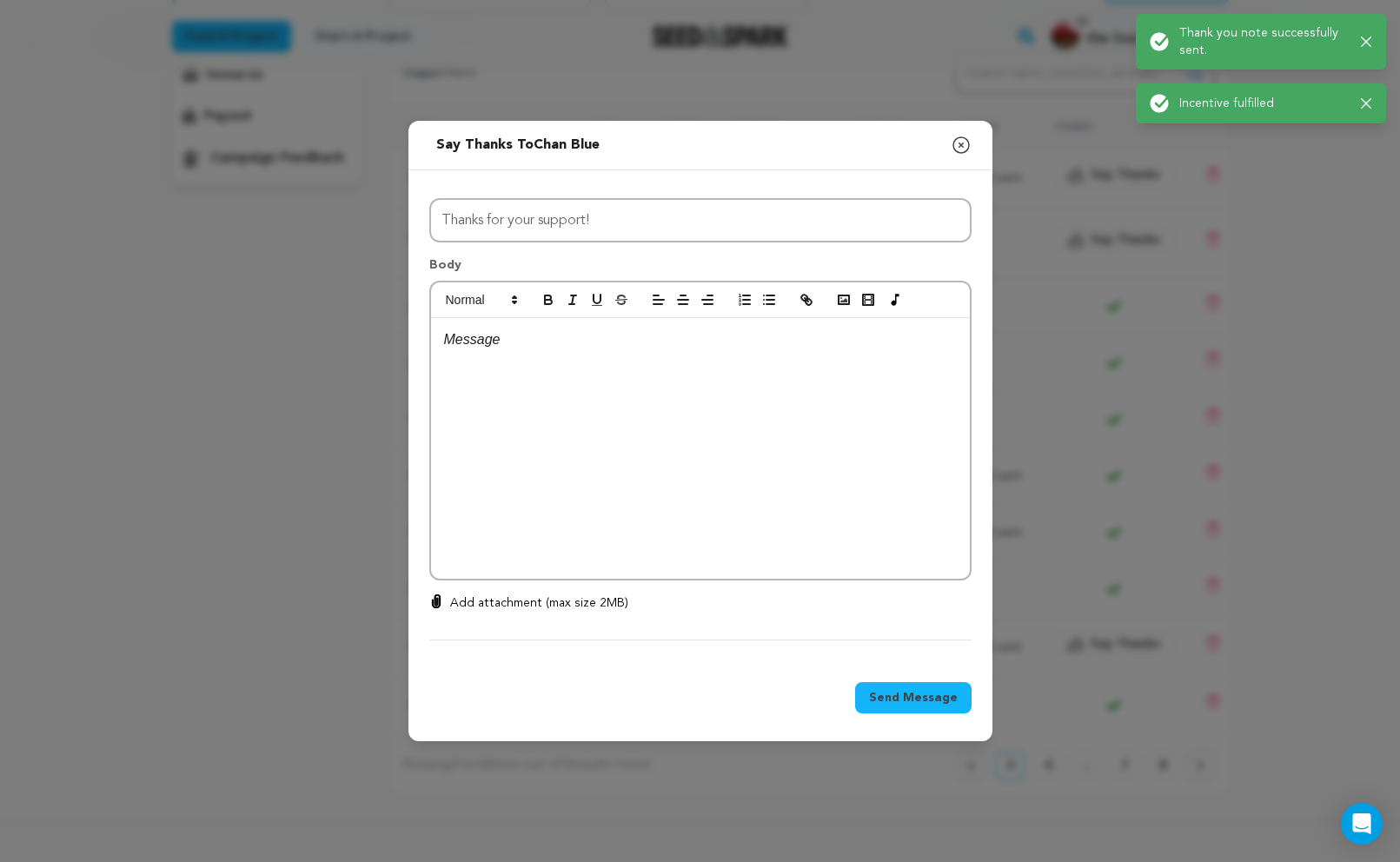
click at [825, 490] on div at bounding box center [700, 448] width 539 height 261
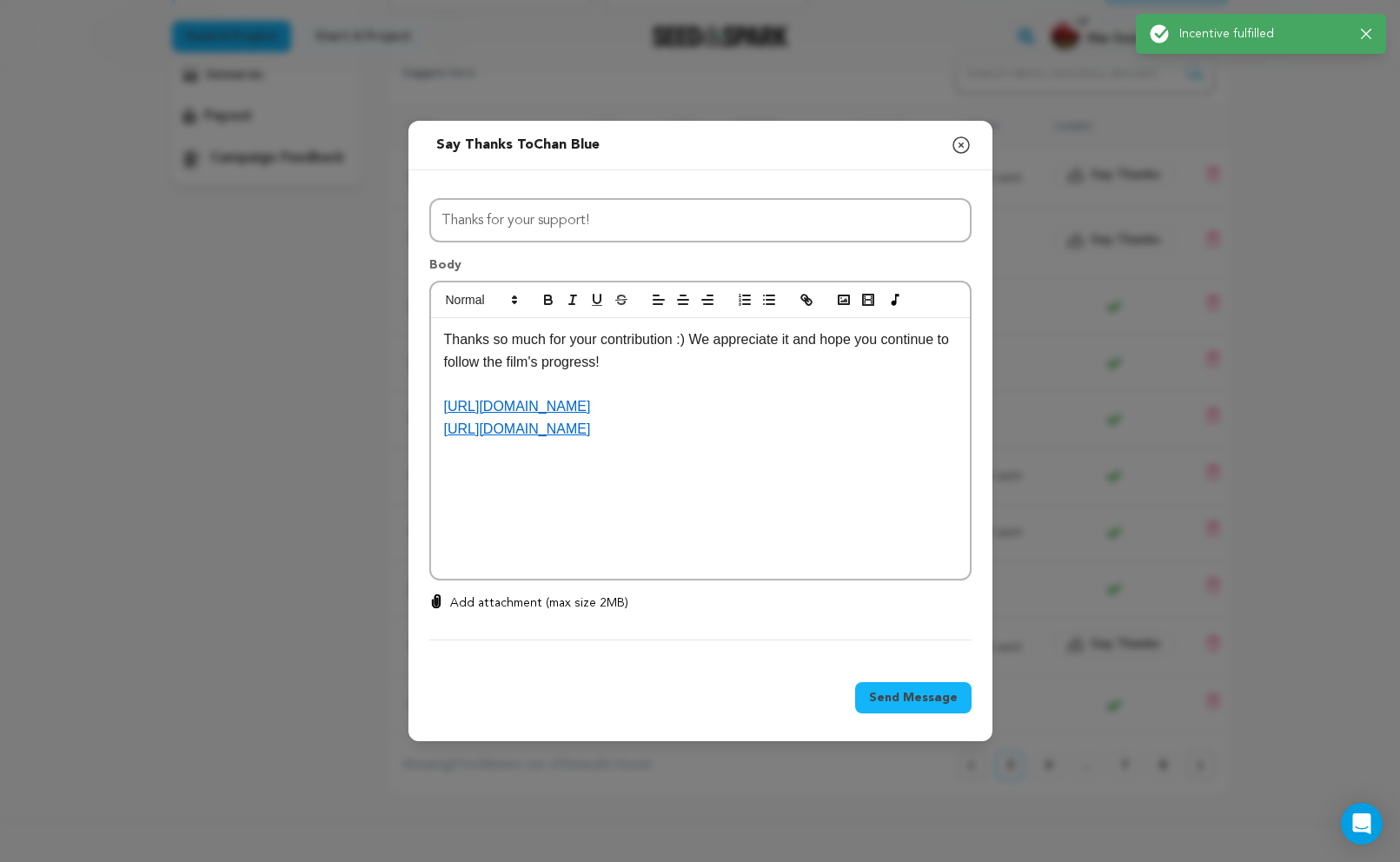
click at [914, 713] on div "Send Message" at bounding box center [700, 701] width 584 height 80
click at [893, 694] on span "Send Message" at bounding box center [913, 698] width 89 height 17
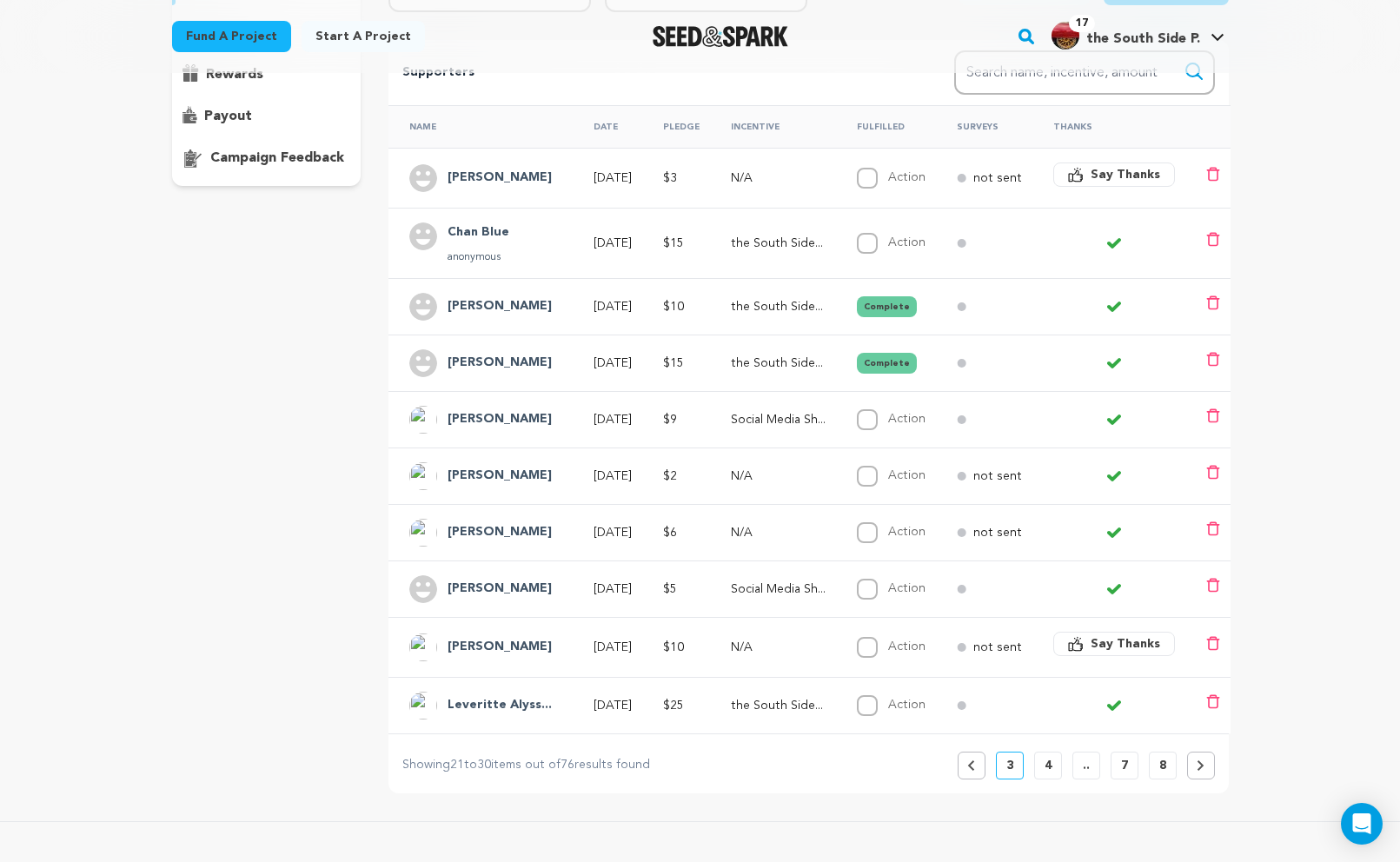
click at [1110, 171] on button "Say Thanks" at bounding box center [1114, 174] width 122 height 24
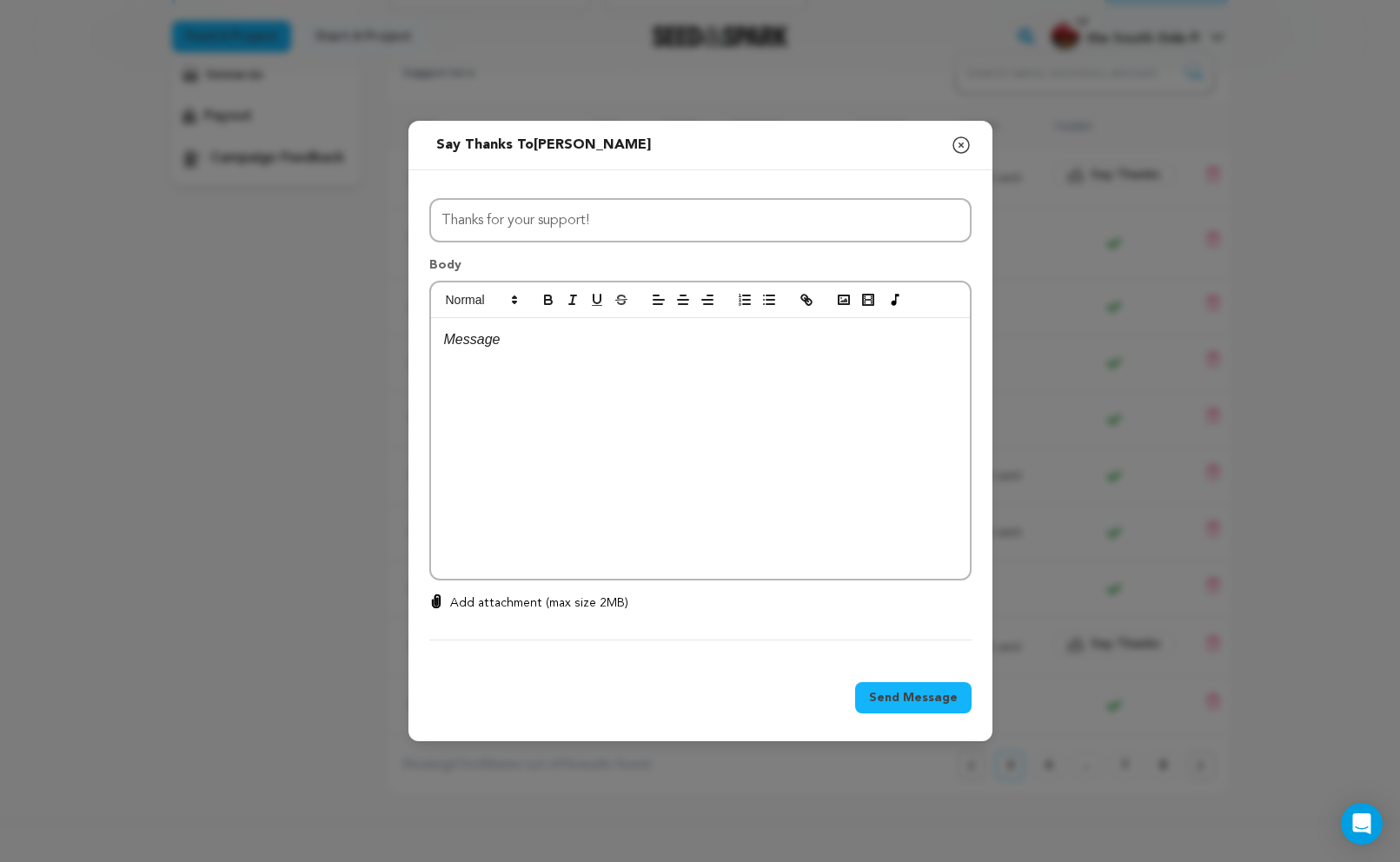
click at [848, 426] on div at bounding box center [700, 448] width 539 height 261
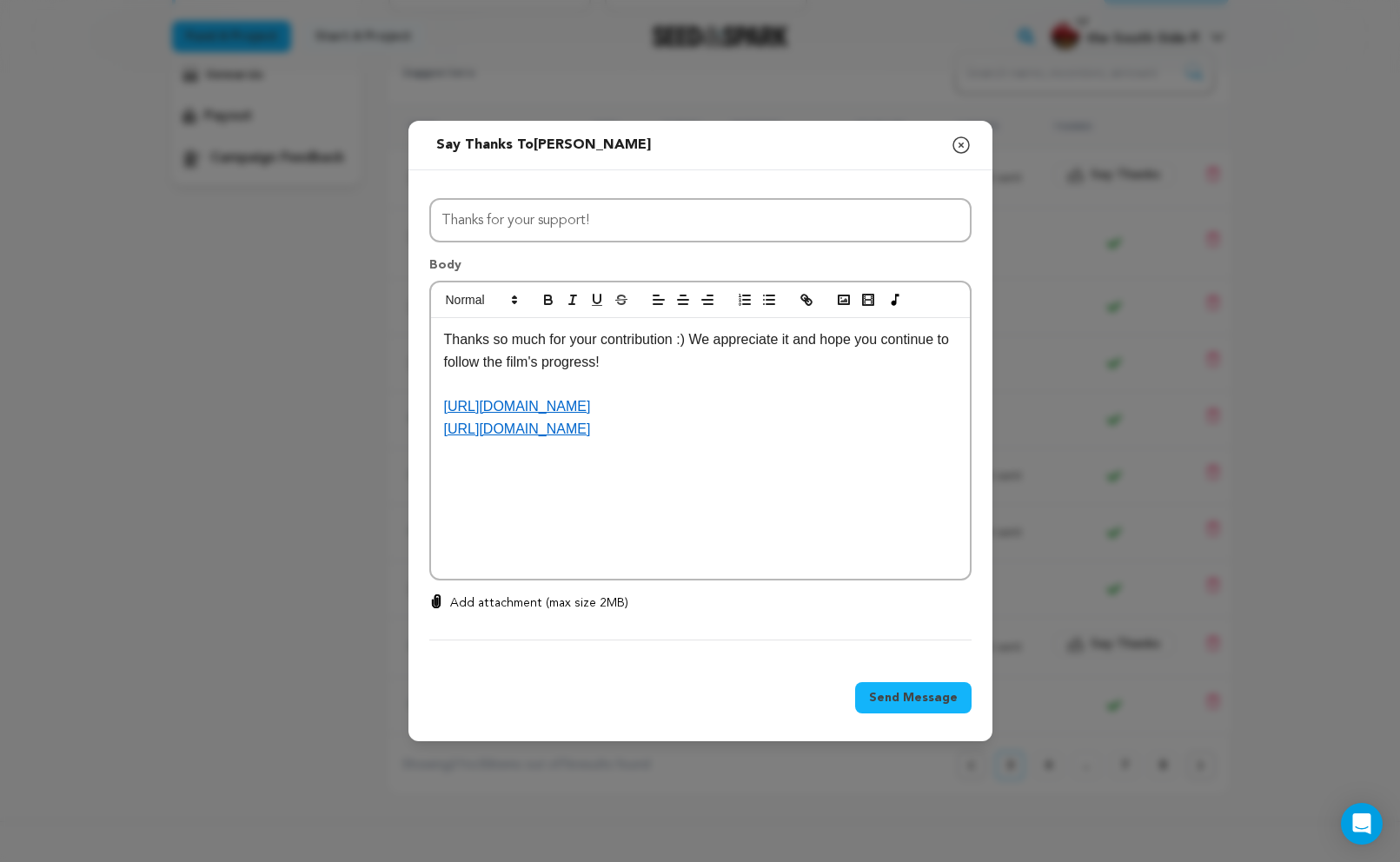
drag, startPoint x: 816, startPoint y: 489, endPoint x: 484, endPoint y: 377, distance: 350.4
click at [485, 384] on div "Thanks so much for your contribution :) We appreciate it and hope you continue …" at bounding box center [700, 448] width 539 height 261
click at [911, 693] on span "Send Message" at bounding box center [913, 698] width 89 height 17
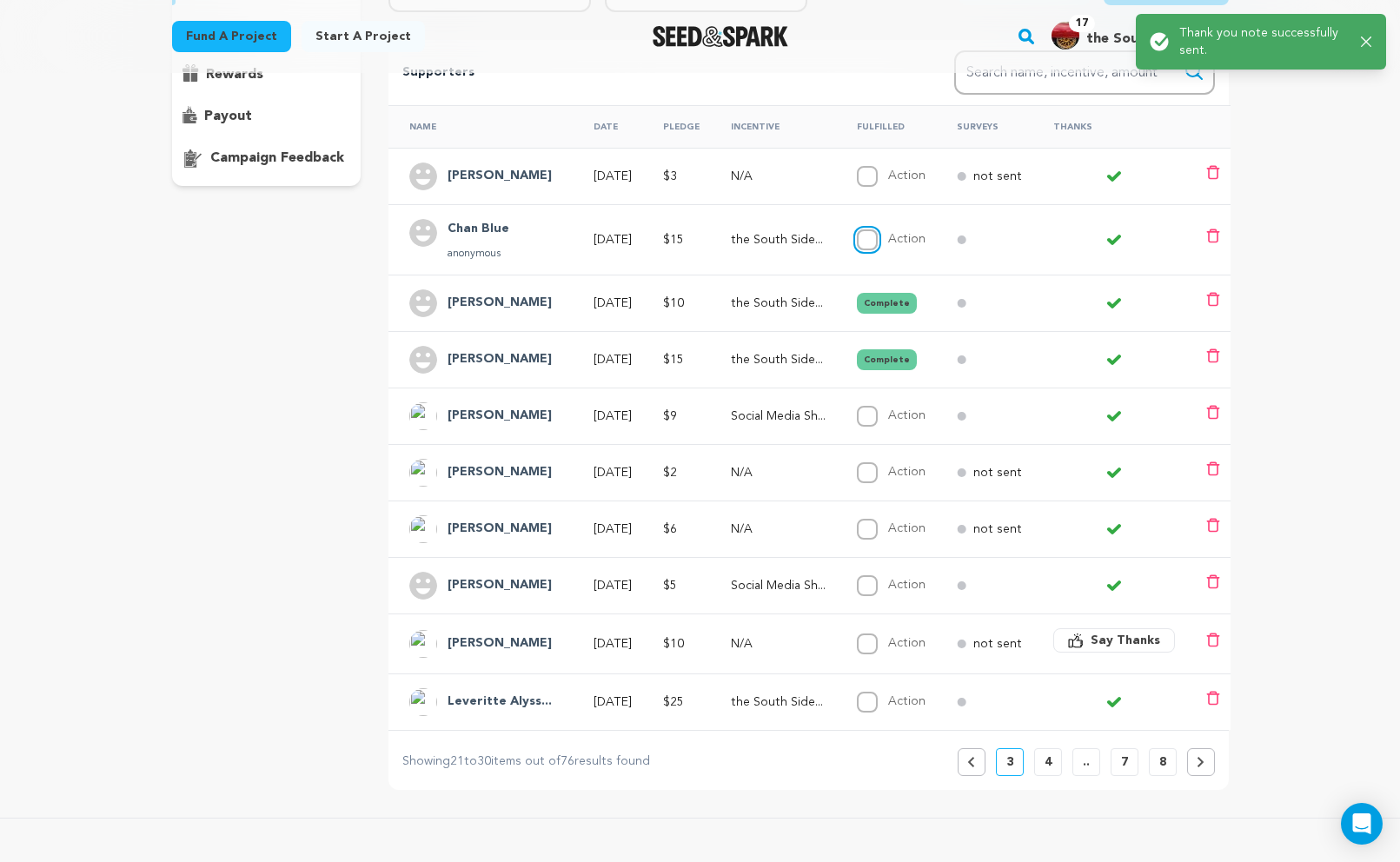
click at [877, 229] on input "Action" at bounding box center [868, 240] width 21 height 21
checkbox input "true"
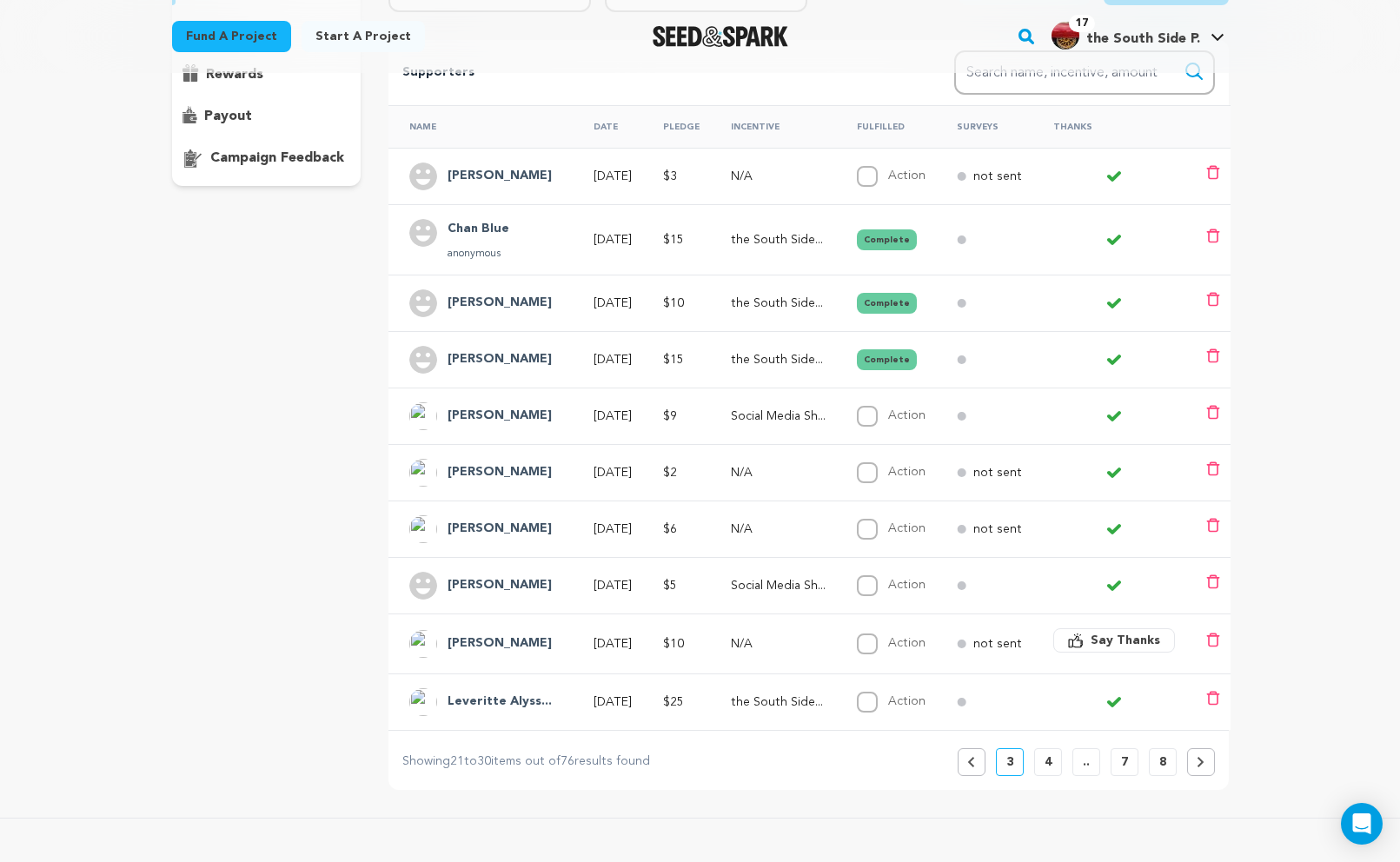
click at [1139, 629] on button "Say Thanks" at bounding box center [1114, 640] width 122 height 24
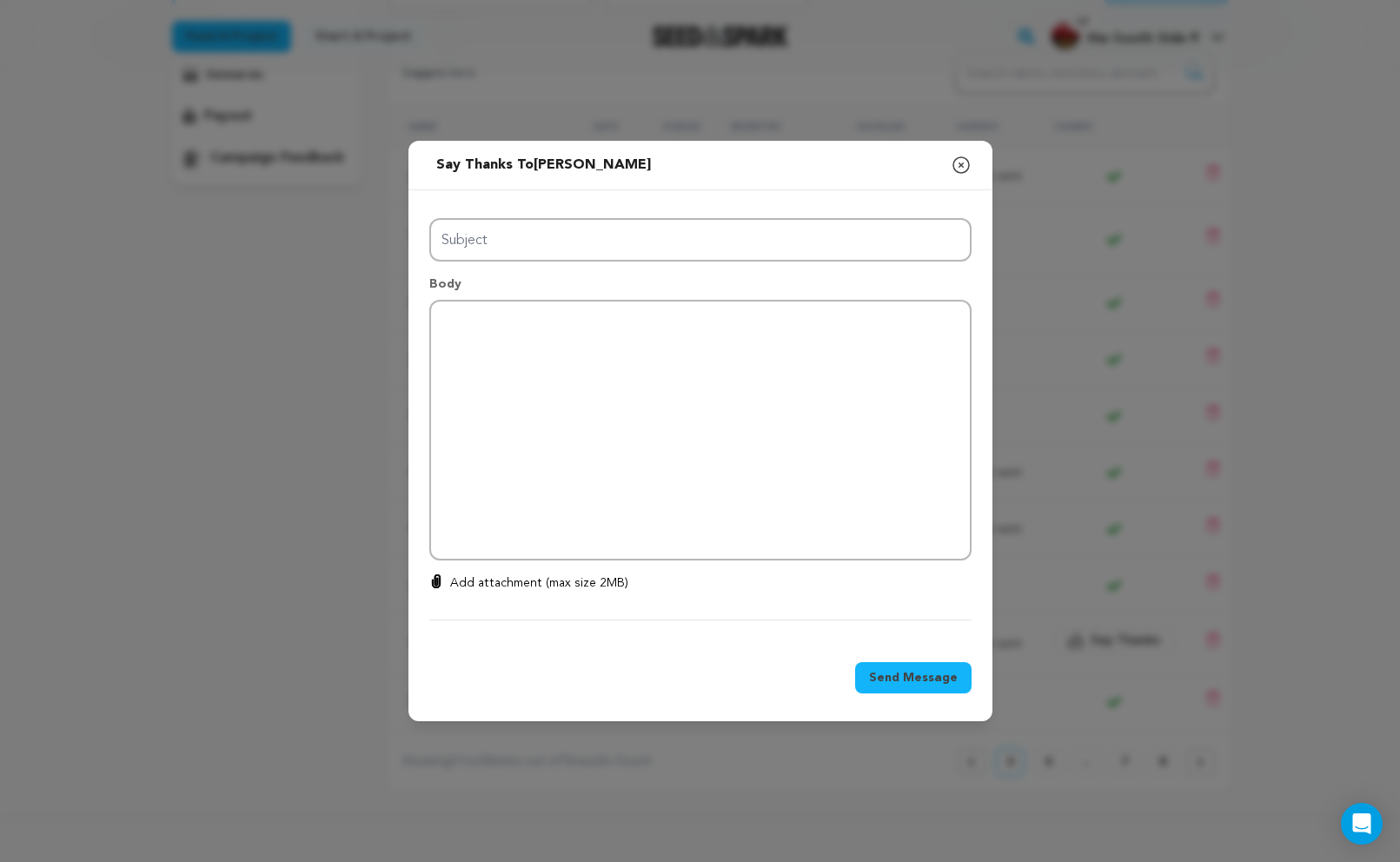
type input "Thanks for your support!"
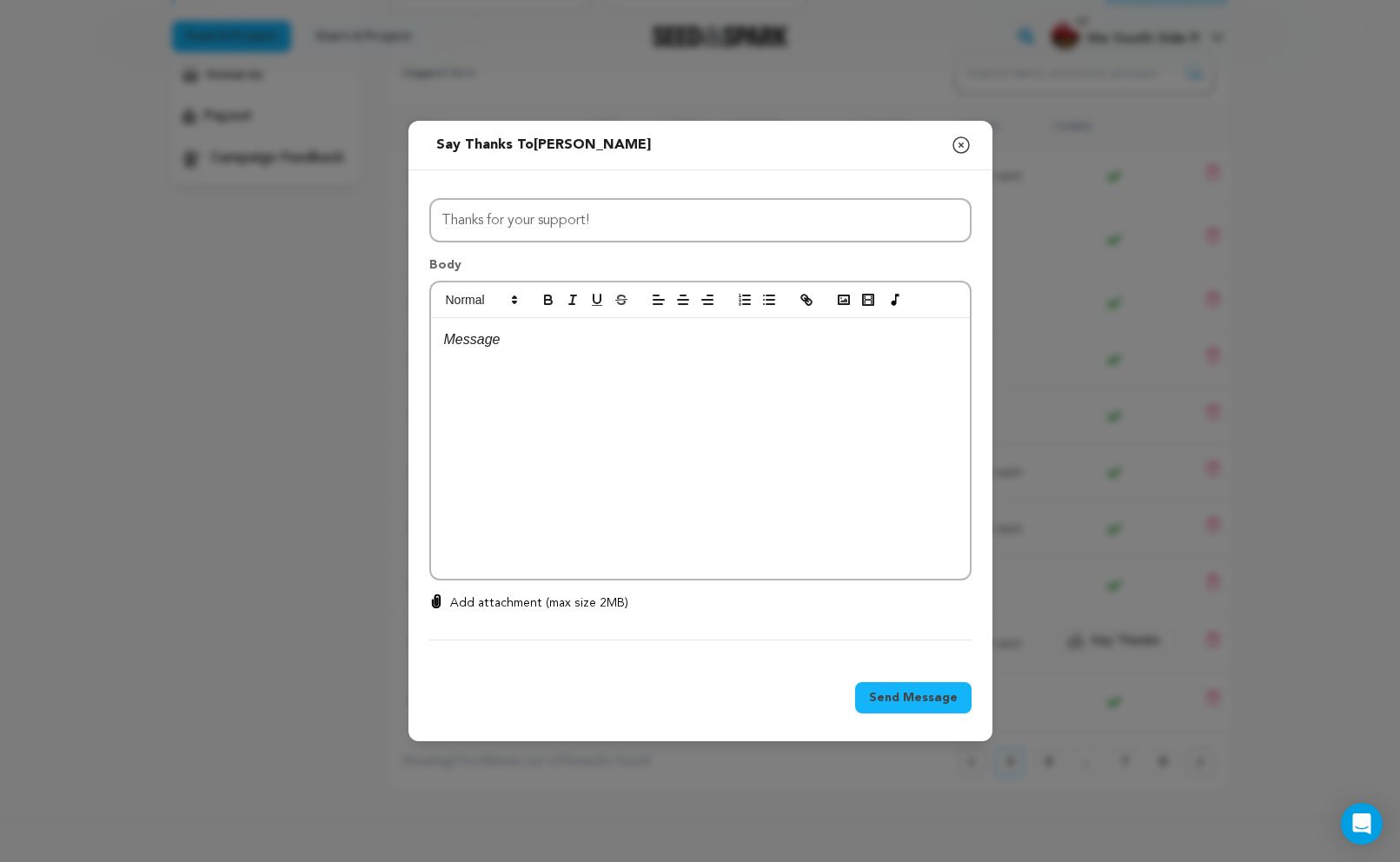
click at [849, 467] on div at bounding box center [700, 448] width 539 height 261
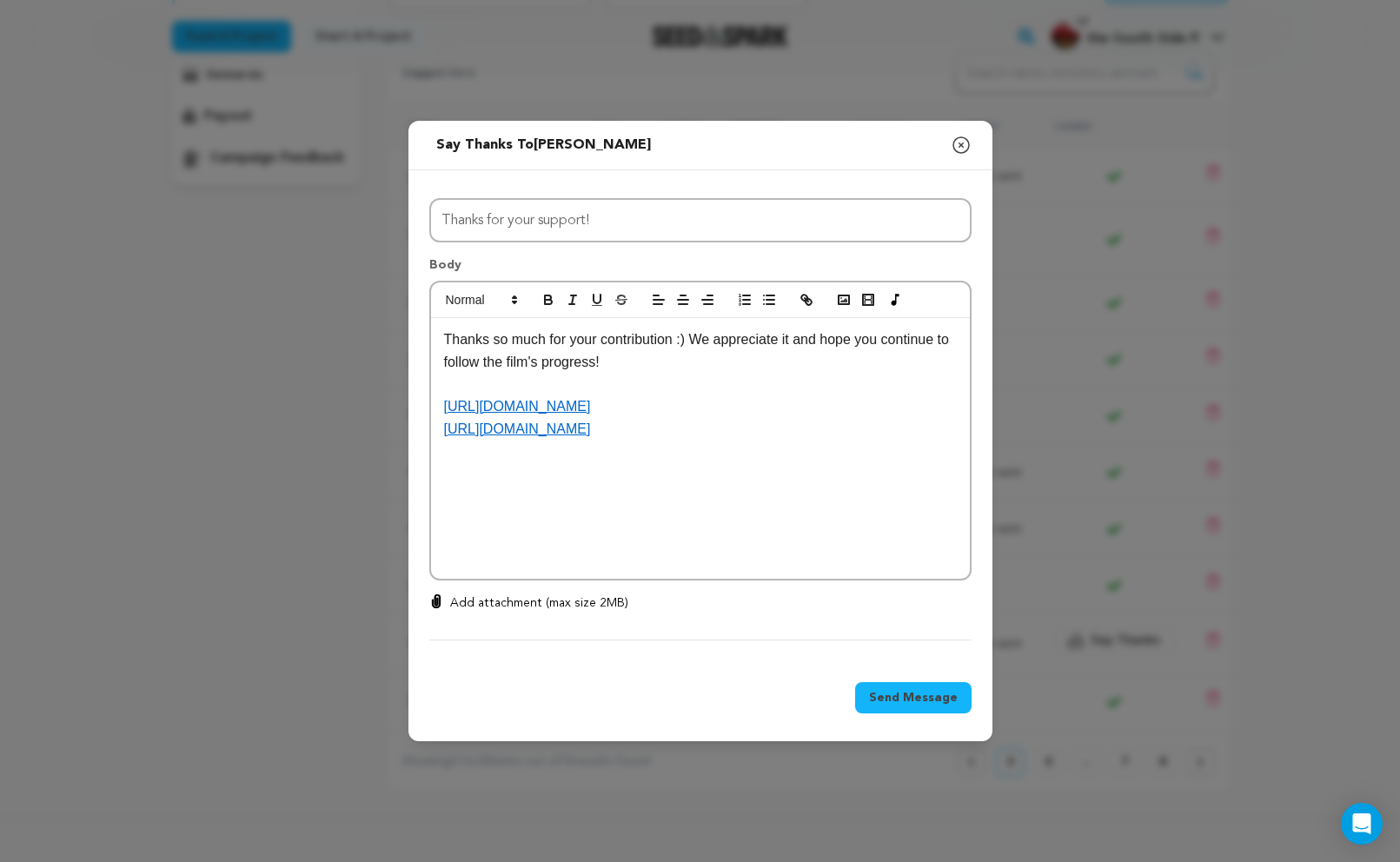
click at [929, 698] on span "Send Message" at bounding box center [913, 698] width 89 height 17
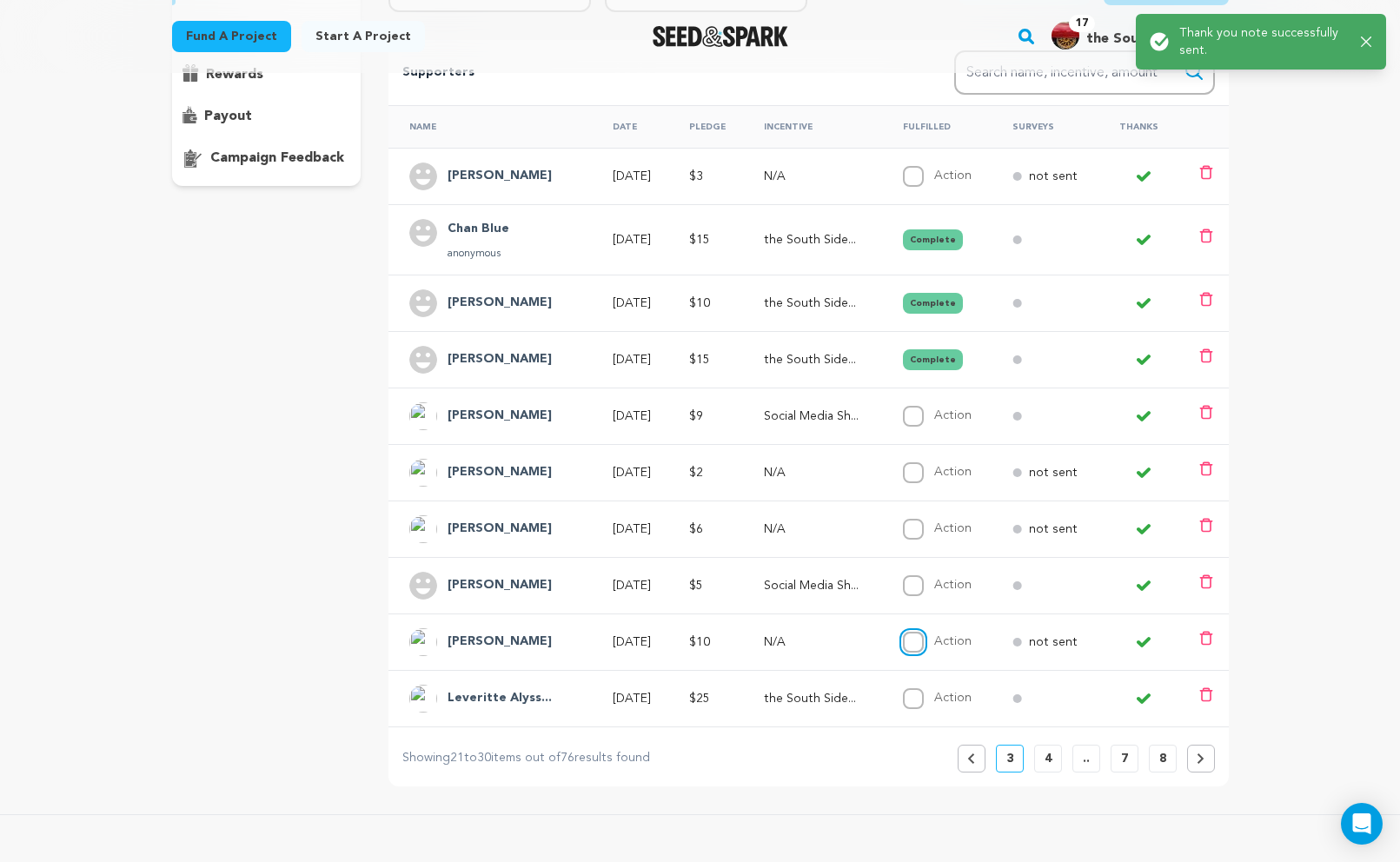
click at [924, 639] on input "Action" at bounding box center [913, 643] width 21 height 21
checkbox input "true"
click at [1054, 753] on button "4" at bounding box center [1047, 759] width 28 height 28
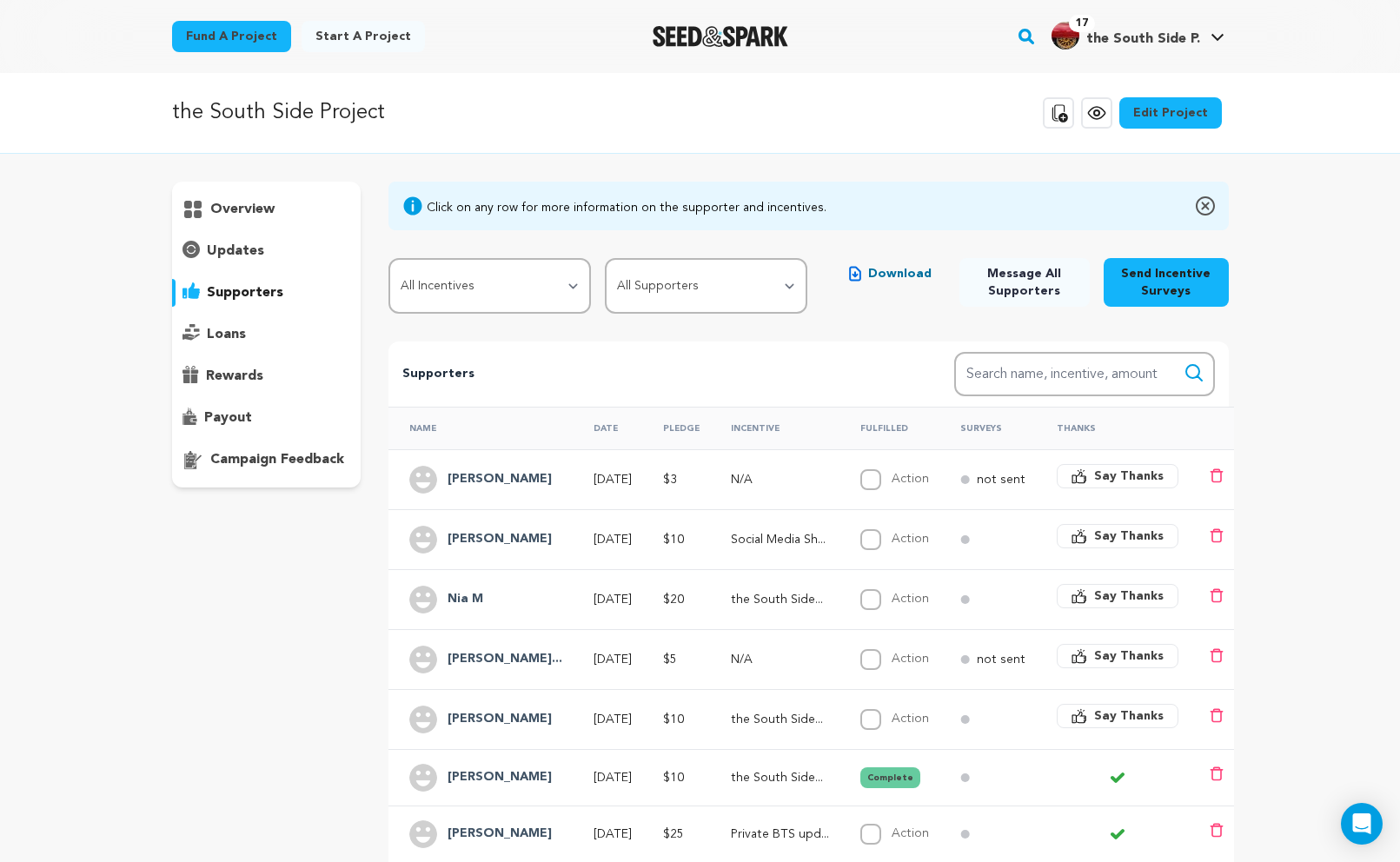
click at [1086, 594] on icon "button" at bounding box center [1079, 596] width 15 height 15
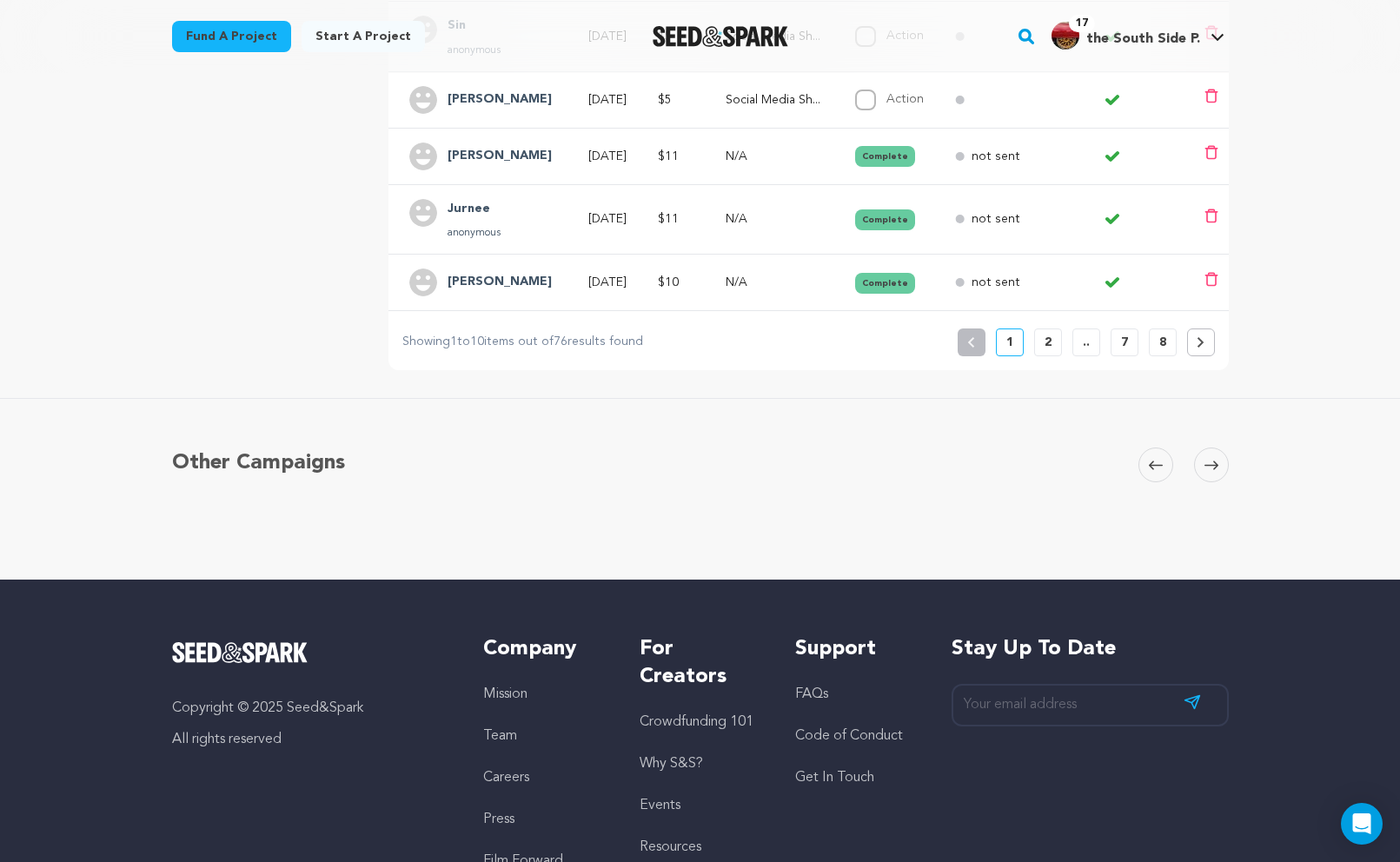
scroll to position [746, 0]
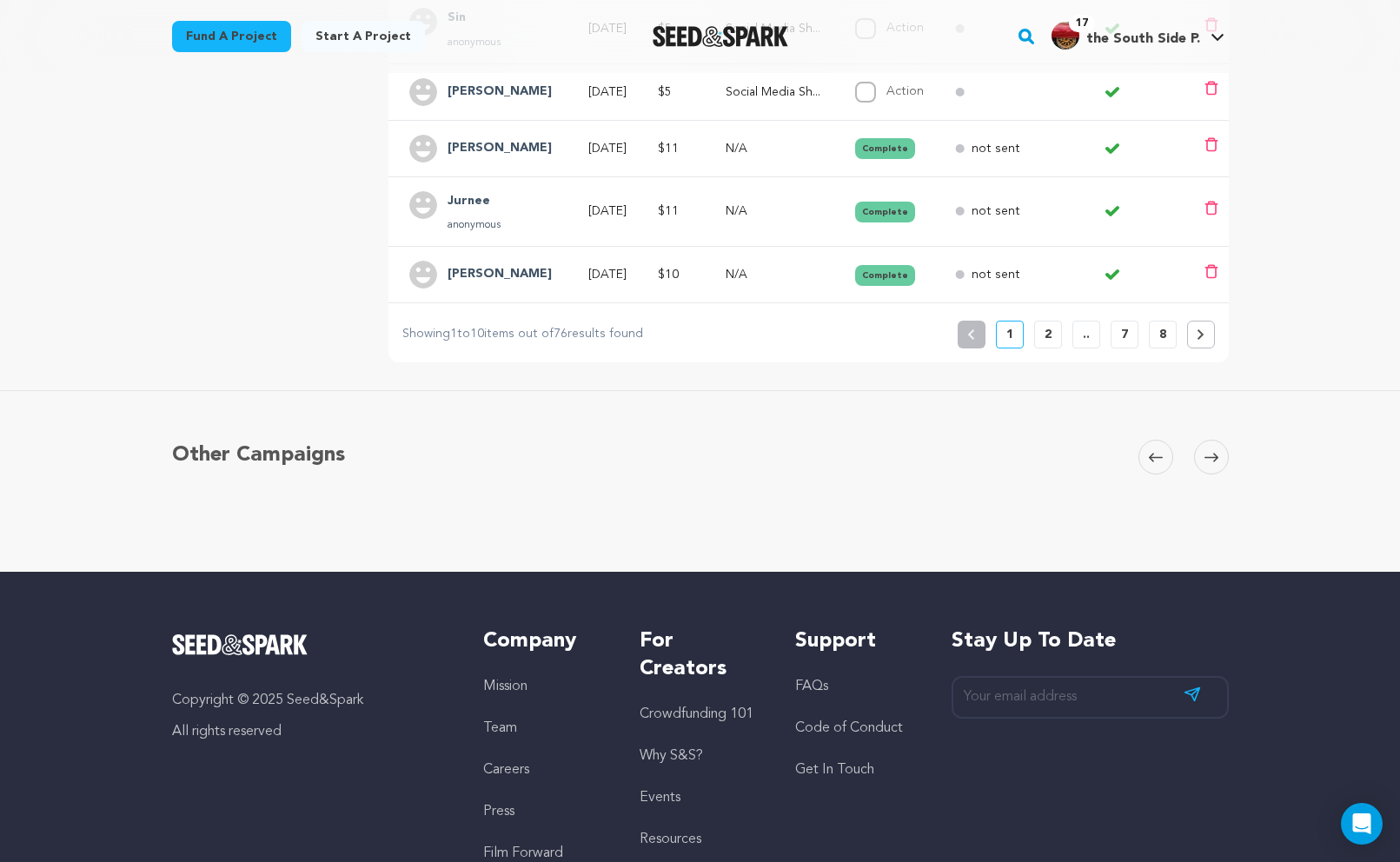
click at [1051, 336] on button "2" at bounding box center [1047, 334] width 28 height 28
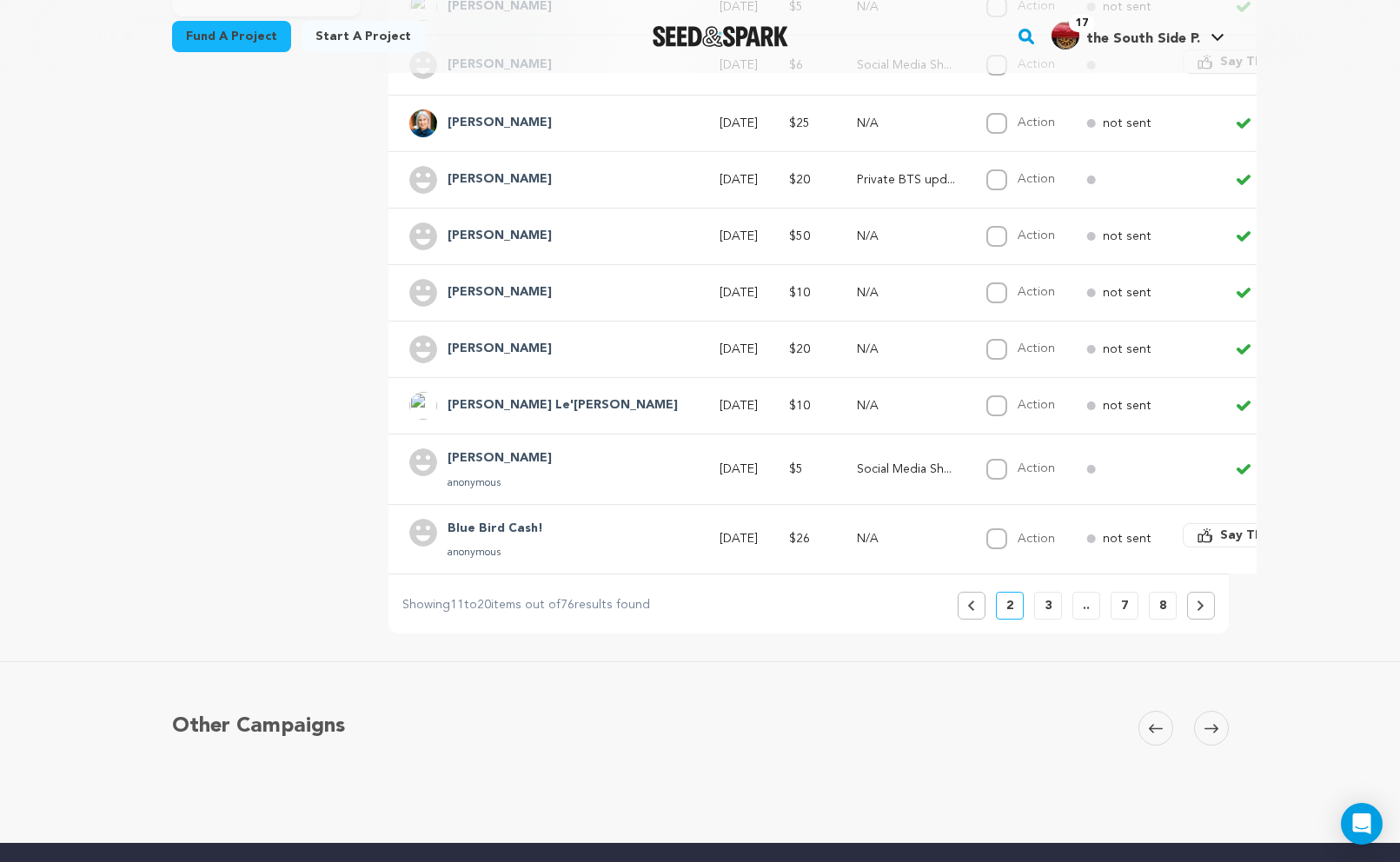
scroll to position [576, 0]
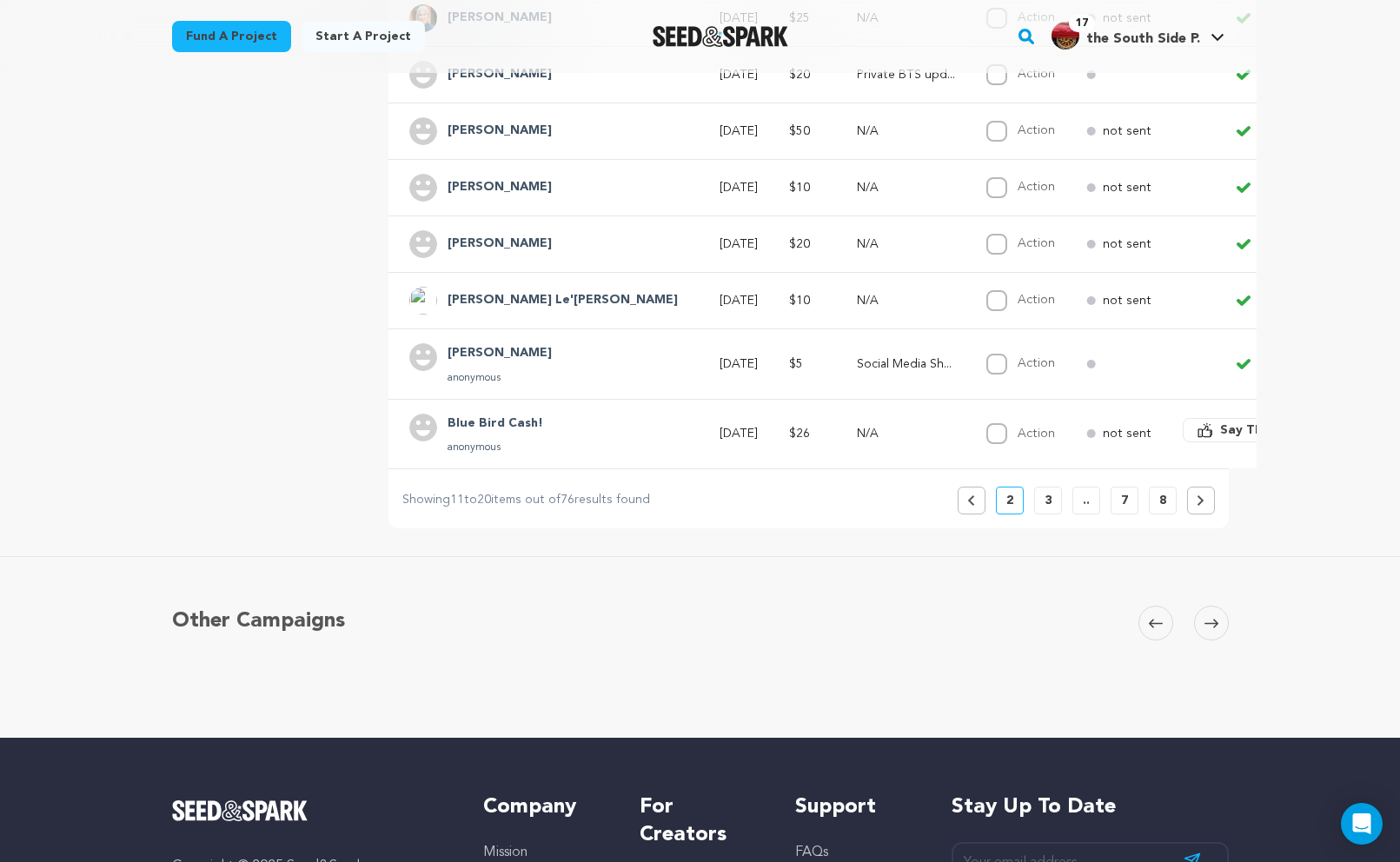
click at [1053, 498] on button "3" at bounding box center [1047, 501] width 28 height 28
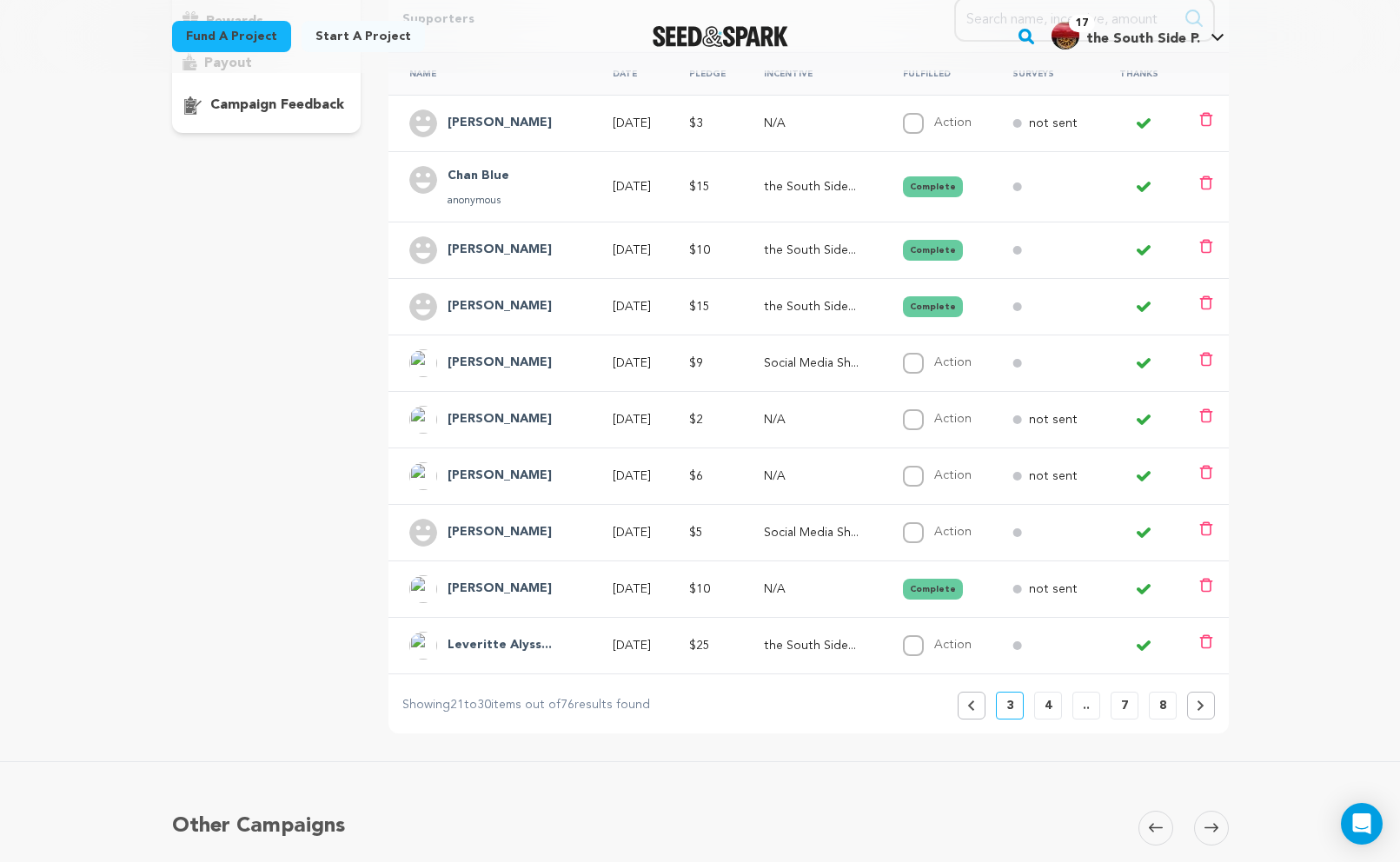
scroll to position [438, 0]
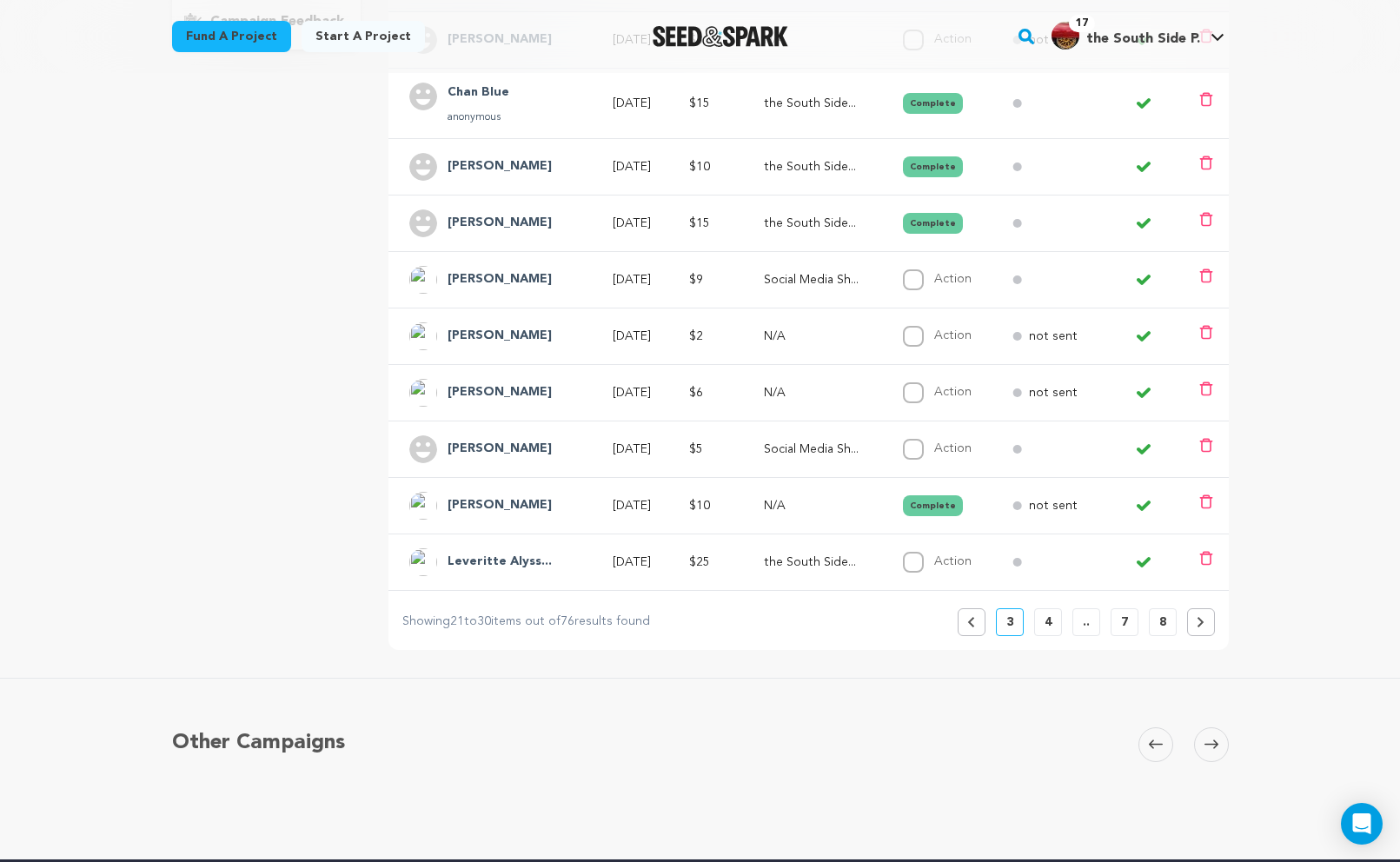
click at [1047, 623] on p "4" at bounding box center [1047, 622] width 7 height 17
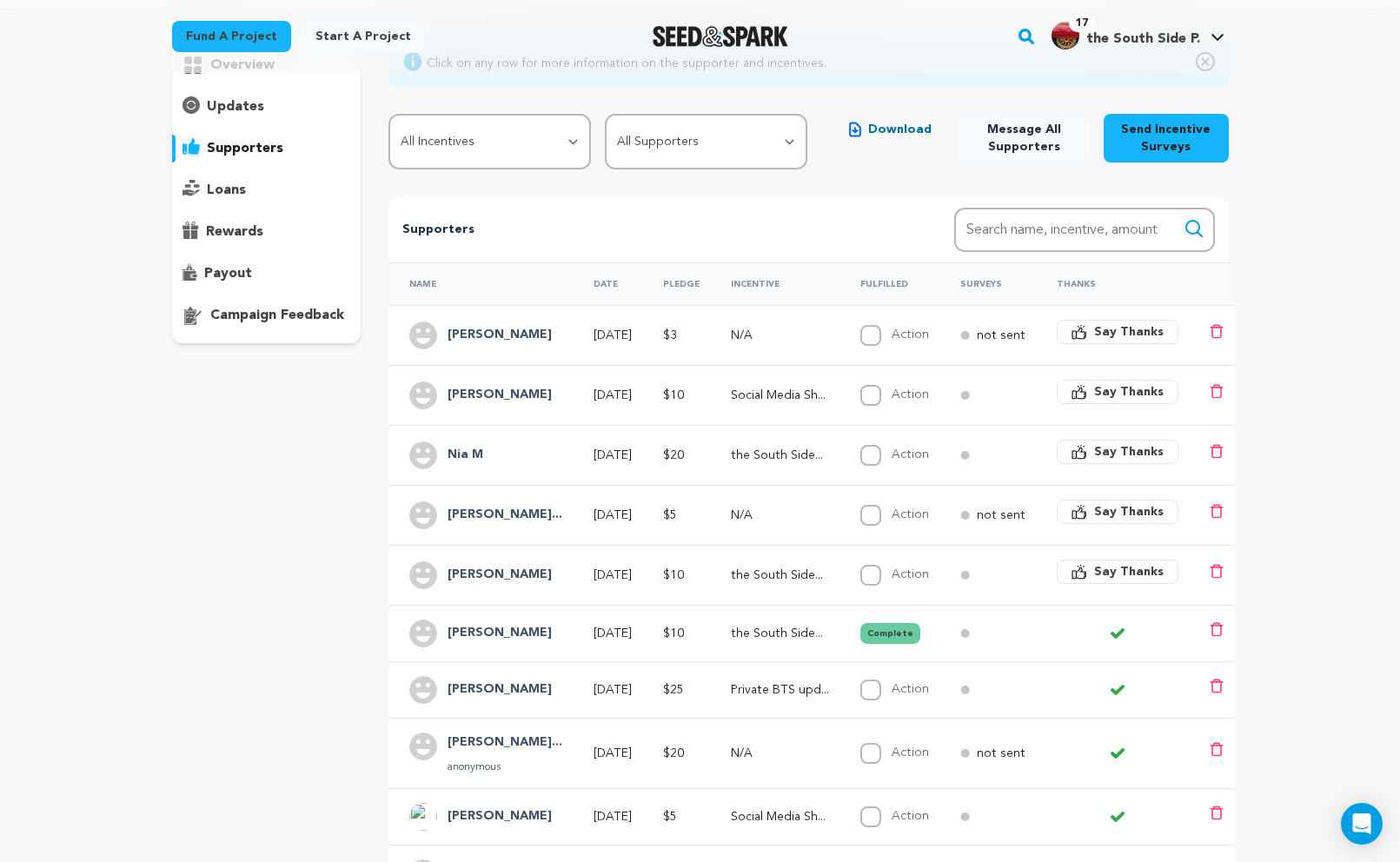
scroll to position [154, 0]
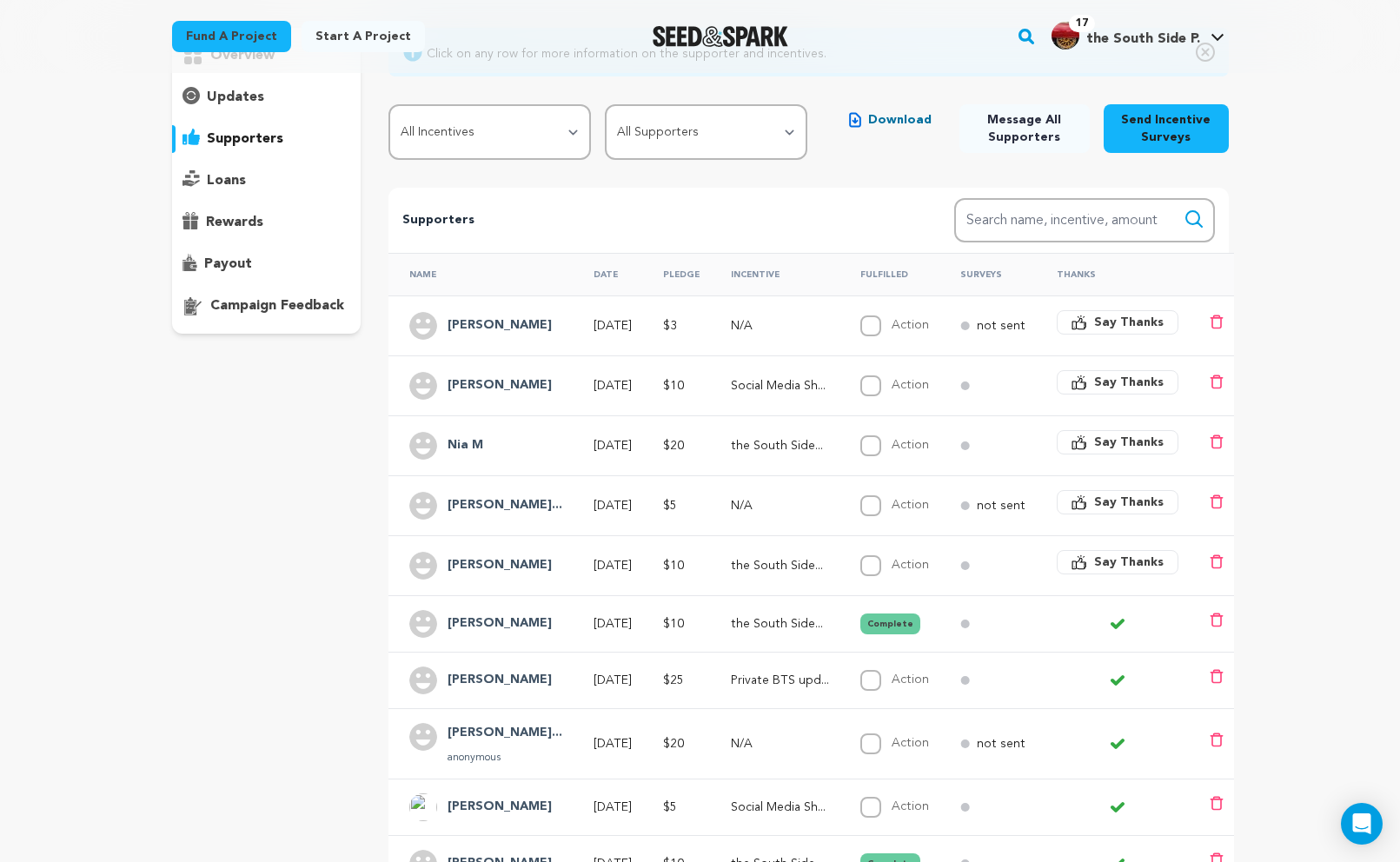
click at [1101, 442] on span "Say Thanks" at bounding box center [1129, 443] width 70 height 17
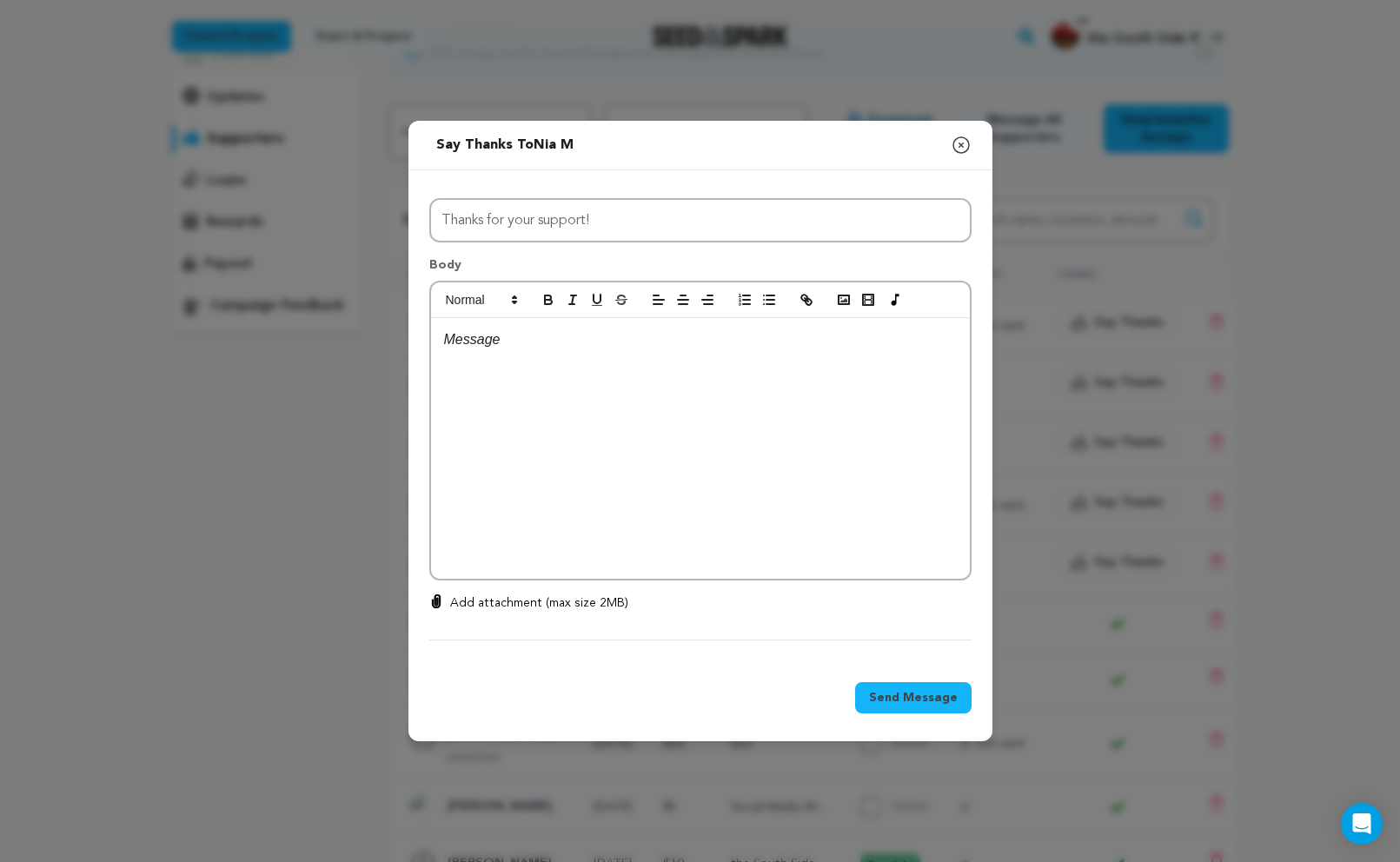
click at [929, 465] on div at bounding box center [700, 448] width 539 height 261
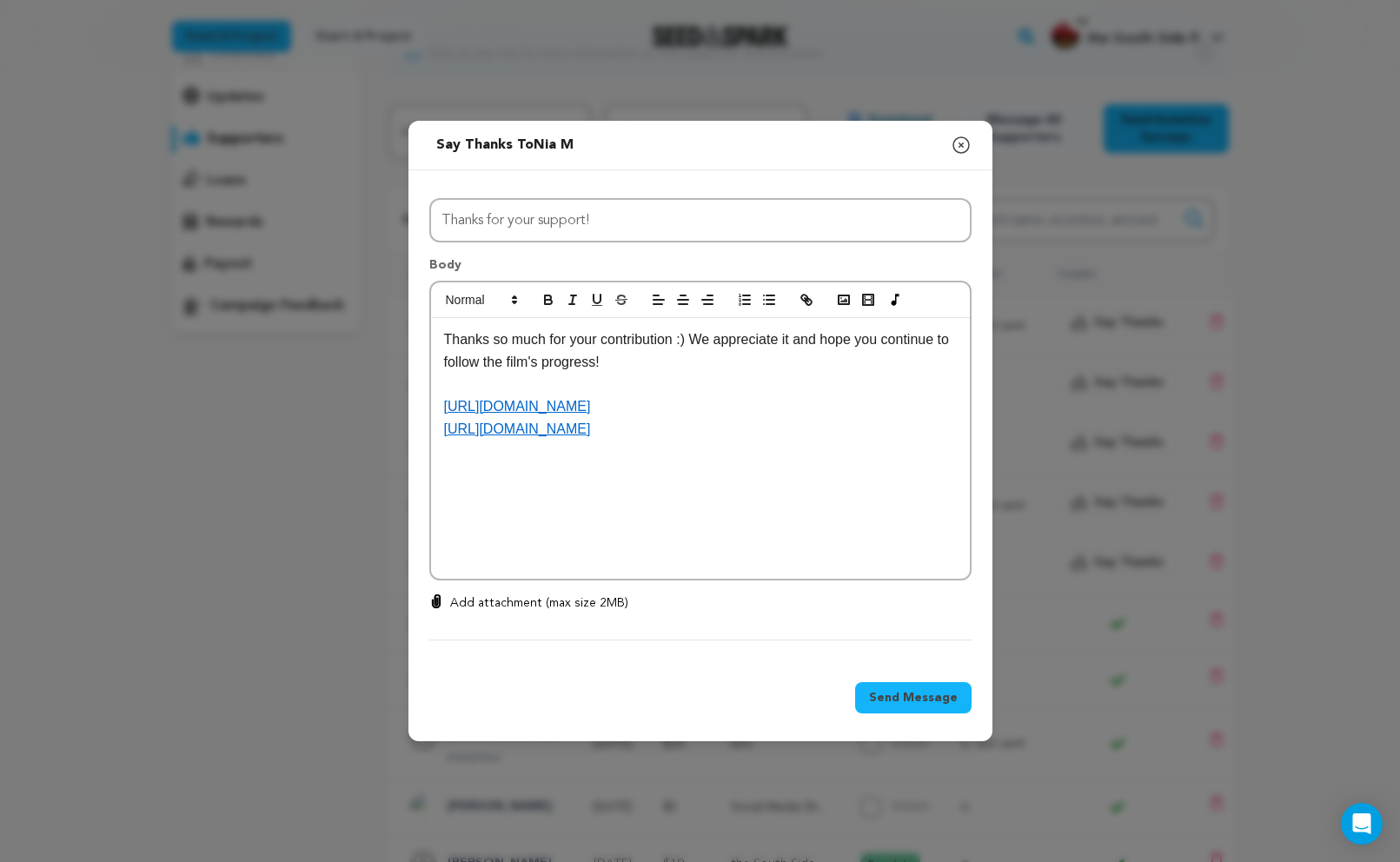
scroll to position [0, 0]
click at [929, 694] on span "Send Message" at bounding box center [913, 698] width 89 height 17
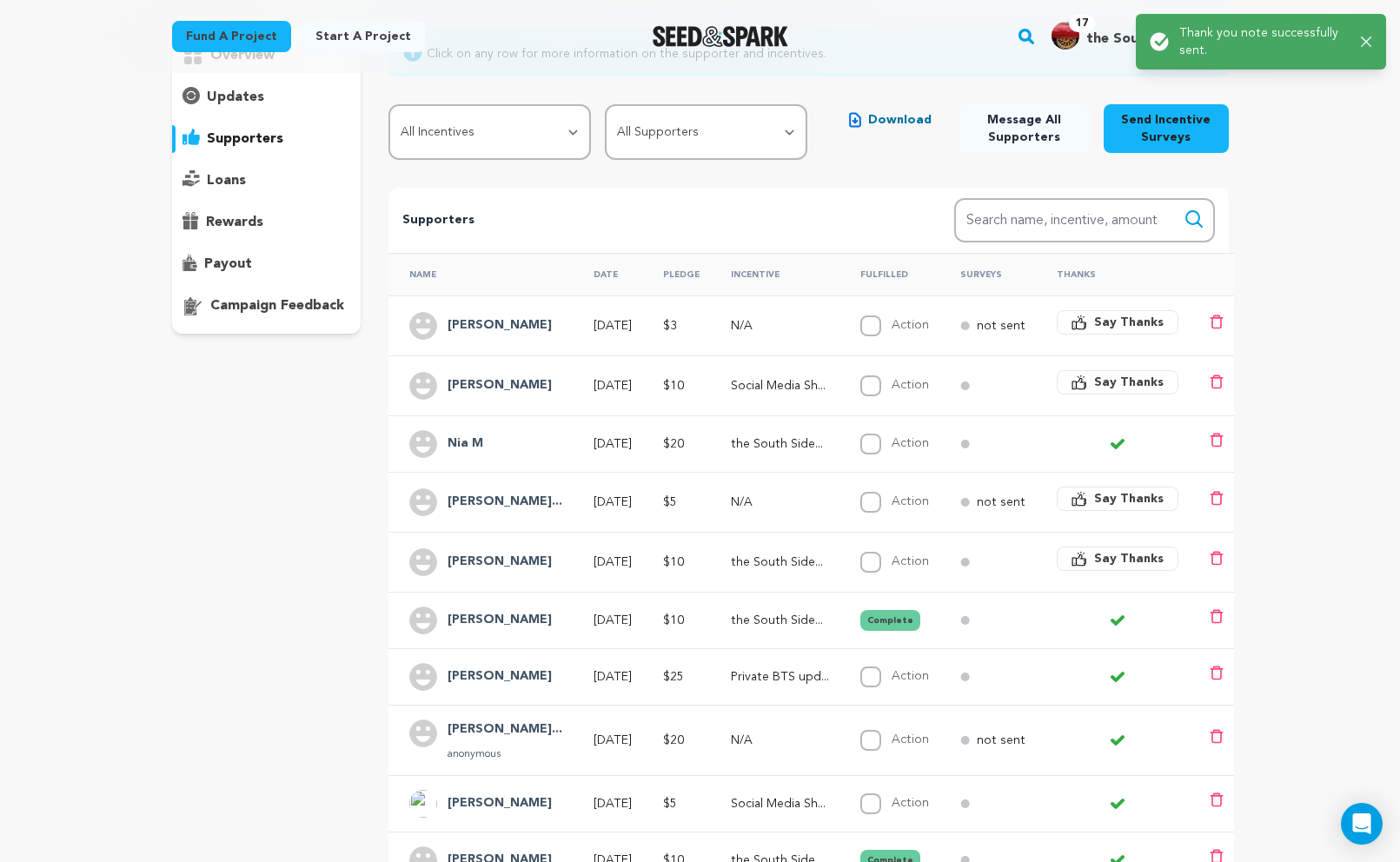
click at [1083, 561] on icon "button" at bounding box center [1079, 559] width 15 height 15
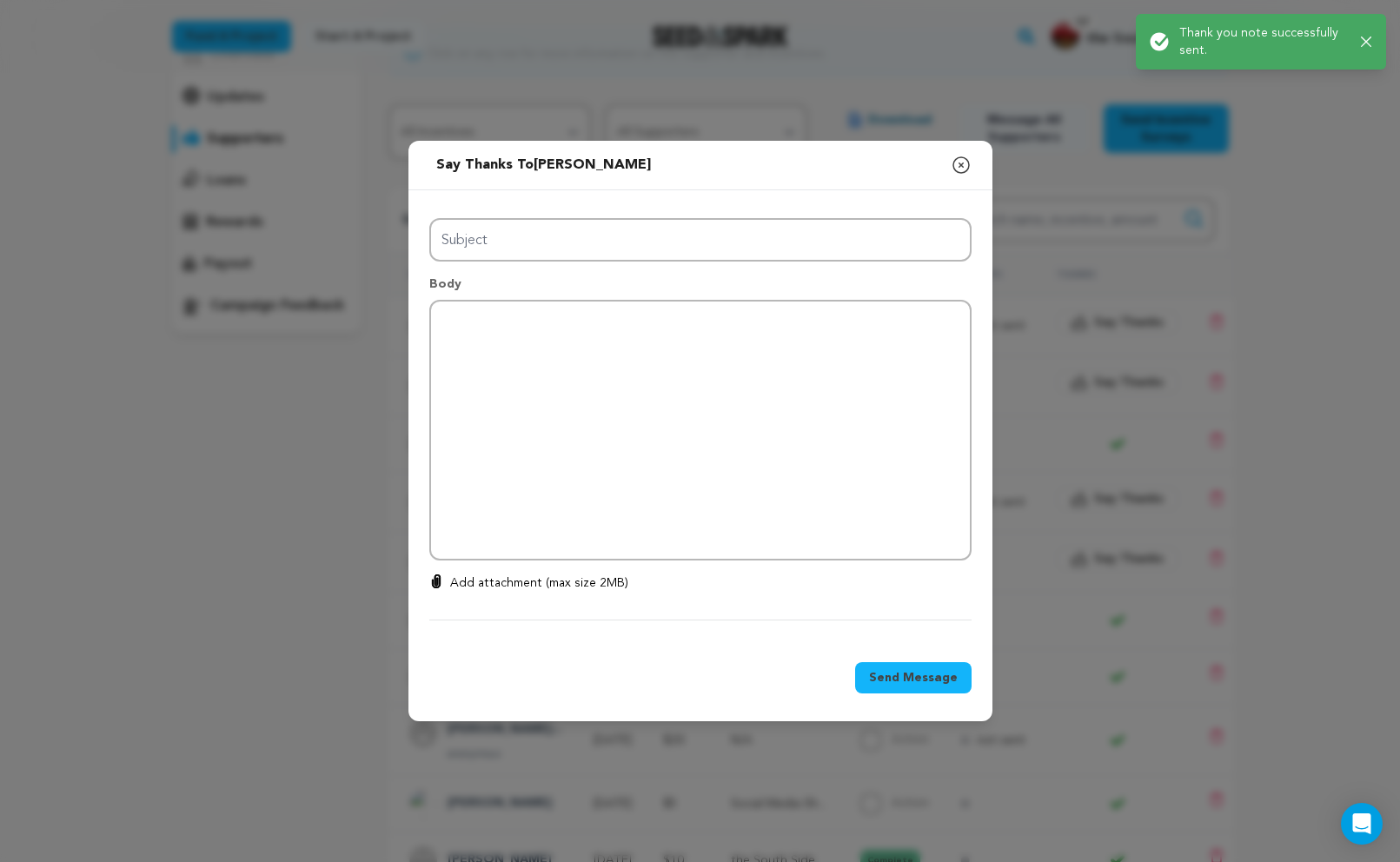
type input "Thanks for your support!"
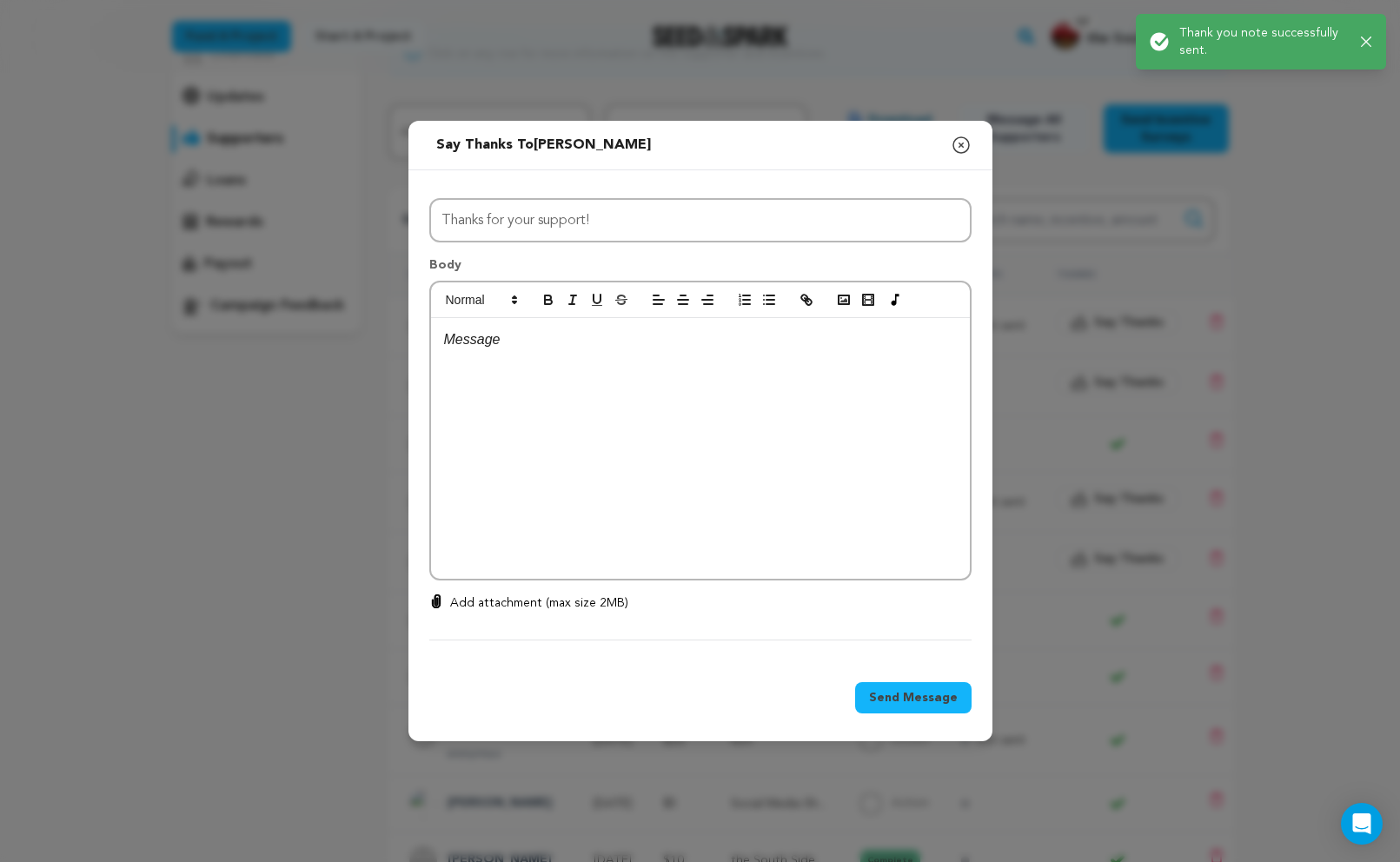
click at [964, 518] on div at bounding box center [700, 448] width 539 height 261
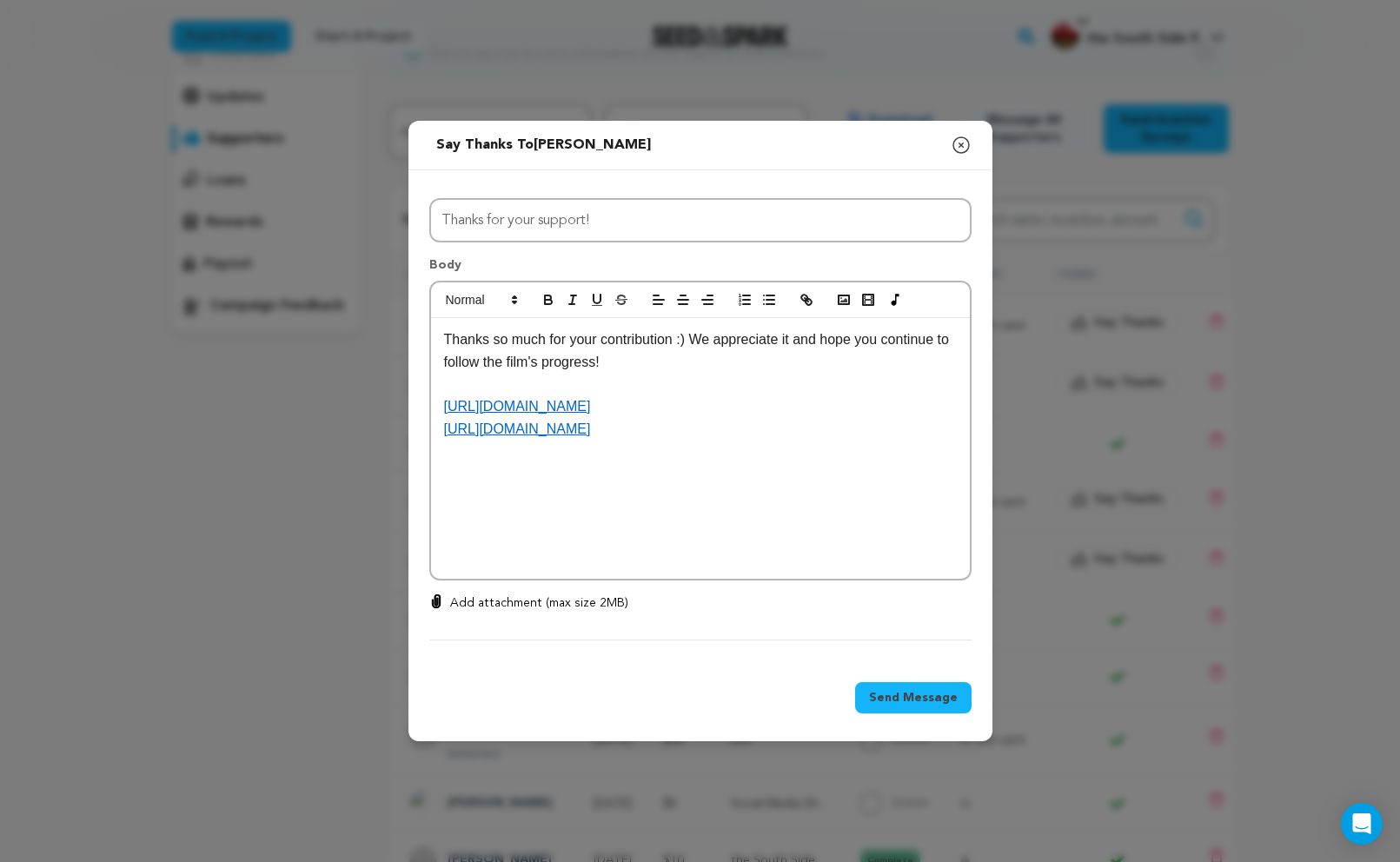
click at [929, 698] on span "Send Message" at bounding box center [913, 698] width 89 height 17
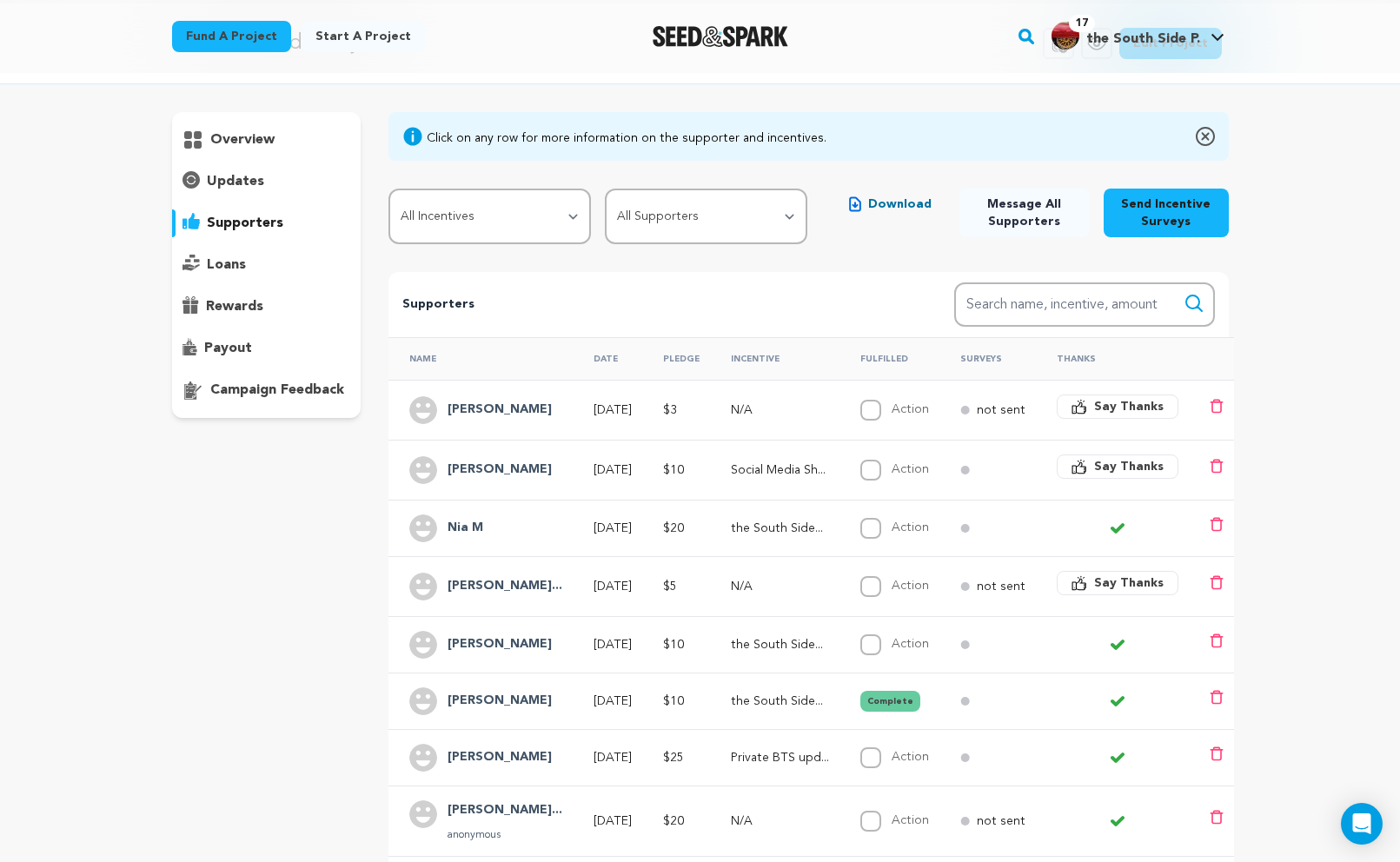
scroll to position [63, 0]
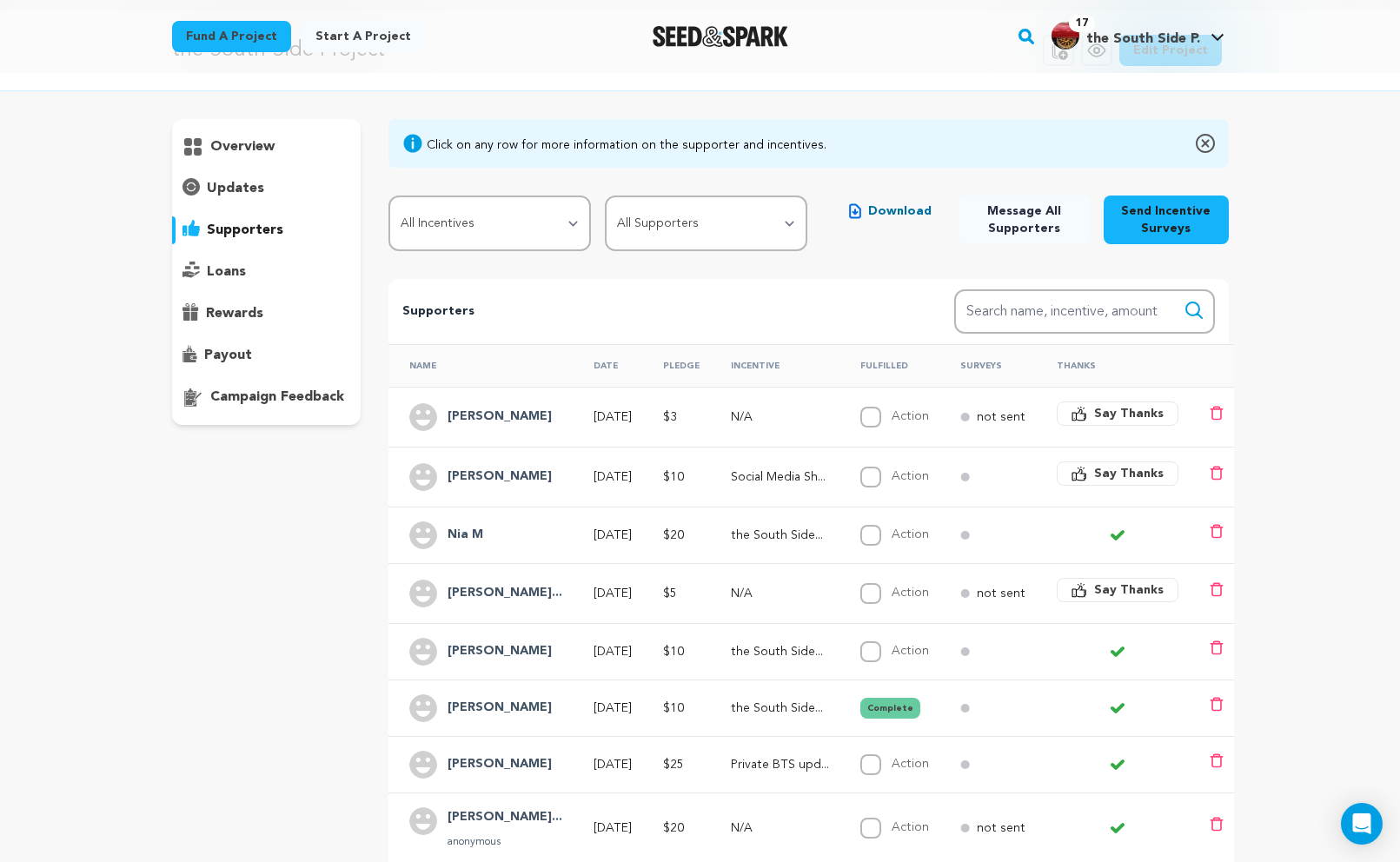
click at [1135, 587] on span "Say Thanks" at bounding box center [1129, 590] width 70 height 17
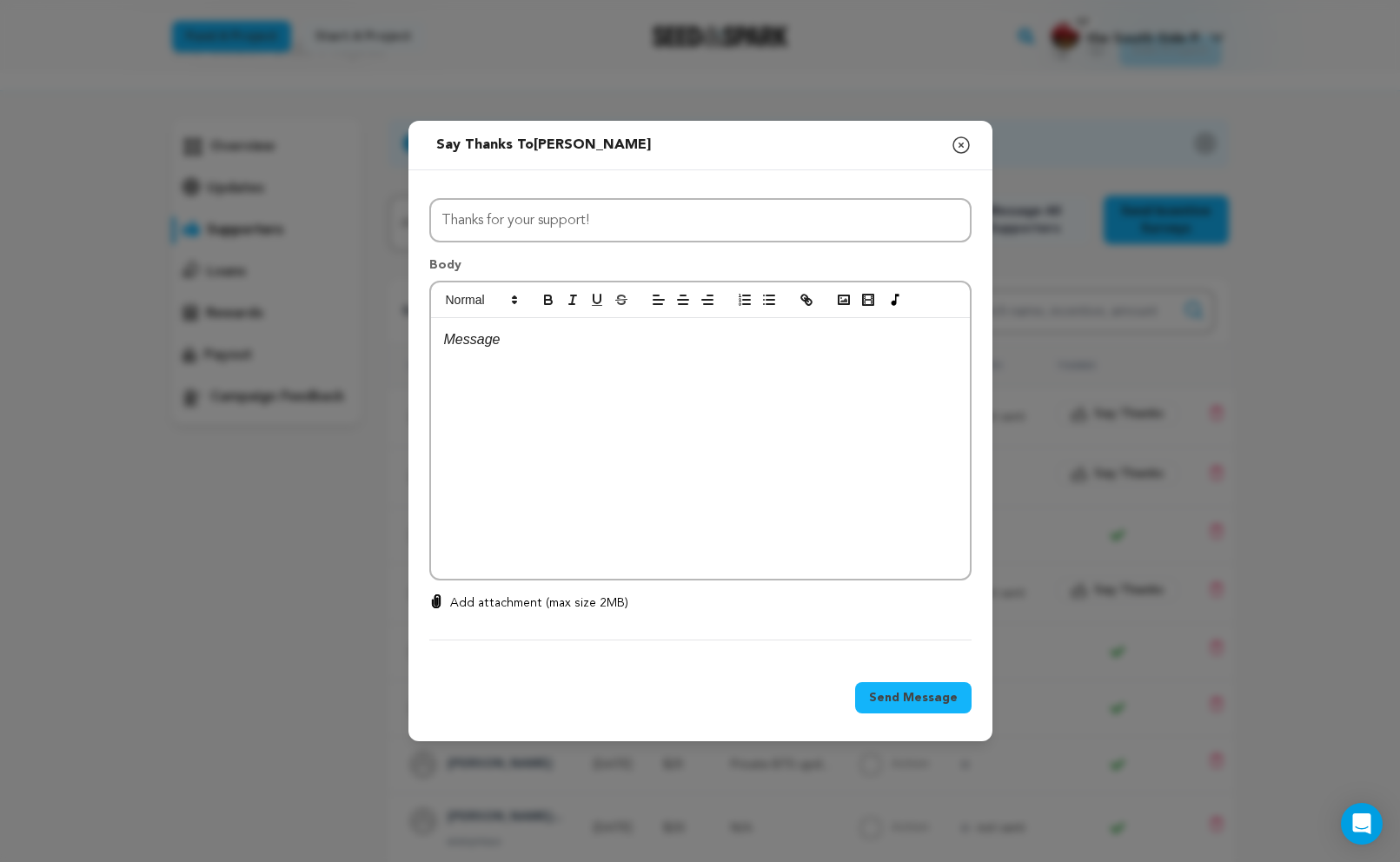
click at [869, 456] on div at bounding box center [700, 448] width 539 height 261
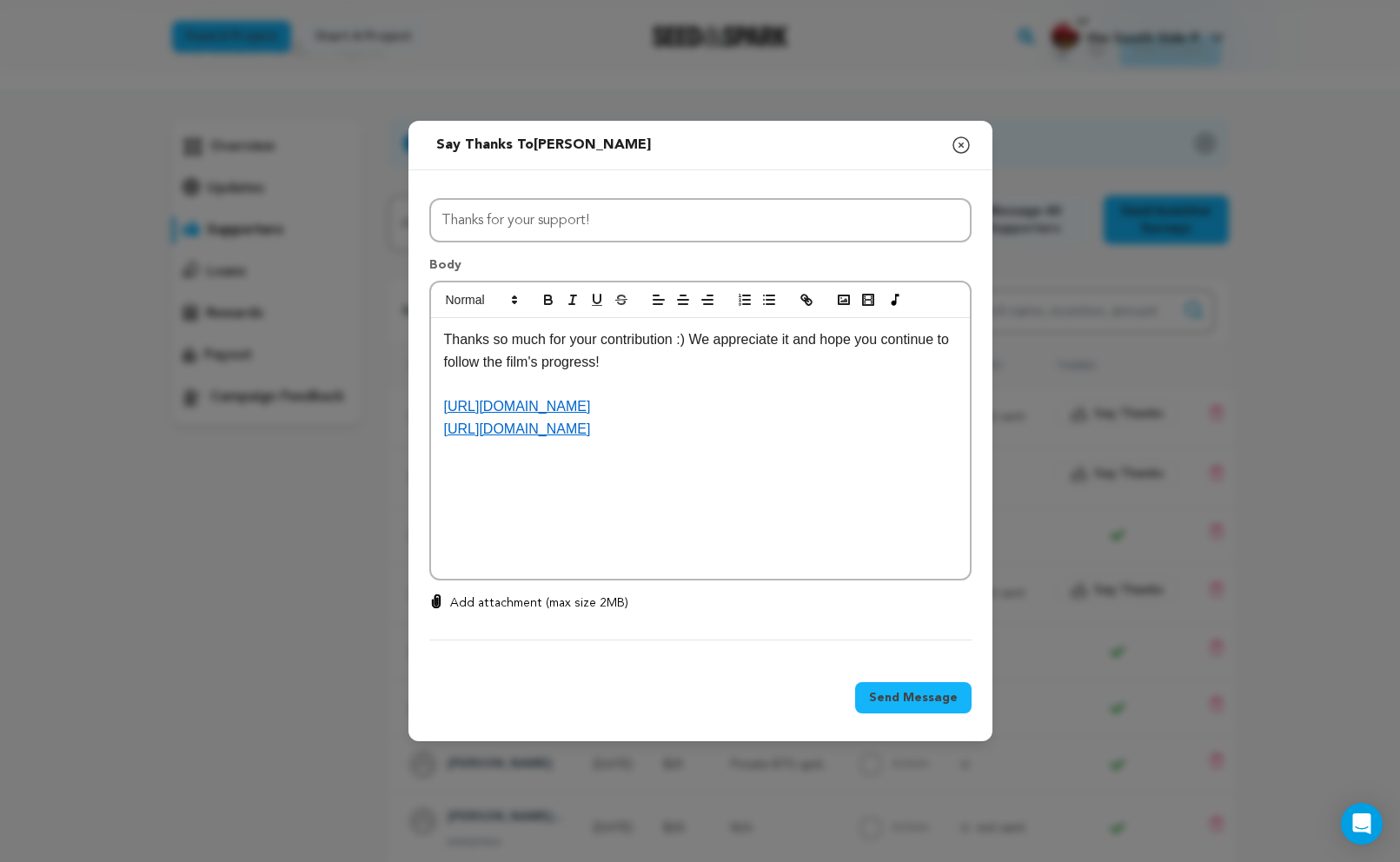
click at [851, 441] on p "[URL][DOMAIN_NAME]" at bounding box center [700, 429] width 513 height 22
drag, startPoint x: 799, startPoint y: 474, endPoint x: 437, endPoint y: 384, distance: 373.0
click at [437, 384] on div "Thanks so much for your contribution :) We appreciate it and hope you continue …" at bounding box center [700, 448] width 539 height 261
click at [920, 697] on span "Send Message" at bounding box center [913, 698] width 89 height 17
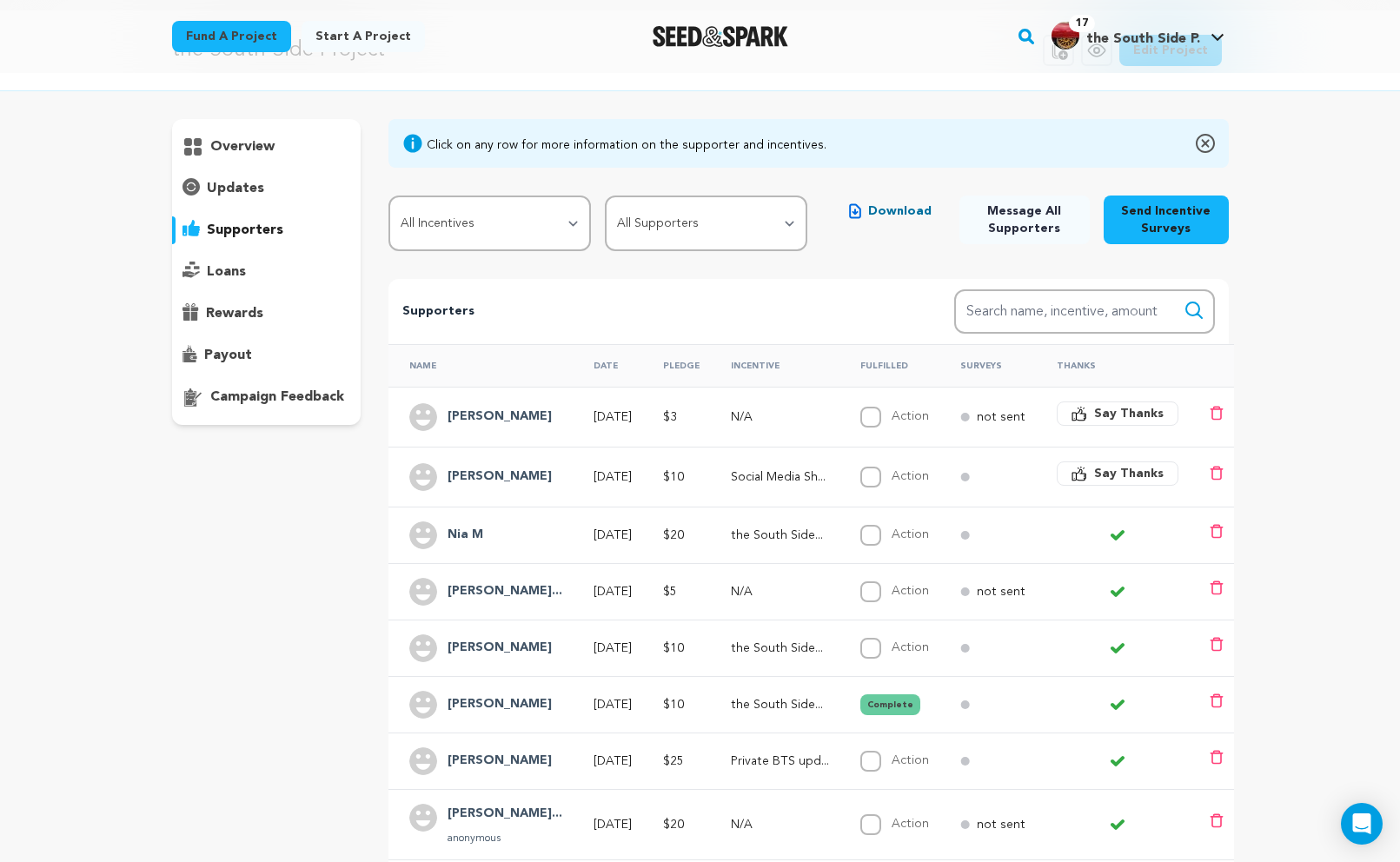
click at [1126, 418] on span "Say Thanks" at bounding box center [1129, 414] width 70 height 17
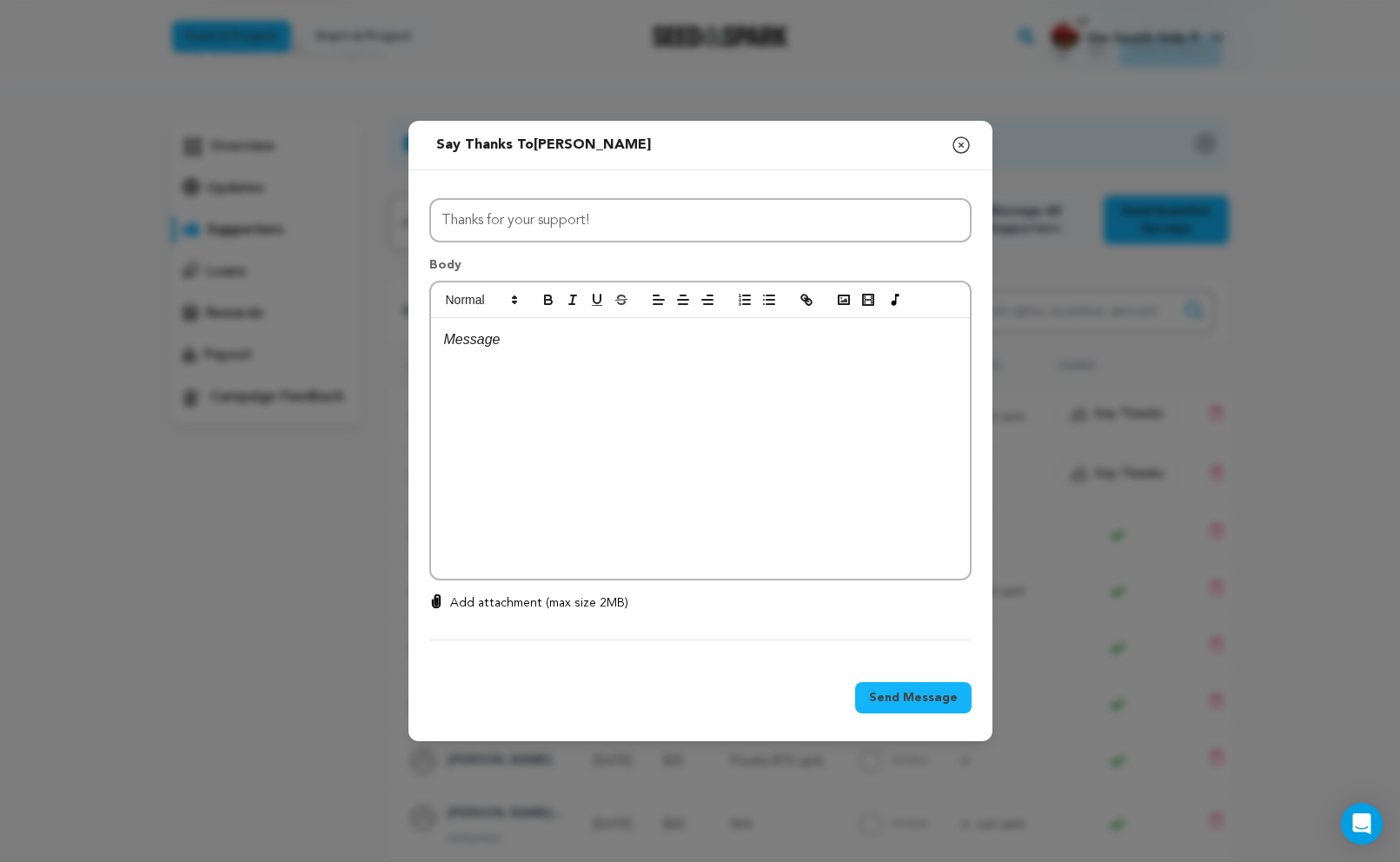
click at [887, 390] on div at bounding box center [700, 448] width 539 height 261
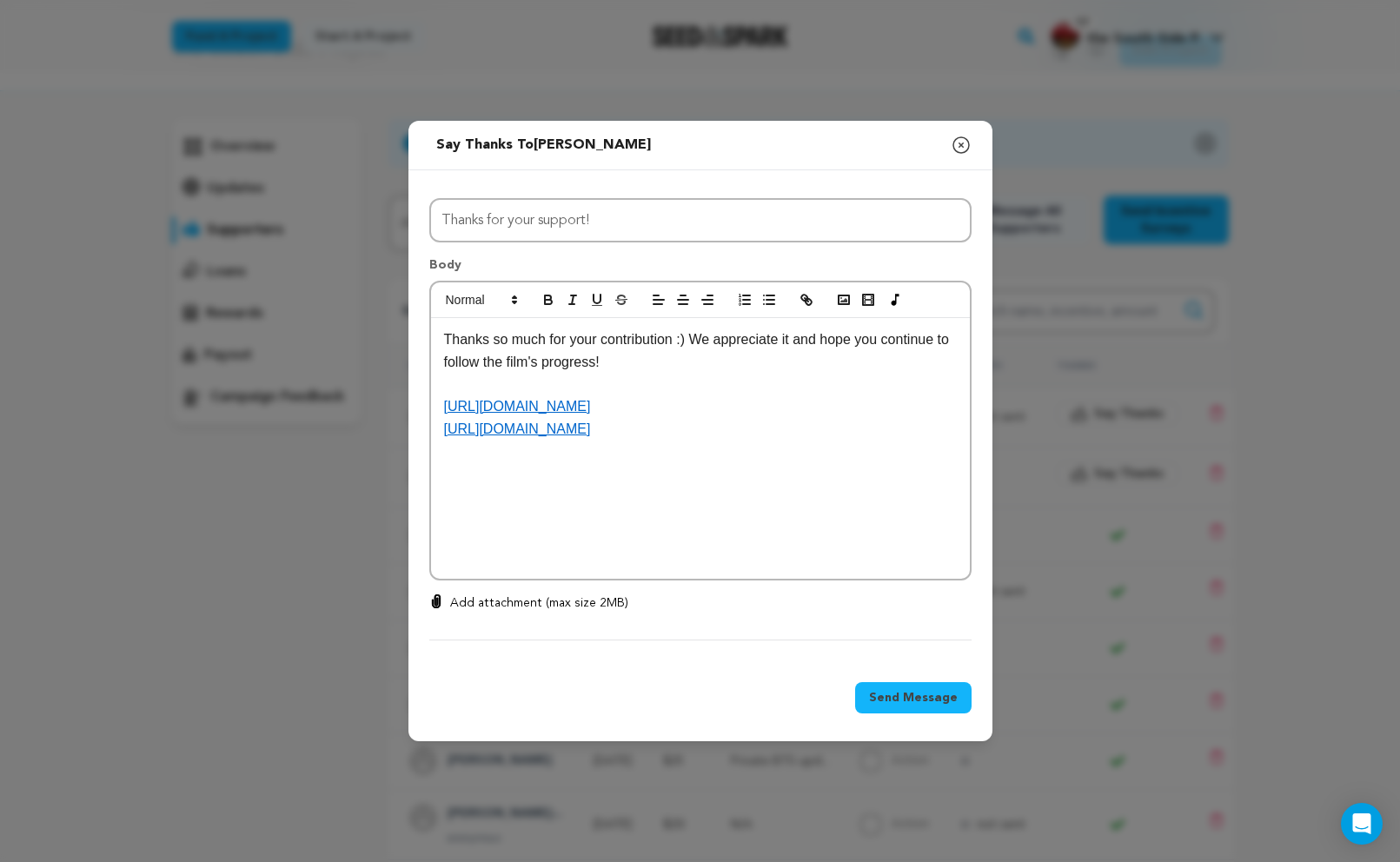
click at [820, 418] on p "[URL][DOMAIN_NAME]" at bounding box center [700, 406] width 513 height 22
drag, startPoint x: 796, startPoint y: 473, endPoint x: 464, endPoint y: 379, distance: 345.1
click at [464, 379] on div "Thanks so much for your contribution :) We appreciate it and hope you continue …" at bounding box center [700, 448] width 539 height 261
click at [898, 689] on span "Send Message" at bounding box center [913, 698] width 89 height 17
